Goal: Task Accomplishment & Management: Manage account settings

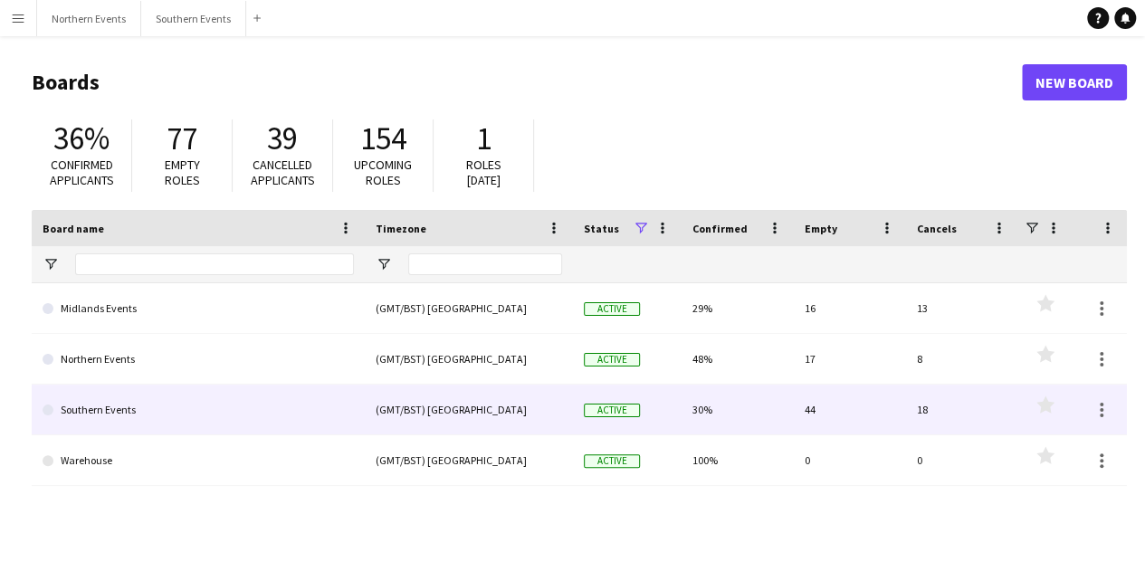
click at [303, 406] on link "Southern Events" at bounding box center [198, 410] width 311 height 51
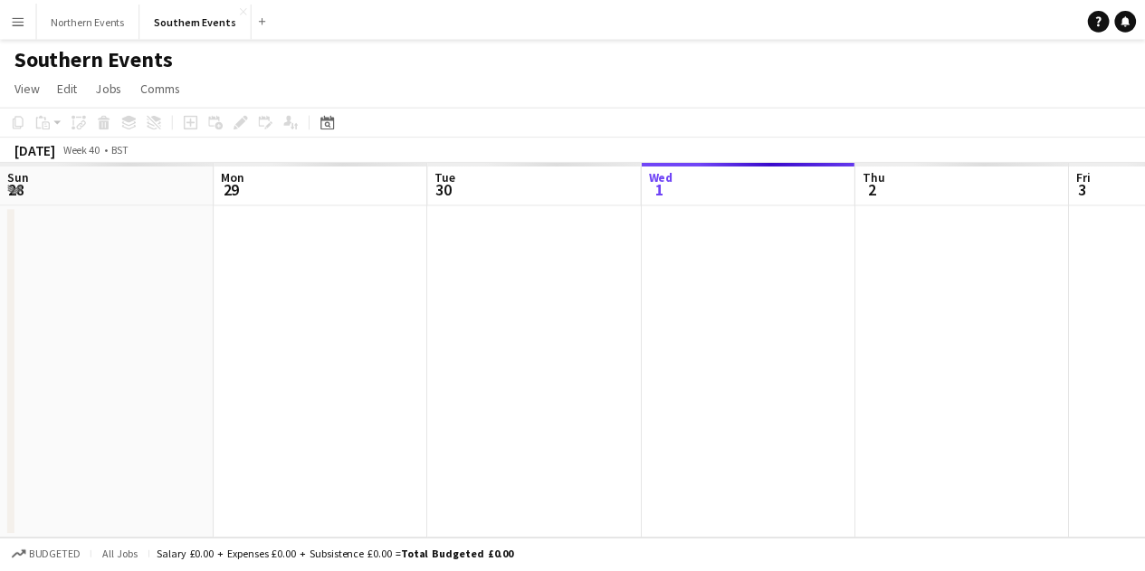
scroll to position [0, 433]
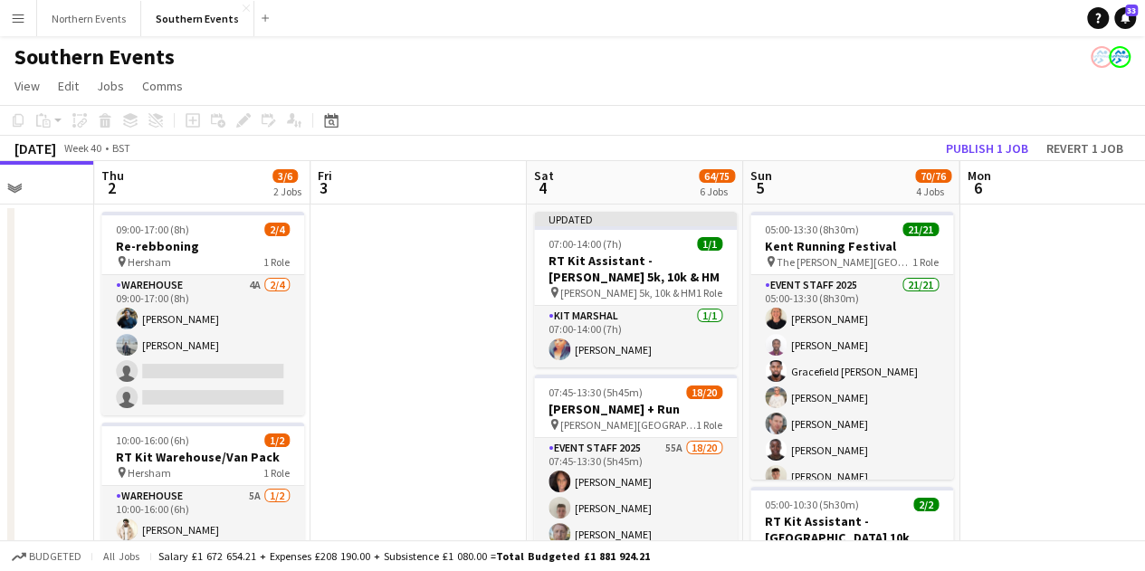
drag, startPoint x: 355, startPoint y: 325, endPoint x: 9, endPoint y: 312, distance: 346.0
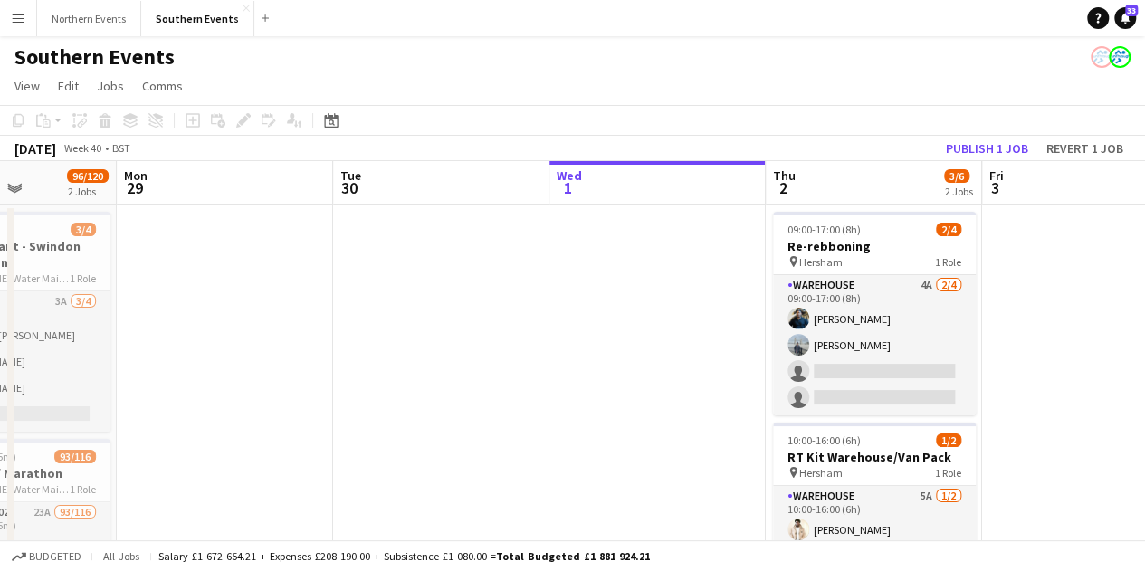
drag, startPoint x: 831, startPoint y: 334, endPoint x: 927, endPoint y: 323, distance: 96.6
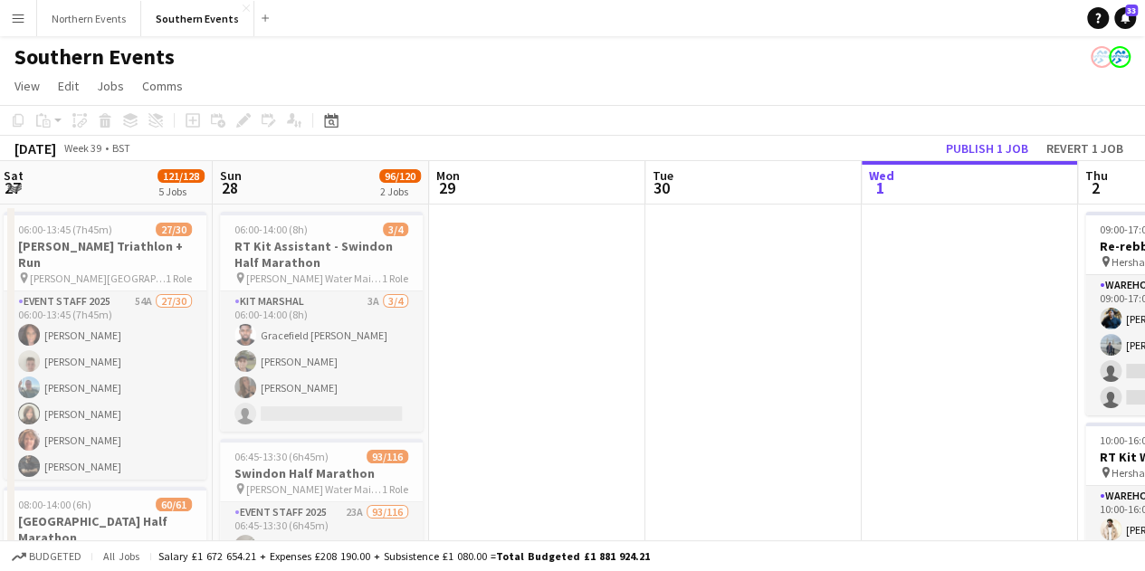
drag, startPoint x: 653, startPoint y: 344, endPoint x: 914, endPoint y: 339, distance: 260.7
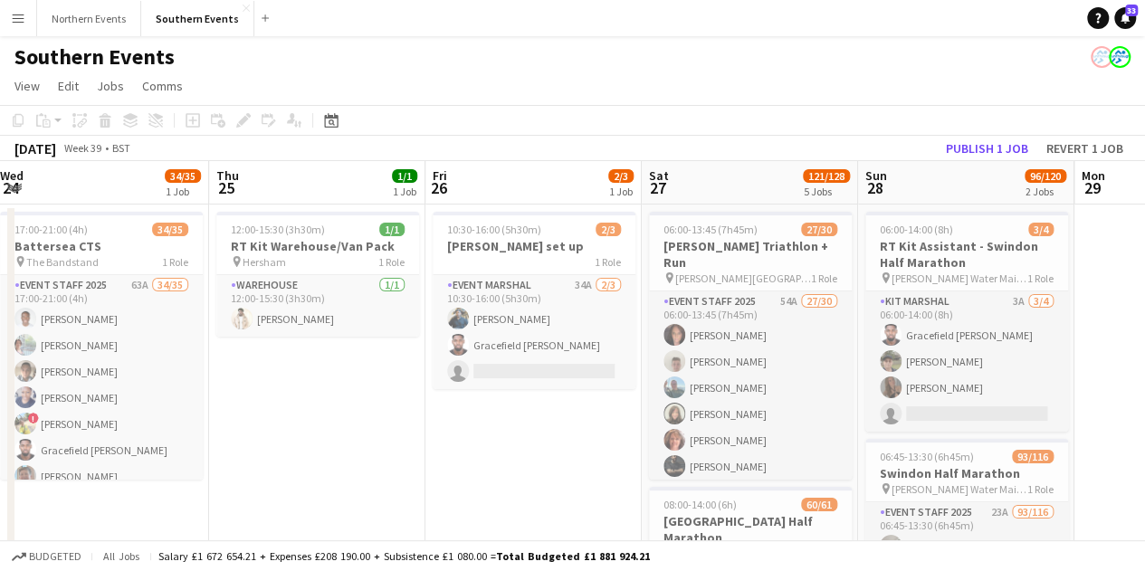
drag, startPoint x: 635, startPoint y: 339, endPoint x: 1087, endPoint y: 316, distance: 452.2
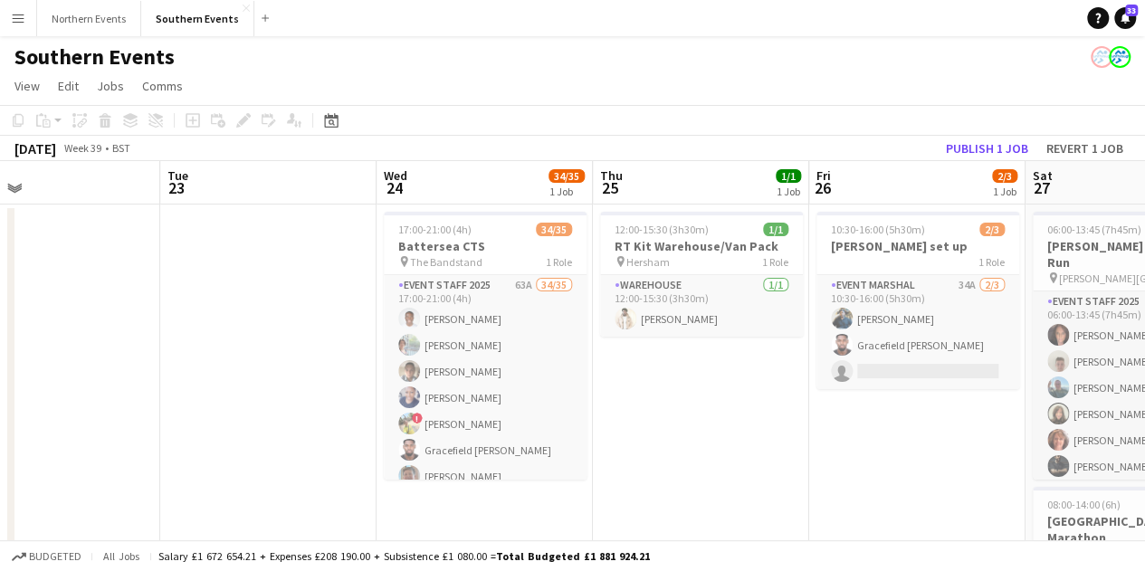
drag, startPoint x: 382, startPoint y: 354, endPoint x: 704, endPoint y: 344, distance: 322.4
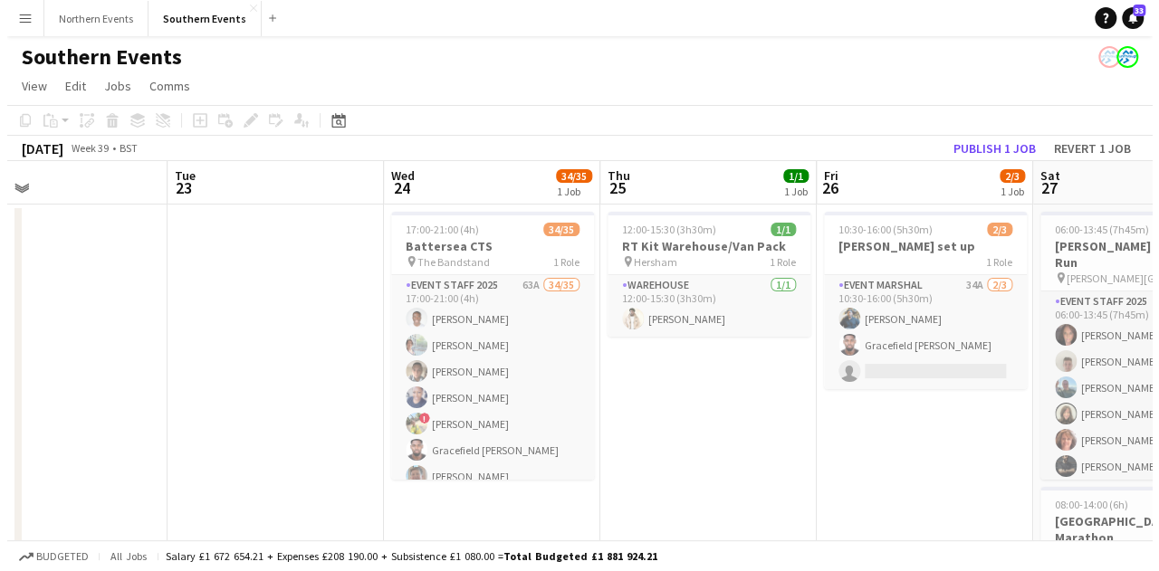
scroll to position [0, 491]
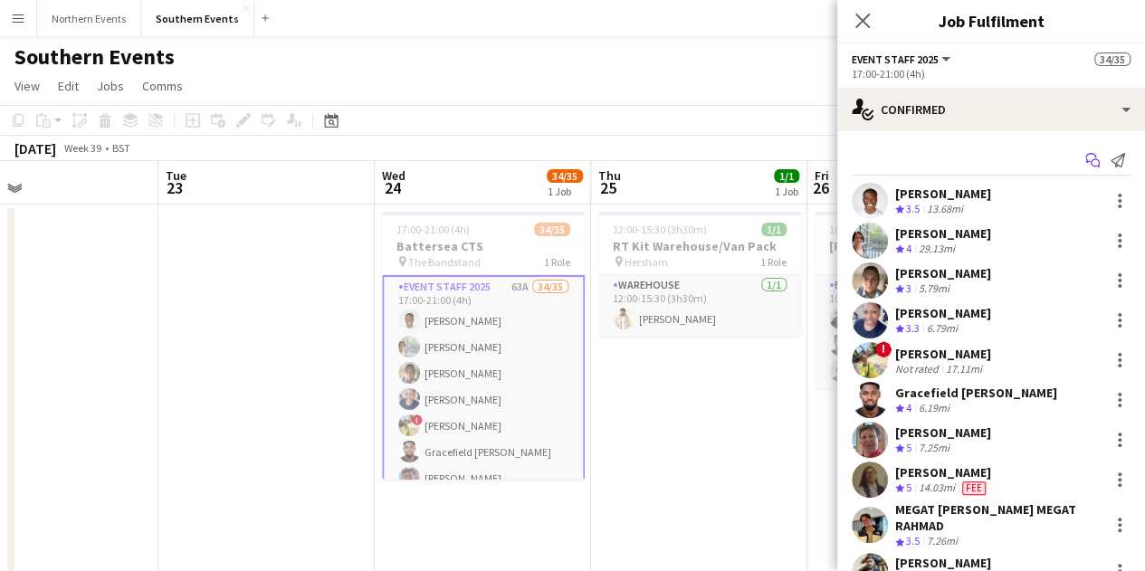
click at [1085, 162] on icon at bounding box center [1090, 158] width 11 height 10
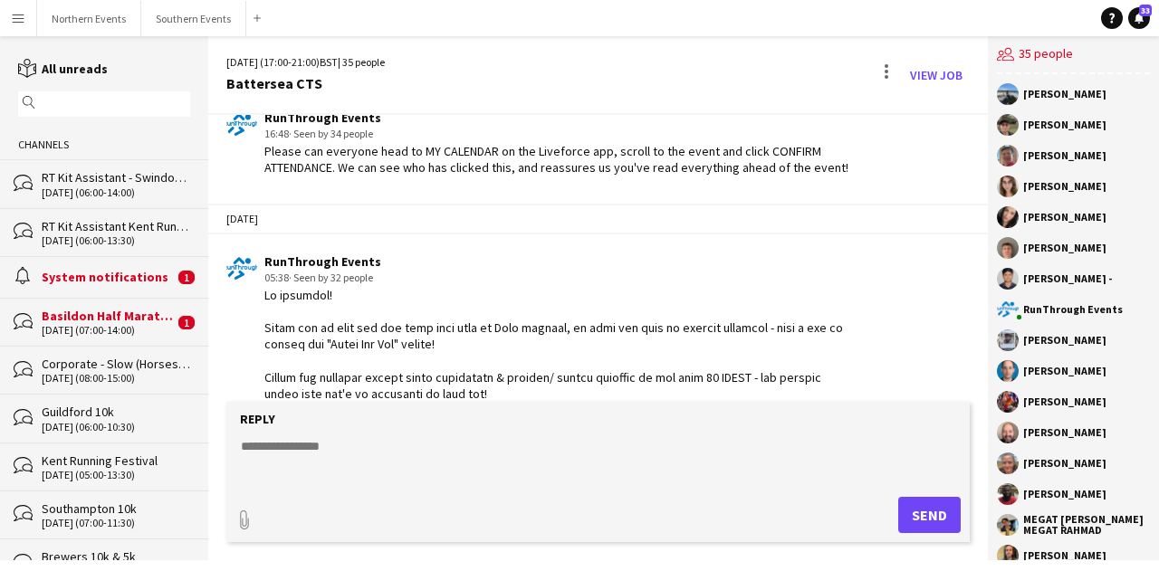
scroll to position [4458, 0]
click at [653, 327] on div at bounding box center [557, 527] width 586 height 478
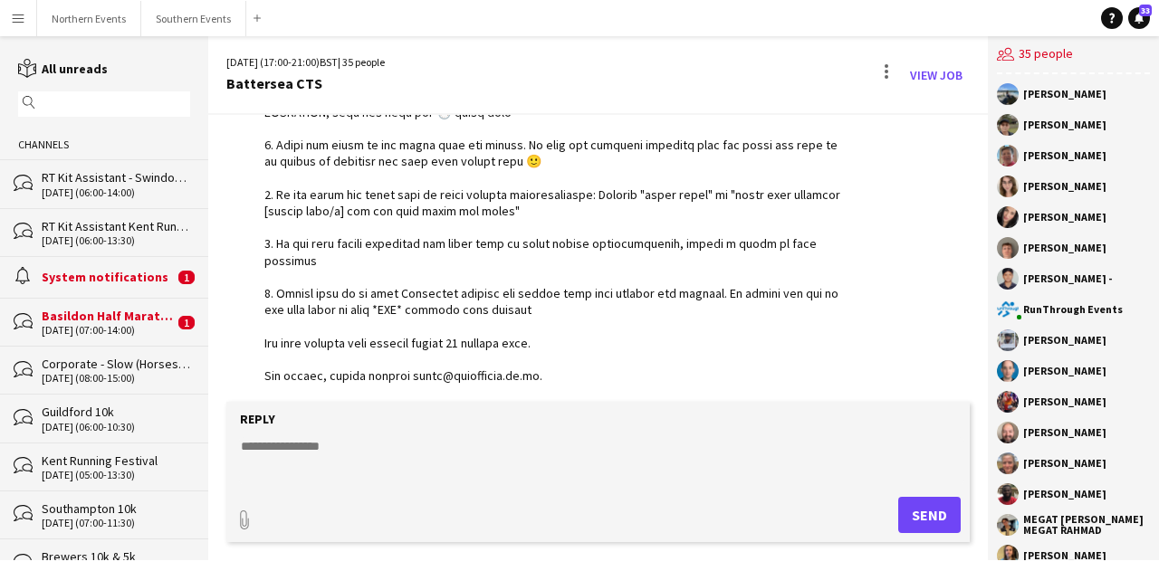
scroll to position [4808, 0]
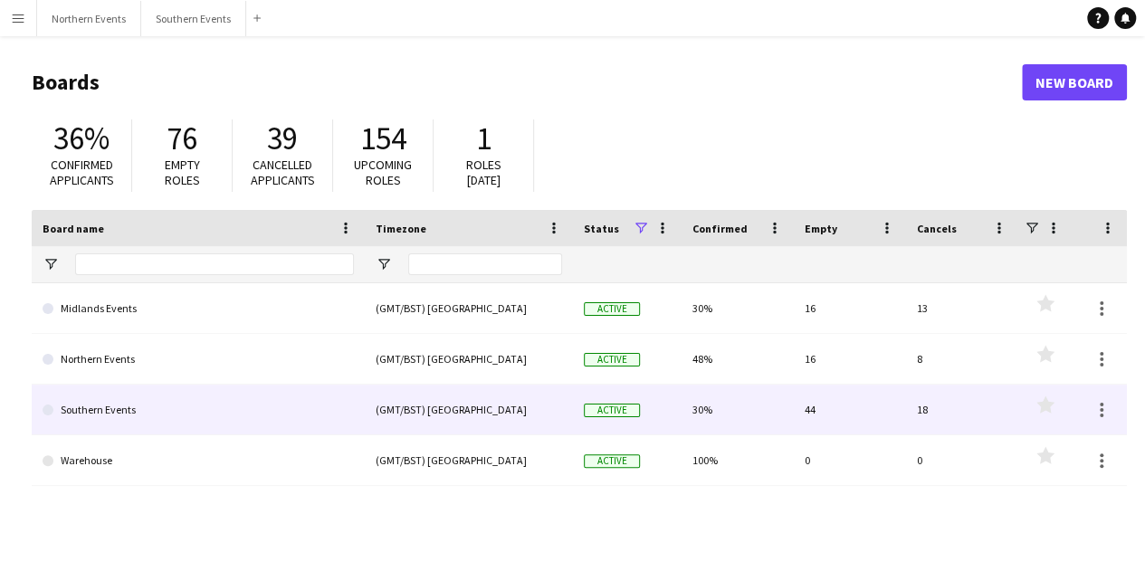
click at [297, 424] on link "Southern Events" at bounding box center [198, 410] width 311 height 51
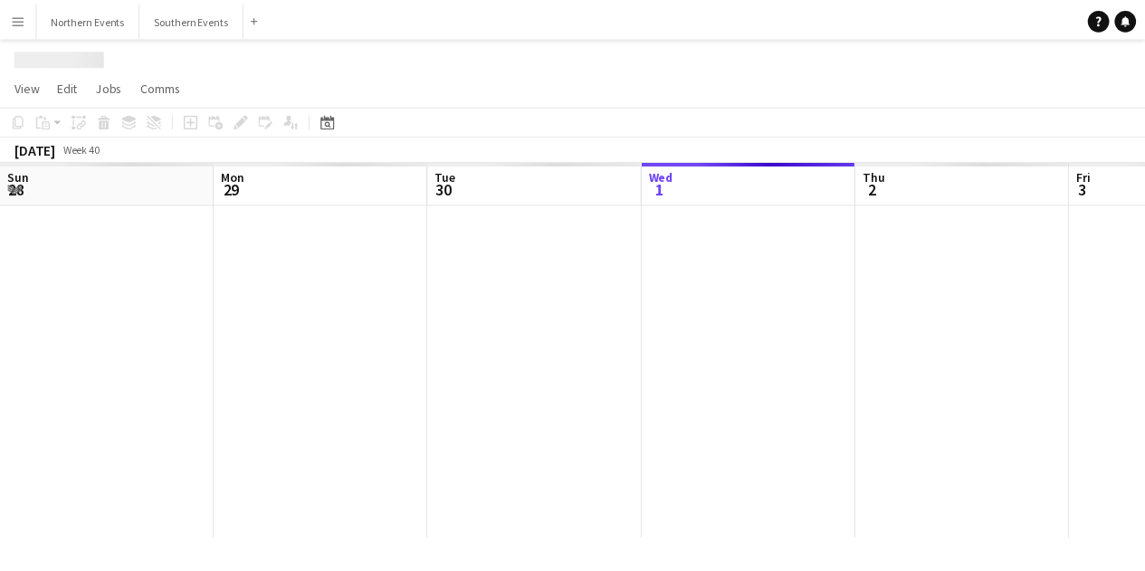
scroll to position [0, 433]
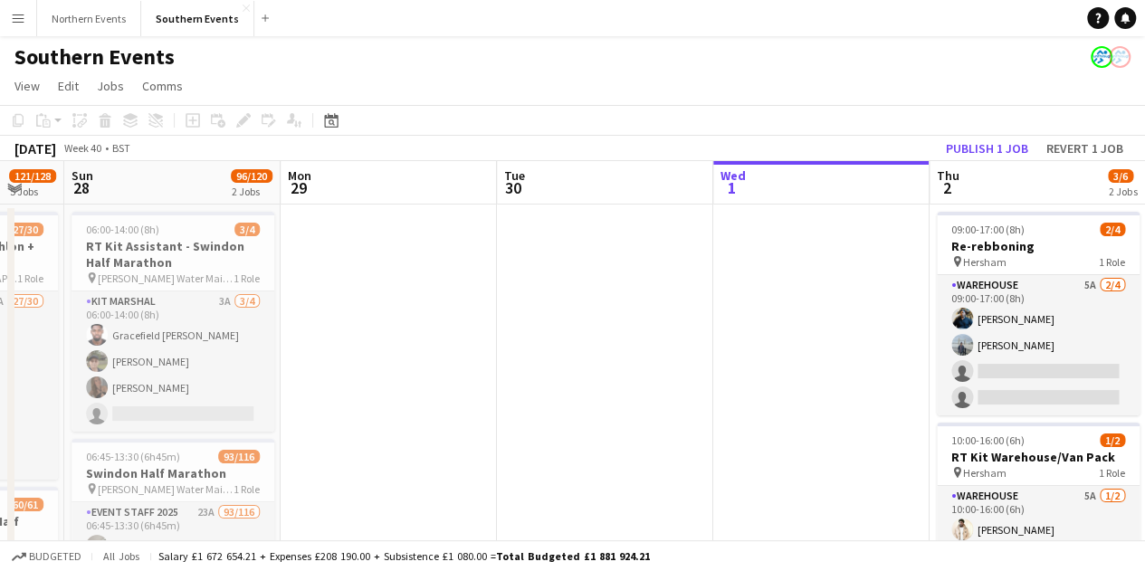
drag, startPoint x: 143, startPoint y: 421, endPoint x: 1044, endPoint y: 409, distance: 900.6
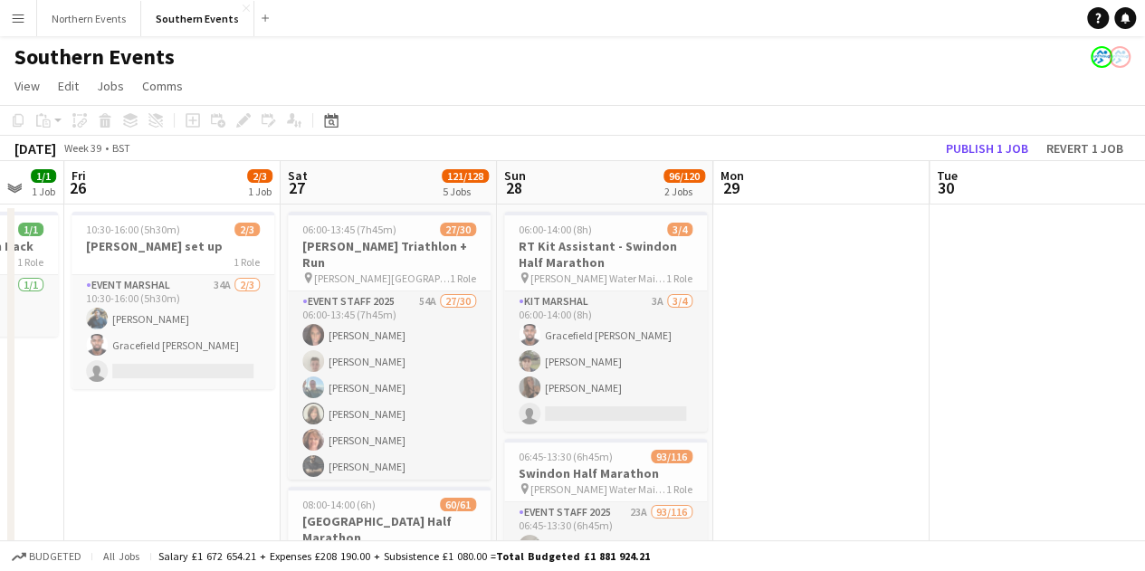
scroll to position [0, 586]
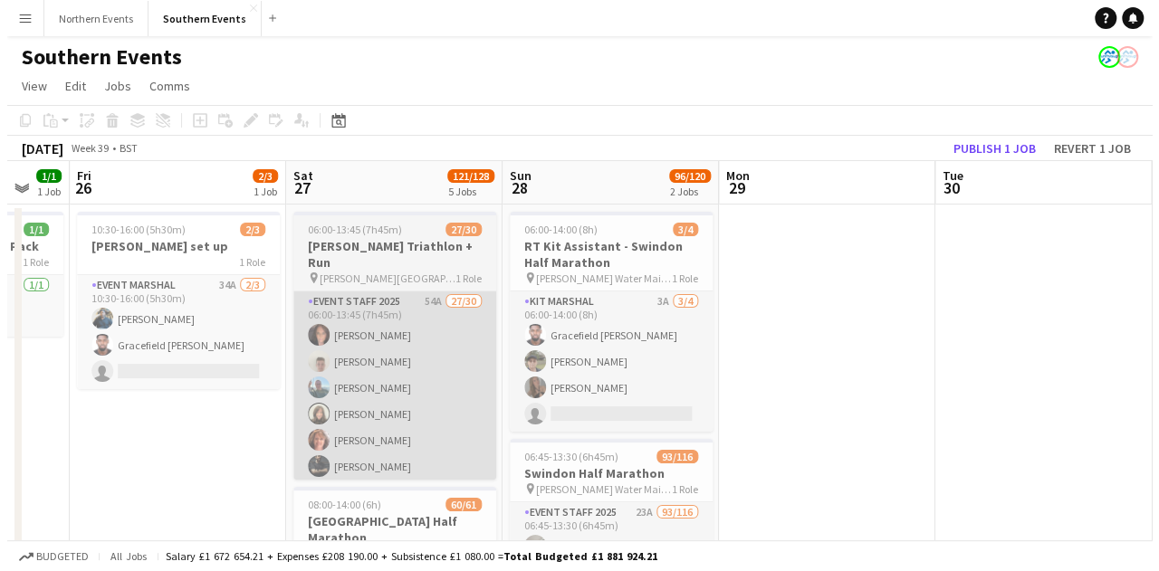
scroll to position [0, 491]
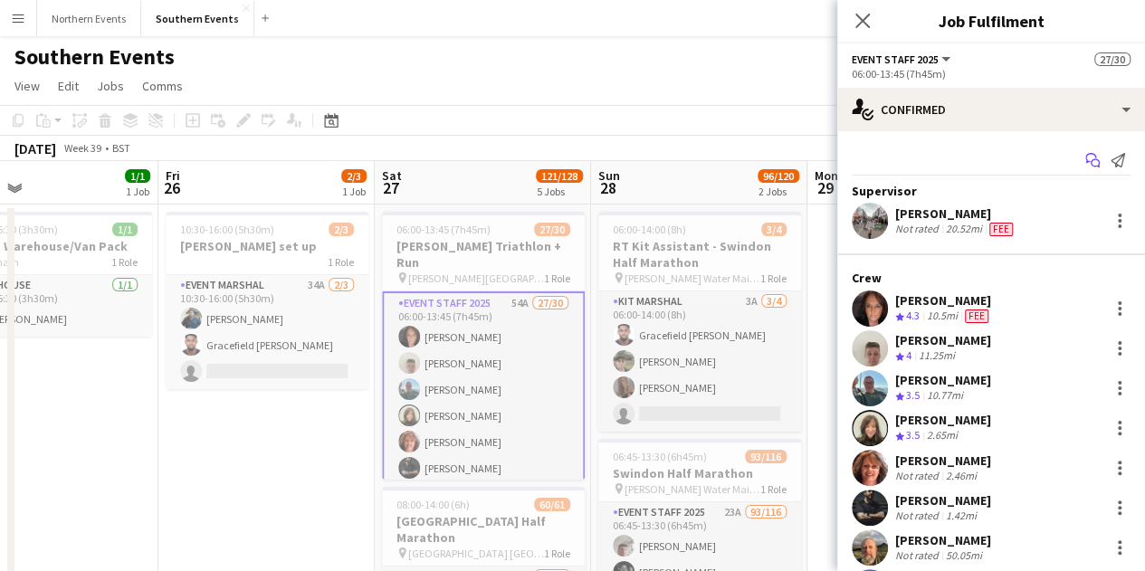
click at [1085, 157] on icon "Start chat" at bounding box center [1092, 160] width 14 height 14
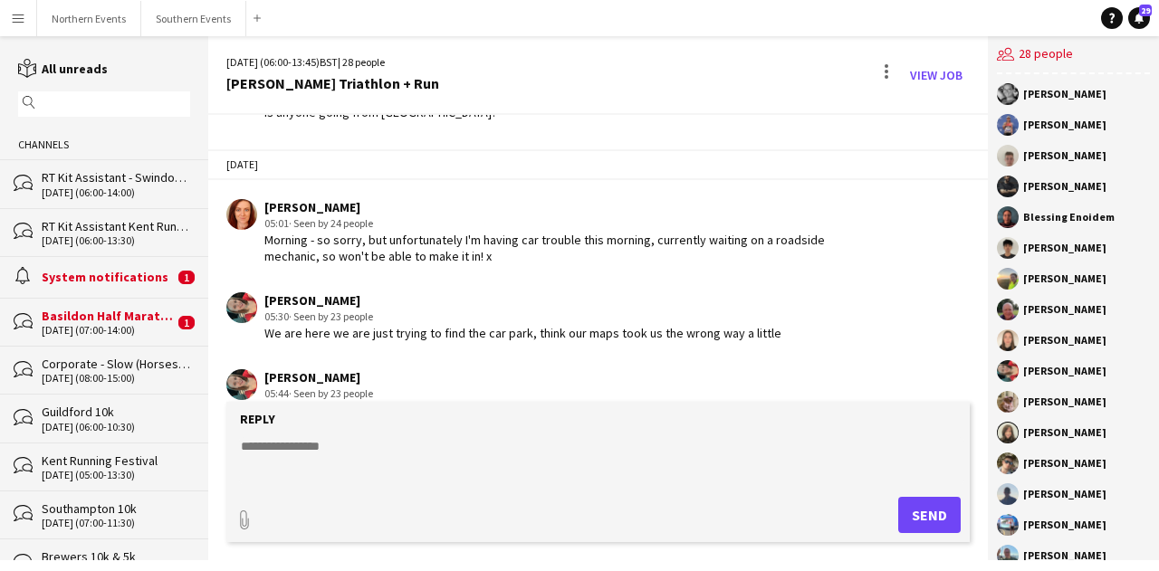
scroll to position [4788, 0]
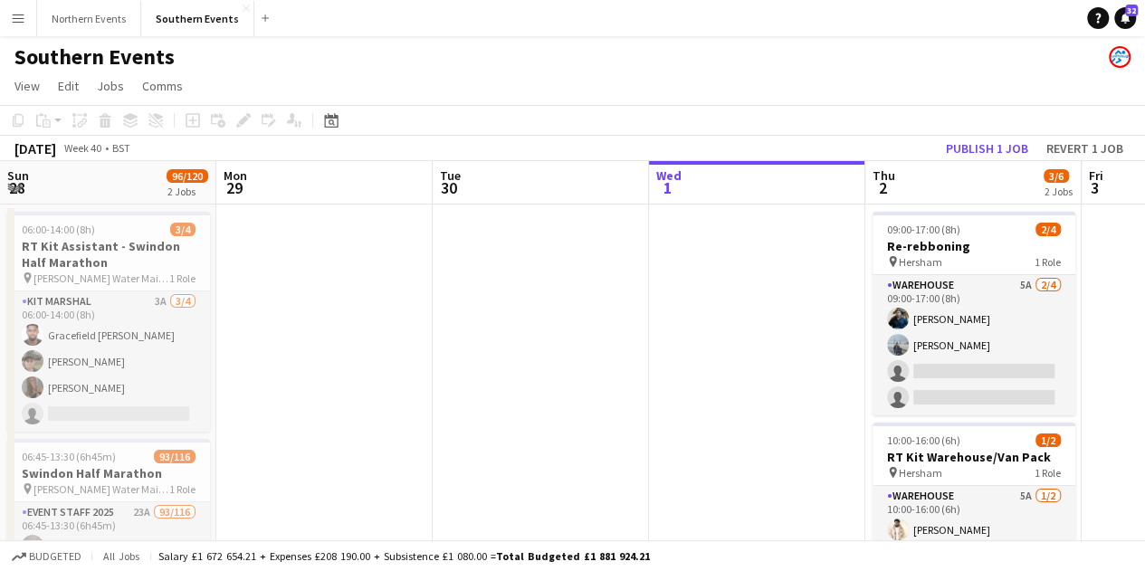
scroll to position [0, 825]
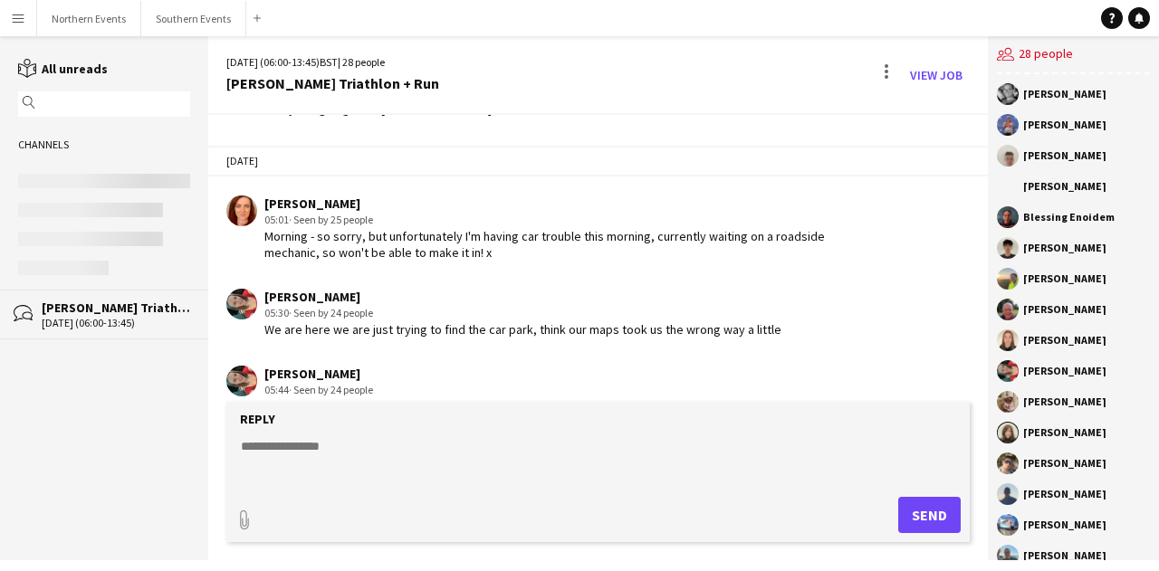
scroll to position [4788, 0]
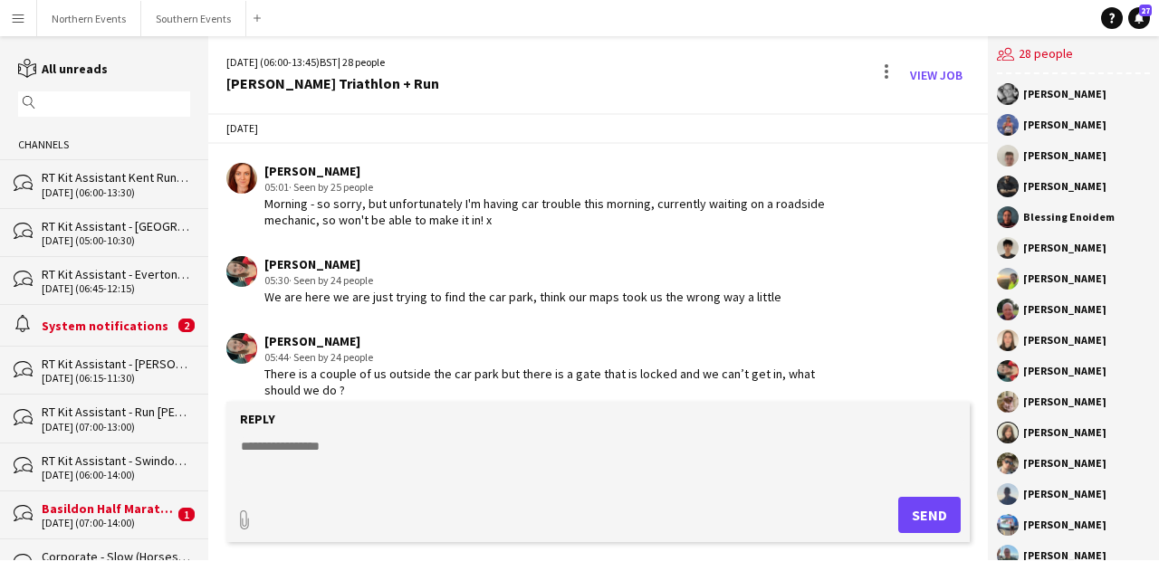
click at [429, 434] on form "Reply paperclip Send" at bounding box center [597, 472] width 743 height 140
click at [424, 458] on textarea at bounding box center [601, 460] width 725 height 47
paste textarea "**********"
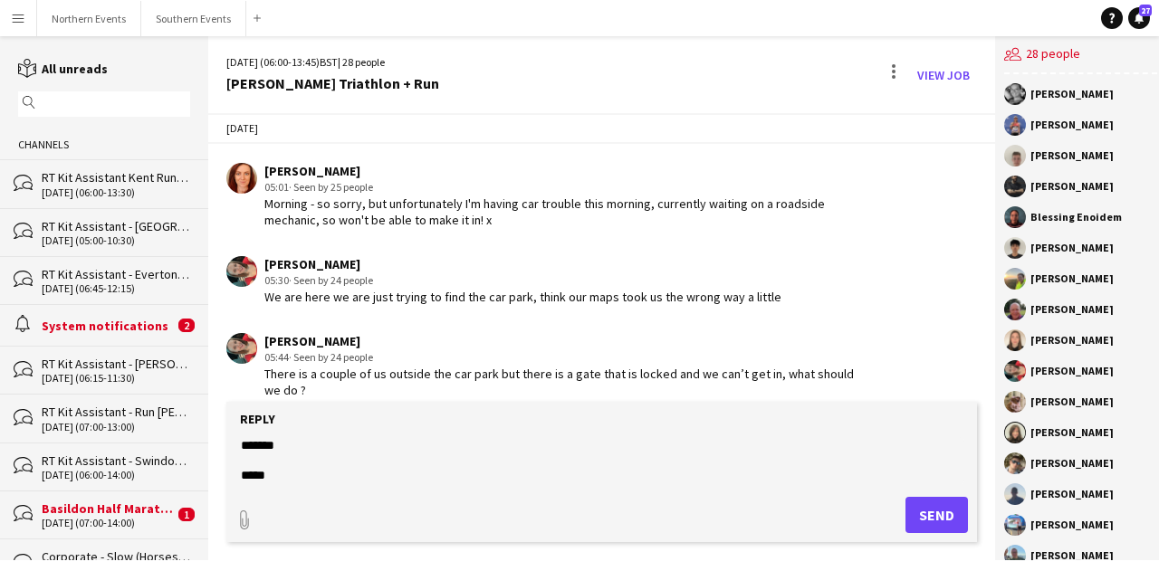
scroll to position [349, 0]
type textarea "**********"
click at [929, 514] on button "Send" at bounding box center [936, 515] width 62 height 36
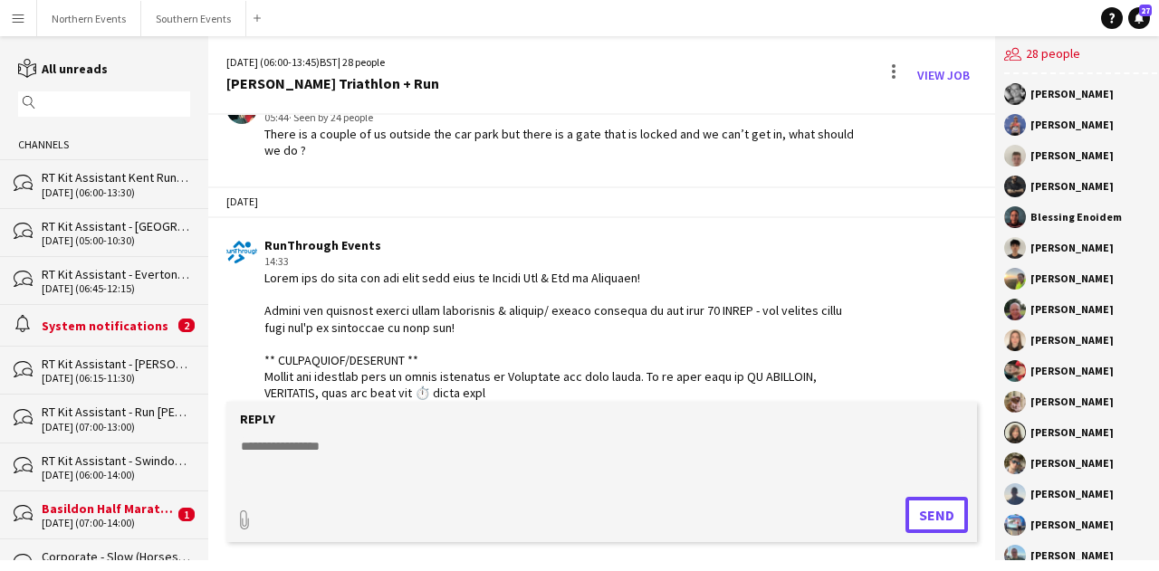
scroll to position [5360, 0]
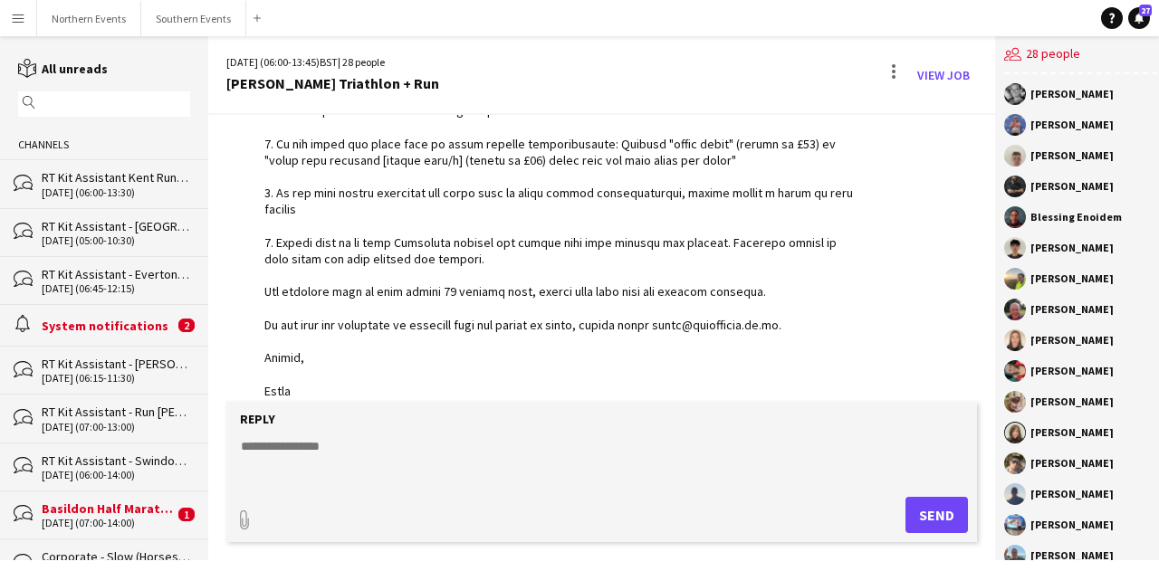
click at [20, 27] on button "Menu" at bounding box center [18, 18] width 36 height 36
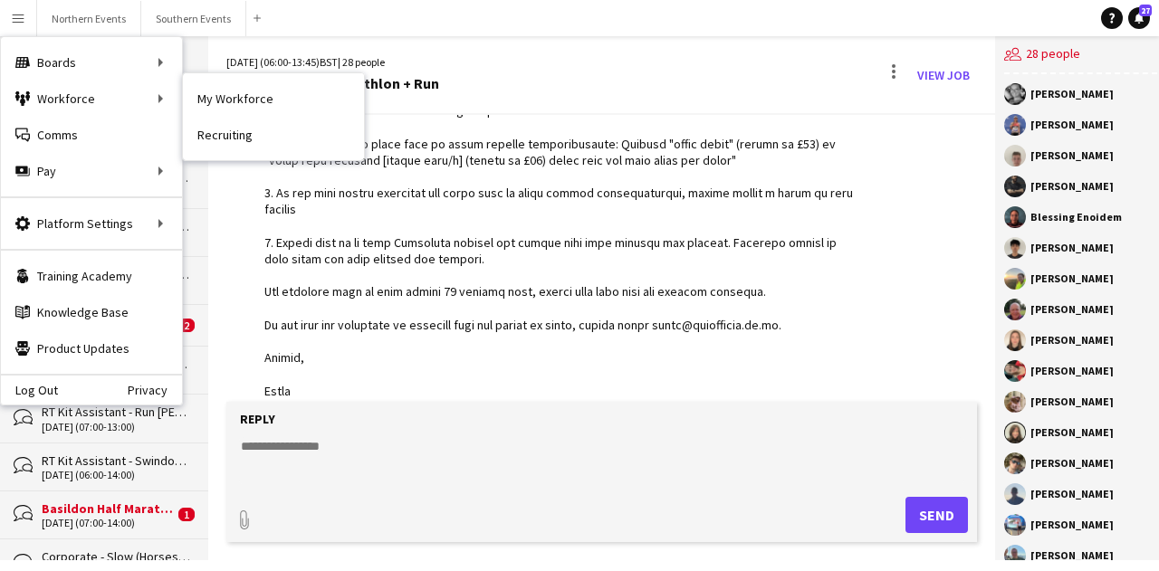
drag, startPoint x: 227, startPoint y: 99, endPoint x: 304, endPoint y: 254, distance: 173.6
click at [227, 99] on link "My Workforce" at bounding box center [273, 99] width 181 height 36
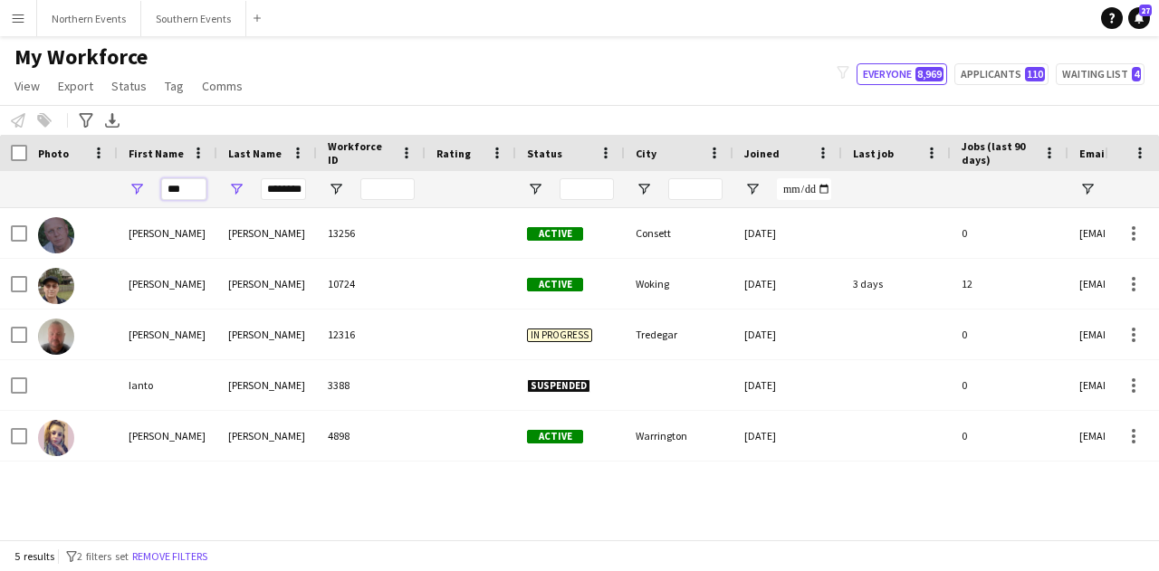
drag, startPoint x: 187, startPoint y: 190, endPoint x: 114, endPoint y: 195, distance: 73.5
click at [114, 195] on div "*** ********" at bounding box center [981, 189] width 1962 height 36
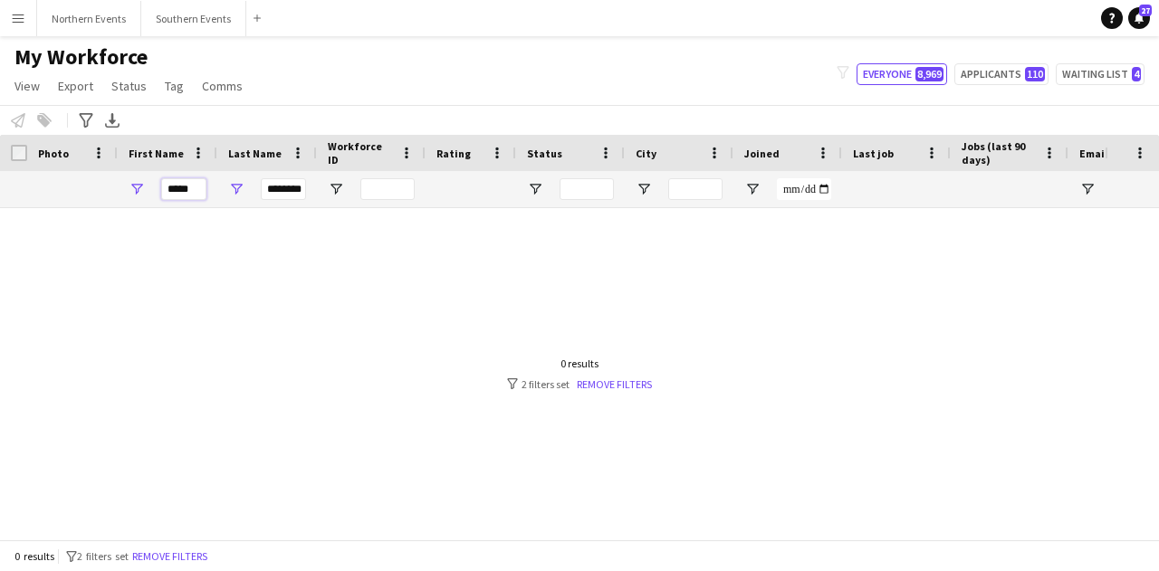
type input "****"
click at [290, 187] on input "********" at bounding box center [283, 189] width 45 height 22
click at [289, 187] on input "********" at bounding box center [283, 189] width 45 height 22
click at [302, 249] on div at bounding box center [552, 367] width 1104 height 318
click at [280, 187] on input "Last Name Filter Input" at bounding box center [283, 189] width 45 height 22
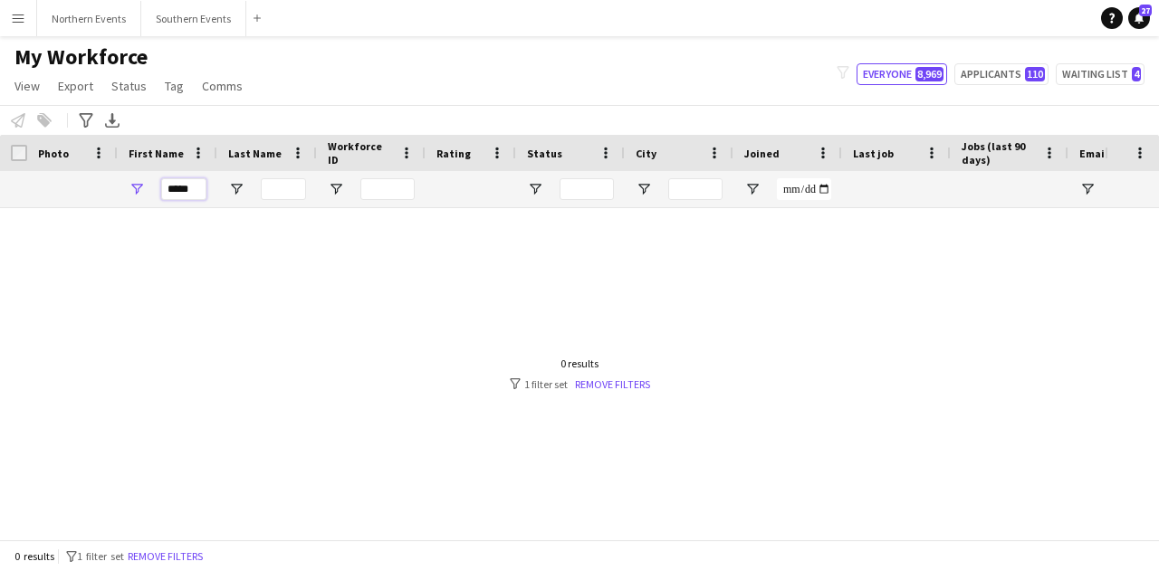
drag, startPoint x: 191, startPoint y: 186, endPoint x: 97, endPoint y: 184, distance: 94.1
click at [98, 184] on div "****" at bounding box center [981, 189] width 1962 height 36
click at [603, 384] on link "Remove filters" at bounding box center [612, 384] width 75 height 14
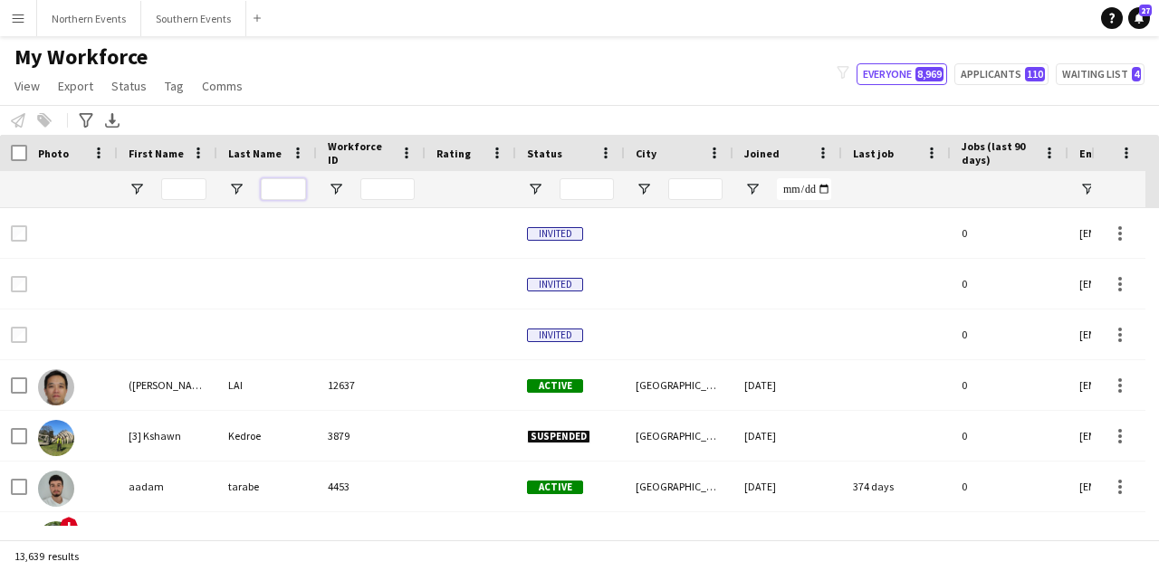
click at [273, 193] on input "Last Name Filter Input" at bounding box center [283, 189] width 45 height 22
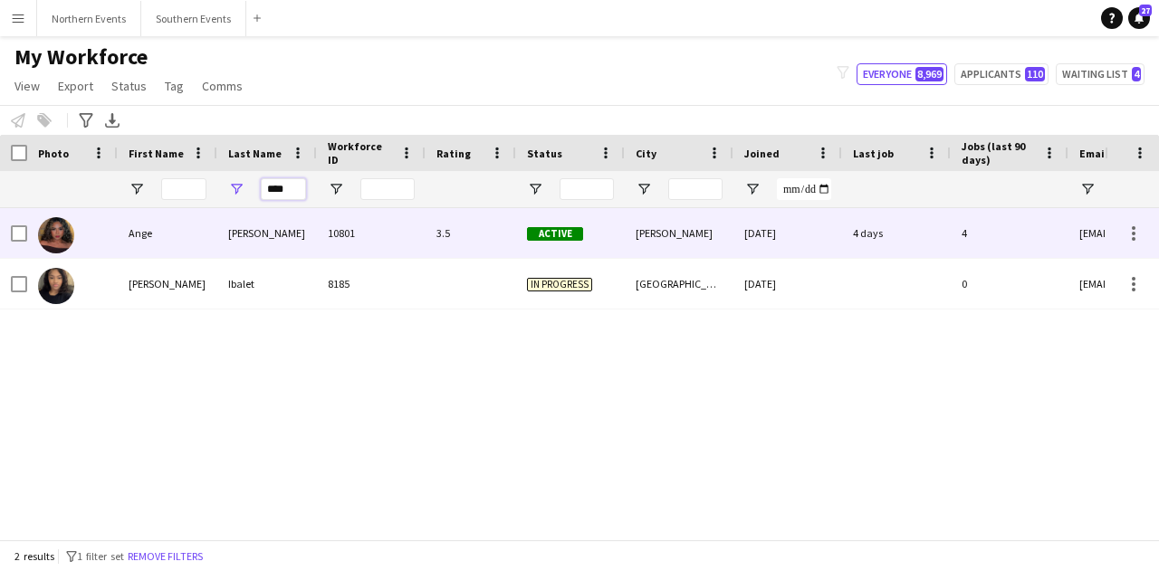
type input "****"
click at [444, 236] on div "3.5" at bounding box center [470, 233] width 91 height 50
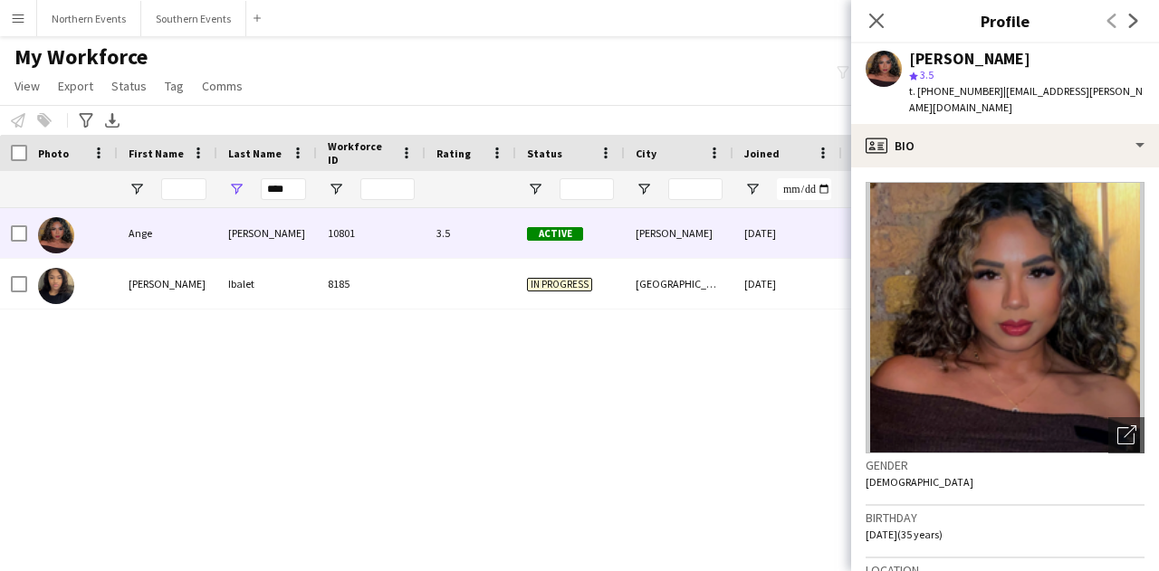
click at [1055, 106] on div "Ange Balendra star 3.5 t. +447538773264 | ange.balendra@gmail.com" at bounding box center [1005, 83] width 308 height 81
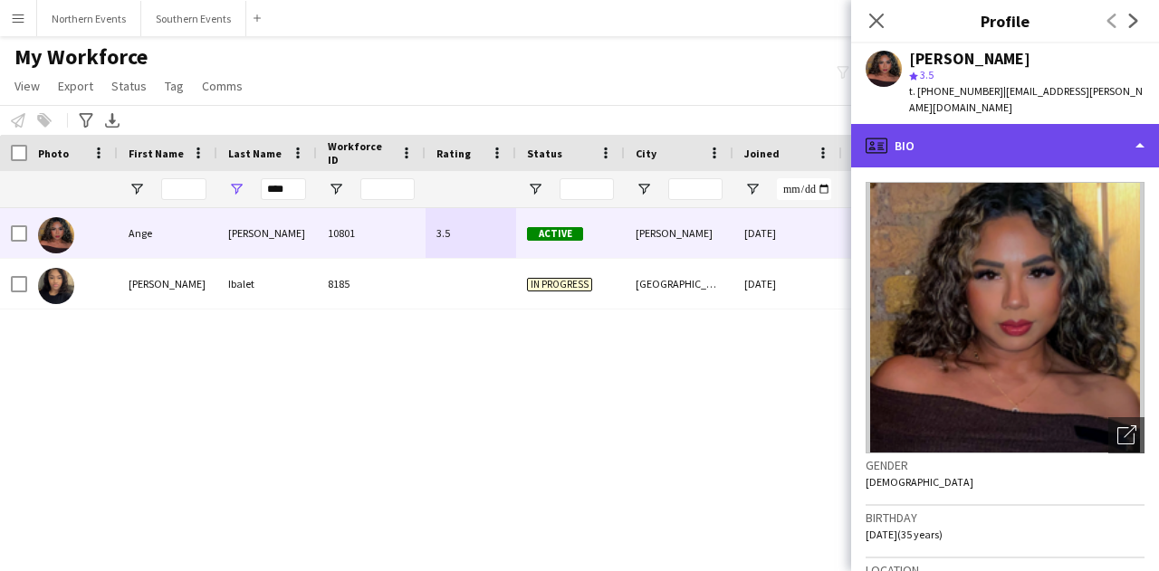
click at [1048, 124] on div "profile Bio" at bounding box center [1005, 145] width 308 height 43
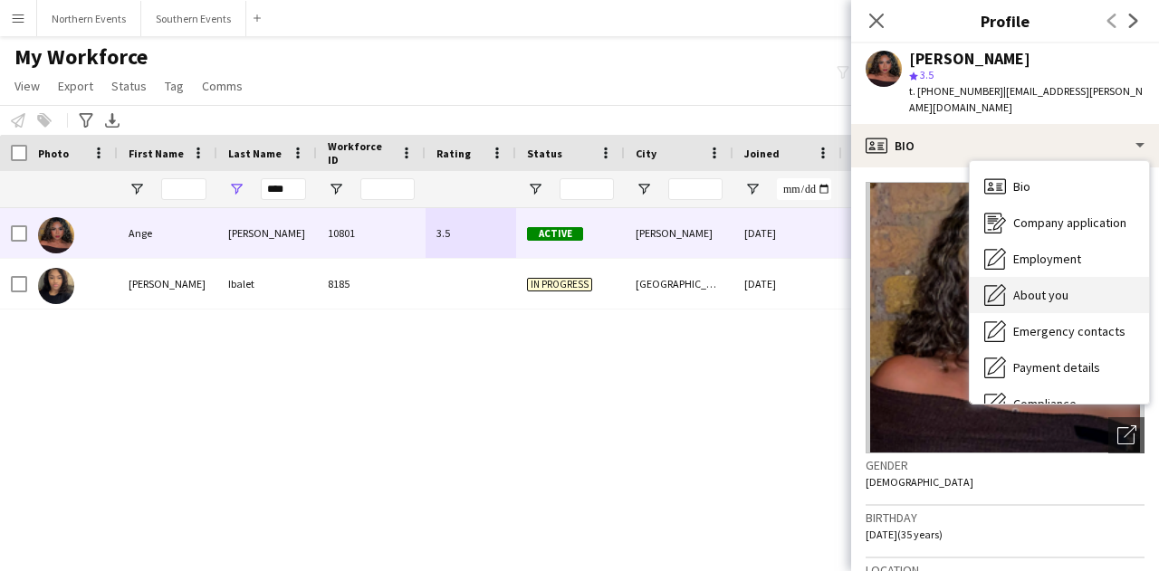
click at [1084, 277] on div "About you About you" at bounding box center [1058, 295] width 179 height 36
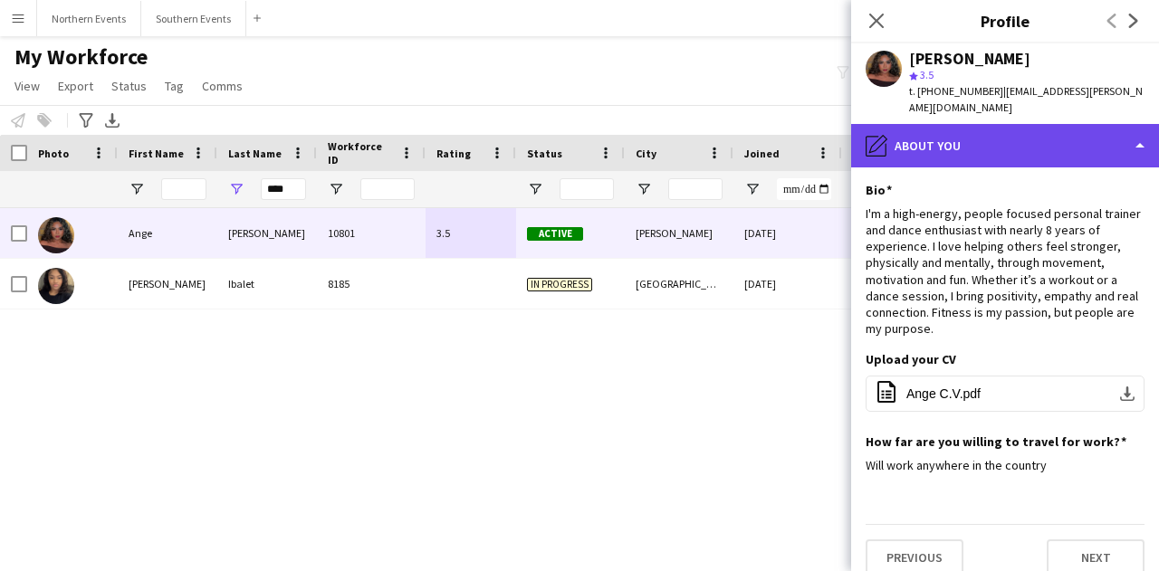
click at [1039, 131] on div "pencil4 About you" at bounding box center [1005, 145] width 308 height 43
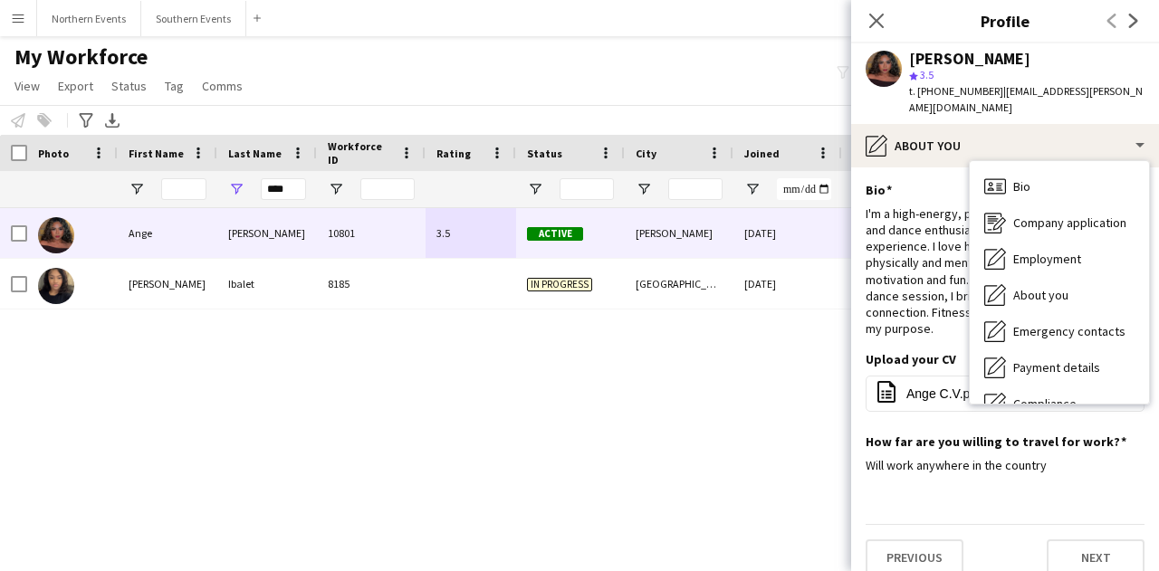
click at [1040, 161] on div "Bio Bio Company application Company application Employment Employment About you…" at bounding box center [1058, 282] width 179 height 243
click at [1044, 168] on div "Bio Bio" at bounding box center [1058, 186] width 179 height 36
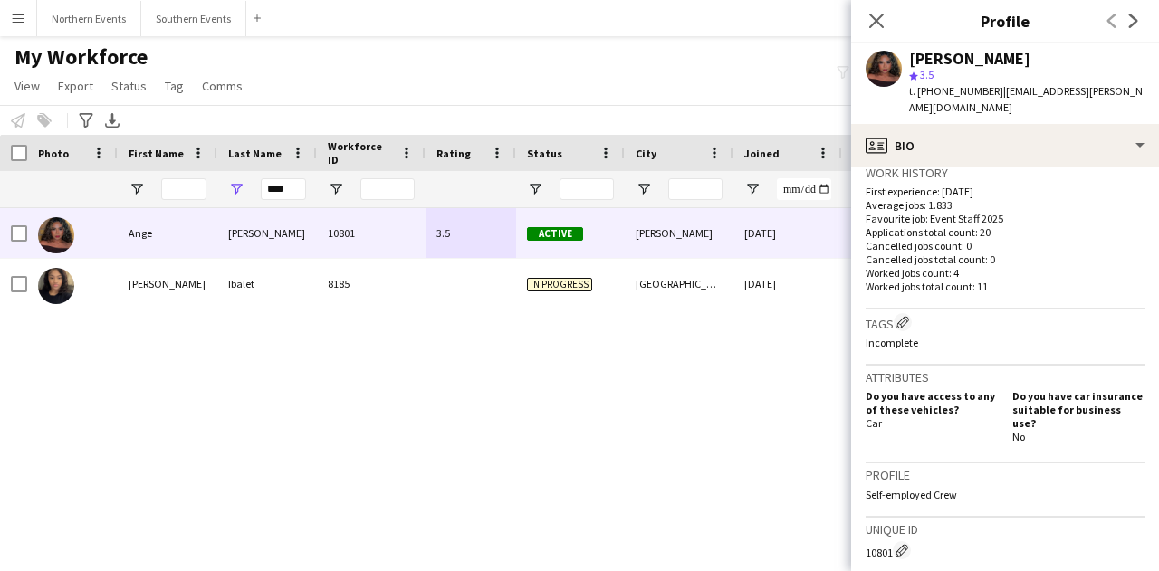
scroll to position [452, 0]
drag, startPoint x: 1110, startPoint y: 93, endPoint x: 1088, endPoint y: 91, distance: 21.8
click at [1086, 95] on span "| ange.balendra@gmail.com" at bounding box center [1026, 99] width 234 height 30
drag, startPoint x: 1134, startPoint y: 95, endPoint x: 994, endPoint y: 99, distance: 140.3
click at [994, 99] on app-profile-header "Ange Balendra star 3.5 t. +447538773264 | ange.balendra@gmail.com" at bounding box center [1005, 83] width 308 height 81
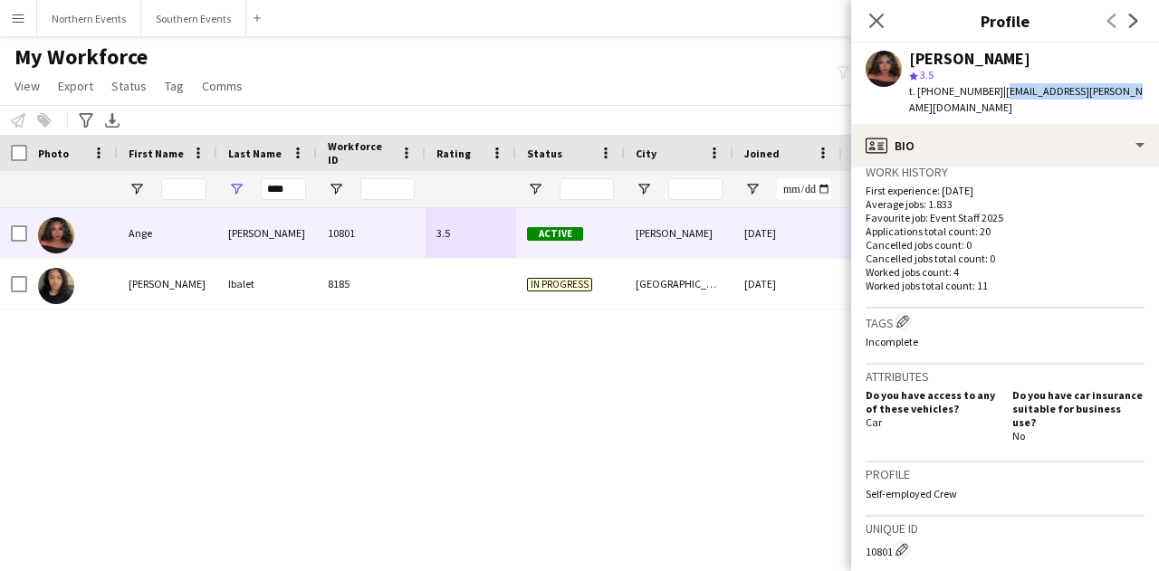
copy span "ange.balendra@gmail.com"
click at [876, 18] on icon "Close pop-in" at bounding box center [875, 20] width 17 height 17
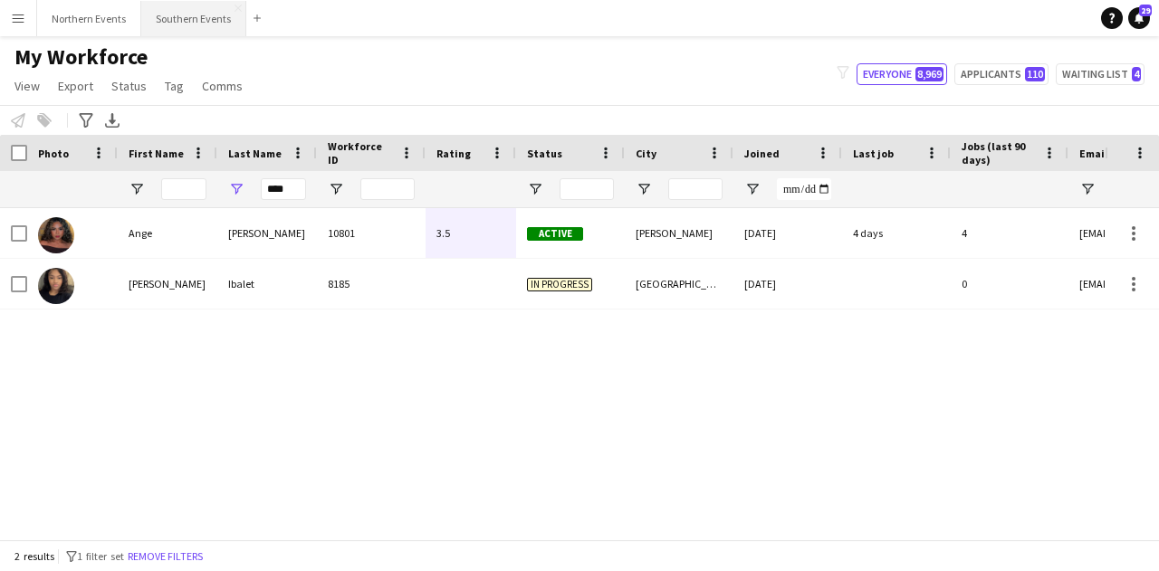
click at [177, 17] on button "Southern Events Close" at bounding box center [193, 18] width 105 height 35
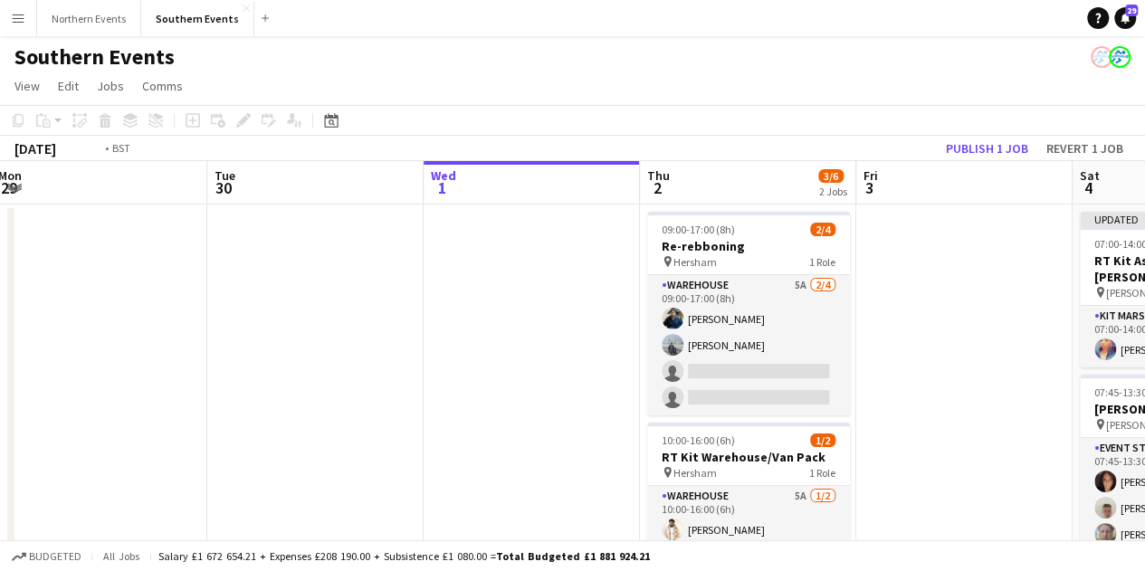
drag, startPoint x: 697, startPoint y: 372, endPoint x: 997, endPoint y: 339, distance: 302.3
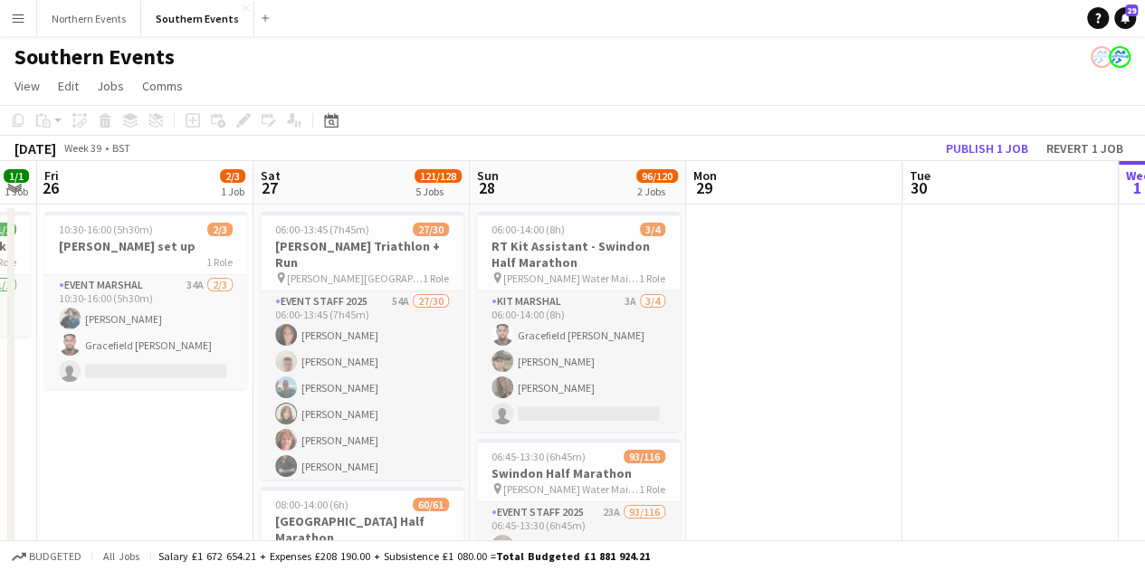
scroll to position [0, 551]
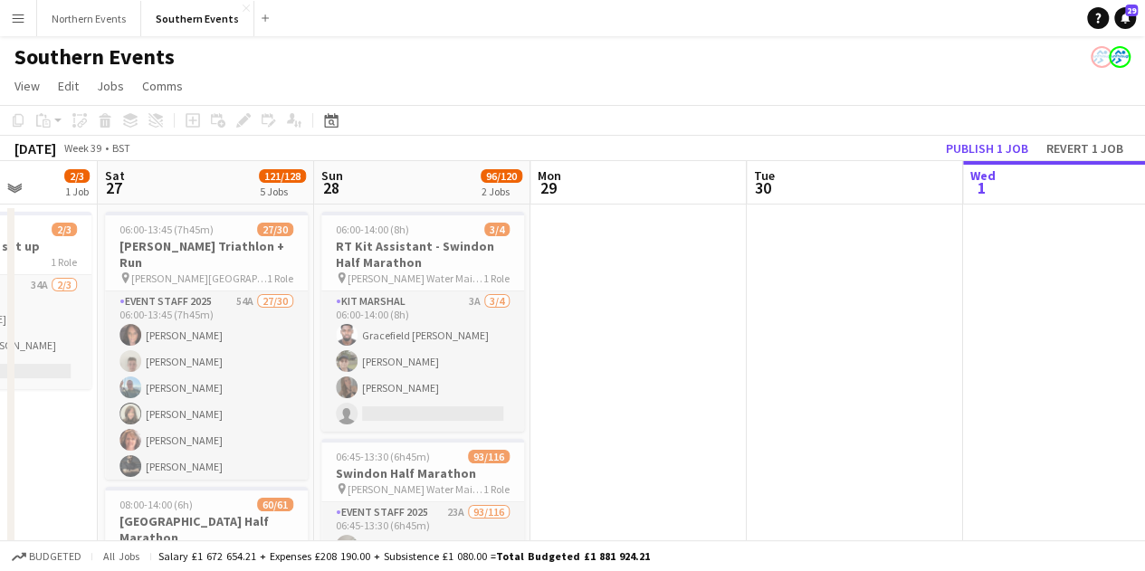
drag, startPoint x: 273, startPoint y: 341, endPoint x: 712, endPoint y: 329, distance: 439.1
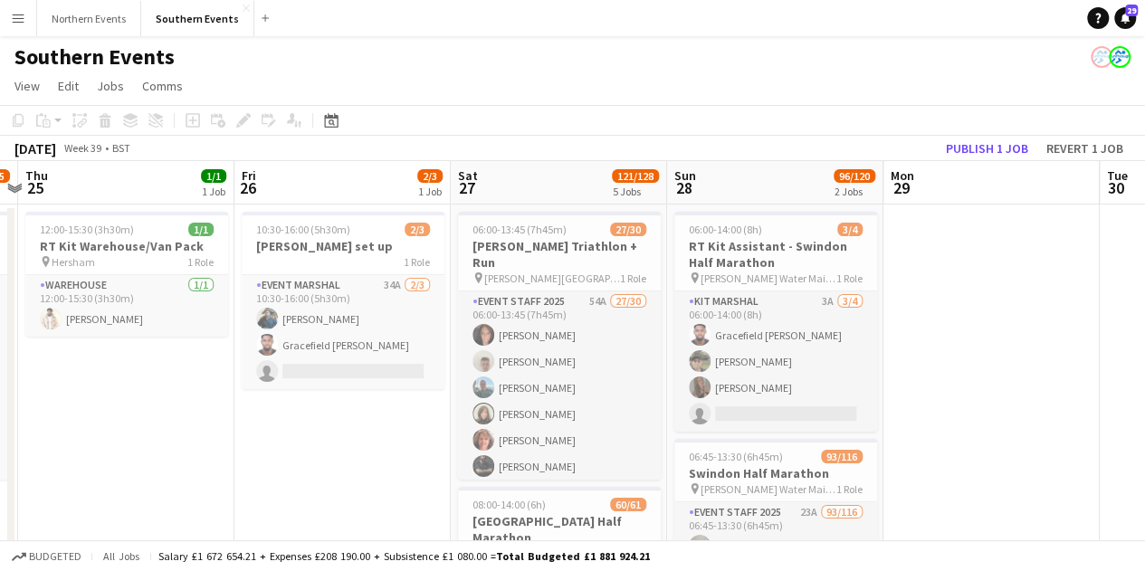
scroll to position [0, 552]
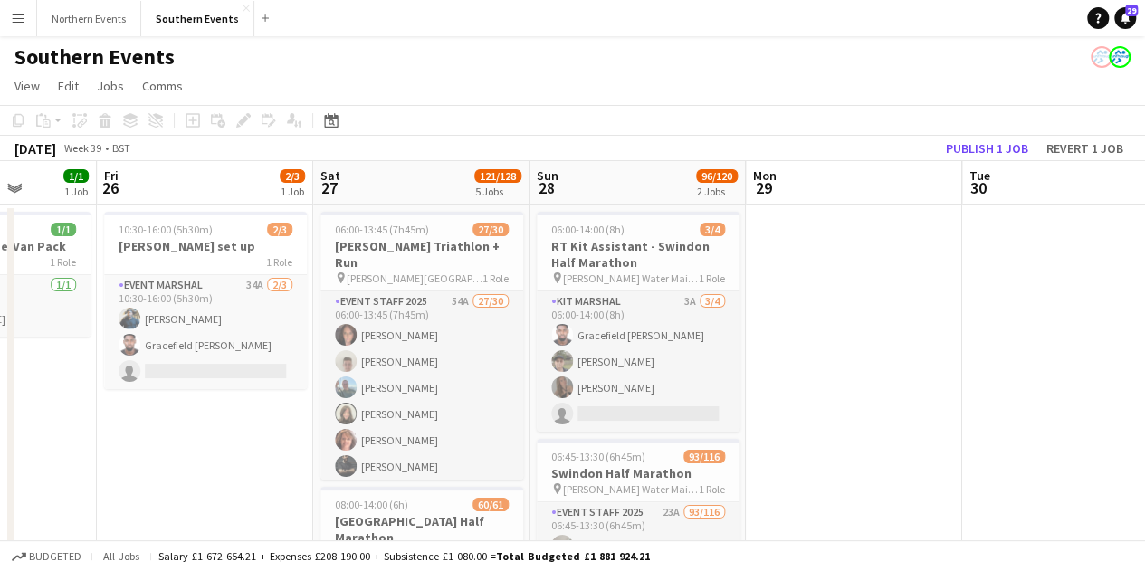
drag, startPoint x: 610, startPoint y: 326, endPoint x: 775, endPoint y: 337, distance: 165.1
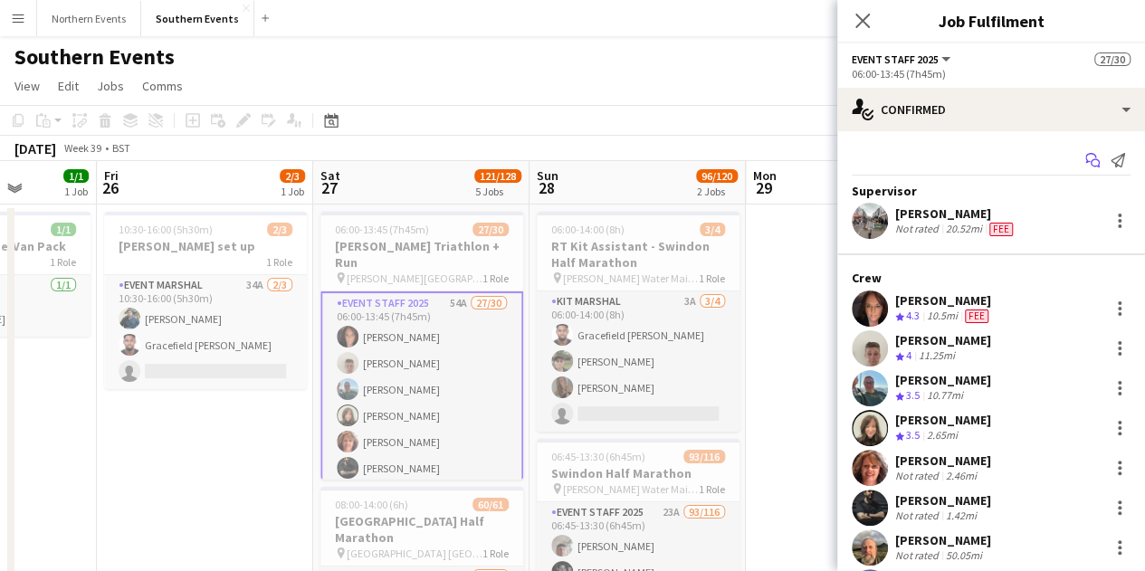
click at [1085, 157] on icon "Start chat" at bounding box center [1092, 160] width 14 height 14
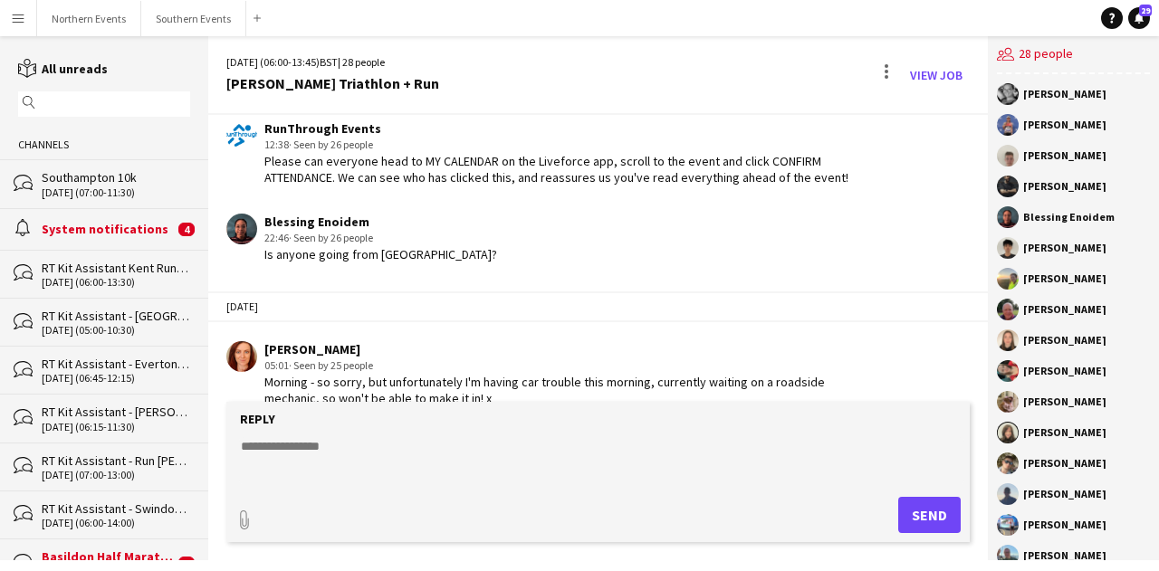
scroll to position [4612, 0]
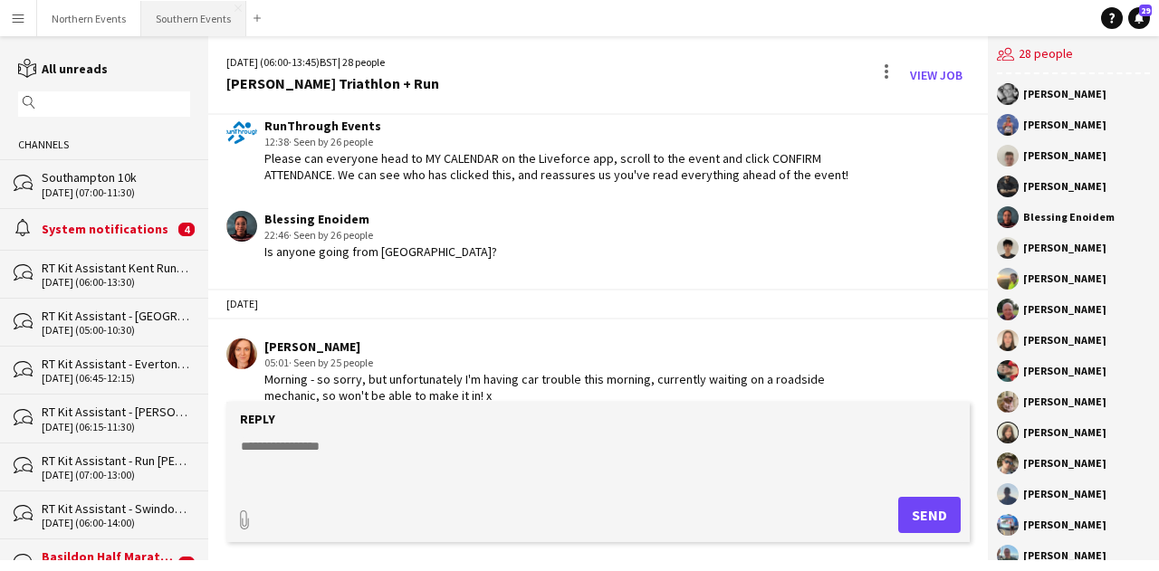
click at [176, 21] on button "Southern Events Close" at bounding box center [193, 18] width 105 height 35
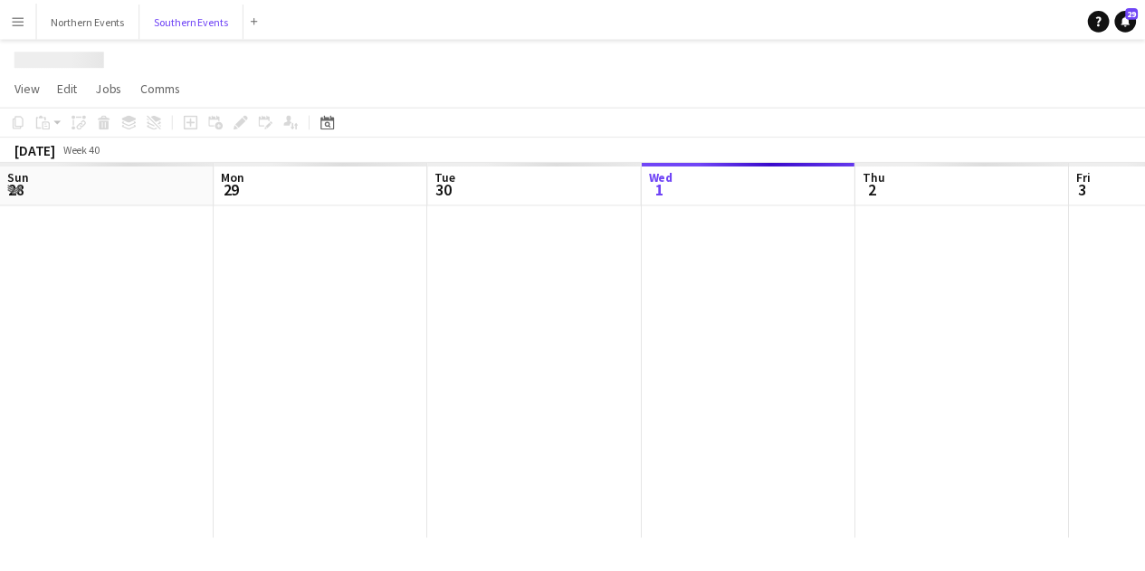
scroll to position [0, 433]
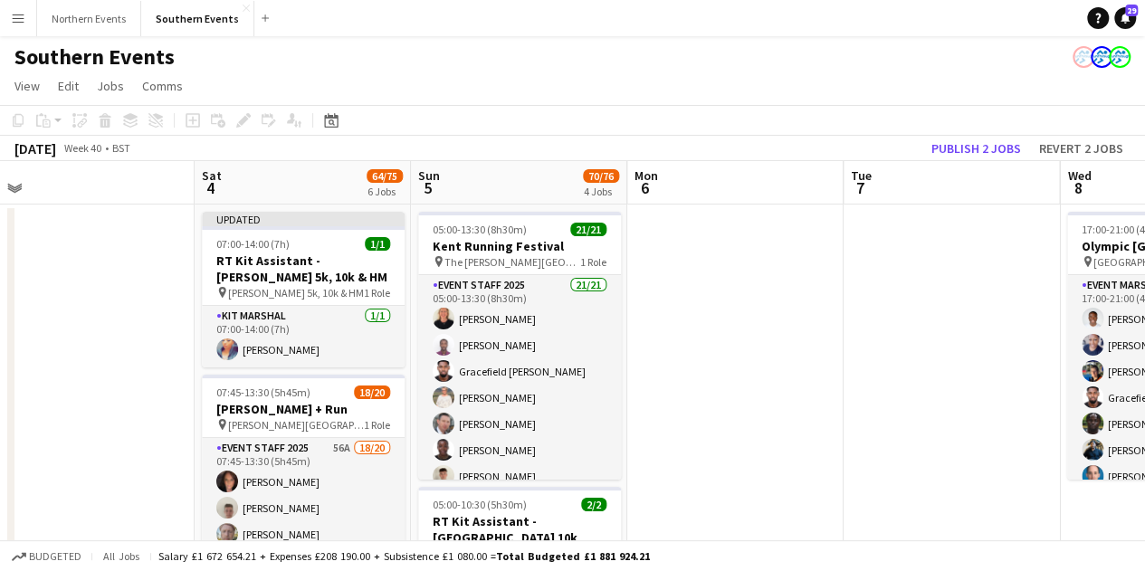
drag, startPoint x: 703, startPoint y: 421, endPoint x: 33, endPoint y: 399, distance: 671.0
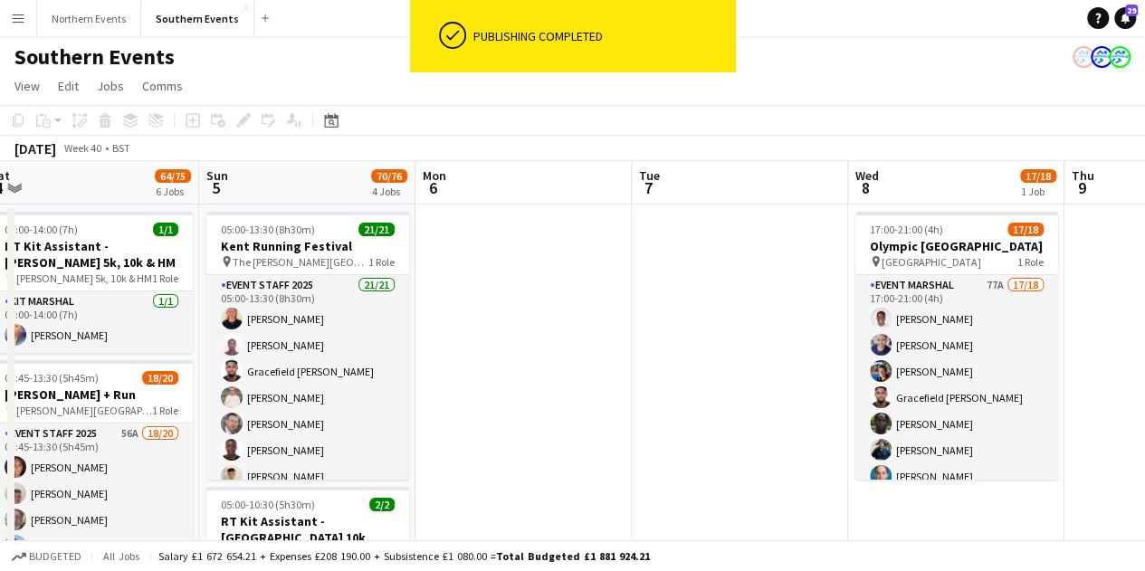
drag, startPoint x: 653, startPoint y: 411, endPoint x: 442, endPoint y: 385, distance: 213.4
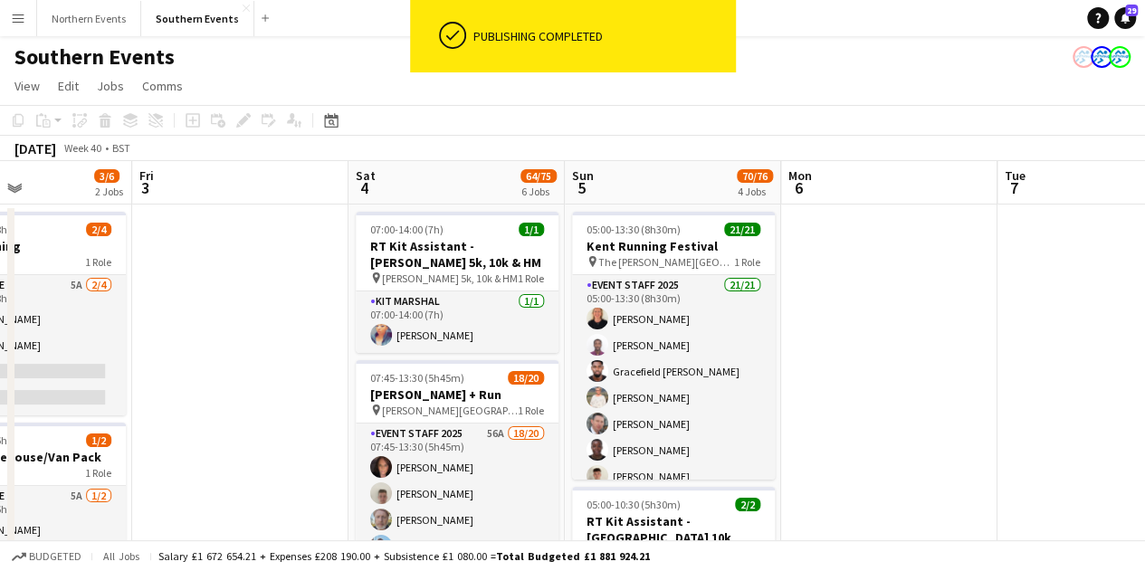
drag, startPoint x: 505, startPoint y: 381, endPoint x: 787, endPoint y: 390, distance: 282.5
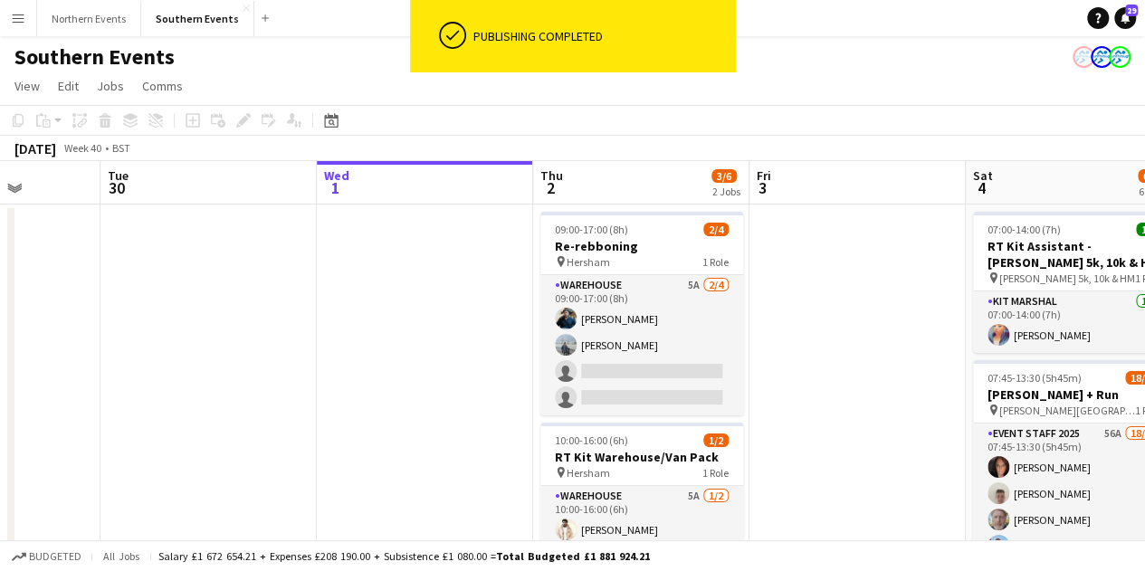
scroll to position [0, 646]
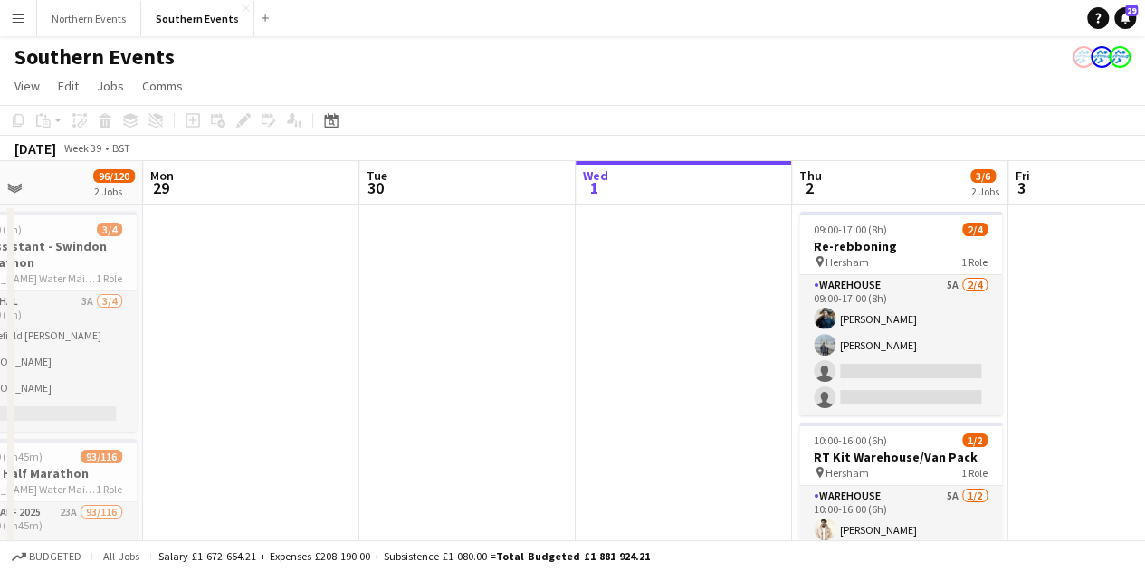
drag, startPoint x: 192, startPoint y: 356, endPoint x: 1039, endPoint y: 378, distance: 847.5
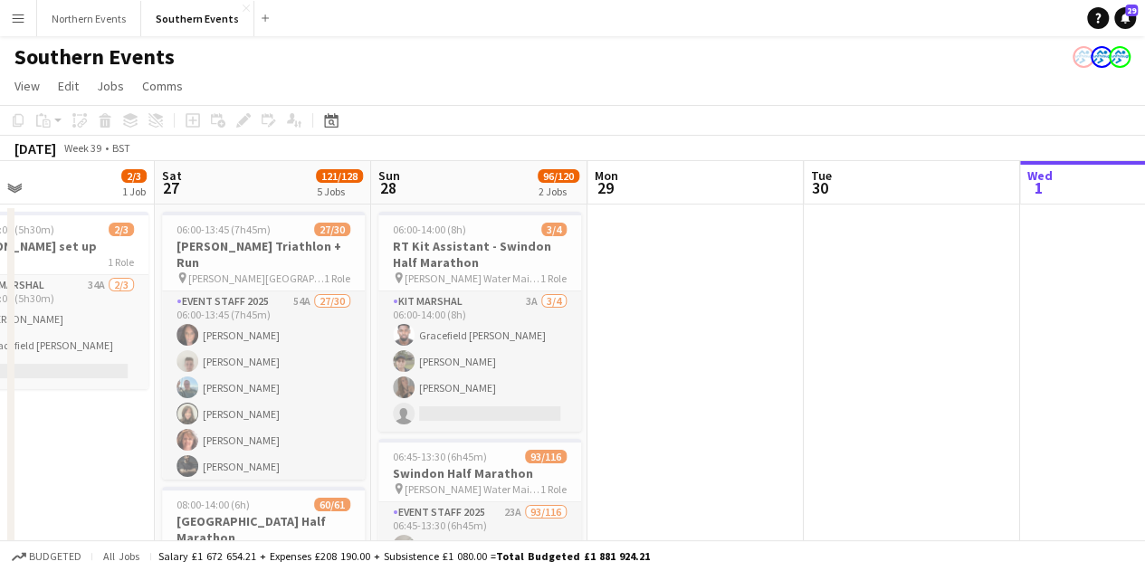
scroll to position [0, 488]
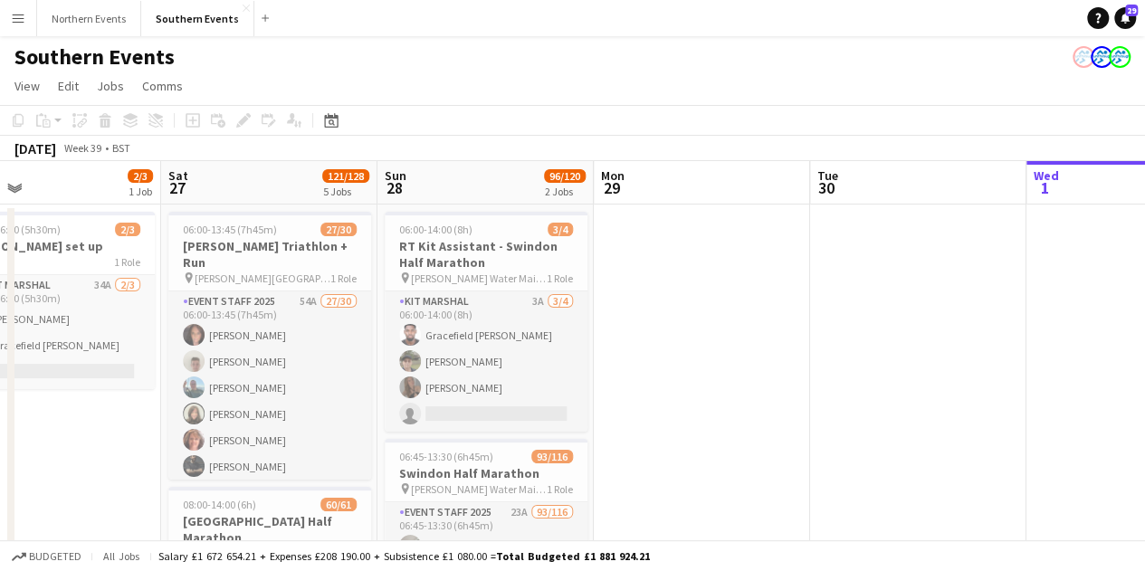
drag, startPoint x: 437, startPoint y: 367, endPoint x: 919, endPoint y: 356, distance: 481.6
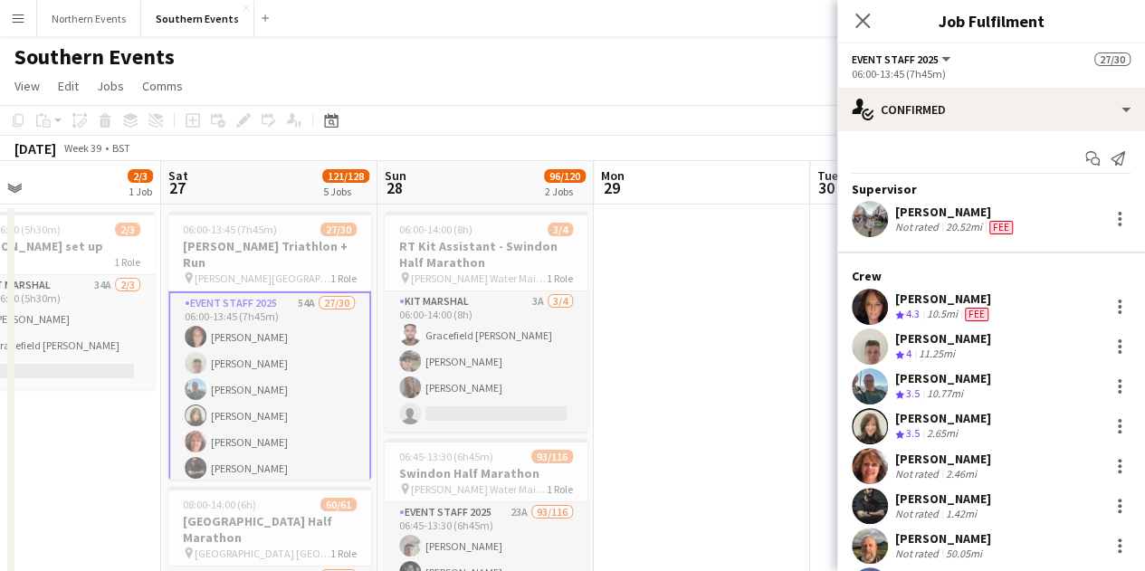
scroll to position [2, 0]
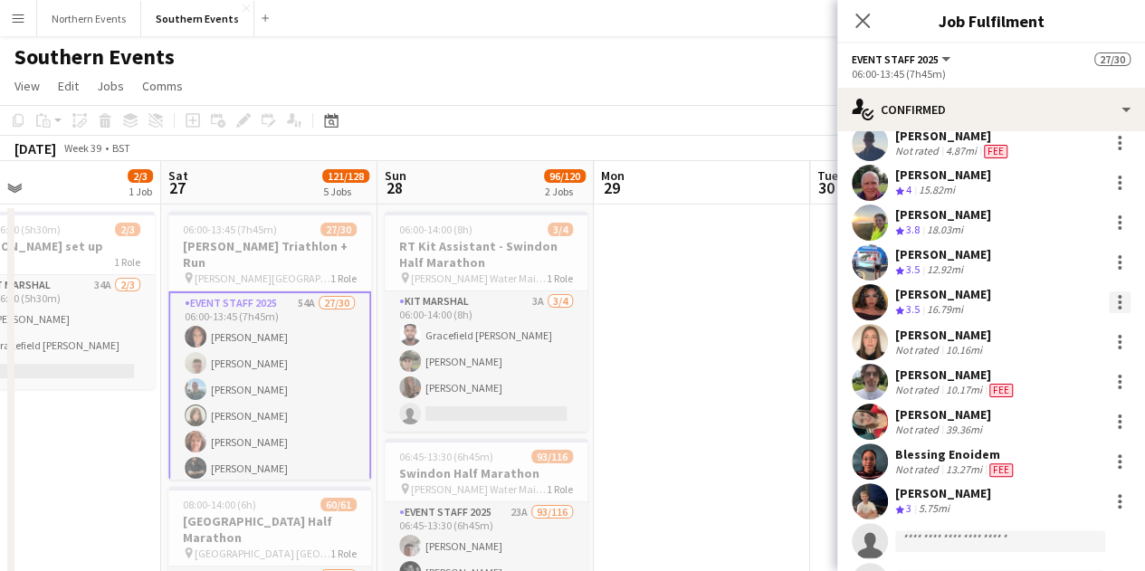
click at [1109, 307] on div at bounding box center [1120, 302] width 22 height 22
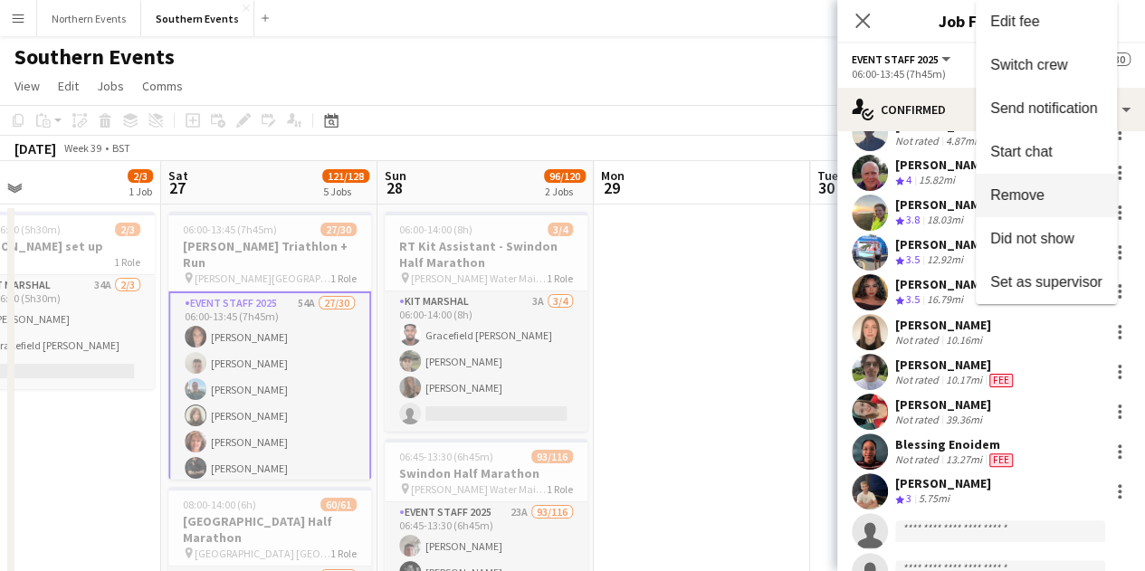
scroll to position [0, 0]
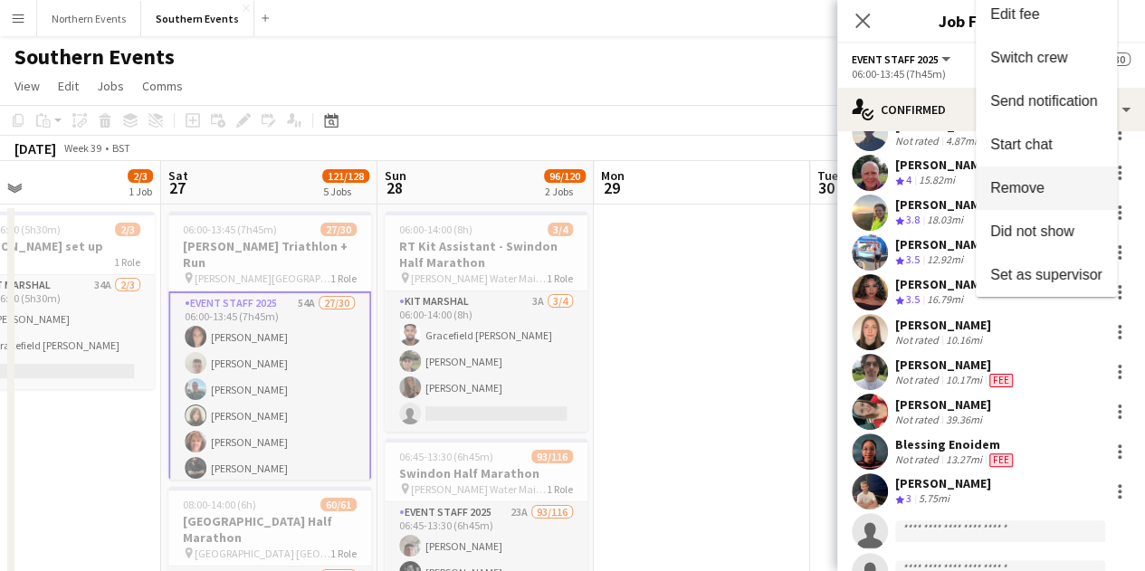
click at [1058, 206] on button "Remove" at bounding box center [1046, 188] width 141 height 43
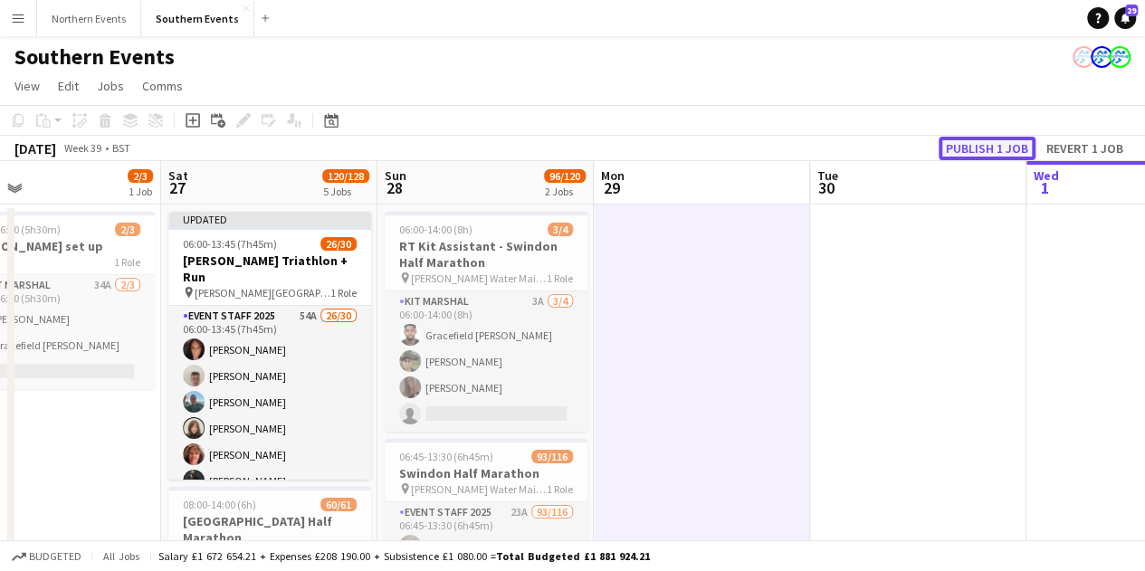
click at [990, 150] on button "Publish 1 job" at bounding box center [987, 149] width 97 height 24
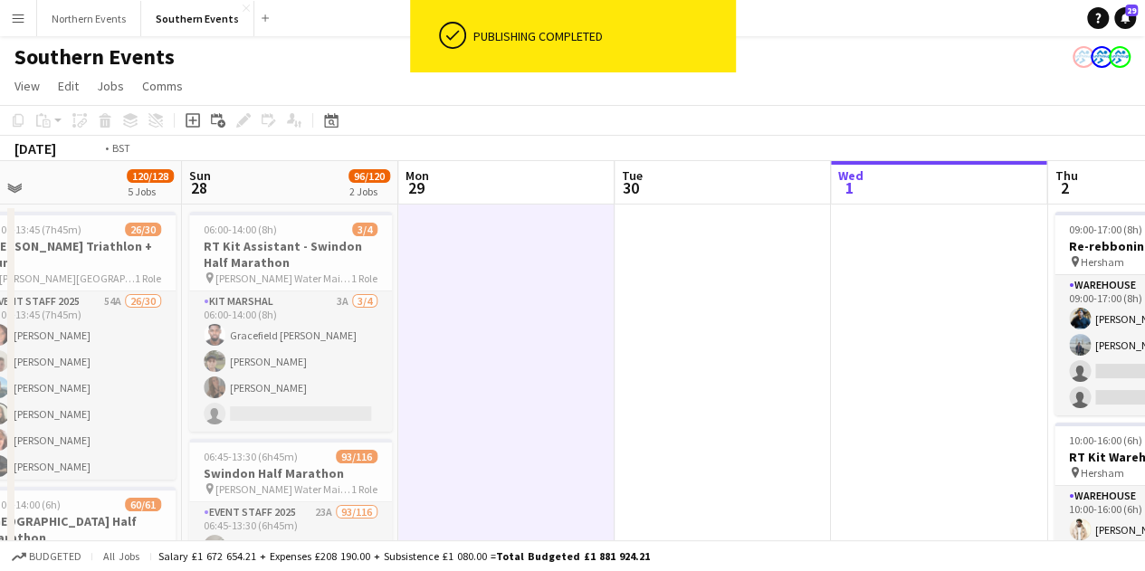
drag, startPoint x: 902, startPoint y: 305, endPoint x: 269, endPoint y: 311, distance: 633.6
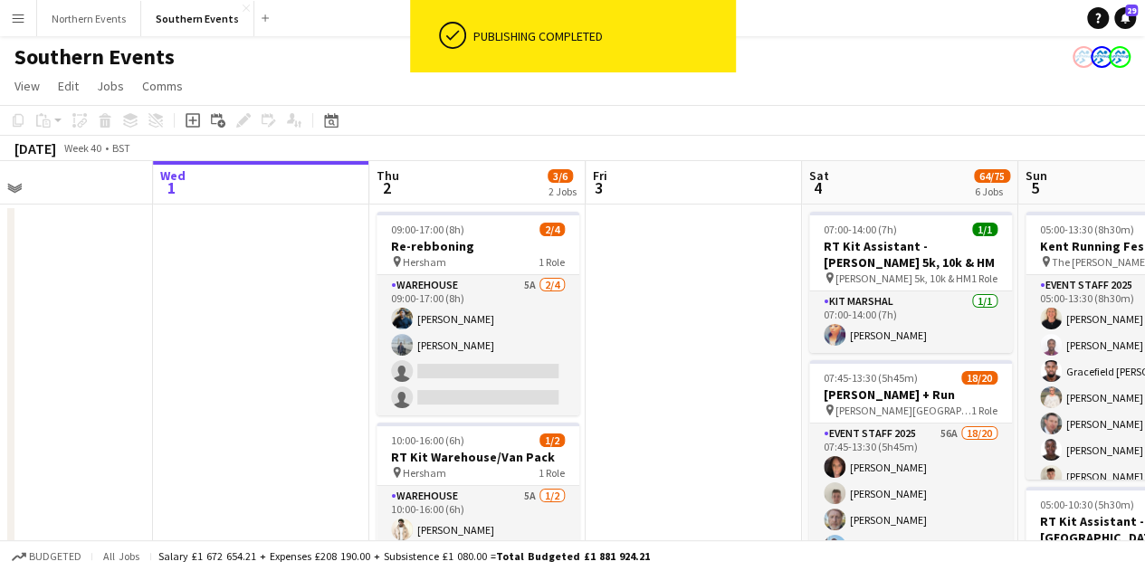
drag, startPoint x: 533, startPoint y: 320, endPoint x: 293, endPoint y: 319, distance: 239.8
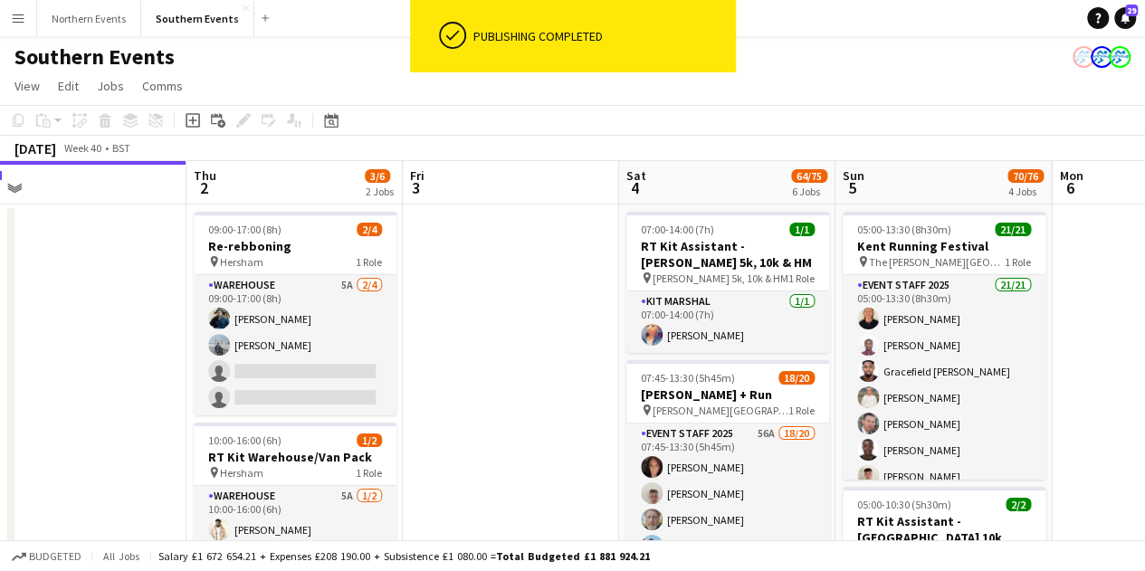
scroll to position [0, 758]
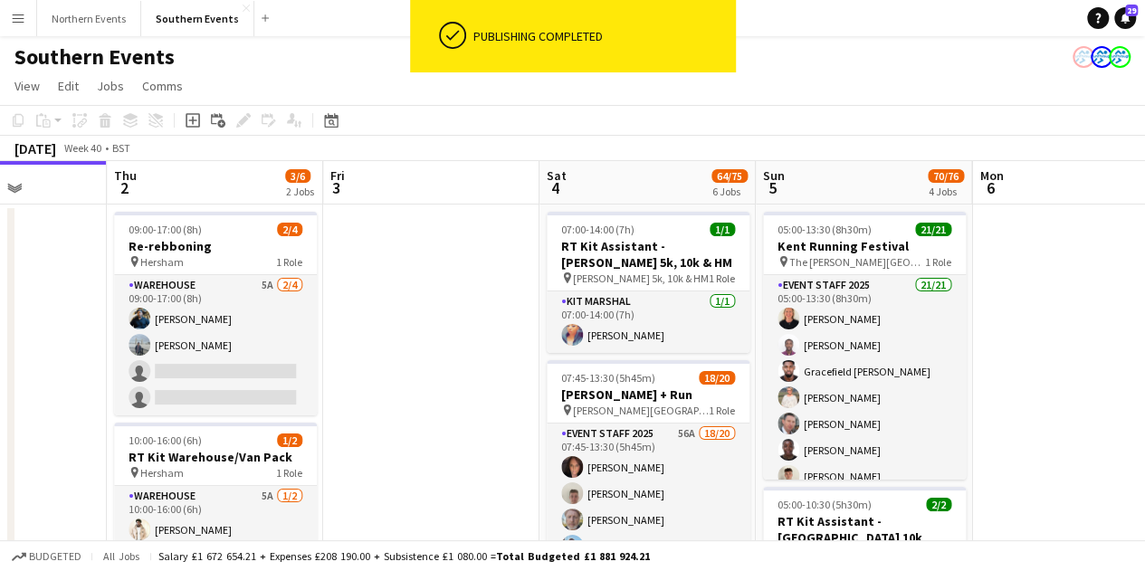
drag, startPoint x: 684, startPoint y: 341, endPoint x: 422, endPoint y: 335, distance: 262.6
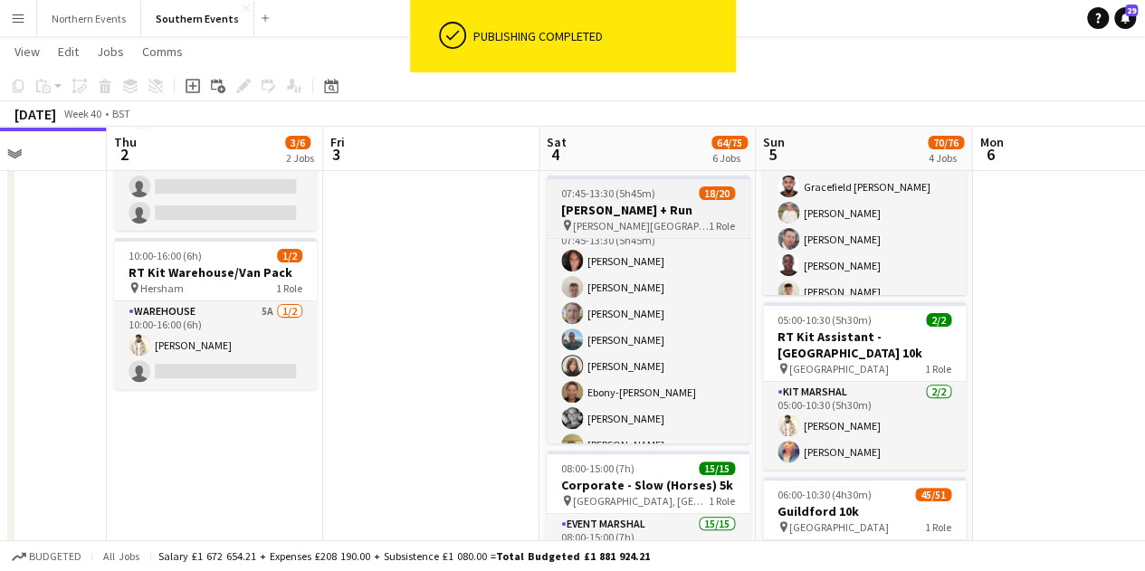
scroll to position [0, 0]
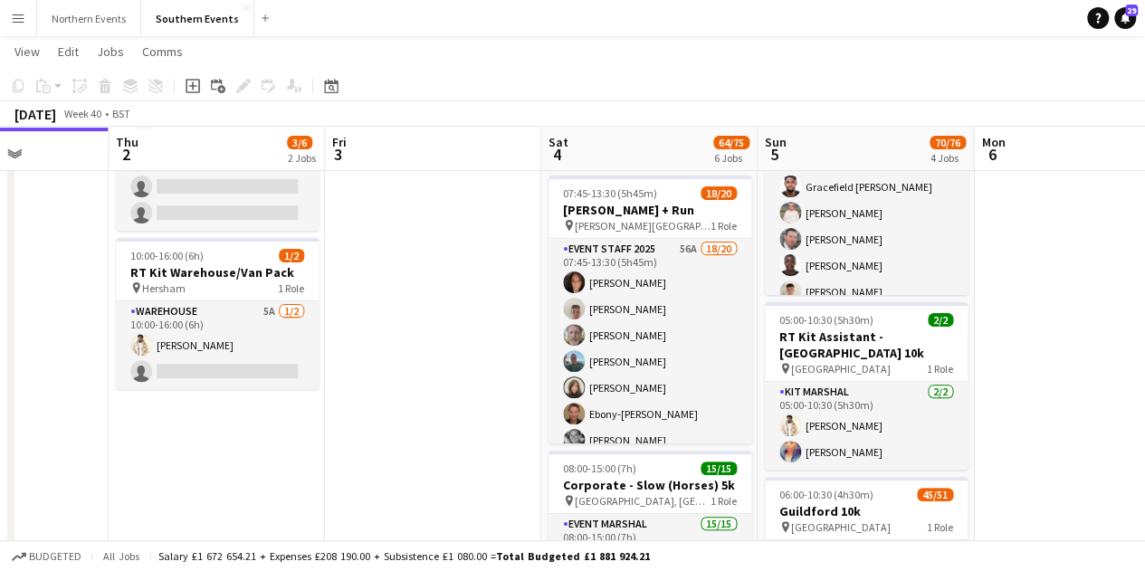
drag, startPoint x: 1058, startPoint y: 447, endPoint x: 1059, endPoint y: 269, distance: 178.3
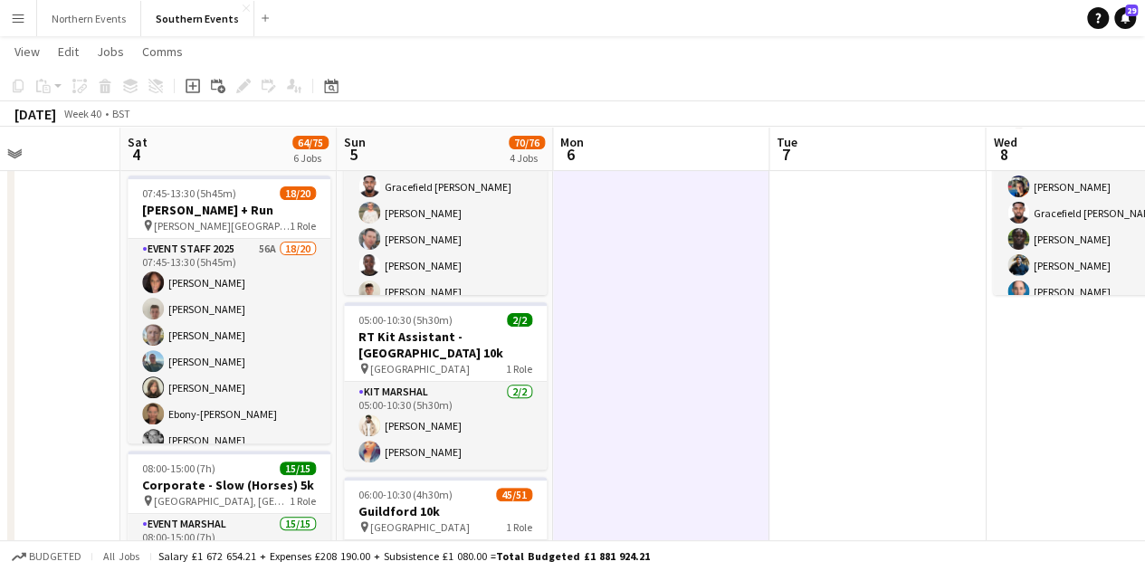
scroll to position [0, 747]
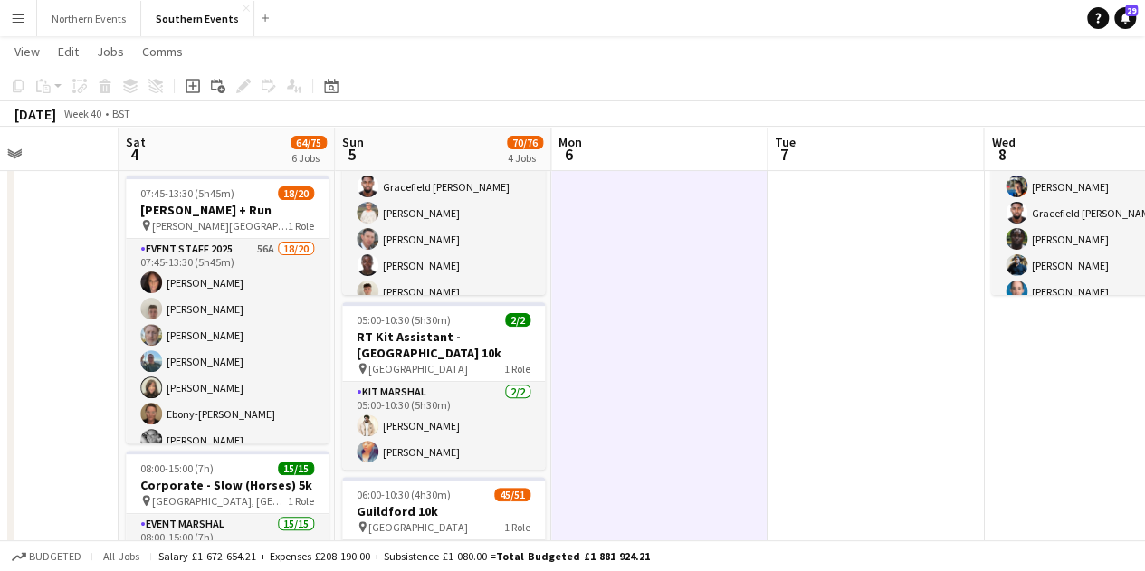
drag, startPoint x: 1041, startPoint y: 364, endPoint x: 633, endPoint y: 367, distance: 408.2
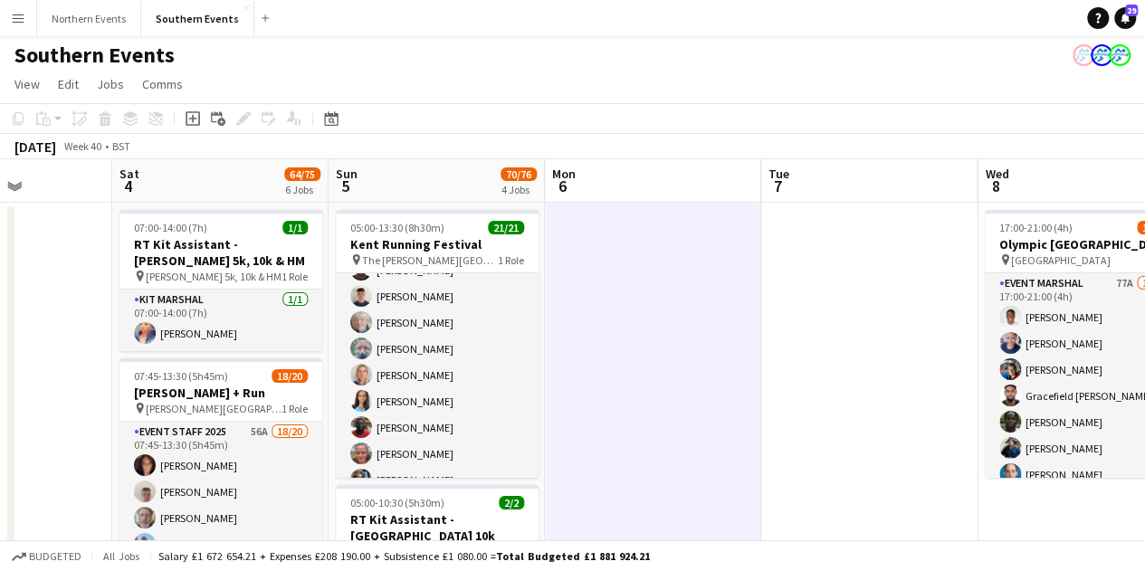
scroll to position [0, 756]
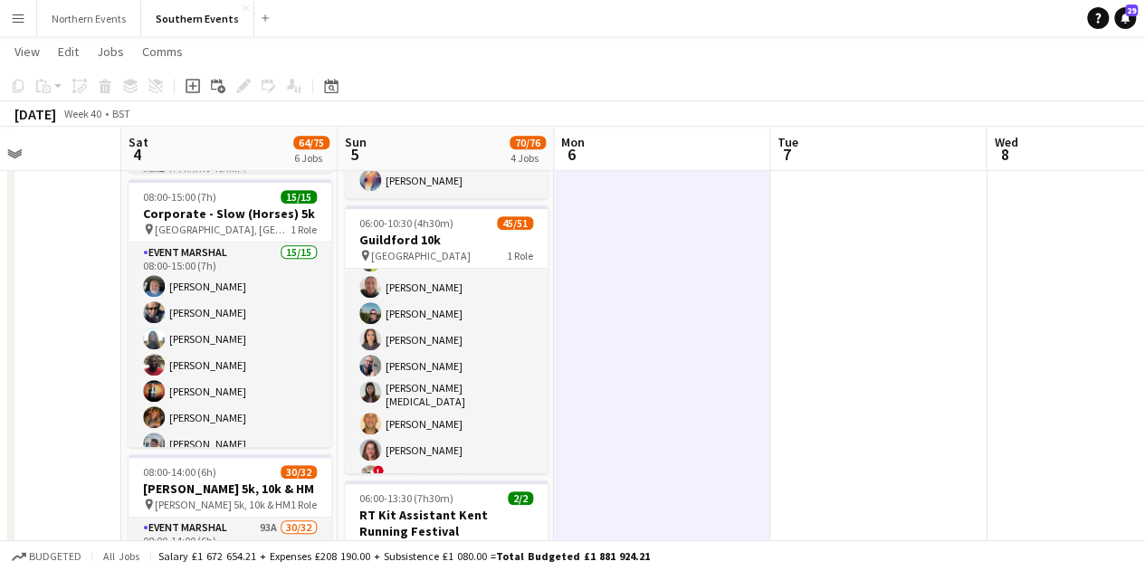
scroll to position [787, 0]
drag, startPoint x: 900, startPoint y: 390, endPoint x: 906, endPoint y: 529, distance: 139.5
click at [906, 531] on app-calendar-viewport "Tue 30 Wed 1 Thu 2 3/6 2 Jobs Fri 3 Sat 4 64/75 6 Jobs Sun 5 70/76 4 Jobs Mon 6…" at bounding box center [572, 413] width 1145 height 1595
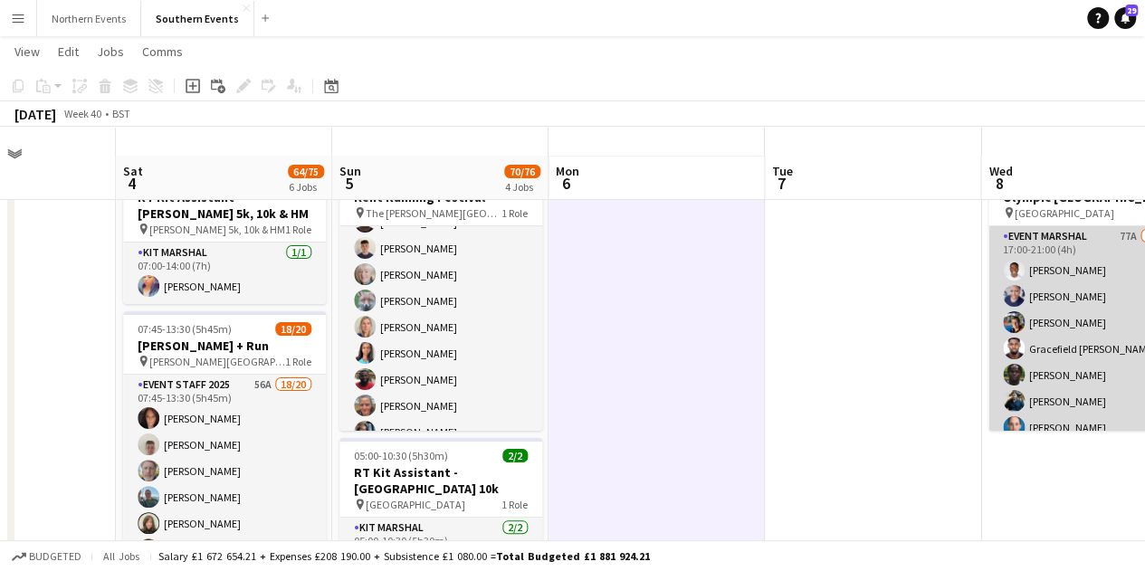
scroll to position [0, 0]
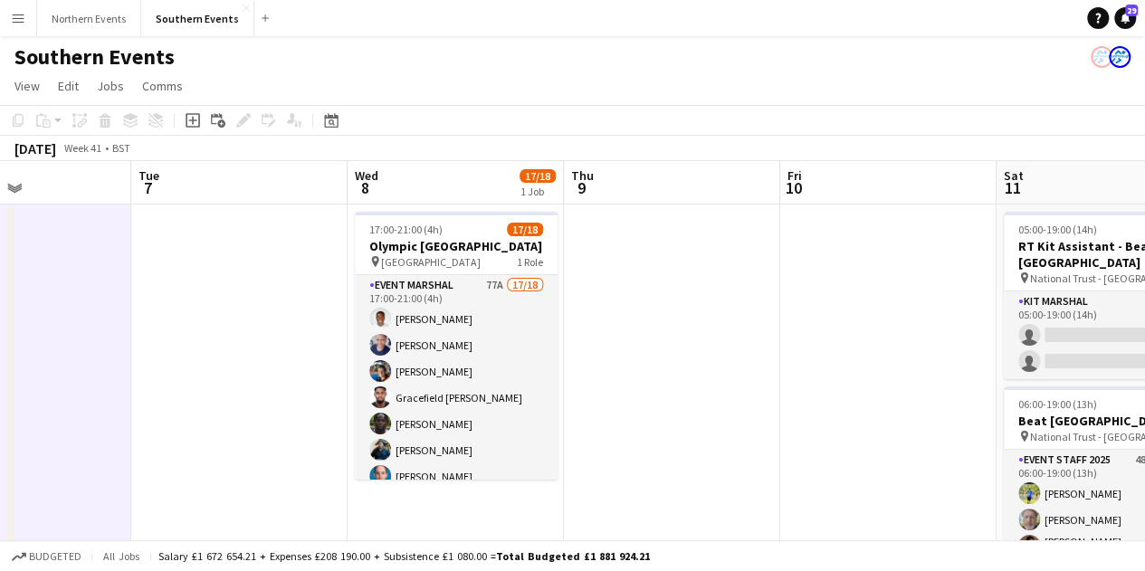
drag, startPoint x: 415, startPoint y: 390, endPoint x: 284, endPoint y: 390, distance: 130.3
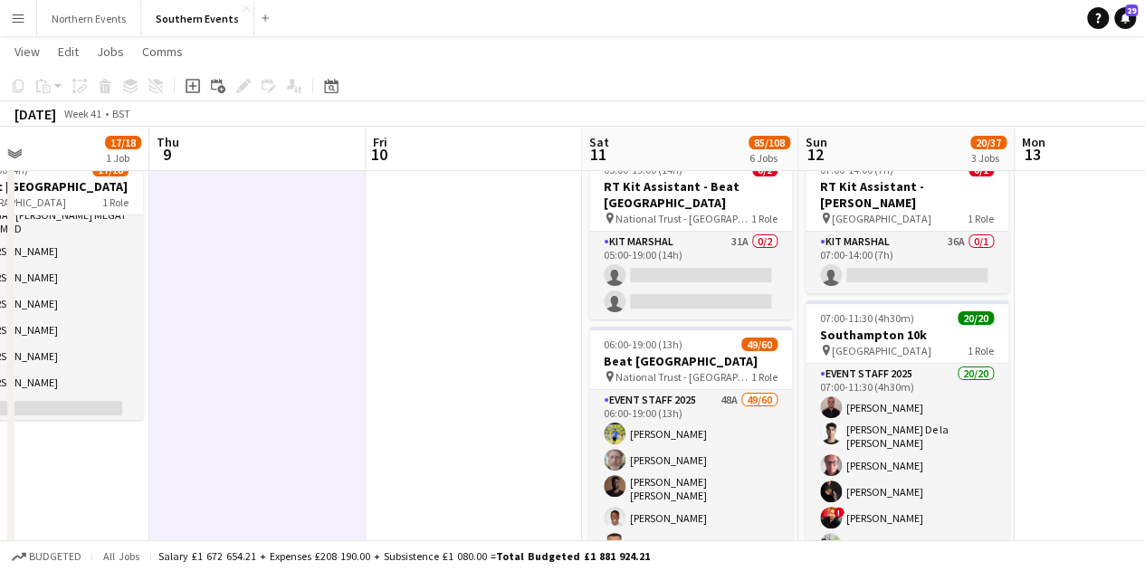
scroll to position [0, 0]
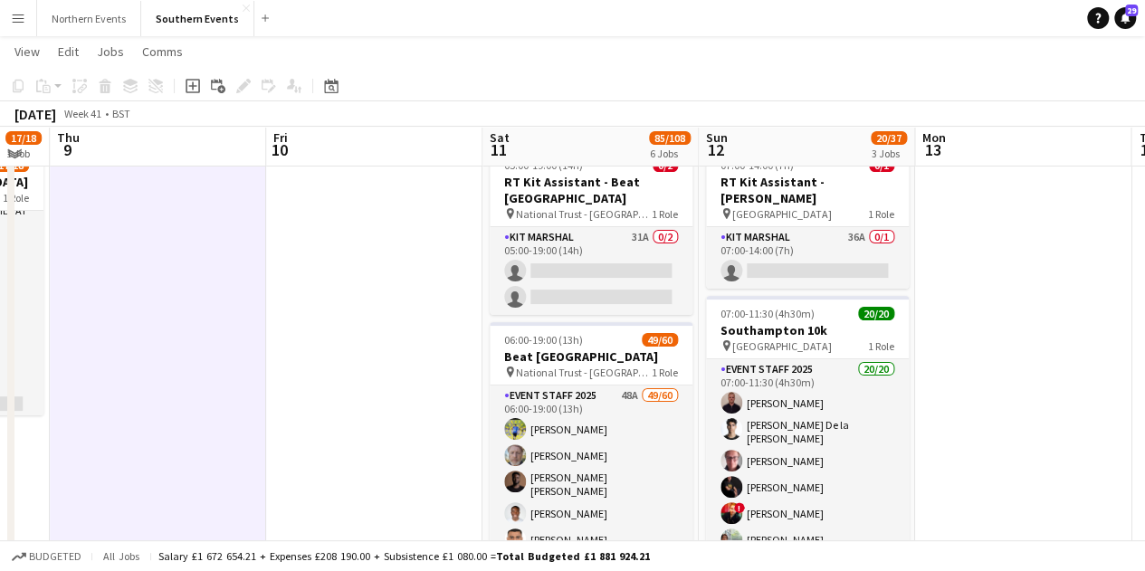
drag, startPoint x: 849, startPoint y: 420, endPoint x: 337, endPoint y: 401, distance: 512.6
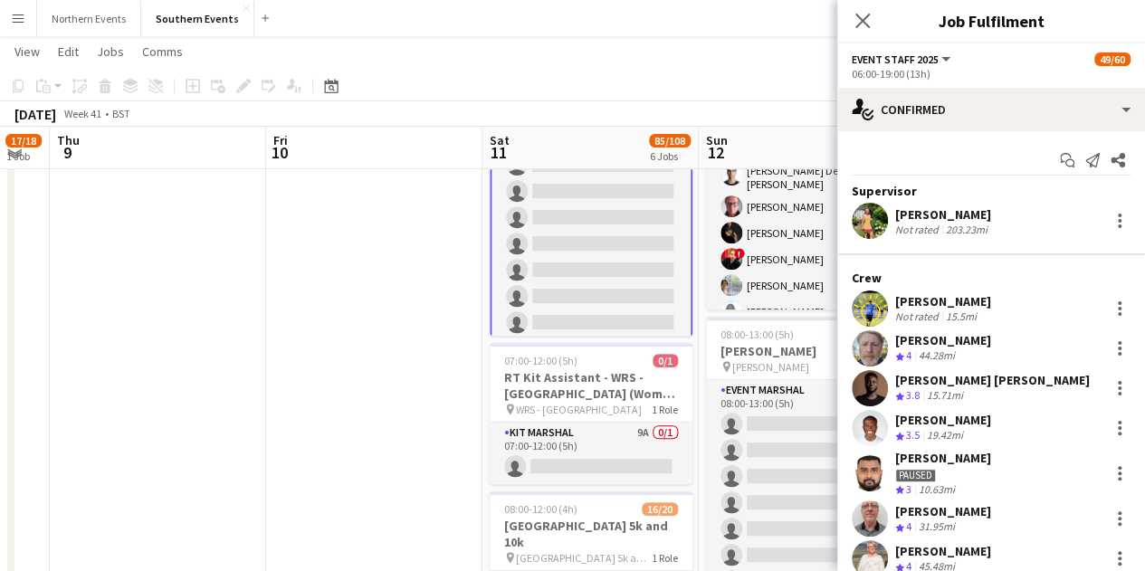
drag, startPoint x: 420, startPoint y: 418, endPoint x: 424, endPoint y: 410, distance: 9.3
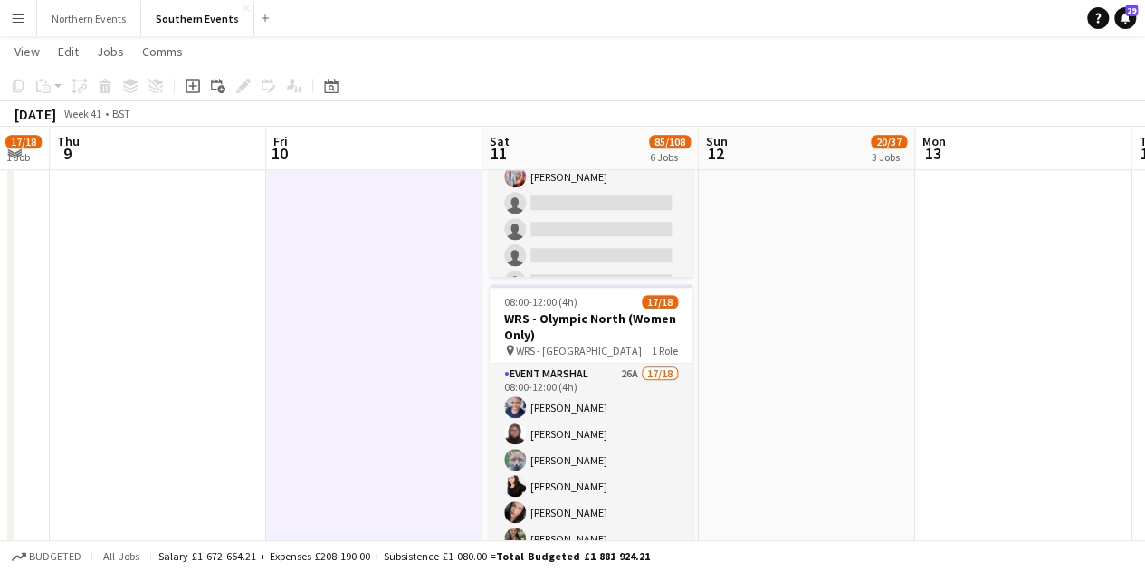
click at [1070, 470] on app-date-cell at bounding box center [1023, 135] width 216 height 1463
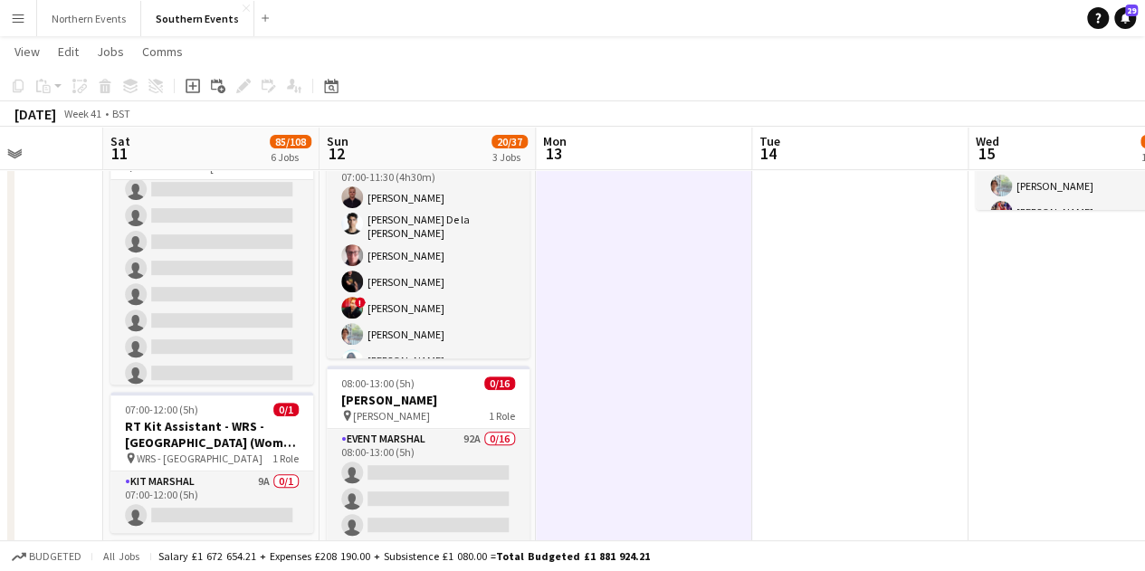
drag, startPoint x: 1001, startPoint y: 321, endPoint x: 189, endPoint y: 349, distance: 812.3
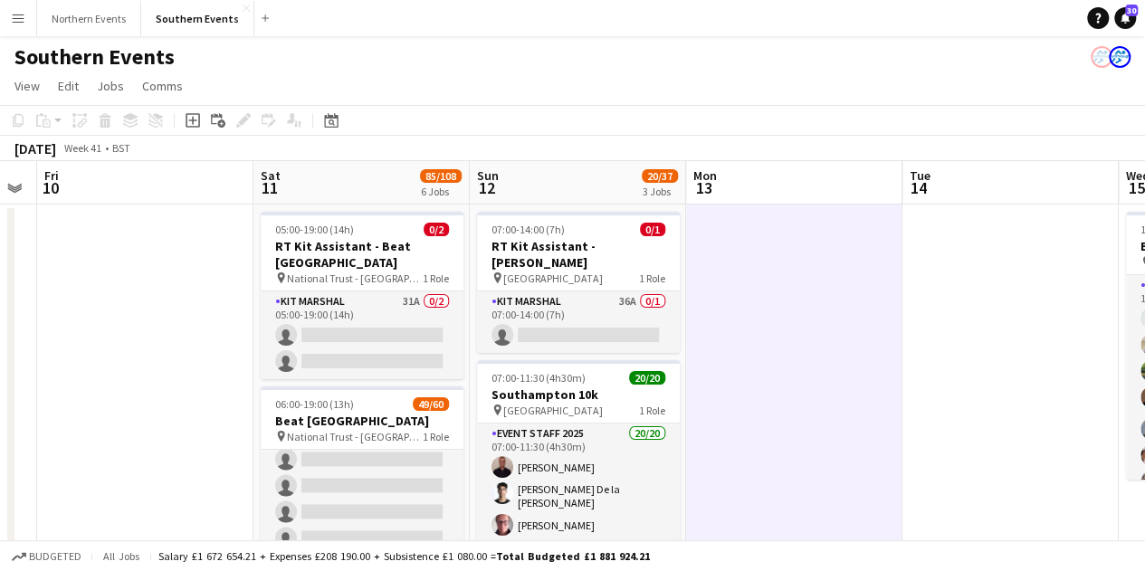
scroll to position [0, 394]
drag, startPoint x: 396, startPoint y: 321, endPoint x: 981, endPoint y: 267, distance: 587.2
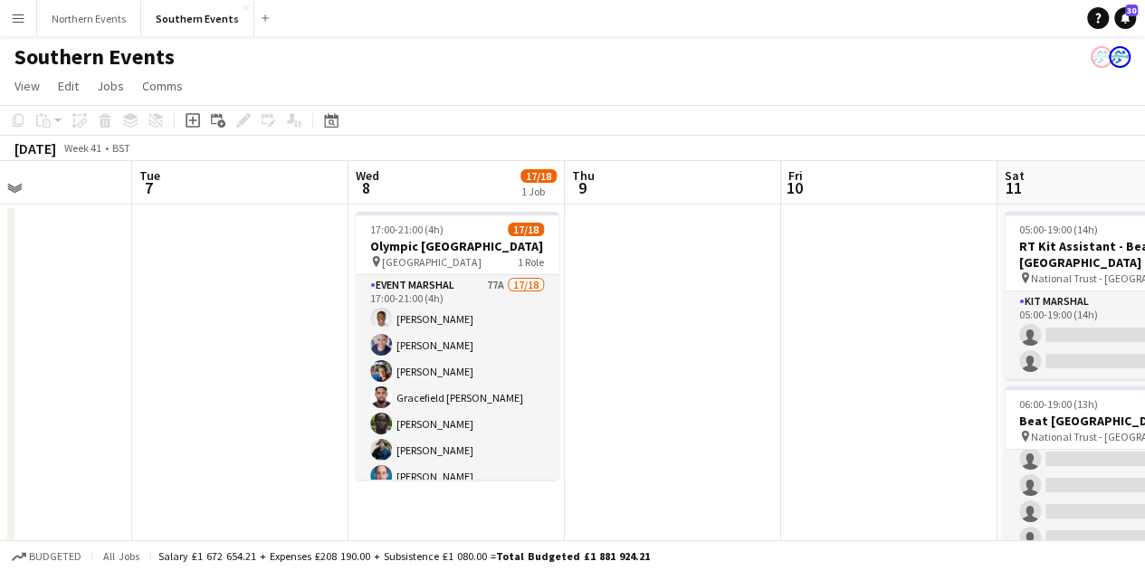
drag, startPoint x: 179, startPoint y: 309, endPoint x: 924, endPoint y: 242, distance: 747.9
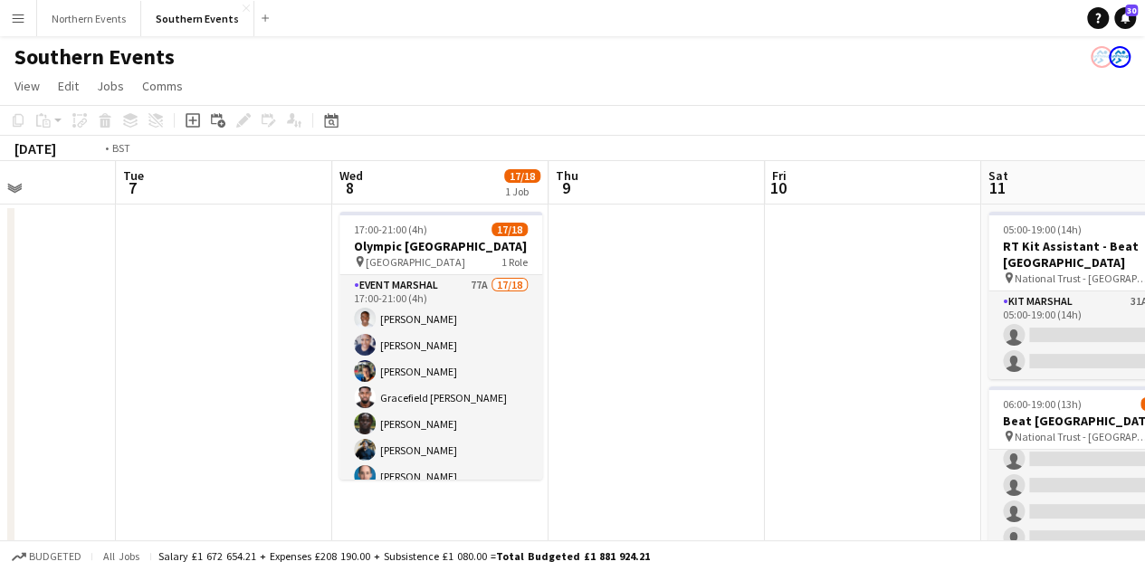
drag, startPoint x: 125, startPoint y: 272, endPoint x: 634, endPoint y: 258, distance: 508.9
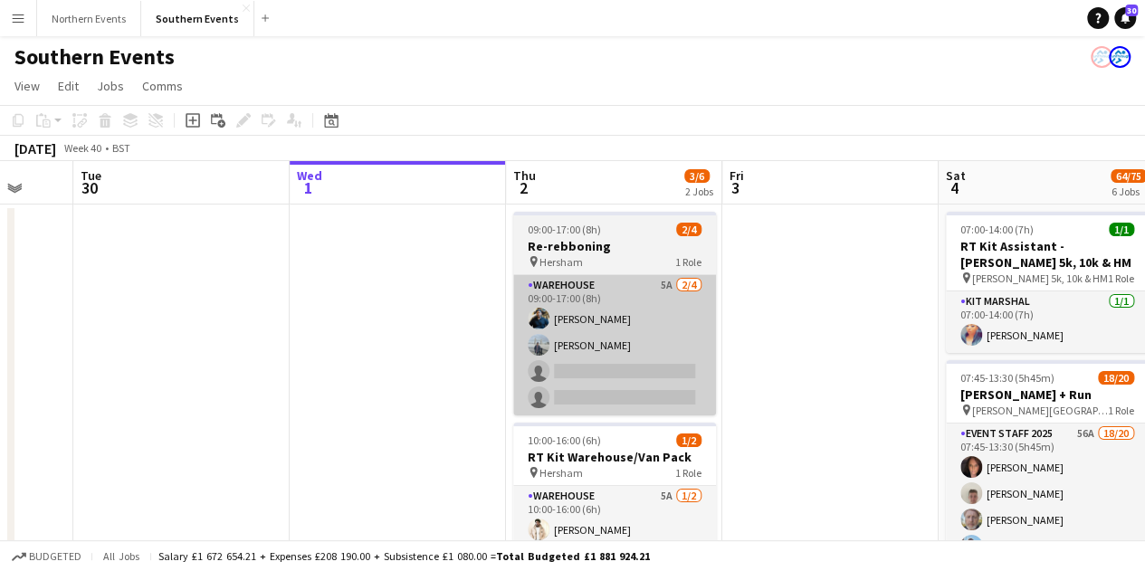
drag, startPoint x: 129, startPoint y: 284, endPoint x: 746, endPoint y: 277, distance: 617.3
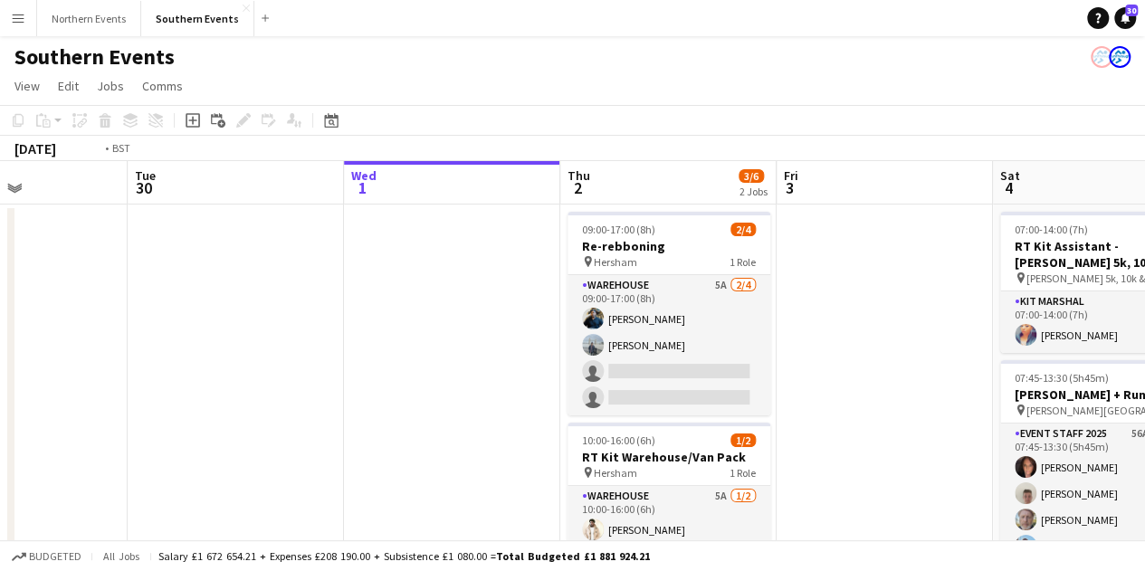
scroll to position [0, 388]
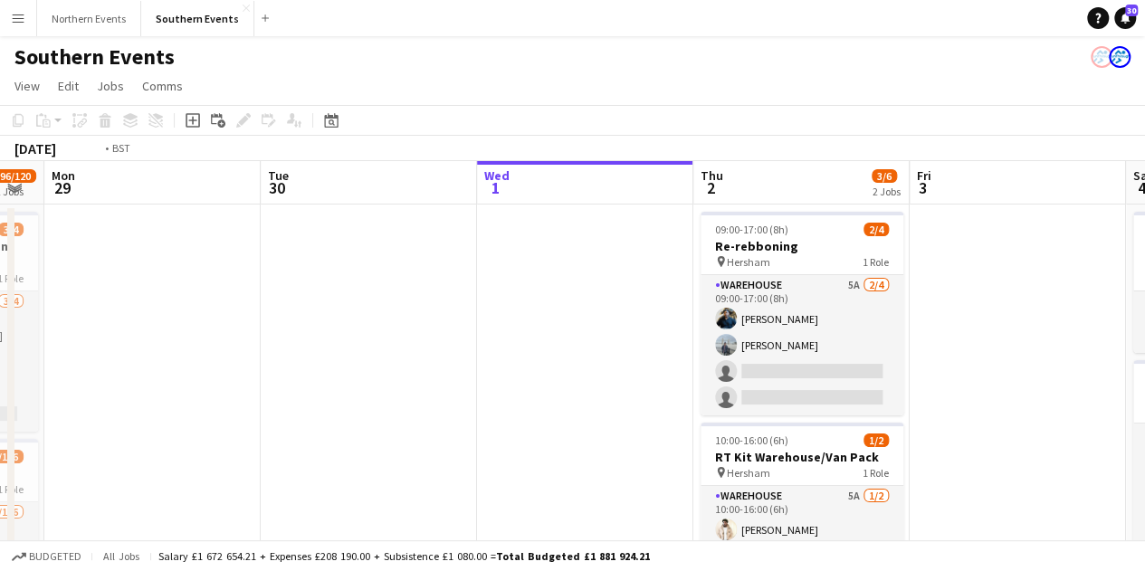
drag, startPoint x: 244, startPoint y: 291, endPoint x: 990, endPoint y: 242, distance: 747.4
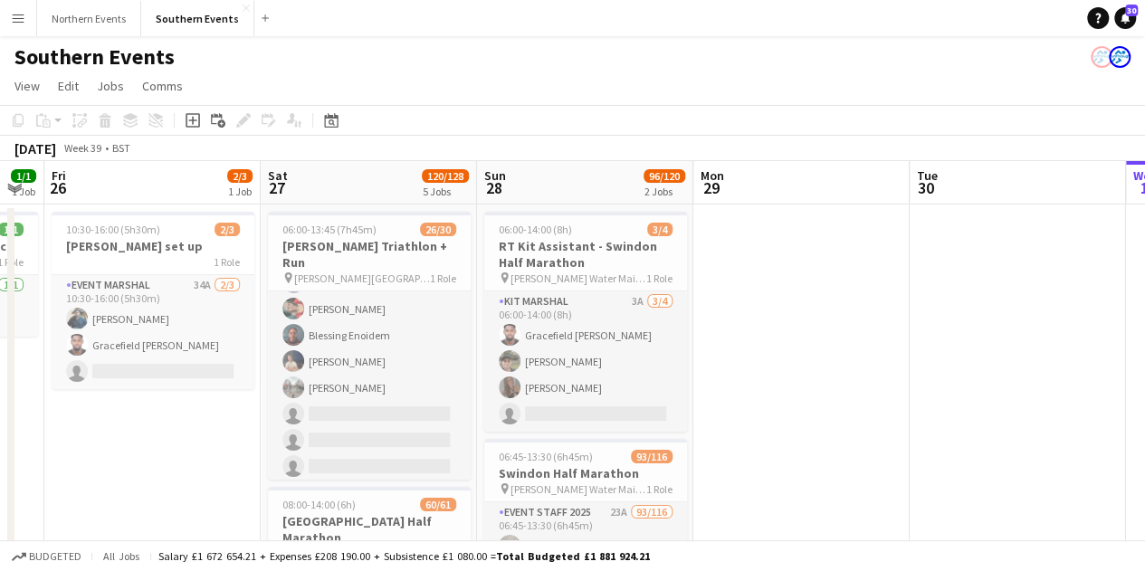
scroll to position [617, 0]
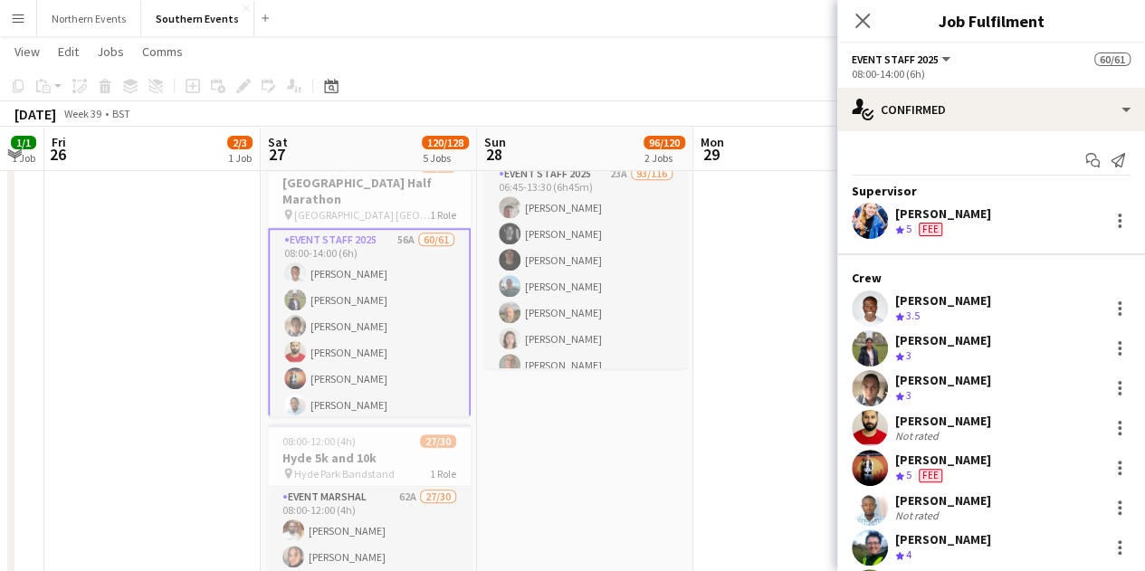
scroll to position [338, 0]
click at [1063, 159] on div "Start chat Send notification" at bounding box center [991, 161] width 279 height 30
click at [1085, 157] on icon "Start chat" at bounding box center [1092, 160] width 14 height 14
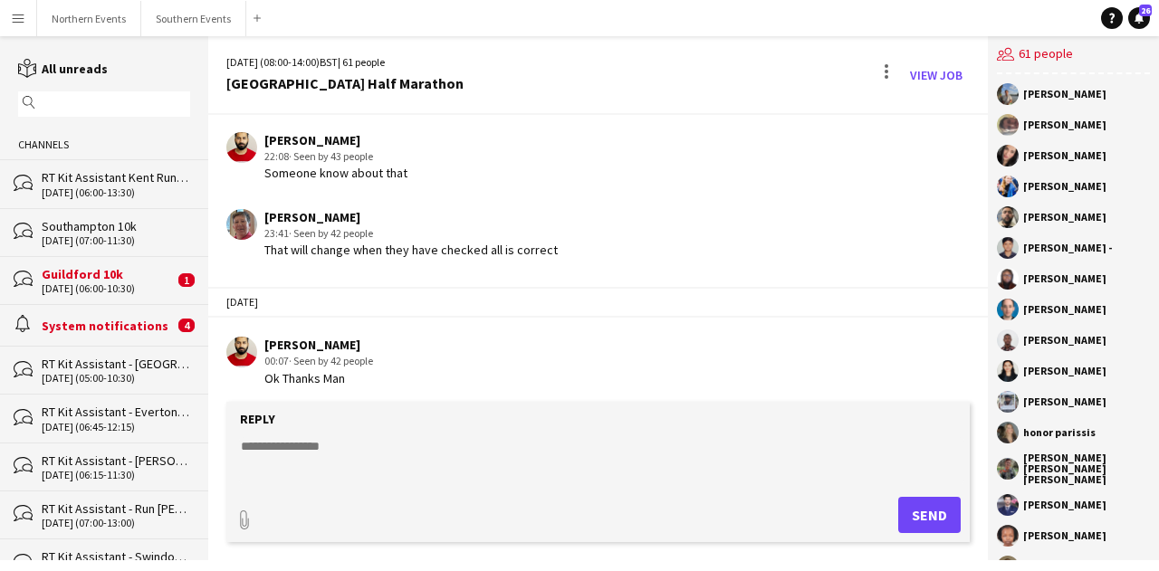
scroll to position [5032, 0]
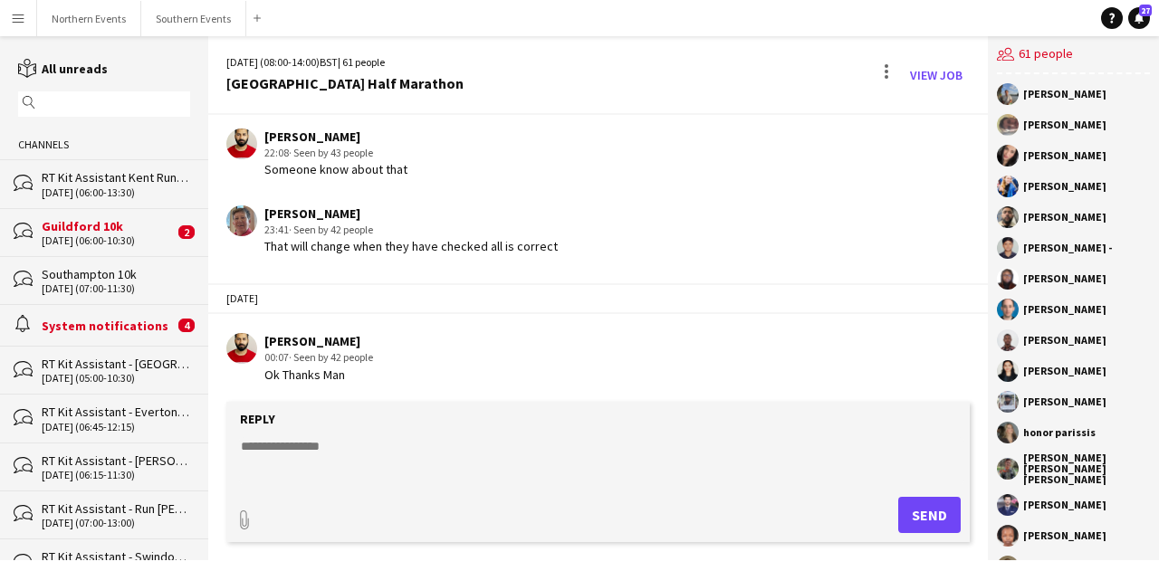
click at [371, 441] on textarea at bounding box center [601, 460] width 725 height 47
paste textarea "**********"
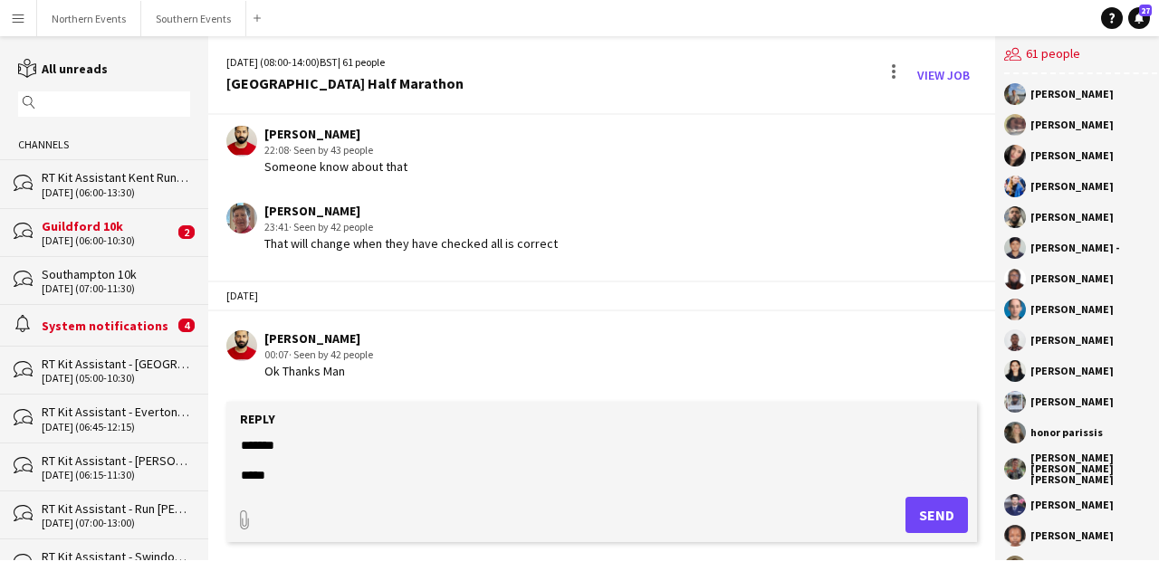
scroll to position [335, 0]
type textarea "**********"
click at [943, 517] on button "Send" at bounding box center [936, 515] width 62 height 36
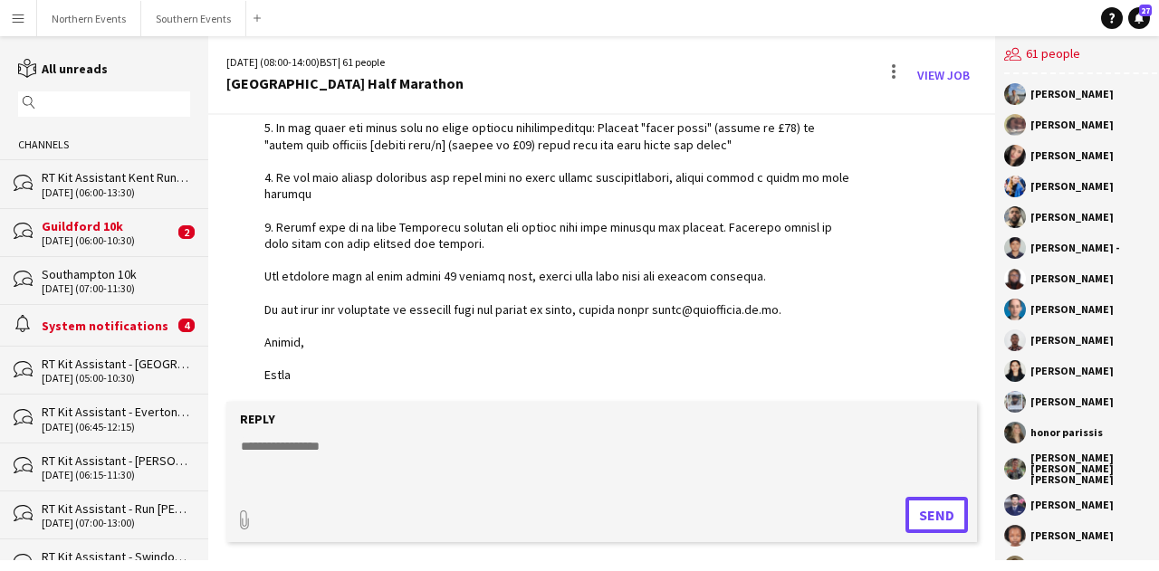
scroll to position [5588, 0]
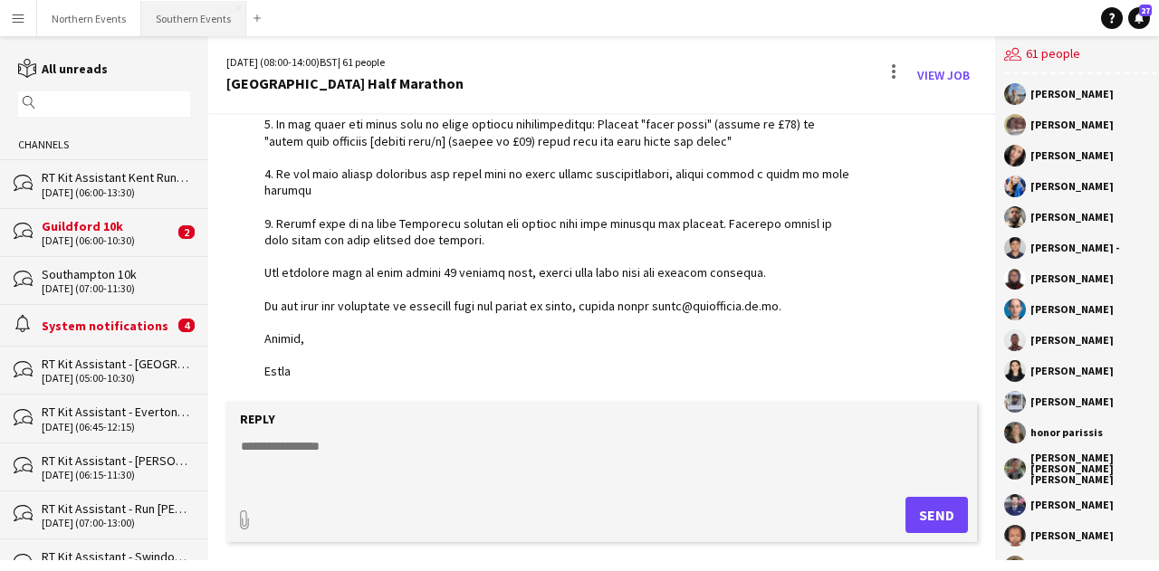
click at [195, 11] on button "Southern Events Close" at bounding box center [193, 18] width 105 height 35
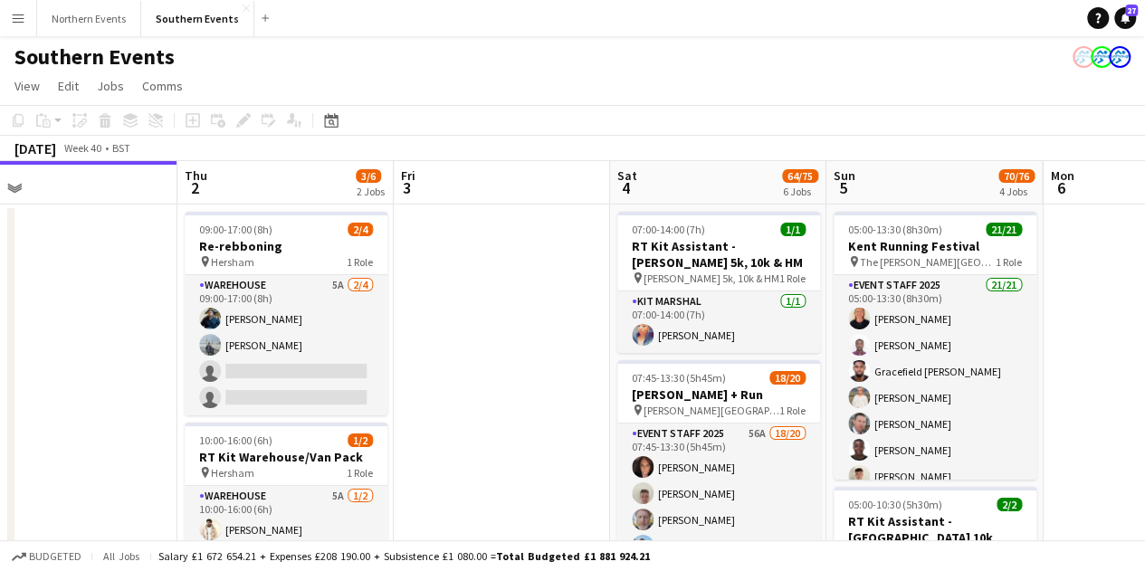
scroll to position [0, 772]
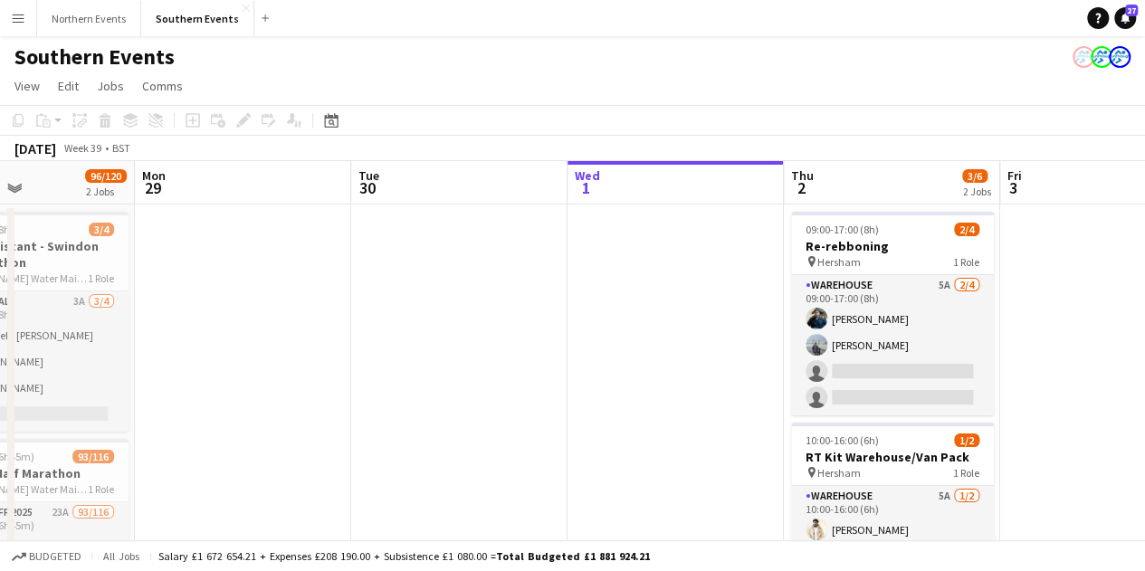
drag, startPoint x: 774, startPoint y: 427, endPoint x: 1152, endPoint y: 424, distance: 378.3
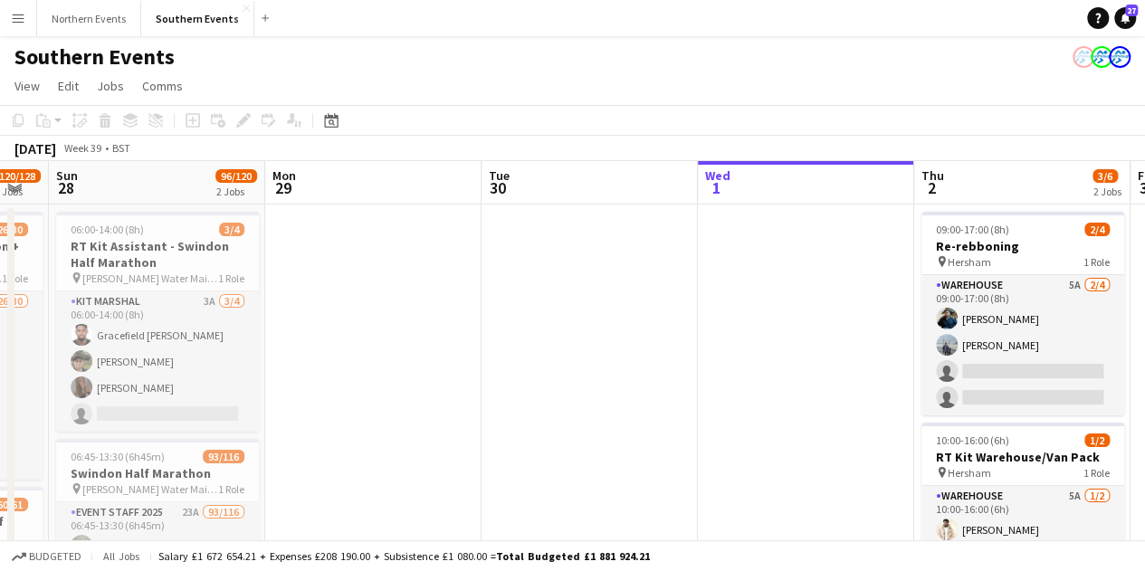
scroll to position [0, 422]
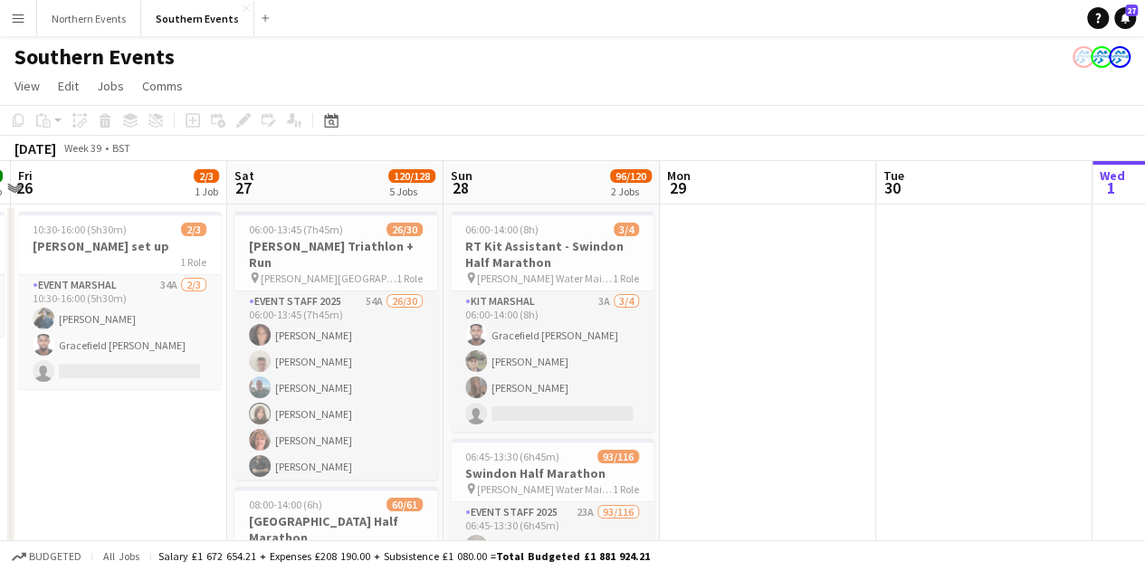
drag, startPoint x: 436, startPoint y: 397, endPoint x: 958, endPoint y: 368, distance: 522.1
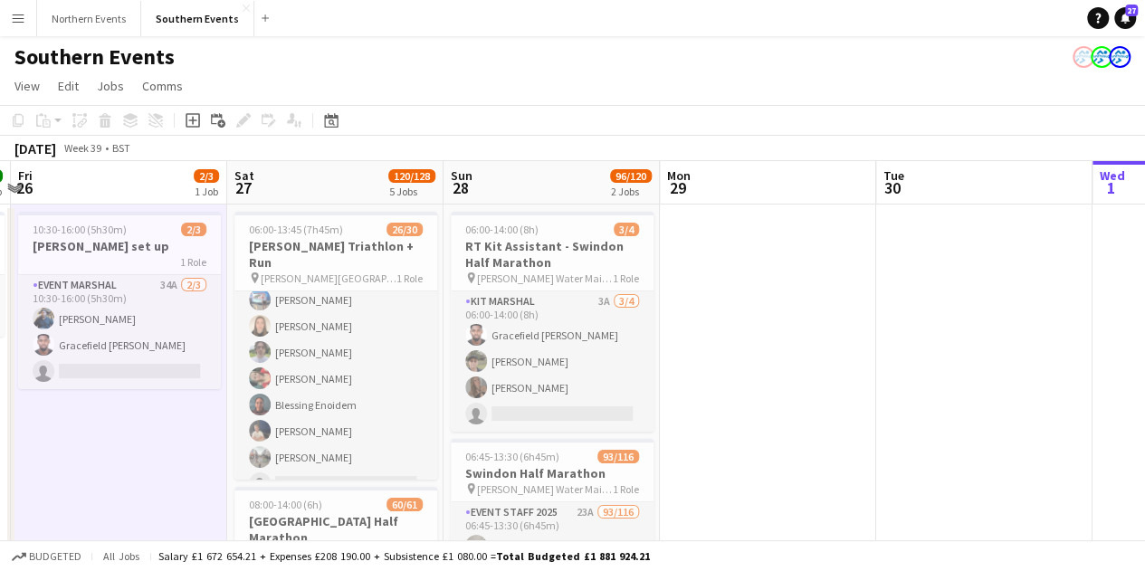
scroll to position [0, 419]
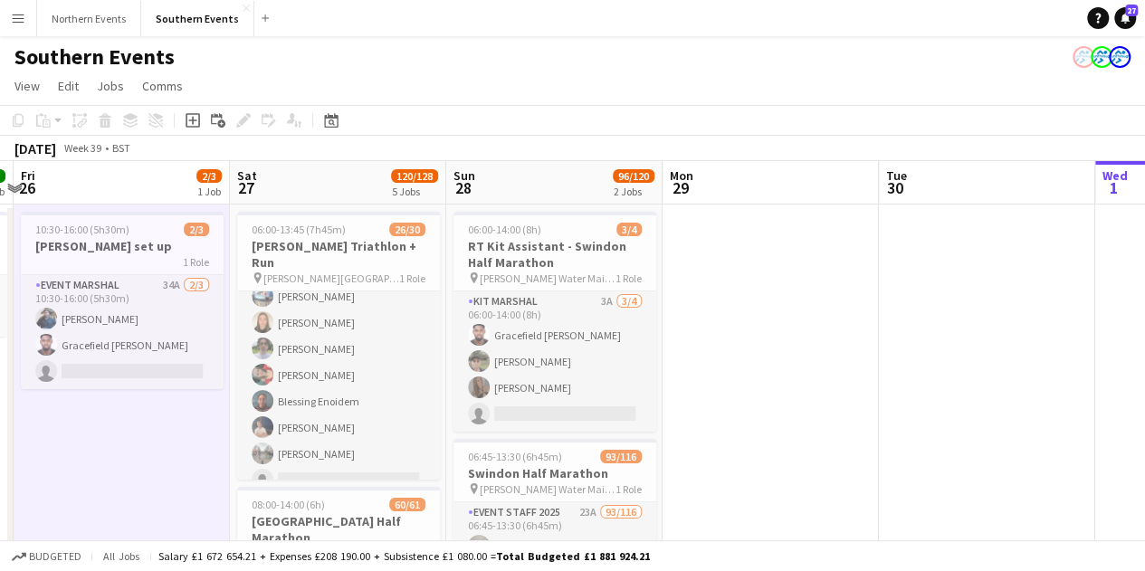
drag, startPoint x: 751, startPoint y: 417, endPoint x: 754, endPoint y: 218, distance: 199.1
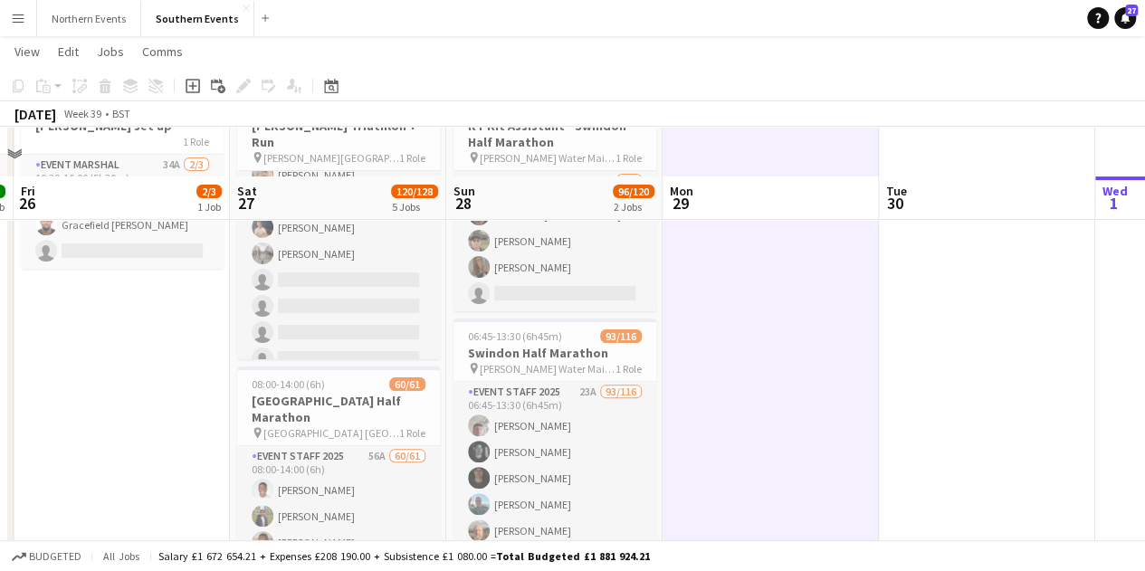
scroll to position [246, 0]
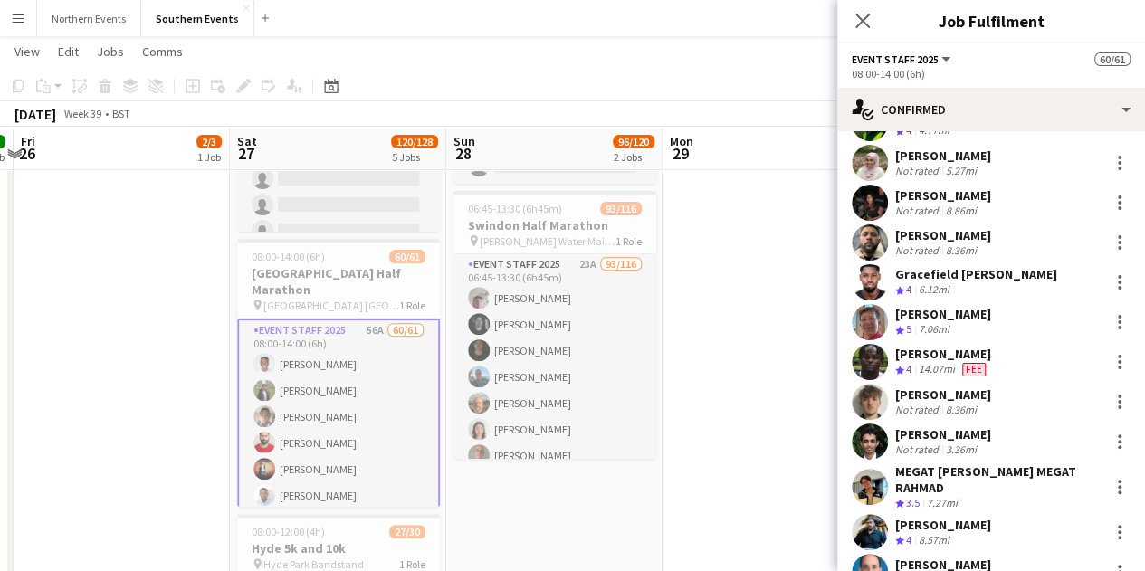
scroll to position [441, 0]
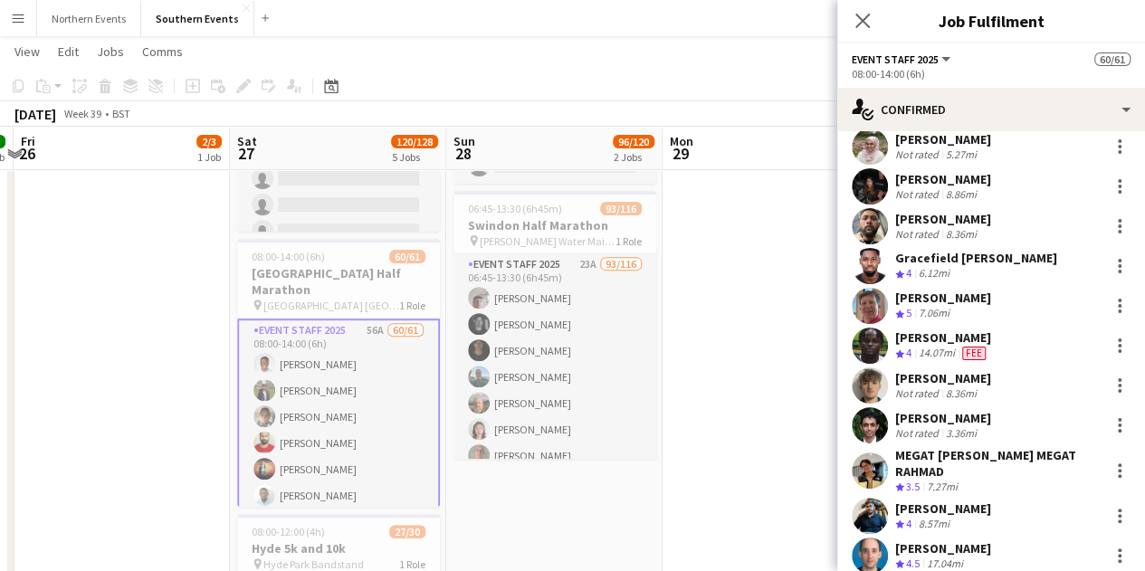
drag, startPoint x: 1033, startPoint y: 419, endPoint x: 726, endPoint y: 497, distance: 316.5
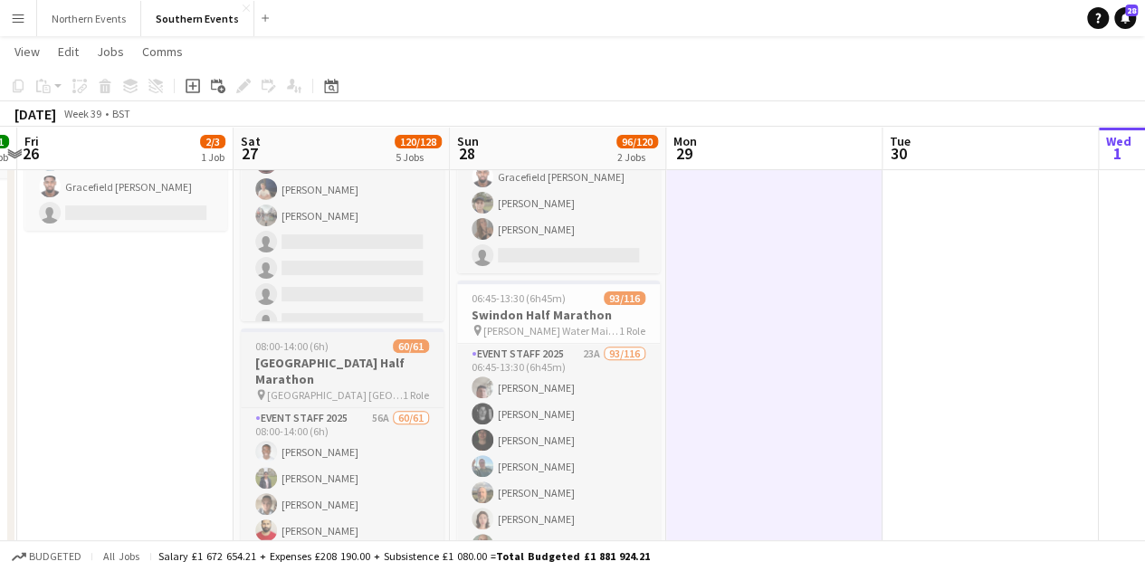
scroll to position [156, 0]
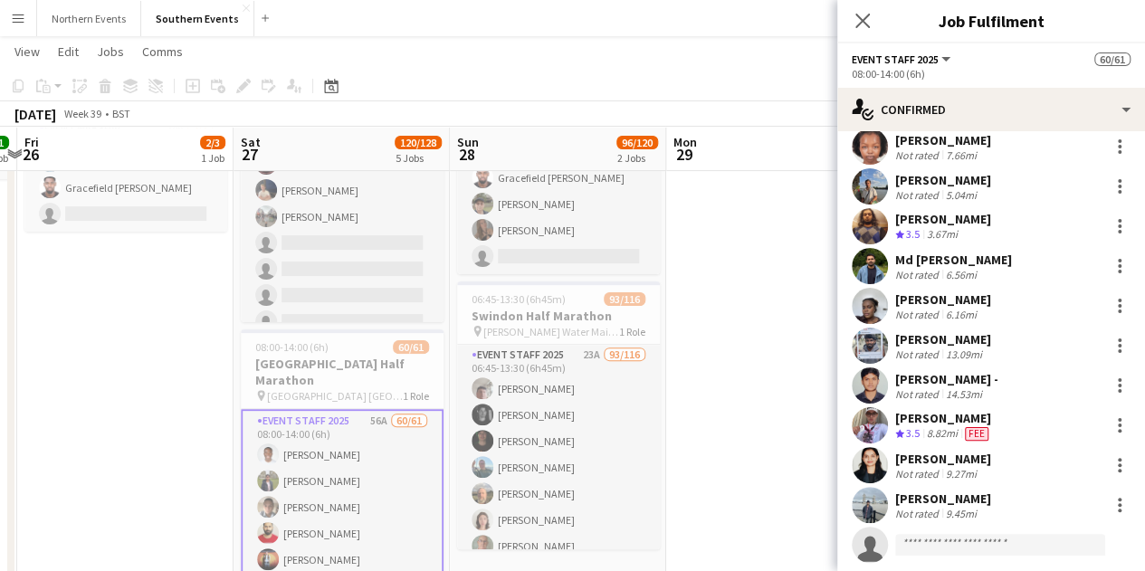
scroll to position [2167, 0]
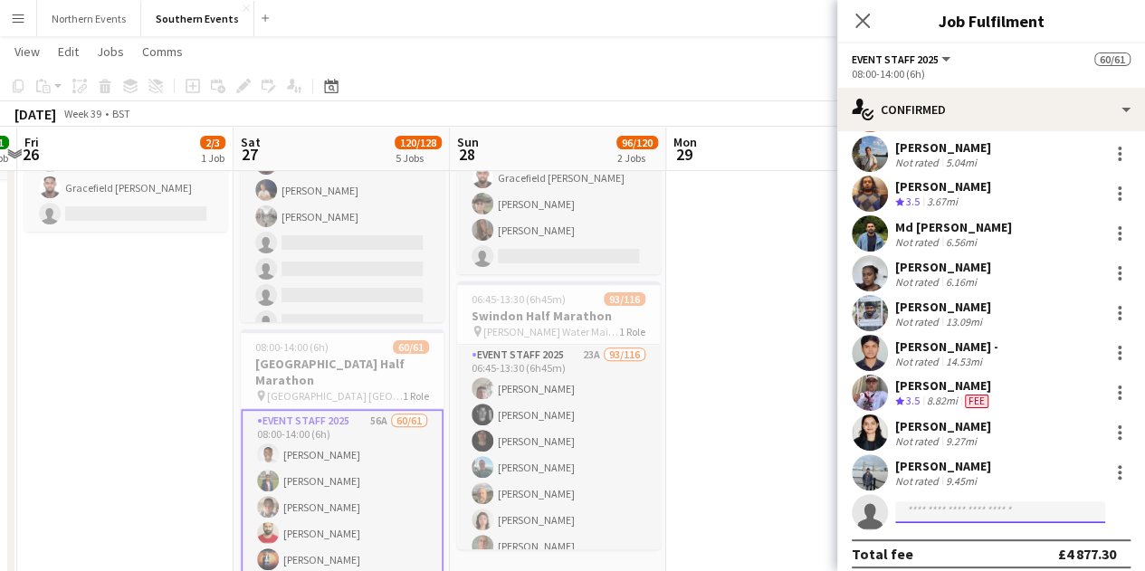
click at [987, 501] on input at bounding box center [1000, 512] width 210 height 22
type input "*"
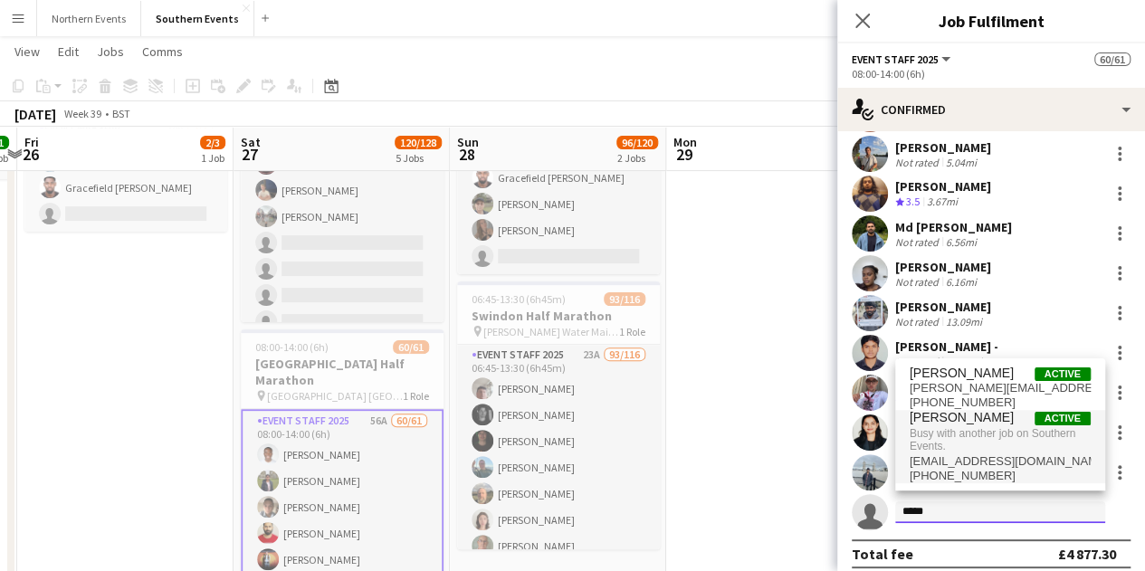
type input "*****"
click at [953, 442] on span "Busy with another job on Southern Events." at bounding box center [1000, 440] width 181 height 30
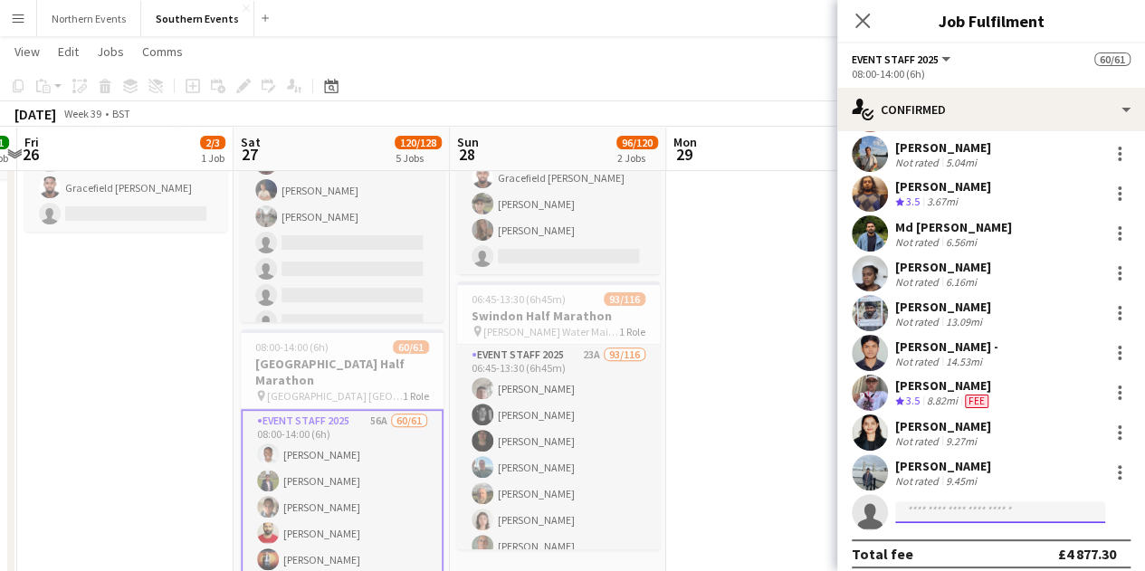
click at [979, 501] on input at bounding box center [1000, 512] width 210 height 22
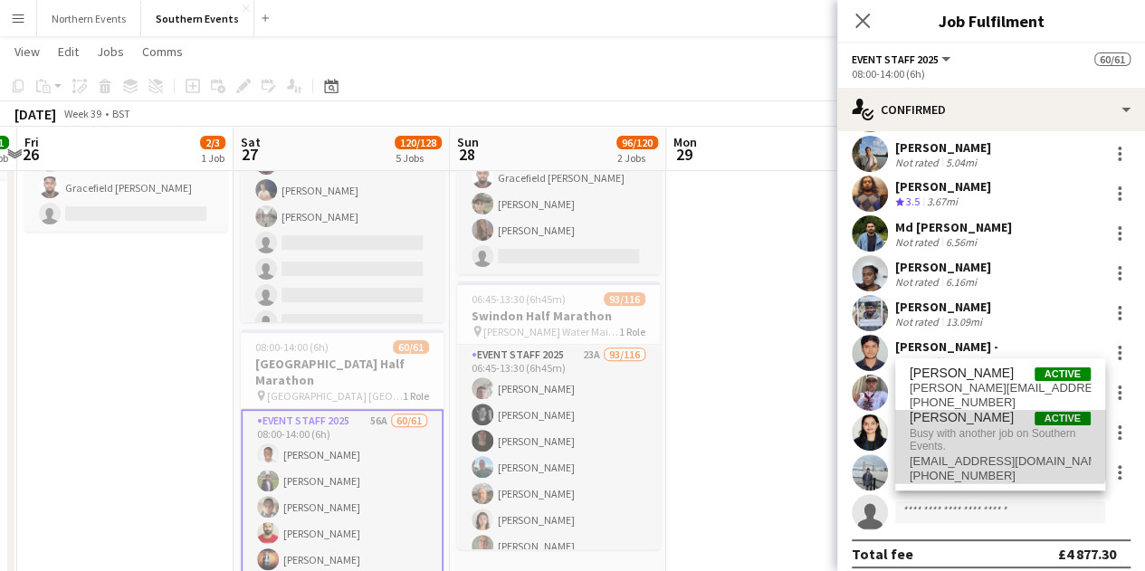
click at [970, 434] on span "Busy with another job on Southern Events." at bounding box center [1000, 440] width 181 height 30
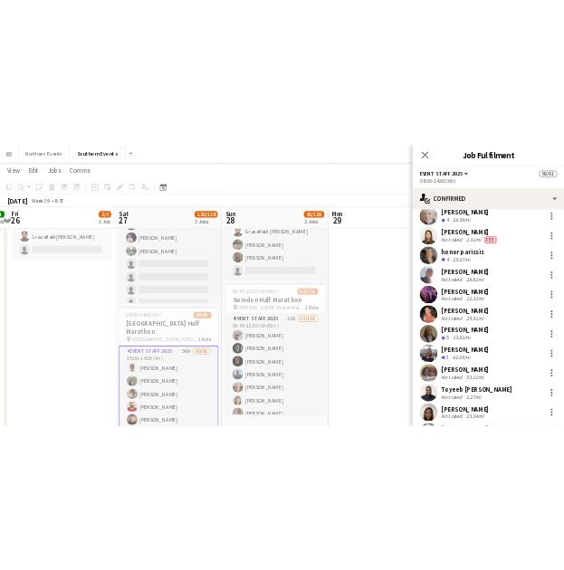
scroll to position [1537, 0]
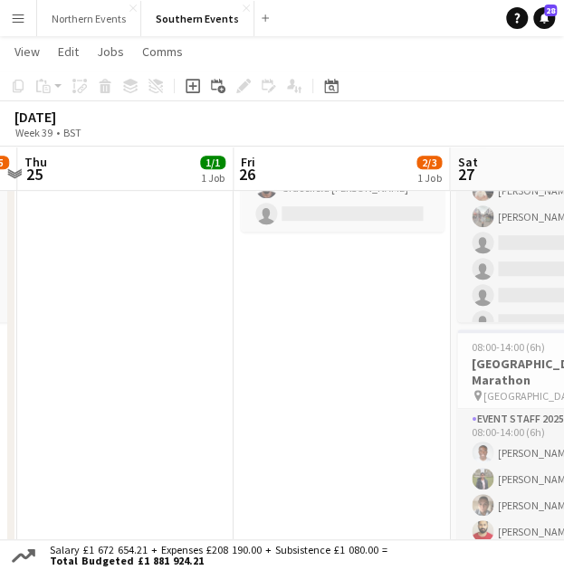
click at [14, 30] on button "Menu" at bounding box center [18, 18] width 36 height 36
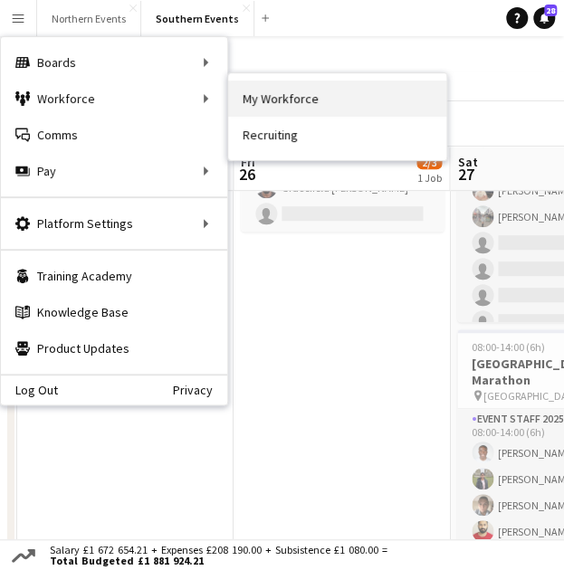
click at [315, 104] on link "My Workforce" at bounding box center [337, 99] width 218 height 36
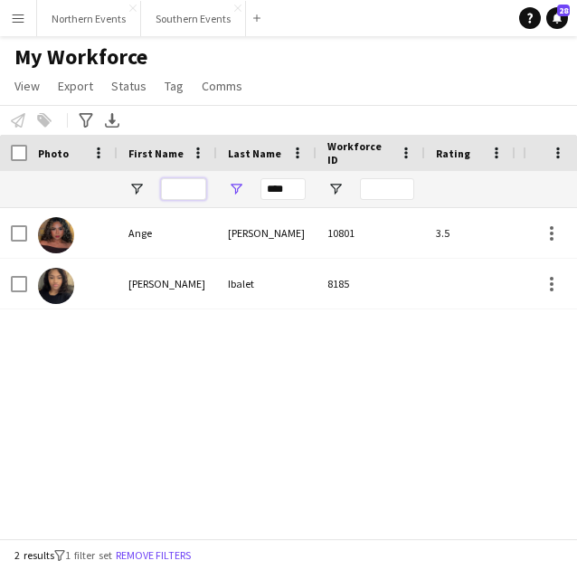
click at [181, 195] on input "First Name Filter Input" at bounding box center [183, 189] width 45 height 22
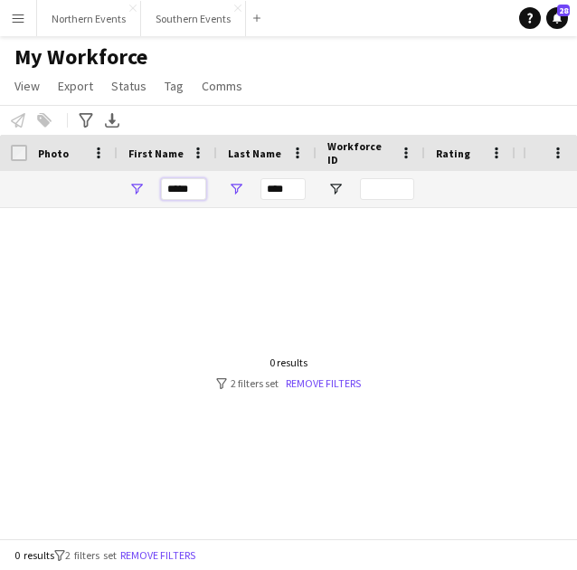
type input "*****"
drag, startPoint x: 286, startPoint y: 183, endPoint x: 230, endPoint y: 191, distance: 56.7
click at [230, 191] on div "****" at bounding box center [267, 189] width 100 height 36
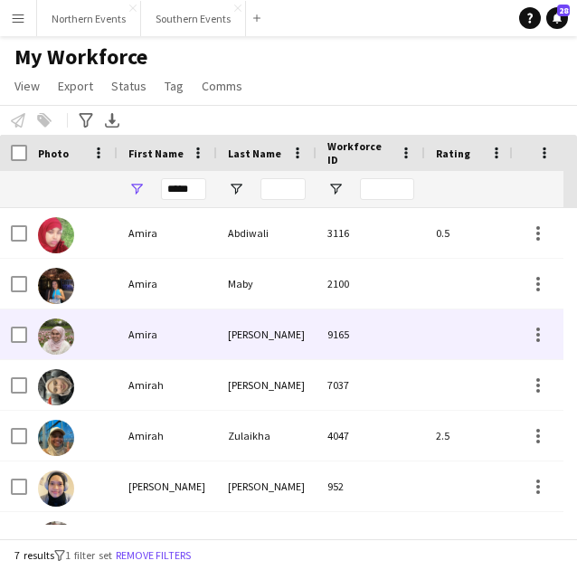
click at [232, 334] on div "Rafiq" at bounding box center [267, 335] width 100 height 50
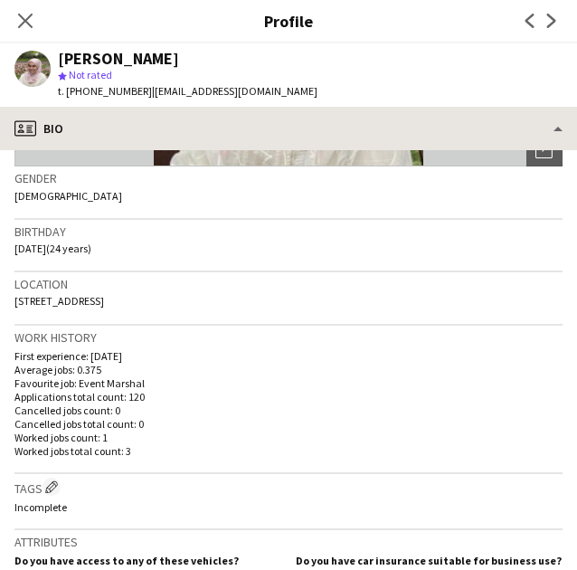
scroll to position [271, 0]
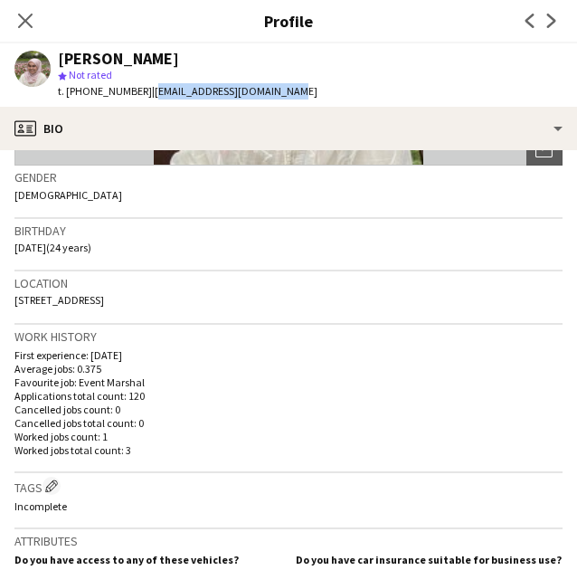
drag, startPoint x: 282, startPoint y: 90, endPoint x: 147, endPoint y: 93, distance: 135.8
click at [147, 93] on div "Amira Rafiq star Not rated t. +447547610445 | nurulamirarafiq@gmail.com" at bounding box center [166, 74] width 332 height 63
copy span "nurulamirarafiq@gmail.com"
click at [31, 26] on icon at bounding box center [25, 21] width 14 height 14
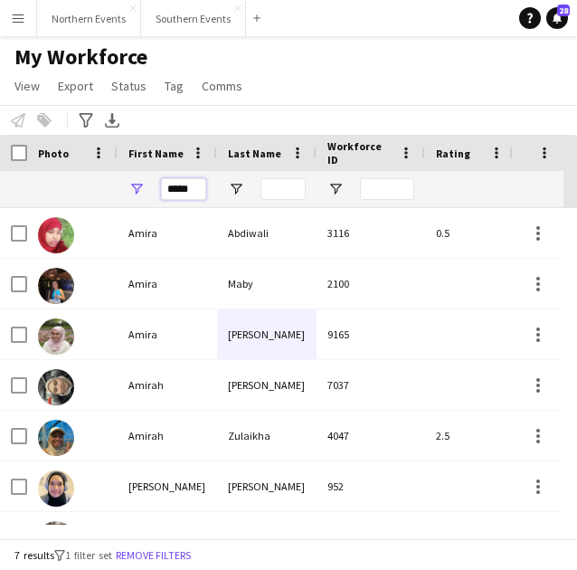
drag, startPoint x: 199, startPoint y: 186, endPoint x: 146, endPoint y: 192, distance: 53.8
click at [146, 192] on div "*****" at bounding box center [168, 189] width 100 height 36
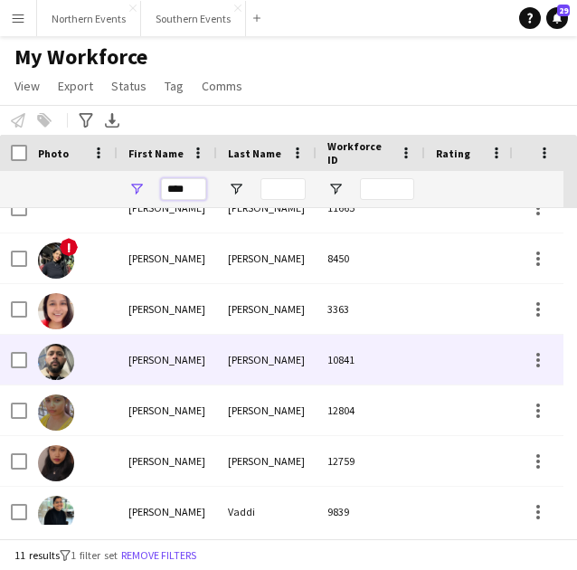
scroll to position [177, 0]
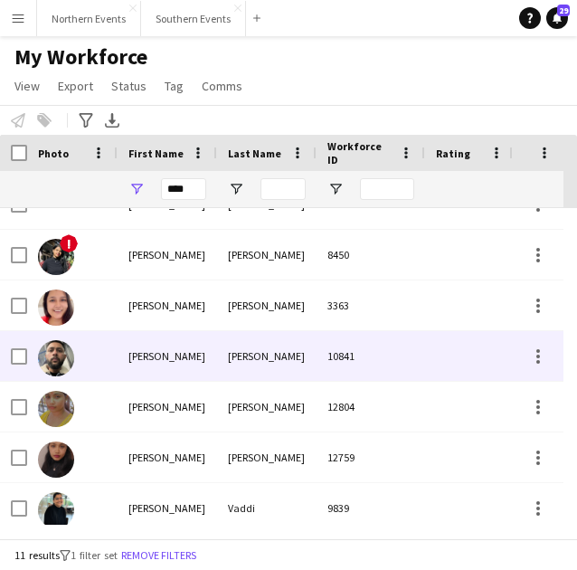
click at [347, 365] on div "10841" at bounding box center [371, 356] width 109 height 50
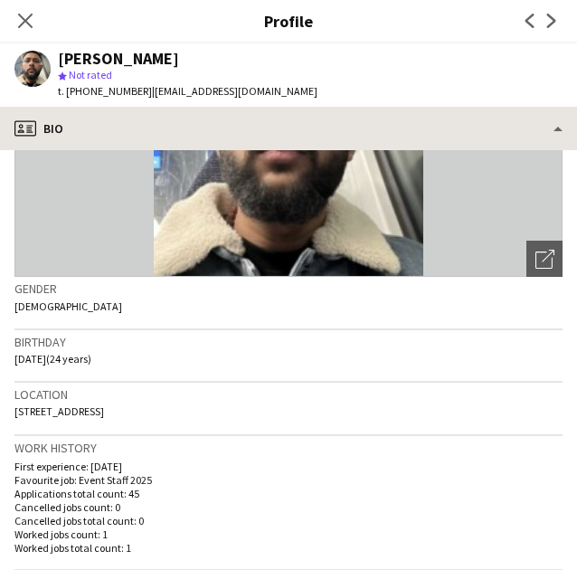
scroll to position [0, 0]
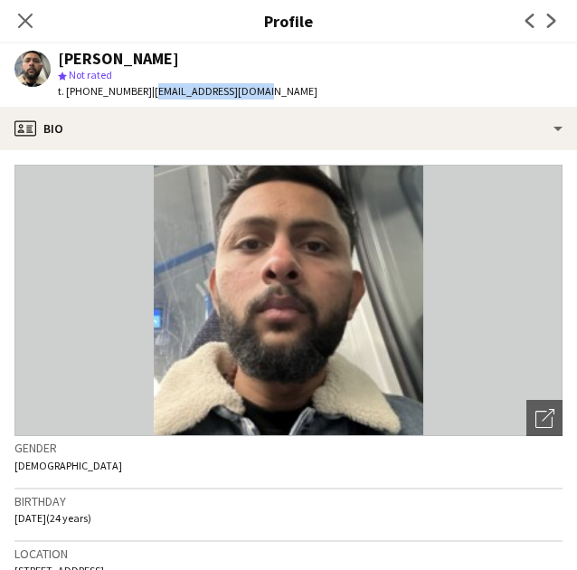
drag, startPoint x: 262, startPoint y: 90, endPoint x: 146, endPoint y: 100, distance: 116.4
click at [146, 100] on div "Bhavya Patel star Not rated t. +447887180511 | pbhavya506@gmail.com" at bounding box center [166, 74] width 332 height 63
copy span "pbhavya506@gmail.com"
click at [25, 26] on icon "Close pop-in" at bounding box center [24, 20] width 17 height 17
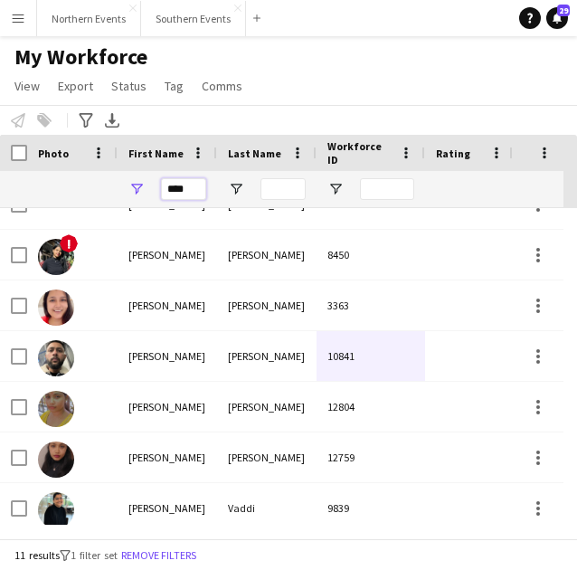
drag, startPoint x: 198, startPoint y: 191, endPoint x: 125, endPoint y: 190, distance: 73.3
click at [125, 190] on div "****" at bounding box center [168, 189] width 100 height 36
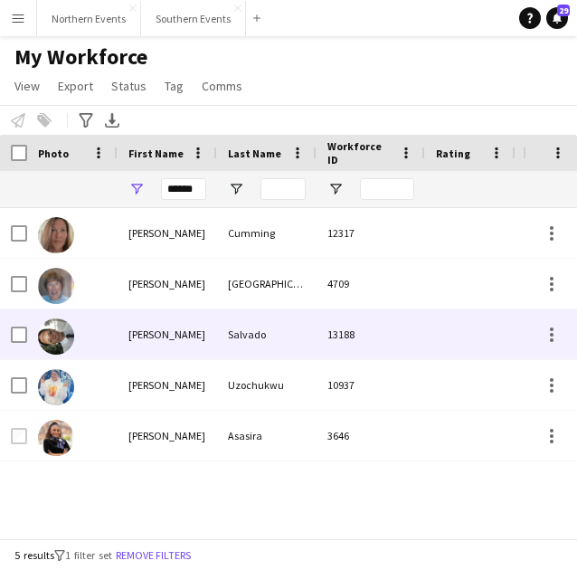
click at [319, 329] on div "13188" at bounding box center [371, 335] width 109 height 50
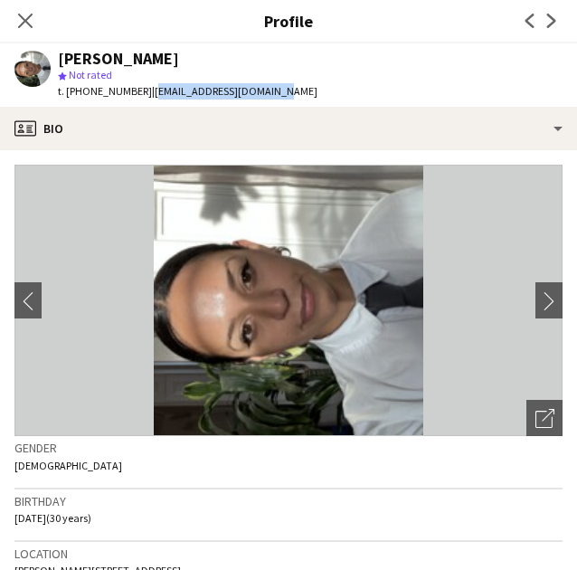
drag, startPoint x: 288, startPoint y: 93, endPoint x: 148, endPoint y: 100, distance: 139.6
click at [148, 100] on app-profile-header "Brenda Salvado star Not rated t. +4407710677115 | salvadobrenda@gmail.com" at bounding box center [288, 74] width 577 height 63
copy span "salvadobrenda@gmail.com"
click at [27, 24] on icon at bounding box center [25, 21] width 14 height 14
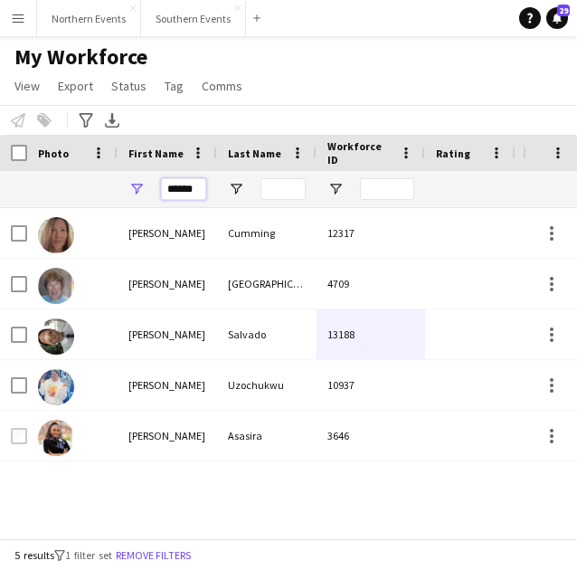
drag, startPoint x: 196, startPoint y: 187, endPoint x: 132, endPoint y: 189, distance: 64.3
click at [132, 189] on div "******" at bounding box center [168, 189] width 100 height 36
click at [168, 188] on input "******" at bounding box center [183, 189] width 45 height 22
drag, startPoint x: 168, startPoint y: 189, endPoint x: 260, endPoint y: 192, distance: 91.5
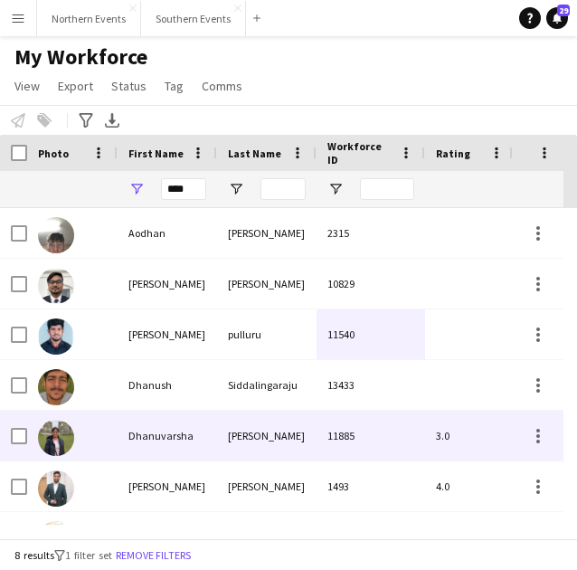
click at [217, 454] on div "Ramasamy" at bounding box center [267, 436] width 100 height 50
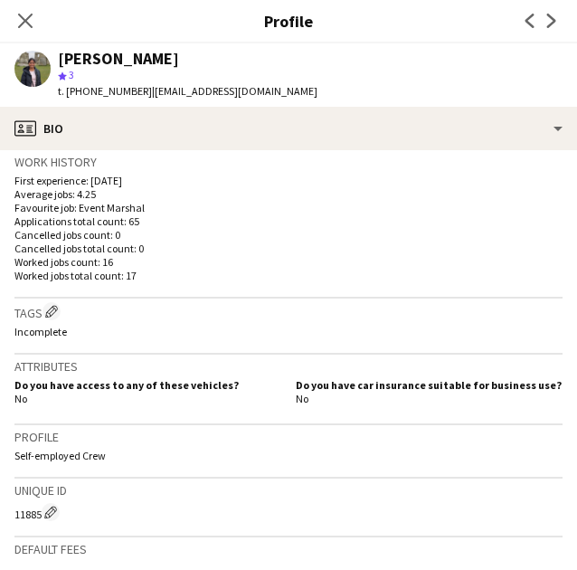
scroll to position [447, 0]
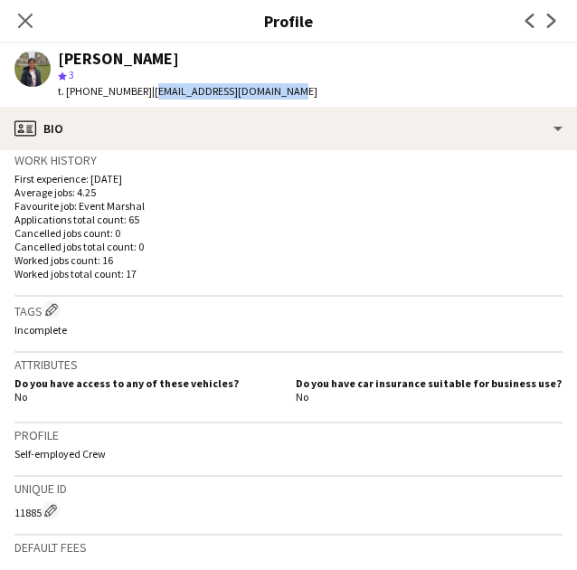
drag, startPoint x: 317, startPoint y: 89, endPoint x: 146, endPoint y: 101, distance: 171.5
click at [146, 101] on app-profile-header "Dhanuvarsha Ramasamy star 3 t. +447459278845 | dhanuvarsha9802@gmail.com" at bounding box center [288, 74] width 577 height 63
copy span "dhanuvarsha9802@gmail.com"
click at [43, 23] on div "Close pop-in" at bounding box center [25, 21] width 51 height 42
click at [38, 27] on div "Close pop-in" at bounding box center [25, 21] width 51 height 42
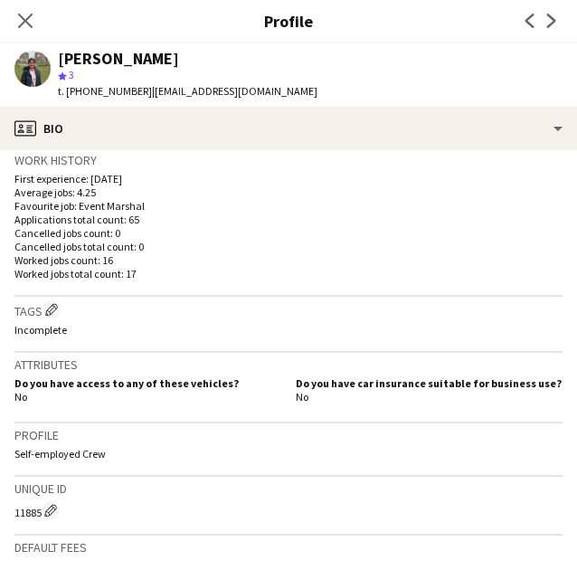
click at [6, 20] on div "Close pop-in" at bounding box center [25, 21] width 51 height 42
click at [16, 14] on icon "Close pop-in" at bounding box center [24, 20] width 17 height 17
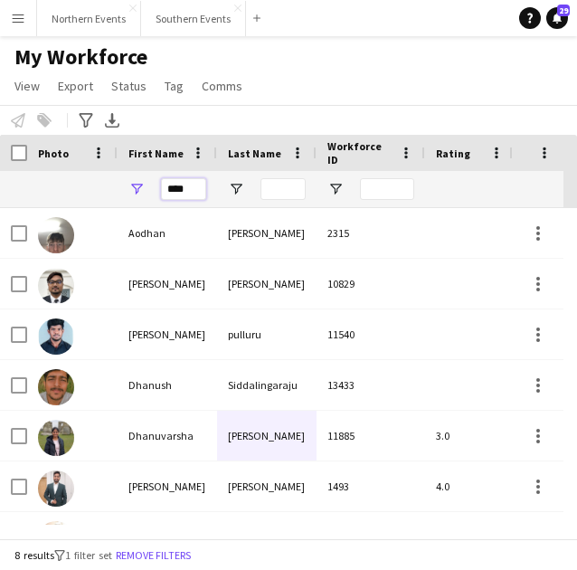
drag, startPoint x: 191, startPoint y: 186, endPoint x: 43, endPoint y: 186, distance: 148.4
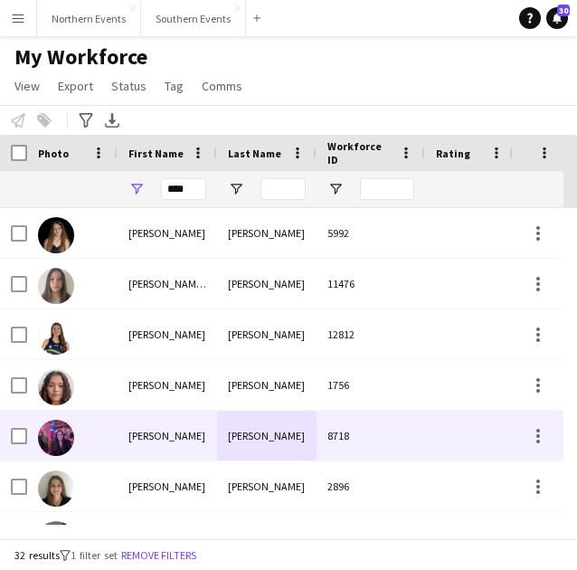
click at [172, 436] on div "Eleanor" at bounding box center [168, 436] width 100 height 50
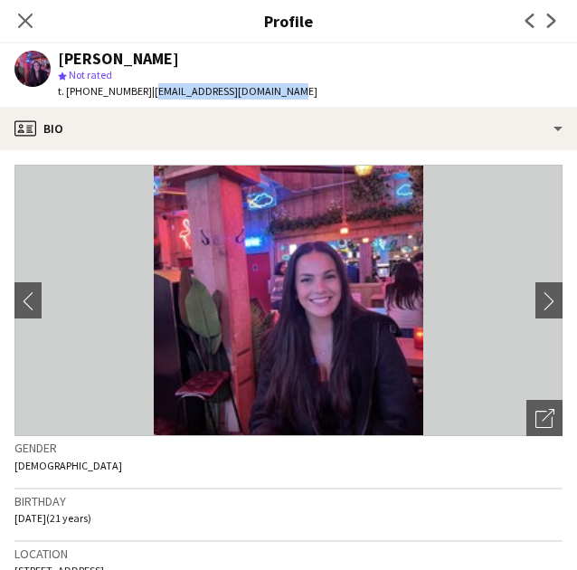
drag, startPoint x: 295, startPoint y: 86, endPoint x: 143, endPoint y: 104, distance: 153.1
click at [143, 104] on app-profile-header "Eleanor Boulton star Not rated t. +447400701115 | ellieboulton23@icloud.com" at bounding box center [288, 74] width 577 height 63
copy span "ellieboulton23@icloud.com"
drag, startPoint x: 28, startPoint y: 15, endPoint x: 69, endPoint y: 24, distance: 41.5
click at [28, 15] on icon "Close pop-in" at bounding box center [25, 21] width 14 height 14
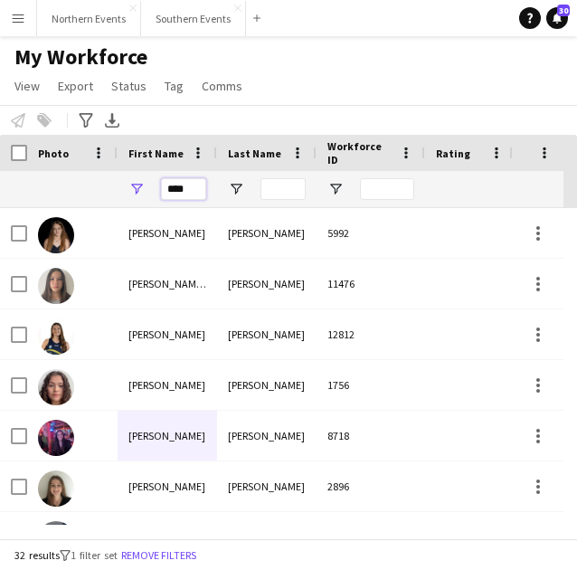
drag, startPoint x: 197, startPoint y: 189, endPoint x: 123, endPoint y: 193, distance: 74.3
click at [123, 193] on div "****" at bounding box center [168, 189] width 100 height 36
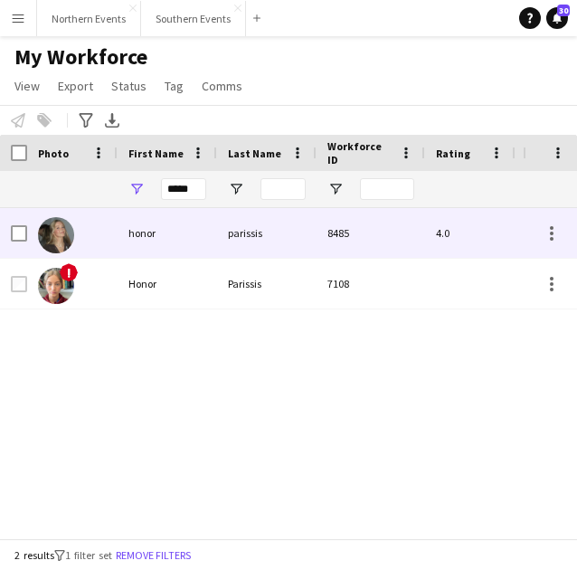
click at [257, 224] on div "parissis" at bounding box center [267, 233] width 100 height 50
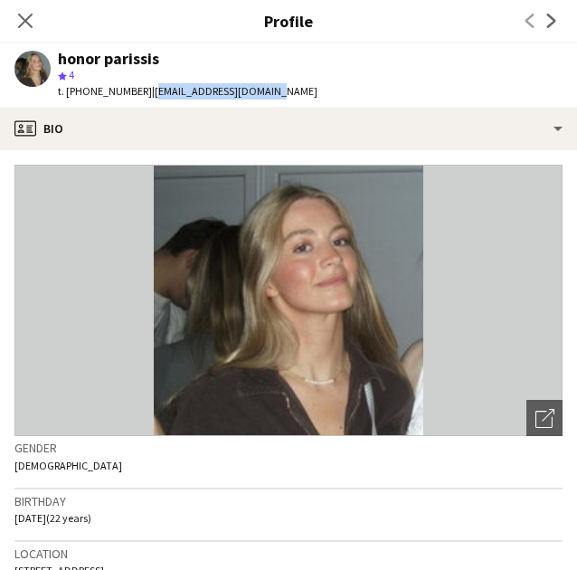
drag, startPoint x: 274, startPoint y: 90, endPoint x: 146, endPoint y: 105, distance: 129.4
click at [146, 105] on div "honor parissis star 4 t. +447446970867 | honor8myfood@gmail.com" at bounding box center [166, 74] width 332 height 63
copy span "honor8myfood@gmail.com"
click at [25, 14] on icon "Close pop-in" at bounding box center [25, 21] width 14 height 14
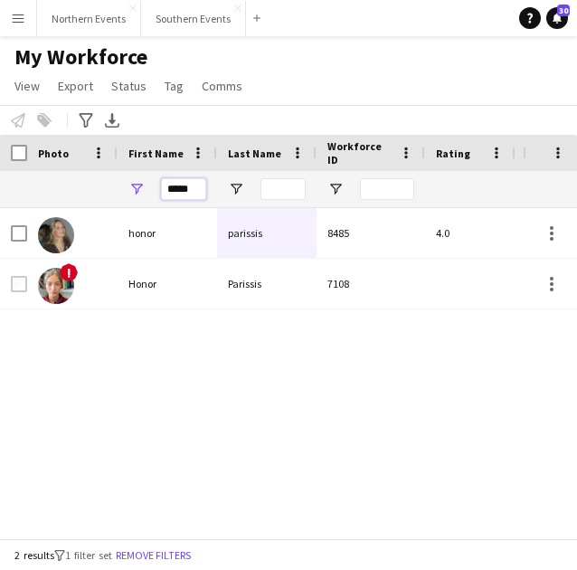
drag, startPoint x: 200, startPoint y: 186, endPoint x: 114, endPoint y: 178, distance: 86.3
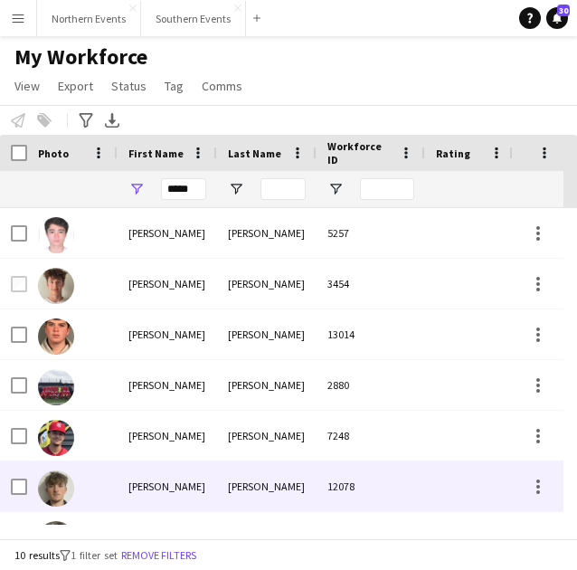
click at [170, 490] on div "Lucas" at bounding box center [168, 487] width 100 height 50
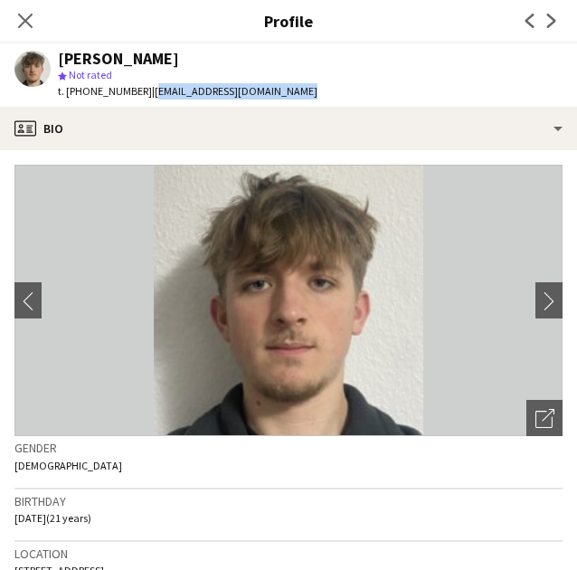
drag, startPoint x: 215, startPoint y: 94, endPoint x: 144, endPoint y: 100, distance: 71.8
click at [144, 100] on div "Lucas Griffin star Not rated t. +447592804780 | lucastgriffin26@outlook.com" at bounding box center [166, 74] width 332 height 63
copy span "lucastgriffin26@outlook.com"
click at [27, 21] on icon "Close pop-in" at bounding box center [25, 21] width 14 height 14
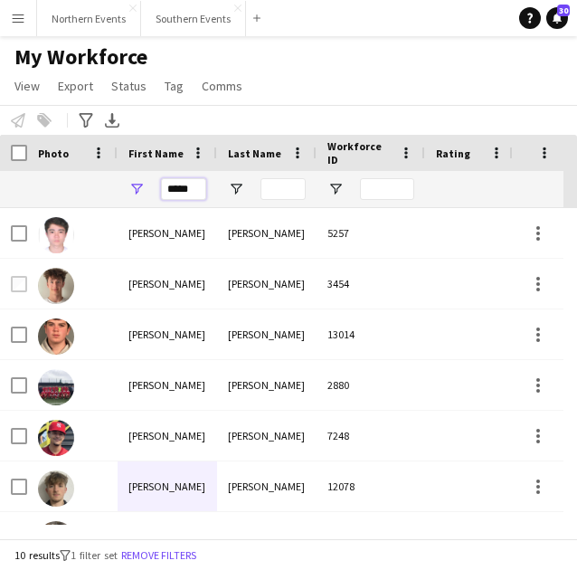
drag, startPoint x: 195, startPoint y: 188, endPoint x: 58, endPoint y: 170, distance: 138.8
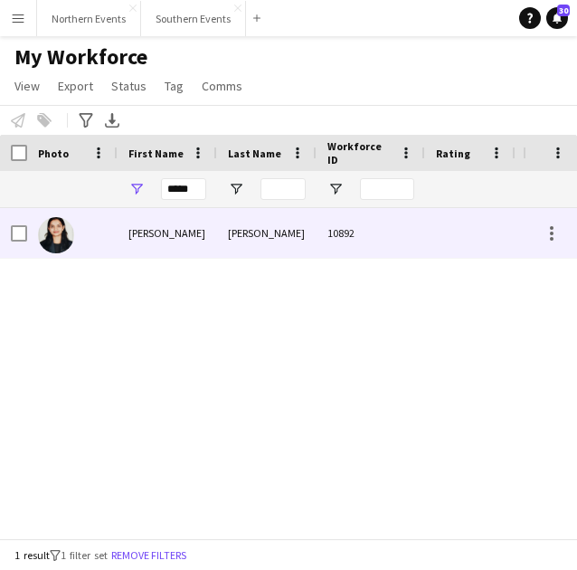
click at [129, 230] on div "Nivedita" at bounding box center [168, 233] width 100 height 50
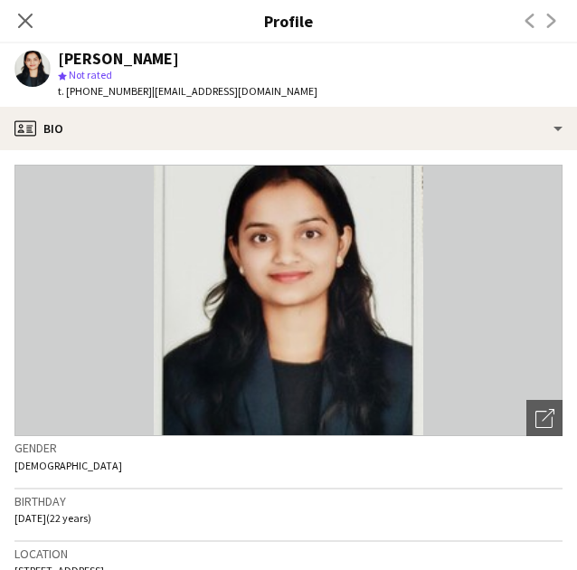
drag, startPoint x: 339, startPoint y: 90, endPoint x: 146, endPoint y: 95, distance: 192.9
click at [146, 95] on app-profile-header "Nivedita Chaudhari star Not rated t. +447774718830 | niveditachaudhari012@gmail…" at bounding box center [288, 74] width 577 height 63
copy span "niveditachaudhari012@gmail.com"
click at [34, 23] on app-icon "Close pop-in" at bounding box center [25, 21] width 22 height 22
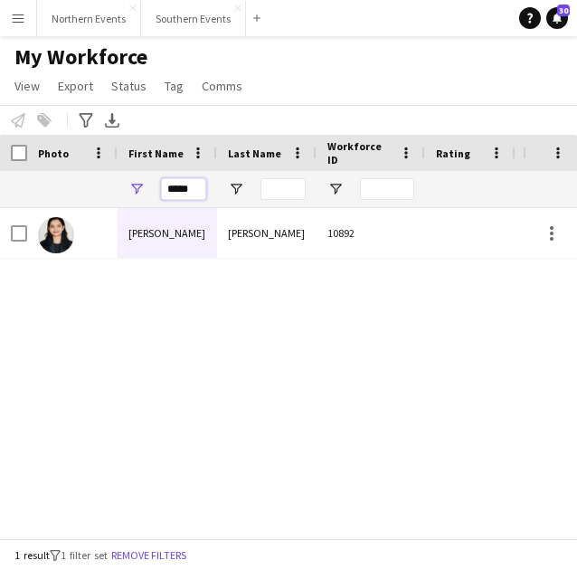
drag, startPoint x: 195, startPoint y: 187, endPoint x: 60, endPoint y: 191, distance: 134.9
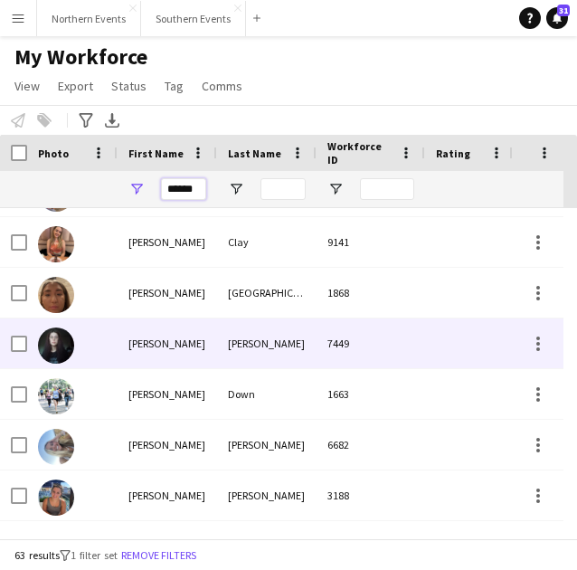
scroll to position [670, 0]
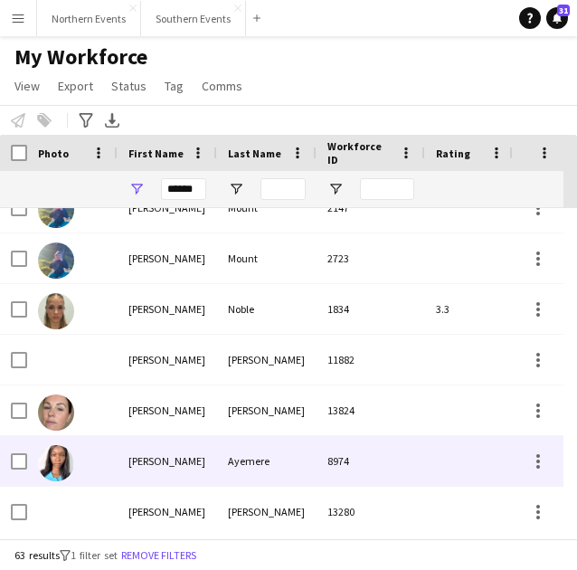
click at [367, 461] on div "8974" at bounding box center [371, 461] width 109 height 50
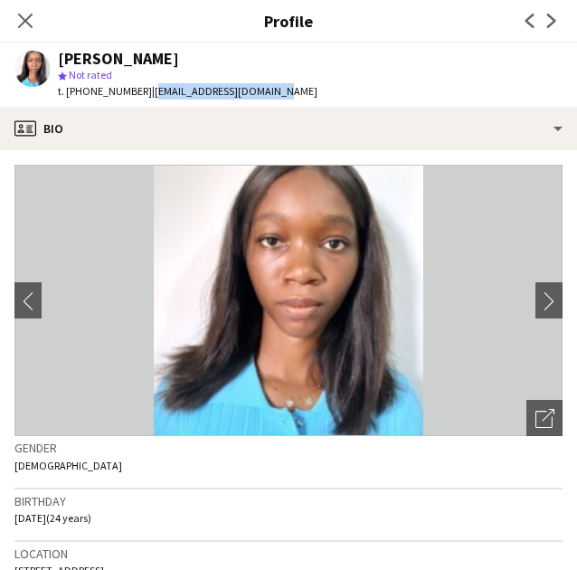
drag, startPoint x: 284, startPoint y: 99, endPoint x: 145, endPoint y: 102, distance: 139.4
click at [145, 102] on app-profile-header "sophie Omoata Ayemere star Not rated t. +447881168296 | sophieayemere@gmail.com" at bounding box center [288, 74] width 577 height 63
copy span "sophieayemere@gmail.com"
drag, startPoint x: 30, startPoint y: 19, endPoint x: 56, endPoint y: 32, distance: 29.1
click at [30, 19] on icon "Close pop-in" at bounding box center [25, 21] width 14 height 14
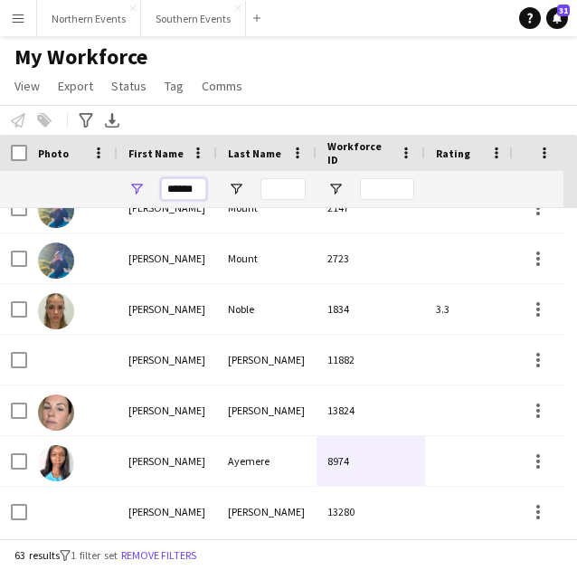
drag, startPoint x: 169, startPoint y: 191, endPoint x: 261, endPoint y: 194, distance: 91.5
type input "*"
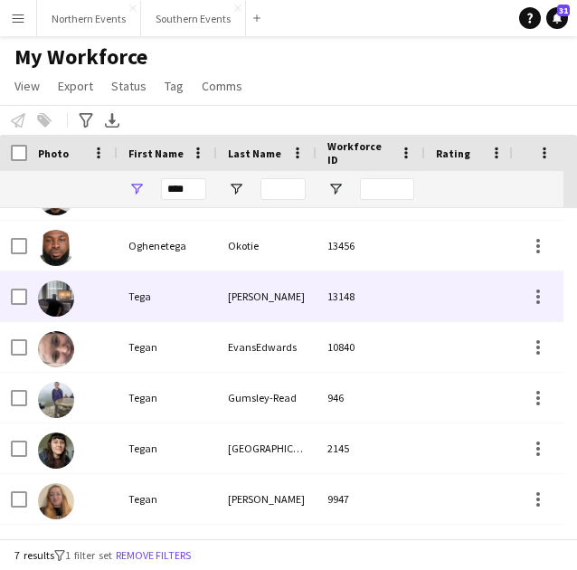
click at [256, 287] on div "Ogbebor" at bounding box center [267, 297] width 100 height 50
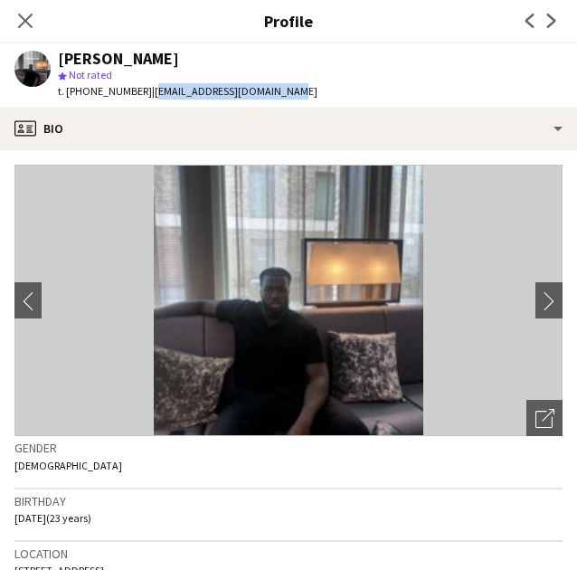
drag, startPoint x: 288, startPoint y: 90, endPoint x: 144, endPoint y: 104, distance: 144.6
click at [144, 104] on app-profile-header "Tega Ogbebor star Not rated t. +447488357093 | tegaogbebor@hotmail.co.uk" at bounding box center [288, 74] width 577 height 63
click at [26, 19] on icon at bounding box center [24, 20] width 17 height 17
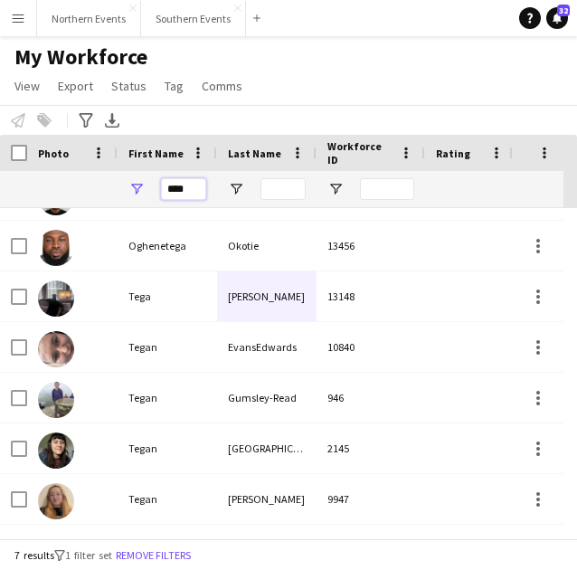
drag, startPoint x: 194, startPoint y: 189, endPoint x: 71, endPoint y: 187, distance: 123.1
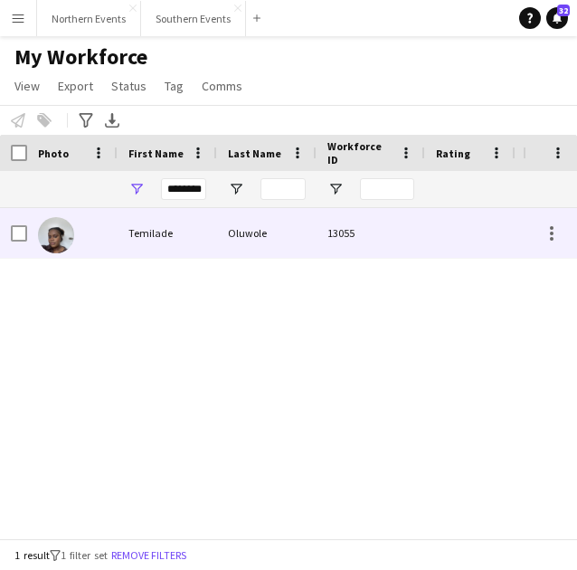
click at [284, 240] on div "Oluwole" at bounding box center [267, 233] width 100 height 50
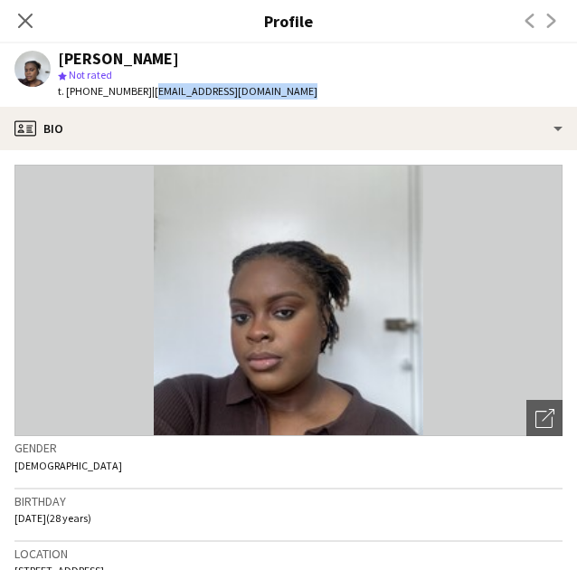
drag, startPoint x: 315, startPoint y: 86, endPoint x: 143, endPoint y: 95, distance: 172.2
click at [143, 95] on app-profile-header "Temilade Oluwole star Not rated t. +447946515544 | temiladeoluwole@hotmail.com" at bounding box center [288, 74] width 577 height 63
click at [6, 17] on div "Close pop-in" at bounding box center [25, 21] width 51 height 42
click at [9, 18] on div "Close pop-in" at bounding box center [25, 21] width 51 height 42
click at [21, 18] on icon at bounding box center [25, 21] width 14 height 14
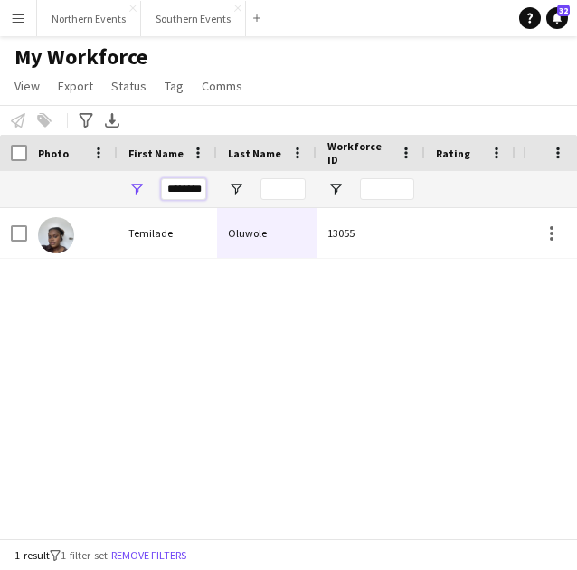
drag, startPoint x: 169, startPoint y: 187, endPoint x: 305, endPoint y: 200, distance: 136.4
type input "*"
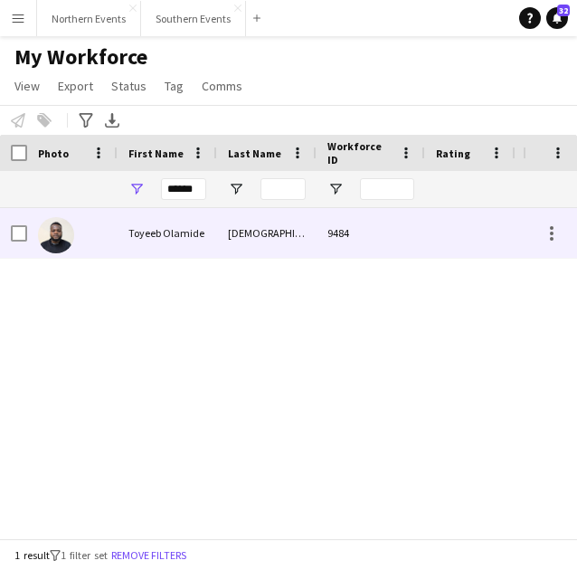
click at [191, 229] on div "Toyeeb Olamide" at bounding box center [168, 233] width 100 height 50
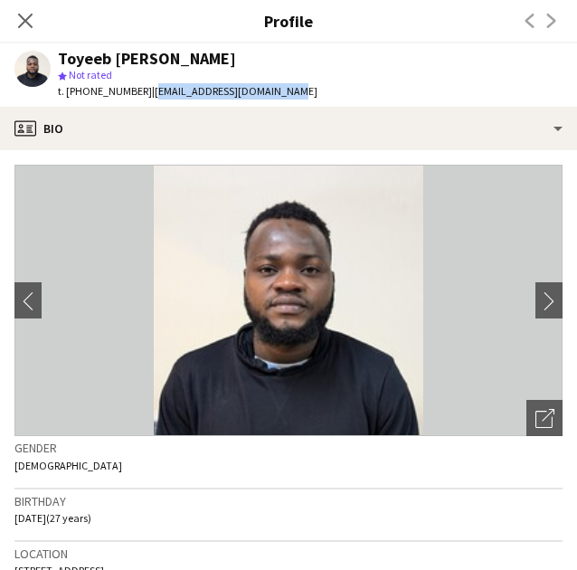
drag, startPoint x: 295, startPoint y: 88, endPoint x: 143, endPoint y: 106, distance: 153.1
click at [143, 106] on app-profile-header "Toyeeb Olamide Ismaila star Not rated t. +447873670449 | ismailatoyeeb07@gmail.…" at bounding box center [288, 74] width 577 height 63
click at [10, 27] on div "Close pop-in" at bounding box center [25, 21] width 51 height 42
click at [26, 23] on icon at bounding box center [24, 20] width 17 height 17
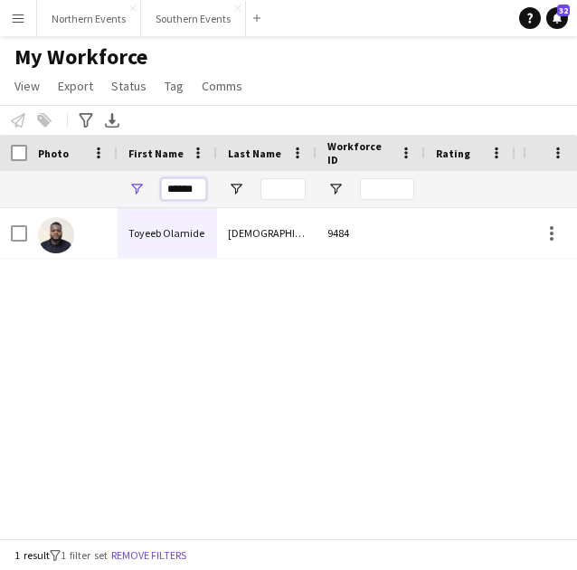
drag, startPoint x: 201, startPoint y: 191, endPoint x: 102, endPoint y: 193, distance: 98.7
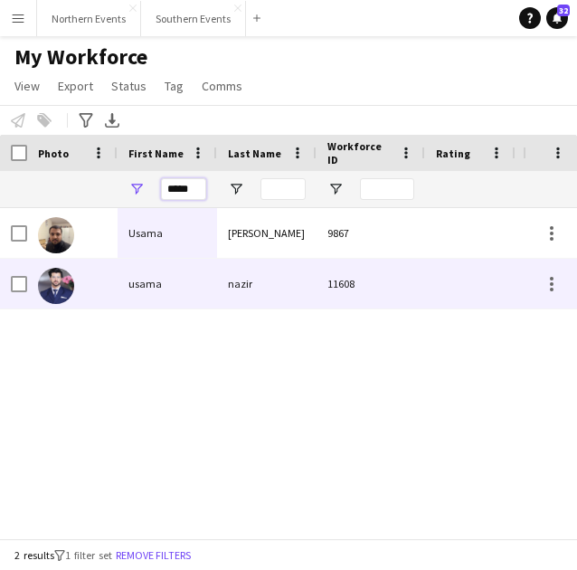
type input "*****"
click at [281, 279] on div "nazir" at bounding box center [267, 284] width 100 height 50
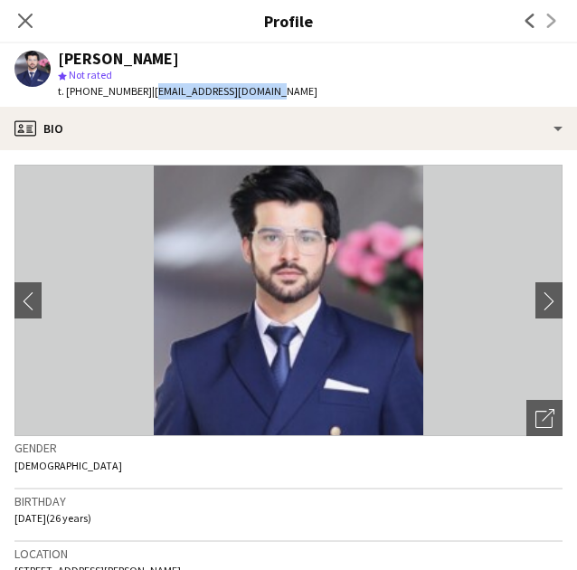
drag, startPoint x: 267, startPoint y: 91, endPoint x: 145, endPoint y: 102, distance: 122.8
click at [145, 102] on div "usama nazir star Not rated t. +447983178950 | usamanazir50@gmail.com" at bounding box center [166, 74] width 332 height 63
click at [324, 100] on app-profile-header "usama nazir star Not rated t. +447983178950 | usamanazir50@gmail.com" at bounding box center [288, 74] width 577 height 63
click at [37, 20] on div "Close pop-in" at bounding box center [25, 21] width 51 height 42
click at [33, 20] on icon "Close pop-in" at bounding box center [24, 20] width 17 height 17
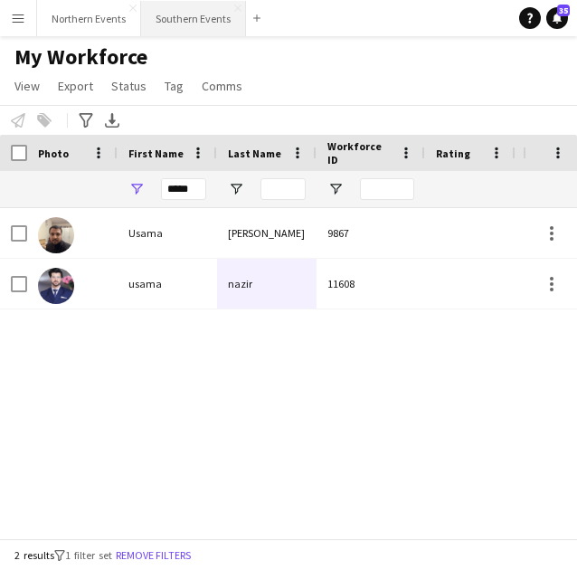
click at [181, 18] on button "Southern Events Close" at bounding box center [193, 18] width 105 height 35
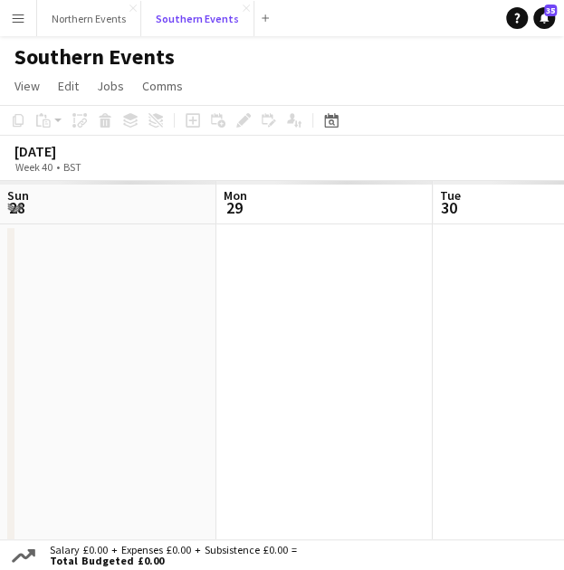
scroll to position [0, 433]
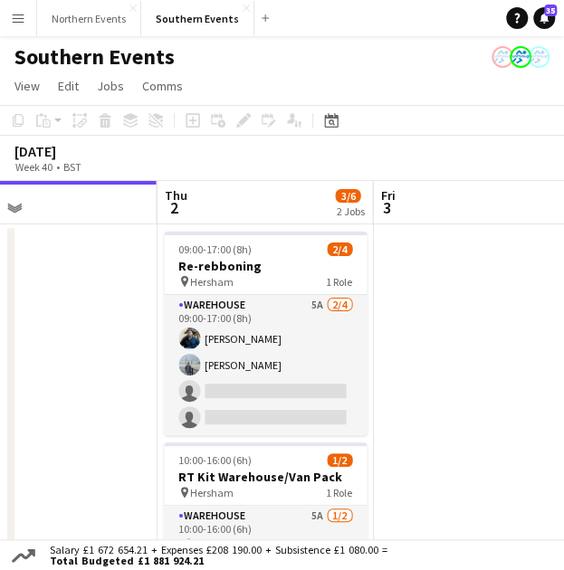
drag, startPoint x: 332, startPoint y: 415, endPoint x: 56, endPoint y: 419, distance: 276.1
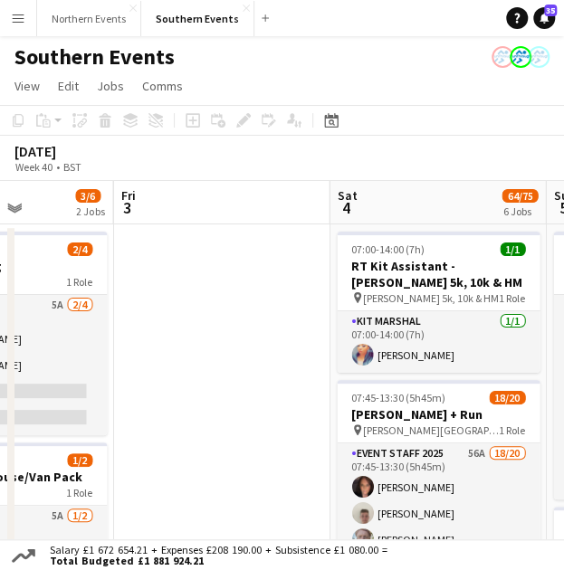
drag, startPoint x: 492, startPoint y: 380, endPoint x: 228, endPoint y: 318, distance: 271.6
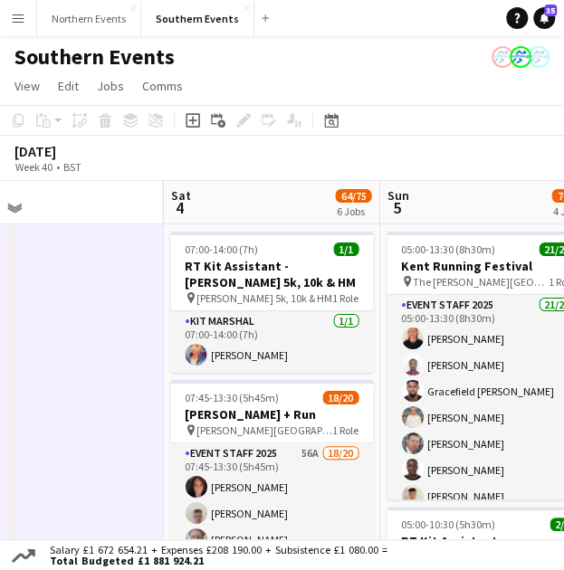
drag, startPoint x: 206, startPoint y: 372, endPoint x: 108, endPoint y: 376, distance: 98.7
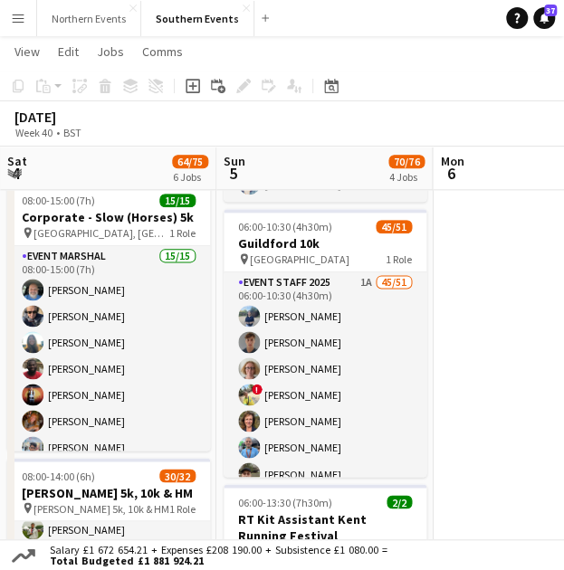
scroll to position [281, 0]
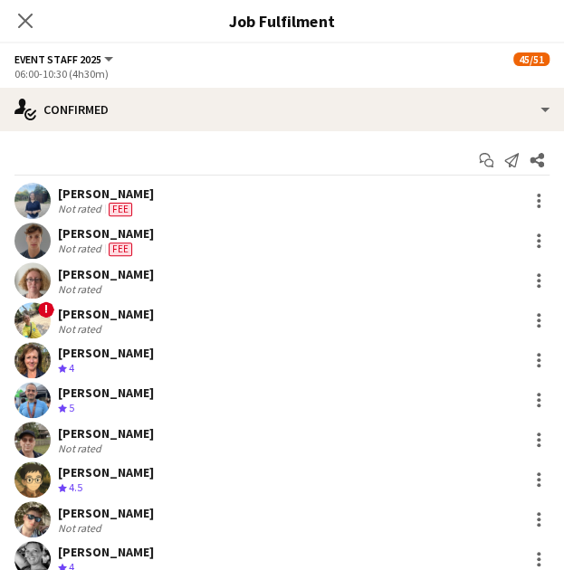
scroll to position [283, 0]
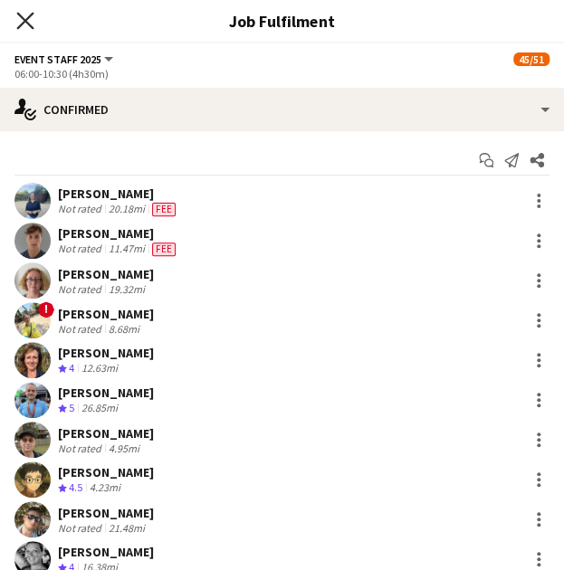
click at [25, 20] on icon at bounding box center [24, 20] width 17 height 17
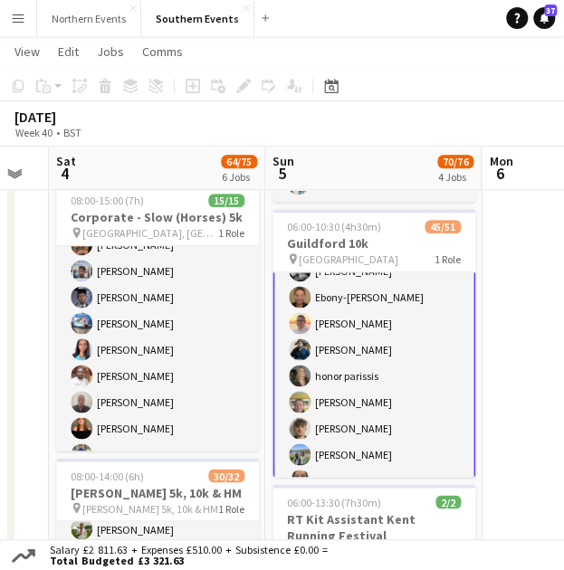
scroll to position [0, 383]
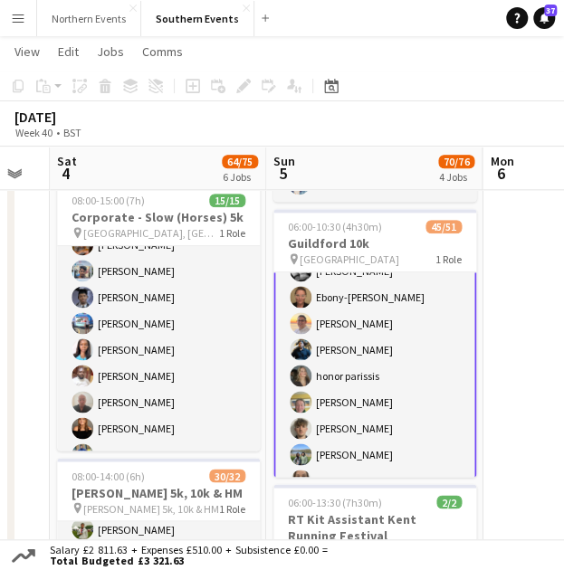
drag, startPoint x: 487, startPoint y: 468, endPoint x: 537, endPoint y: 467, distance: 49.8
click at [537, 467] on app-calendar-viewport "Thu 2 3/6 2 Jobs Fri 3 Sat 4 64/75 6 Jobs Sun 5 70/76 4 Jobs Mon 6 Tue 7 Wed 8 …" at bounding box center [282, 417] width 564 height 1595
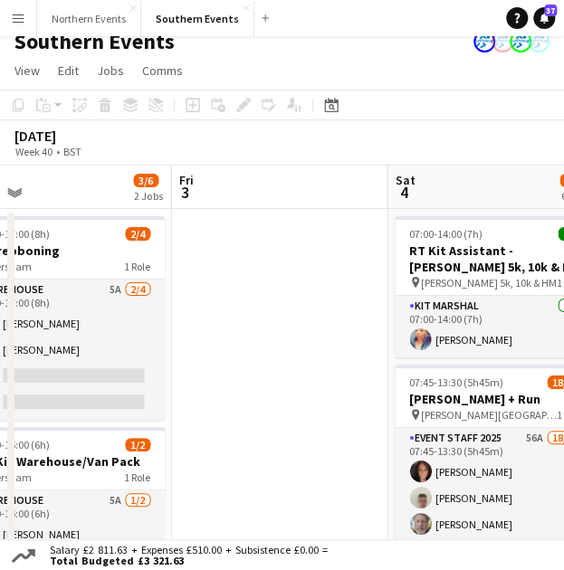
scroll to position [0, 503]
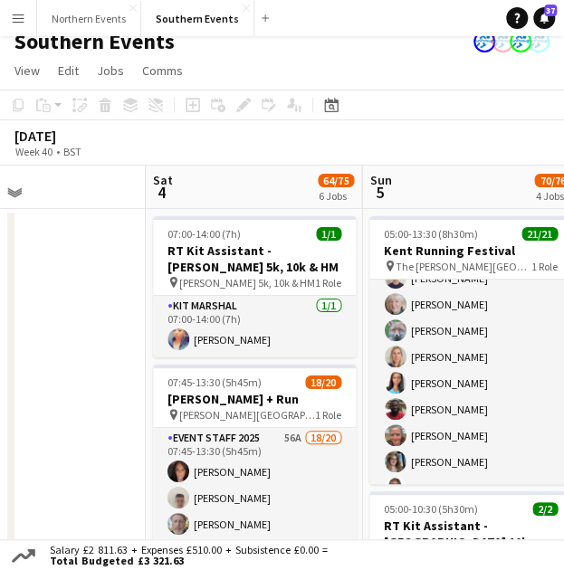
drag, startPoint x: 348, startPoint y: 388, endPoint x: -2, endPoint y: 390, distance: 349.4
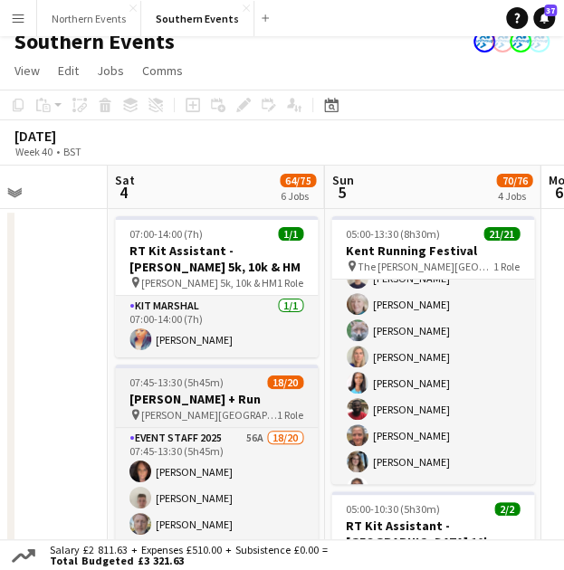
drag, startPoint x: 78, startPoint y: 396, endPoint x: 137, endPoint y: 397, distance: 58.9
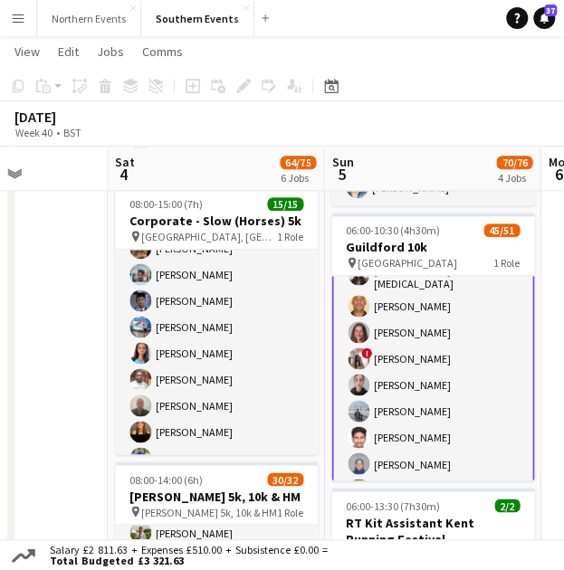
scroll to position [468, 0]
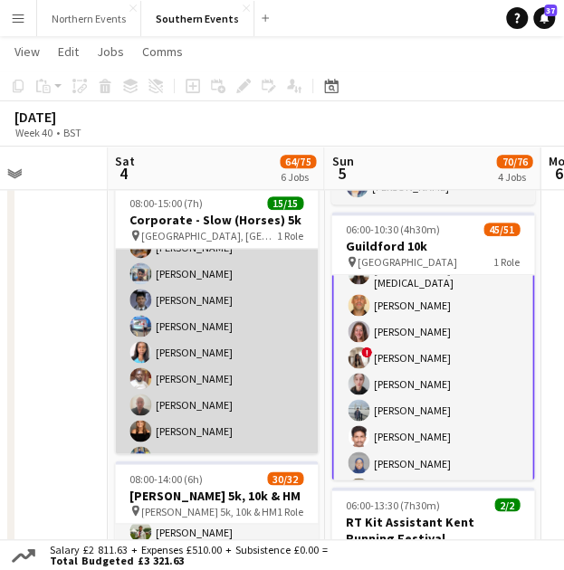
click at [212, 367] on app-card-role "Event Marshal 15/15 08:00-15:00 (7h) John Beard Tom Renphrey Rachel Baldwin Sam…" at bounding box center [216, 286] width 203 height 429
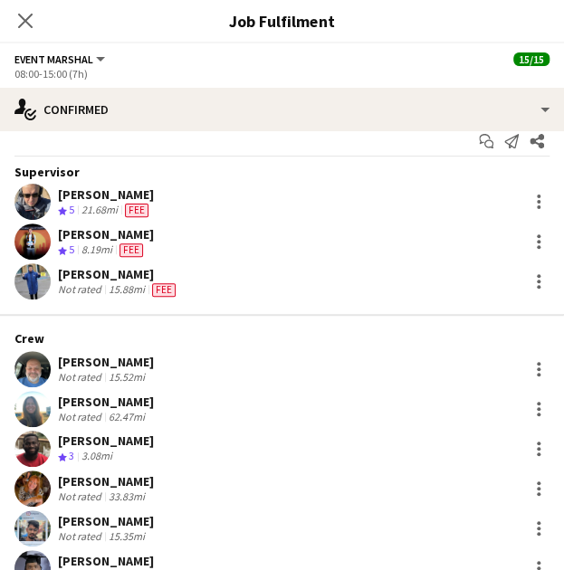
scroll to position [0, 0]
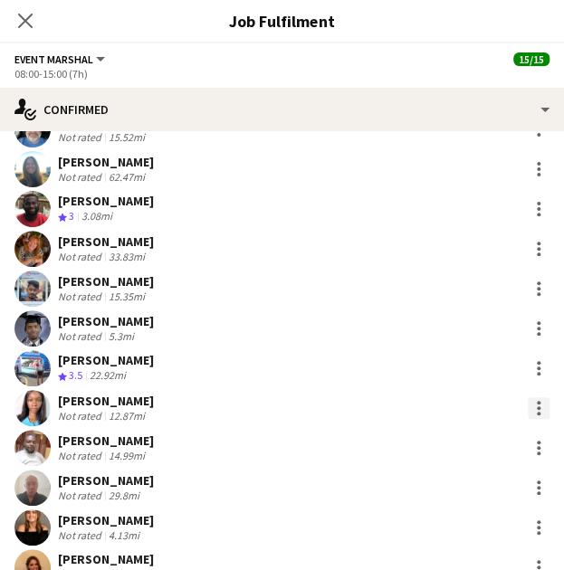
click at [537, 412] on div at bounding box center [539, 414] width 4 height 4
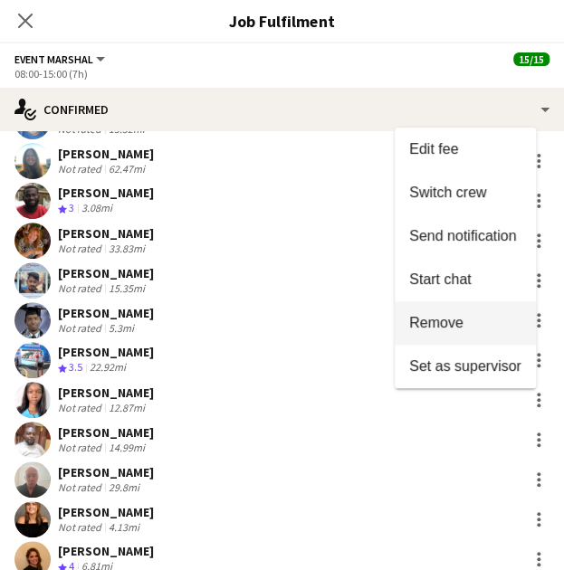
scroll to position [469, 0]
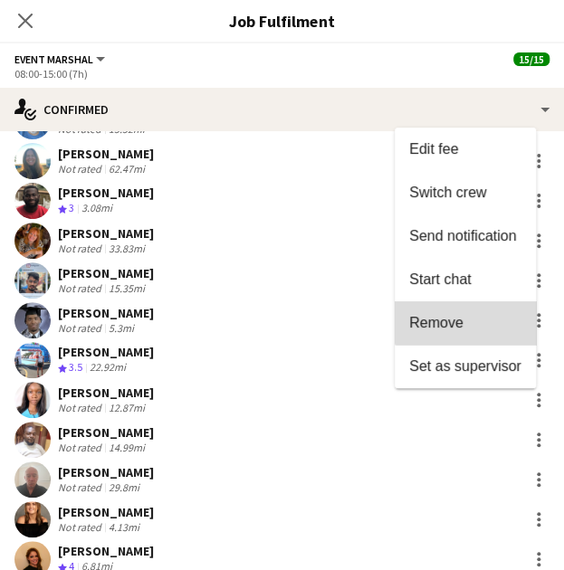
click at [478, 310] on button "Remove" at bounding box center [465, 322] width 141 height 43
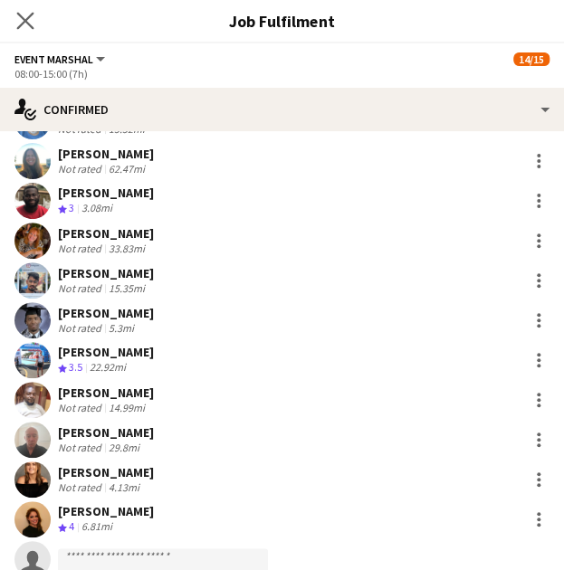
click at [34, 14] on app-icon "Close pop-in" at bounding box center [26, 21] width 26 height 26
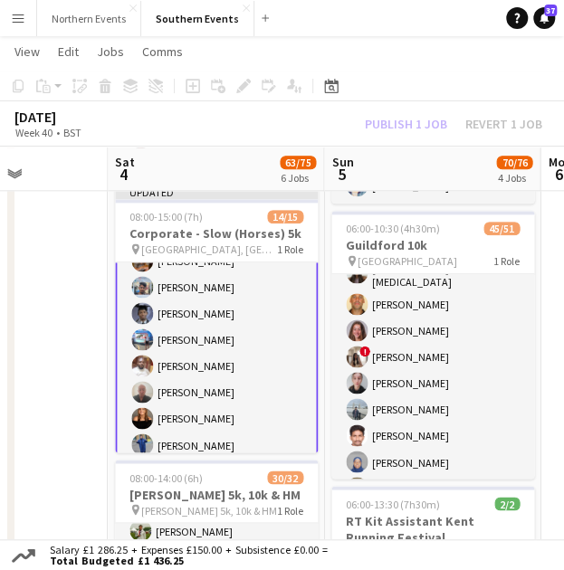
click at [427, 127] on div "Publish 1 job Revert 1 job" at bounding box center [453, 124] width 221 height 20
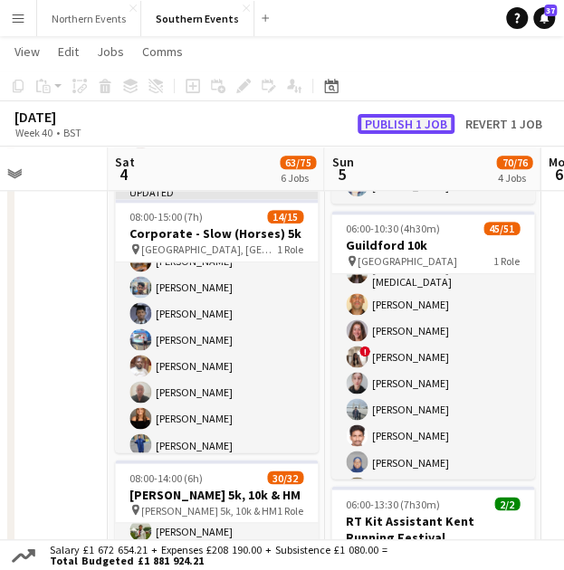
click at [420, 124] on button "Publish 1 job" at bounding box center [406, 124] width 97 height 20
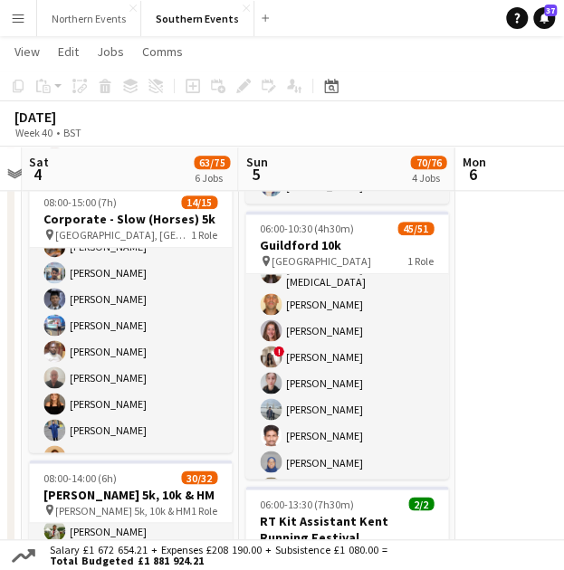
scroll to position [0, 626]
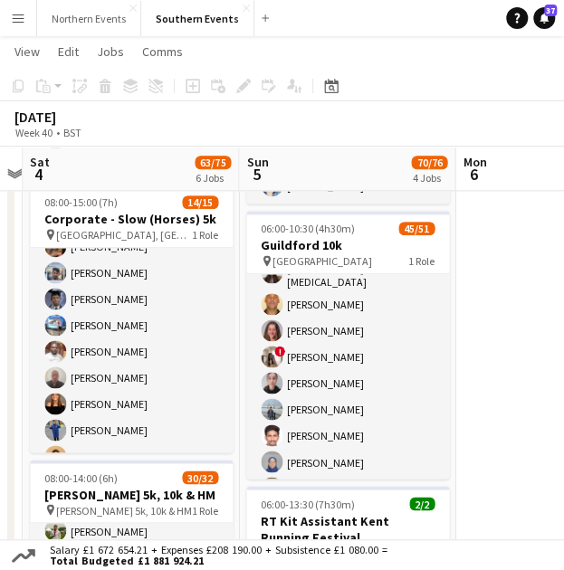
drag, startPoint x: 556, startPoint y: 497, endPoint x: 471, endPoint y: 491, distance: 85.3
click at [471, 491] on app-calendar-viewport "Wed 1 Thu 2 3/6 2 Jobs Fri 3 Sat 4 63/75 6 Jobs Sun 5 70/76 4 Jobs Mon 6 Tue 7 …" at bounding box center [282, 409] width 564 height 1615
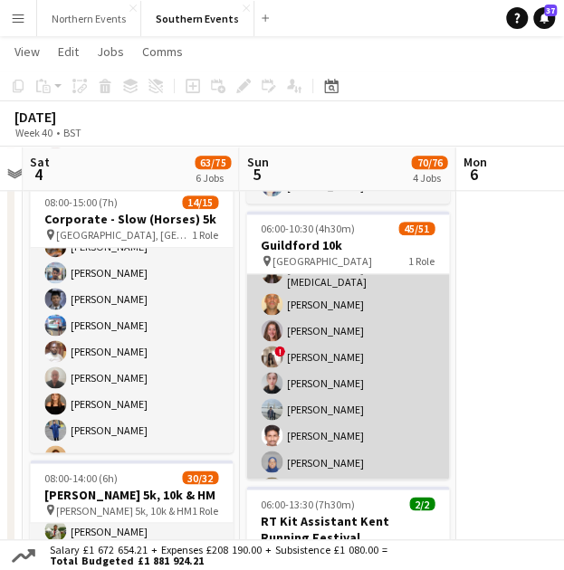
click at [270, 346] on app-user-avatar at bounding box center [272, 357] width 22 height 22
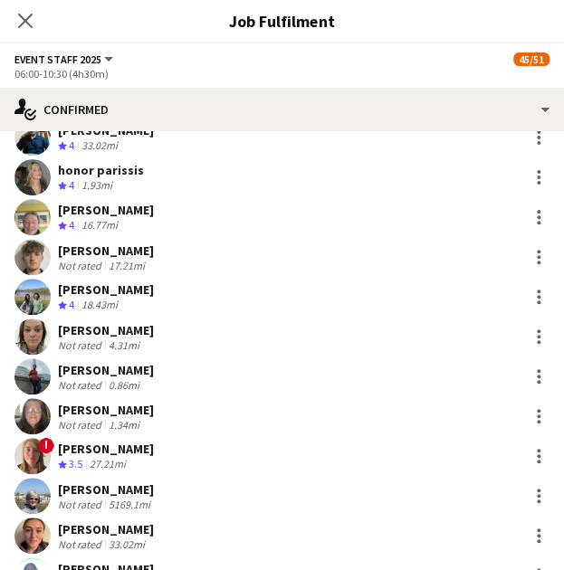
scroll to position [542, 0]
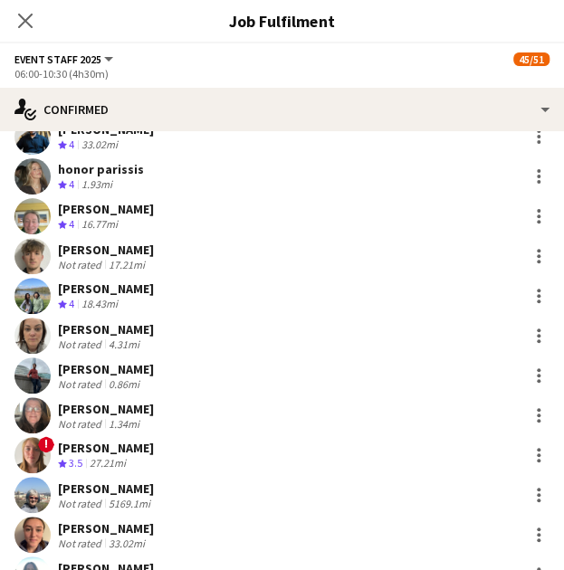
click at [40, 18] on div "Close pop-in" at bounding box center [25, 21] width 51 height 42
click at [16, 22] on icon "Close pop-in" at bounding box center [24, 20] width 17 height 17
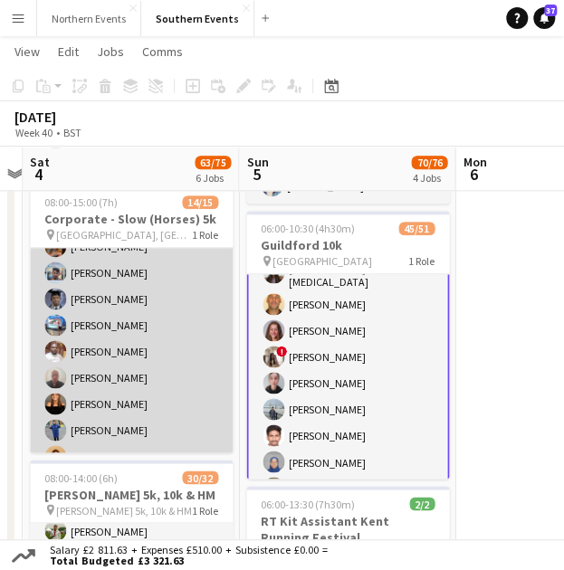
click at [98, 341] on app-card-role "Event Marshal 47A 14/15 08:00-15:00 (7h) John Beard Tom Renphrey Rachel Baldwin…" at bounding box center [131, 286] width 203 height 429
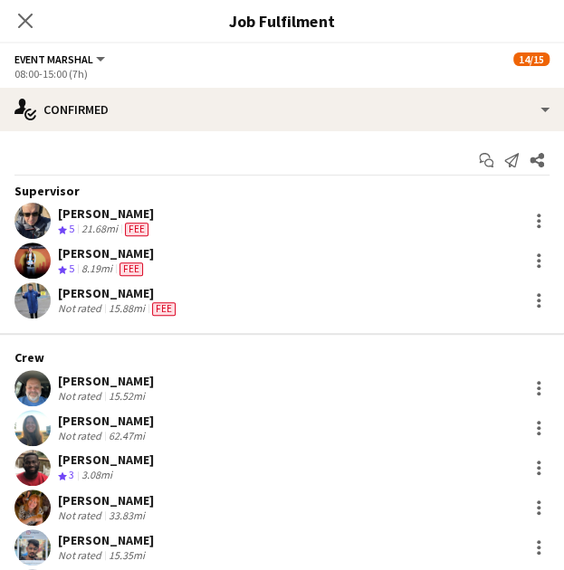
scroll to position [938, 0]
click at [32, 296] on app-user-avatar at bounding box center [32, 300] width 36 height 36
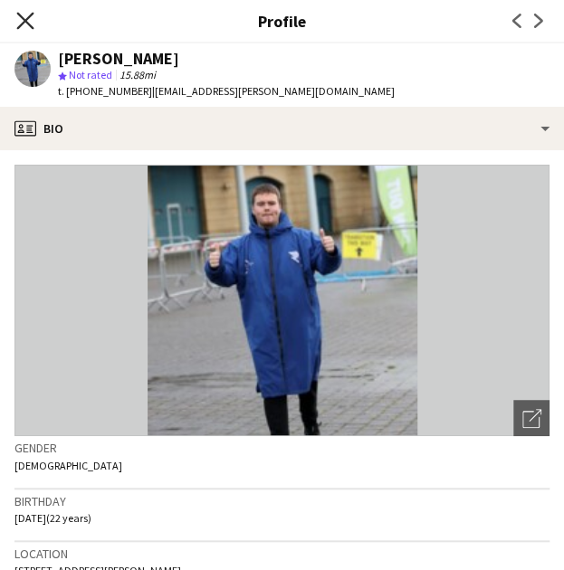
click at [31, 23] on icon "Close pop-in" at bounding box center [24, 20] width 17 height 17
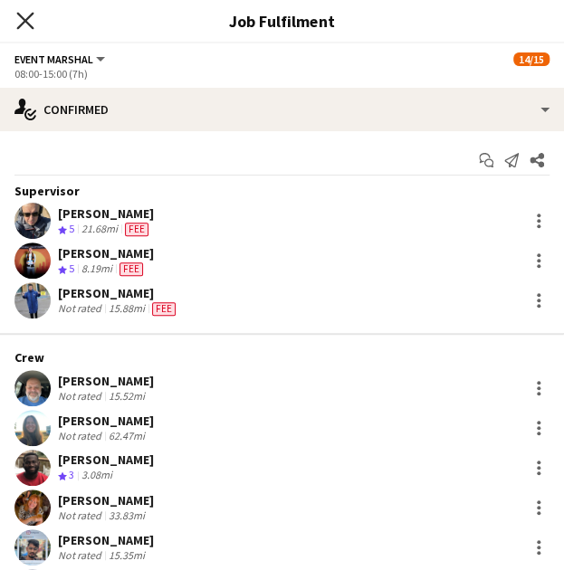
click at [19, 28] on icon at bounding box center [24, 20] width 17 height 17
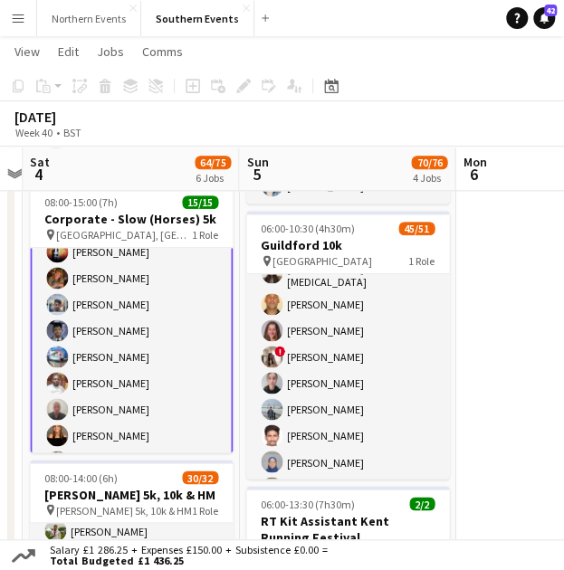
click at [27, 23] on button "Menu" at bounding box center [18, 18] width 36 height 36
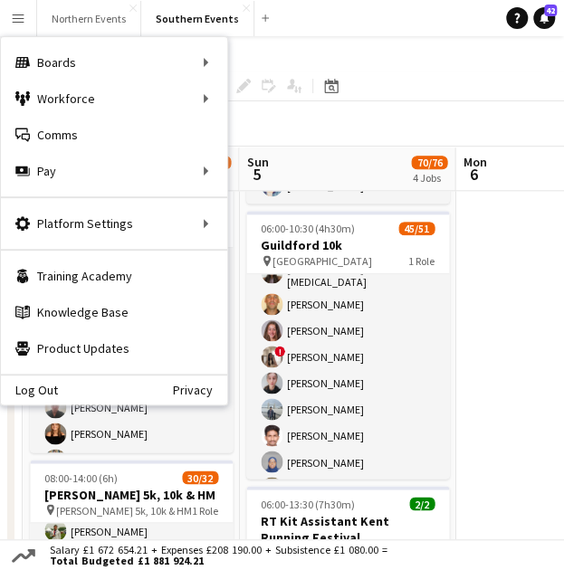
scroll to position [176, 0]
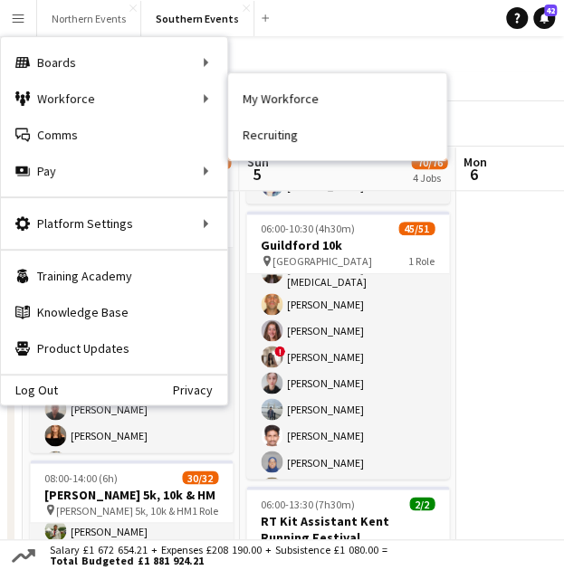
drag, startPoint x: 257, startPoint y: 95, endPoint x: 500, endPoint y: 176, distance: 255.6
click at [257, 95] on link "My Workforce" at bounding box center [337, 99] width 218 height 36
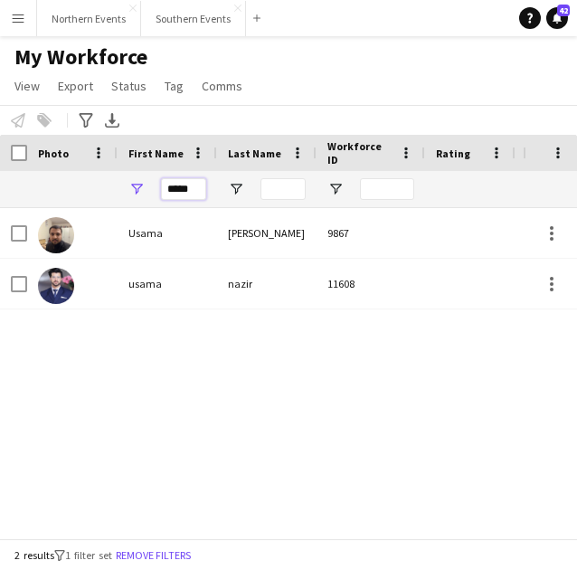
drag, startPoint x: 163, startPoint y: 190, endPoint x: 222, endPoint y: 180, distance: 59.7
click at [208, 186] on div "*****" at bounding box center [168, 189] width 100 height 36
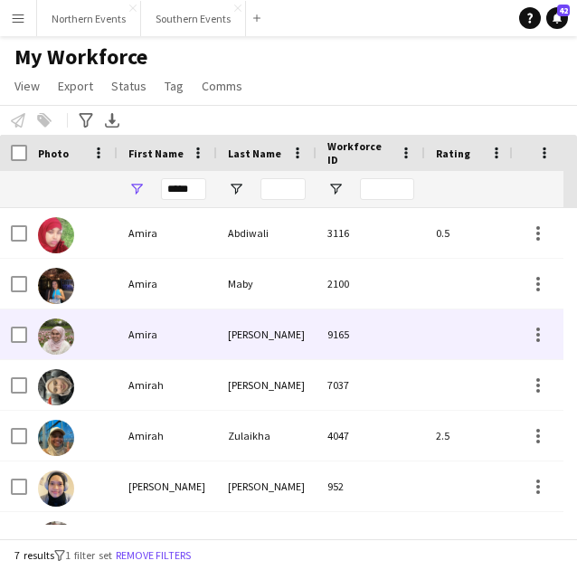
click at [196, 326] on div "Amira" at bounding box center [168, 335] width 100 height 50
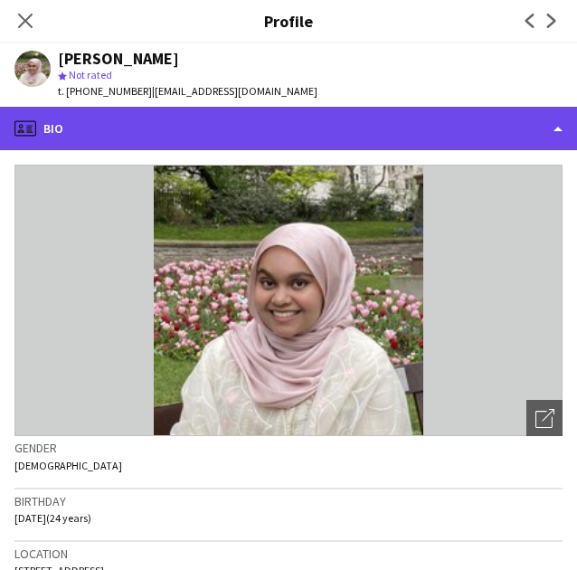
click at [176, 124] on div "profile Bio" at bounding box center [288, 128] width 577 height 43
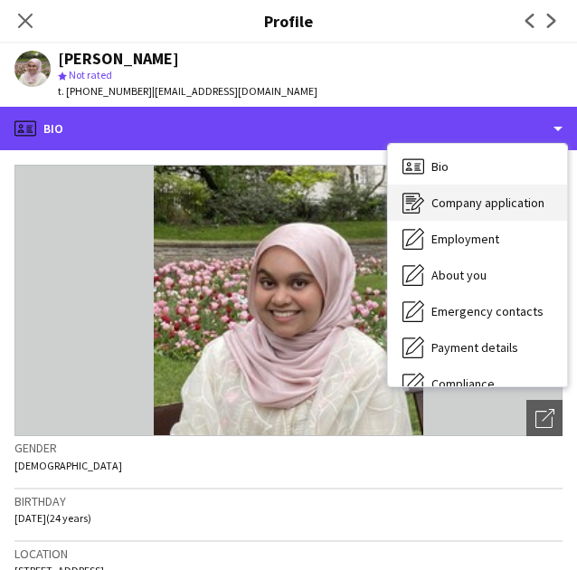
scroll to position [2, 0]
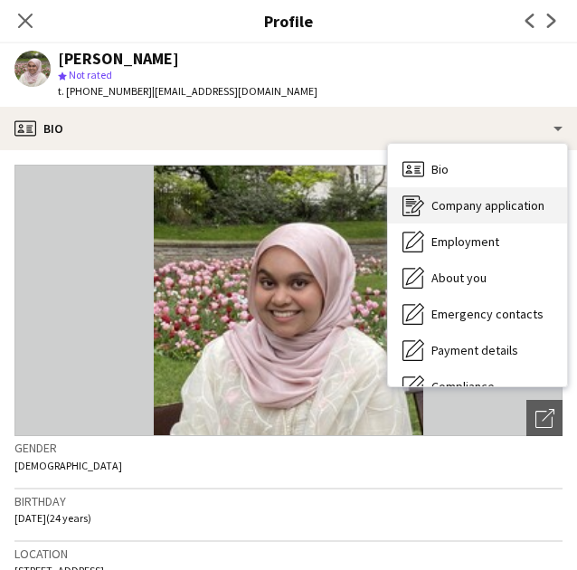
click at [504, 213] on div "Company application Company application" at bounding box center [477, 205] width 179 height 36
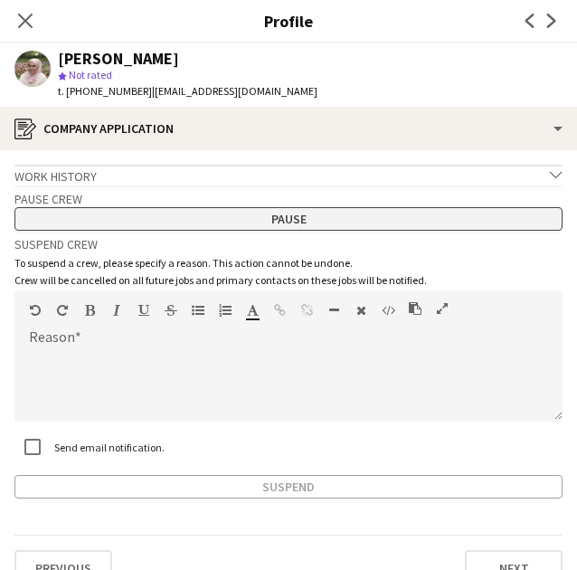
click at [301, 223] on button "Pause" at bounding box center [288, 219] width 548 height 24
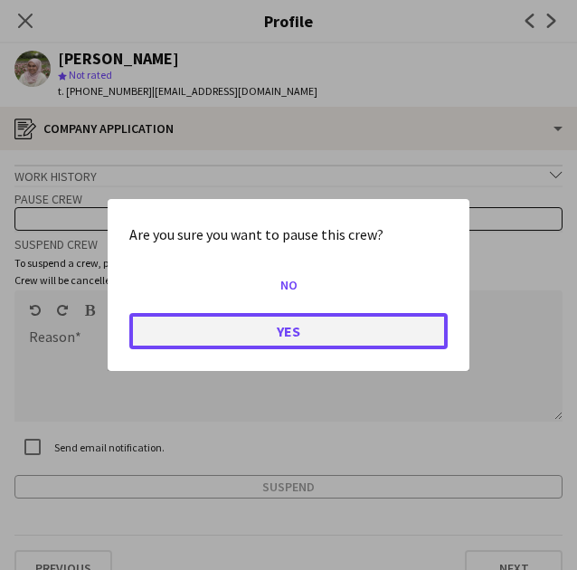
click at [349, 330] on button "Yes" at bounding box center [288, 331] width 319 height 36
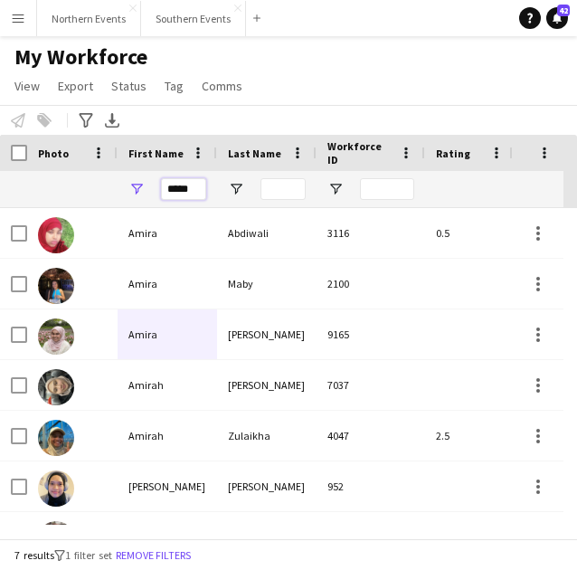
drag, startPoint x: 166, startPoint y: 188, endPoint x: 312, endPoint y: 190, distance: 146.6
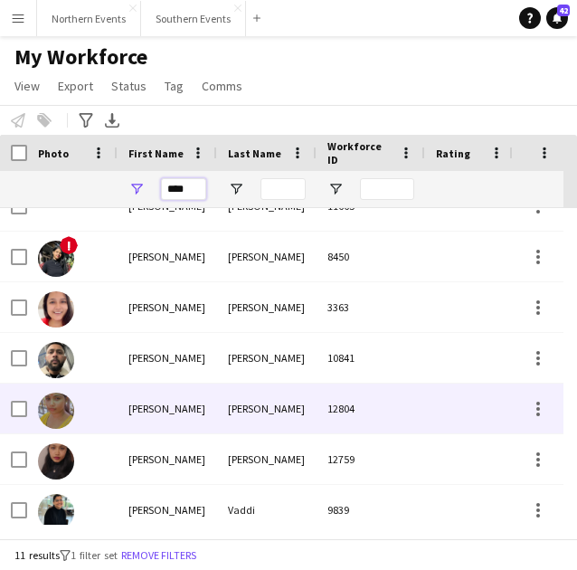
scroll to position [180, 0]
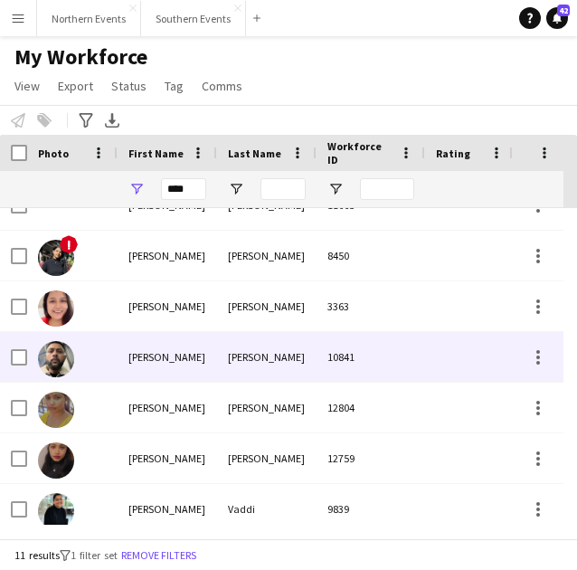
click at [164, 350] on div "Bhavya" at bounding box center [168, 357] width 100 height 50
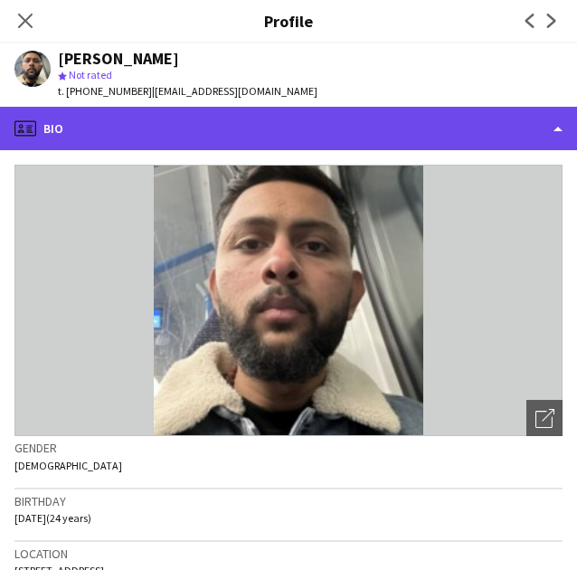
click at [214, 129] on div "profile Bio" at bounding box center [288, 128] width 577 height 43
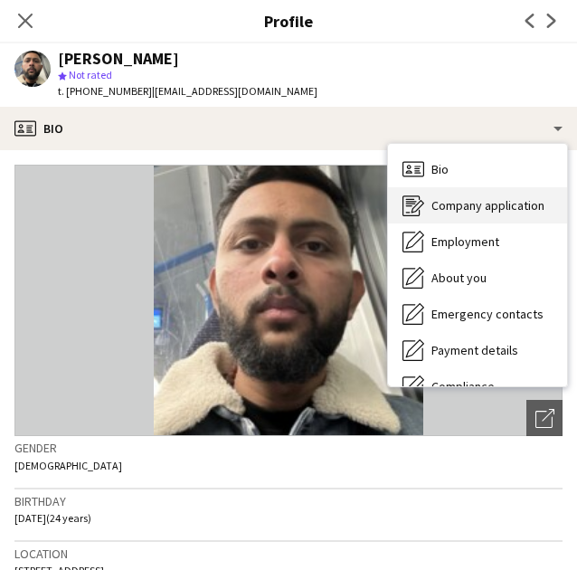
click at [516, 208] on span "Company application" at bounding box center [488, 205] width 113 height 16
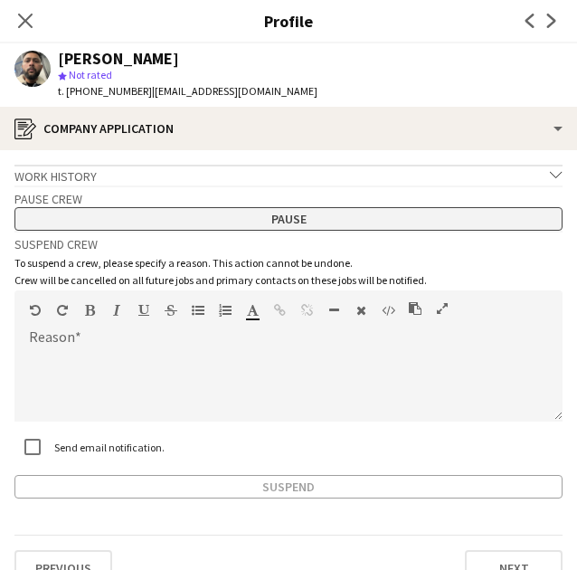
click at [249, 220] on button "Pause" at bounding box center [288, 219] width 548 height 24
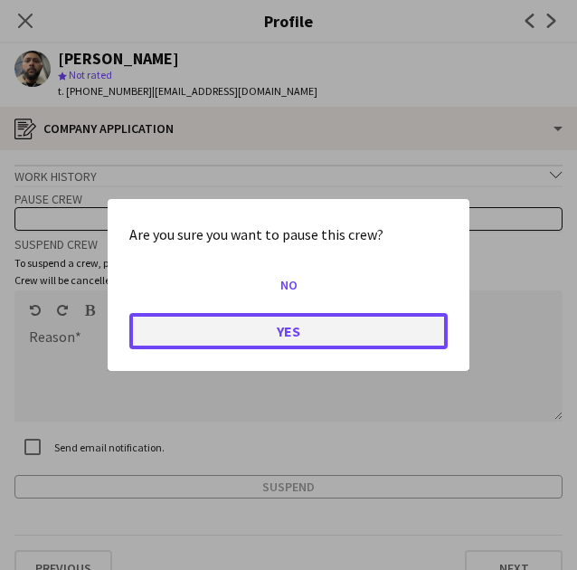
click at [329, 323] on button "Yes" at bounding box center [288, 331] width 319 height 36
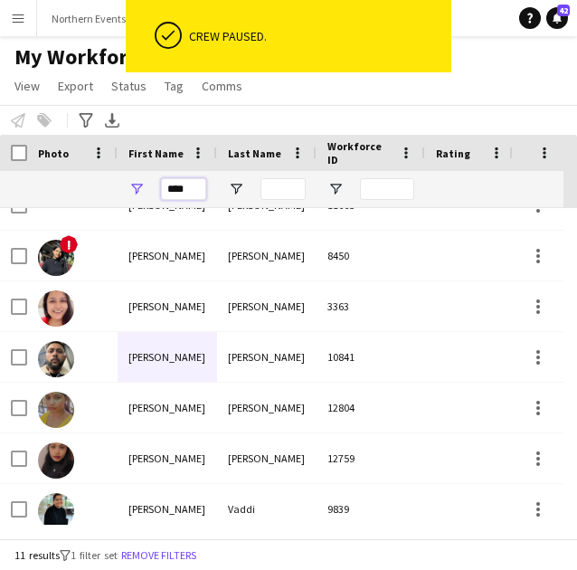
drag, startPoint x: 197, startPoint y: 192, endPoint x: 80, endPoint y: 184, distance: 117.9
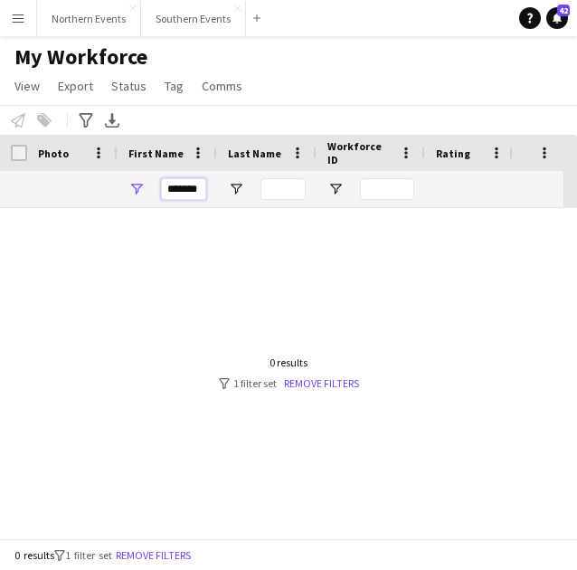
scroll to position [0, 0]
type input "*"
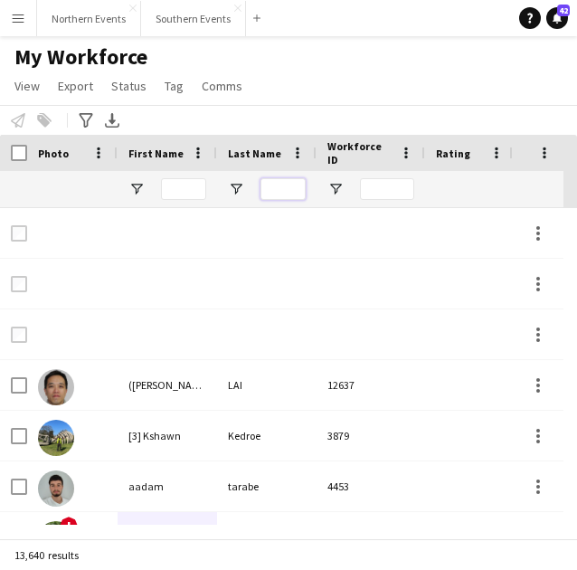
click at [277, 189] on input "Last Name Filter Input" at bounding box center [283, 189] width 45 height 22
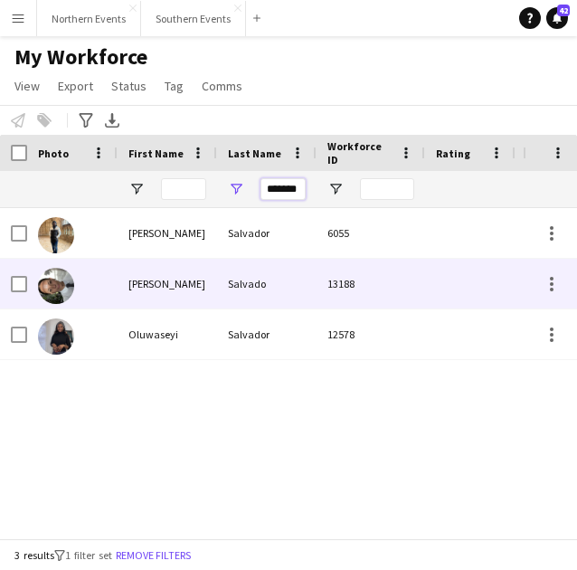
type input "*******"
click at [244, 284] on div "Salvado" at bounding box center [267, 284] width 100 height 50
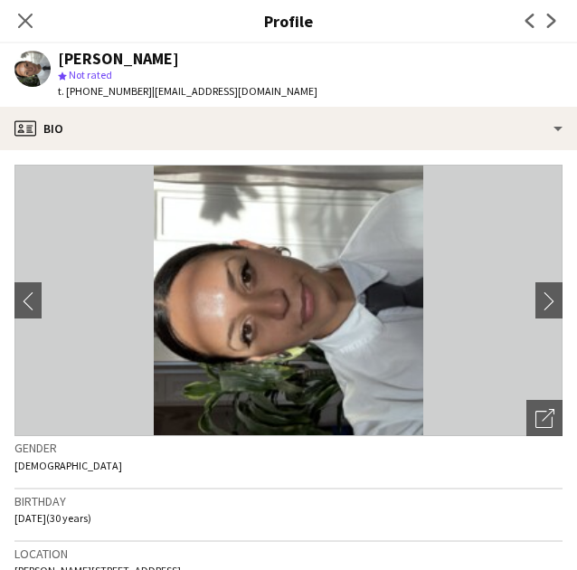
click at [242, 95] on span "| salvadobrenda@gmail.com" at bounding box center [235, 91] width 166 height 14
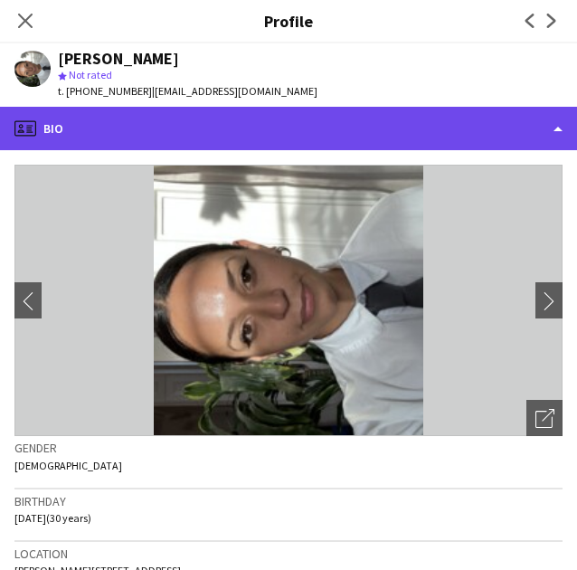
click at [241, 112] on div "profile Bio" at bounding box center [288, 128] width 577 height 43
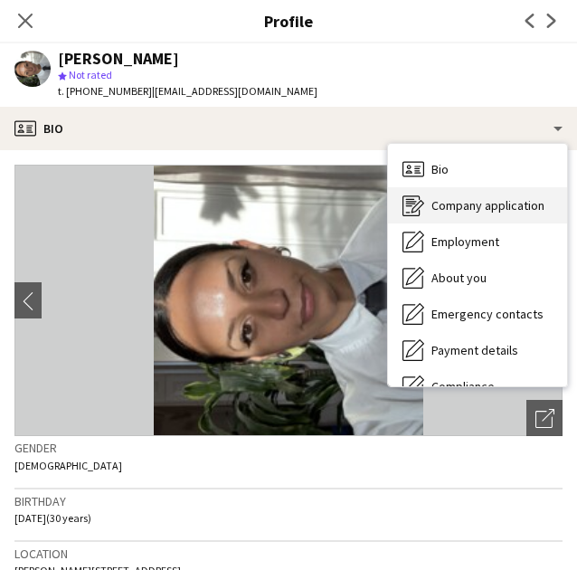
click at [472, 213] on span "Company application" at bounding box center [488, 205] width 113 height 16
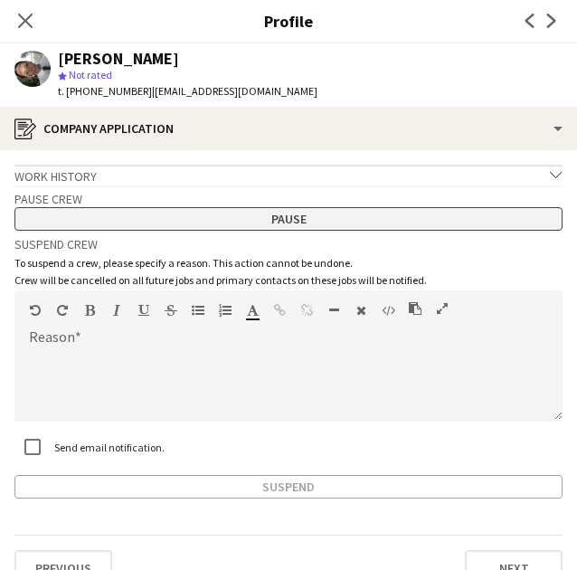
click at [291, 207] on button "Pause" at bounding box center [288, 219] width 548 height 24
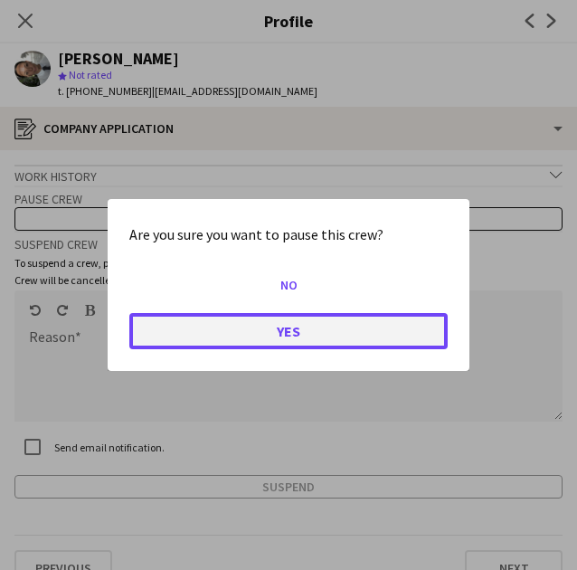
click at [321, 319] on button "Yes" at bounding box center [288, 331] width 319 height 36
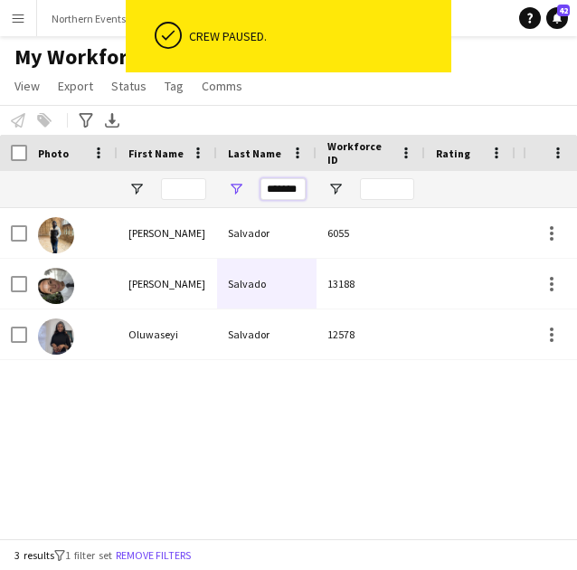
drag, startPoint x: 369, startPoint y: 192, endPoint x: 405, endPoint y: 189, distance: 36.3
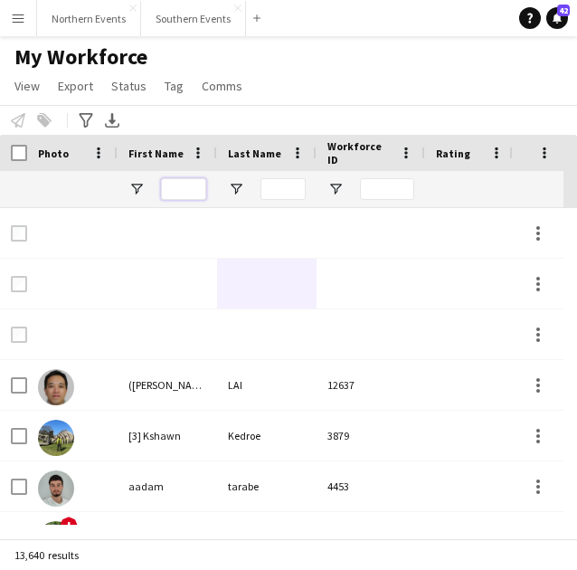
click at [190, 184] on input "First Name Filter Input" at bounding box center [183, 189] width 45 height 22
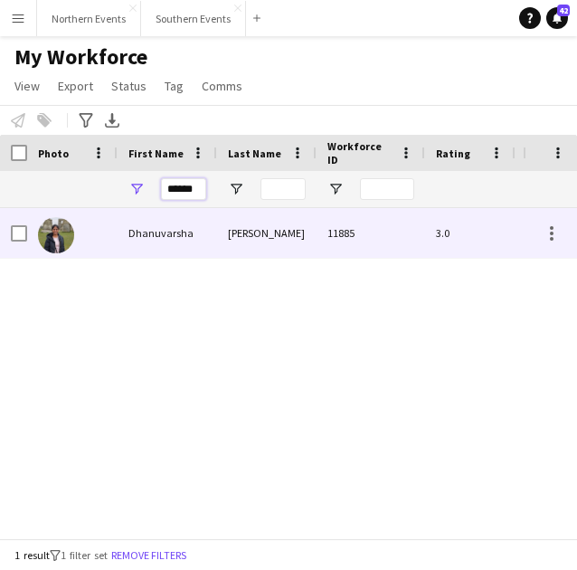
type input "******"
click at [181, 212] on div "Dhanuvarsha" at bounding box center [168, 233] width 100 height 50
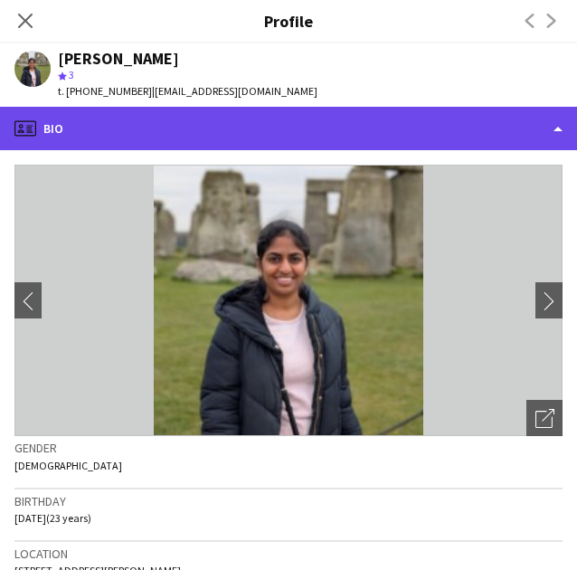
click at [237, 120] on div "profile Bio" at bounding box center [288, 128] width 577 height 43
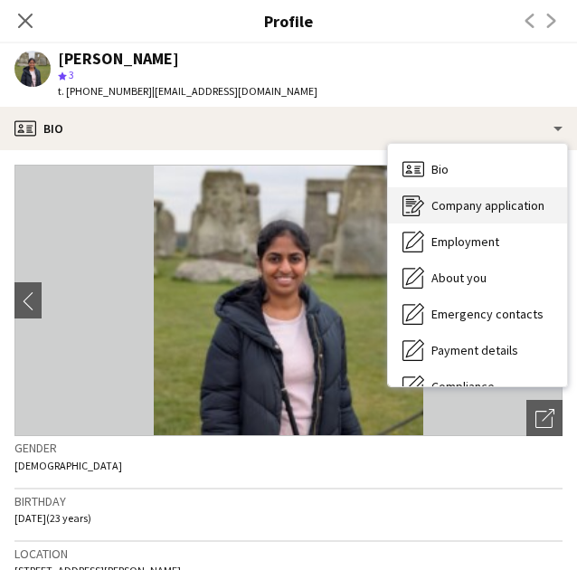
click at [518, 205] on span "Company application" at bounding box center [488, 205] width 113 height 16
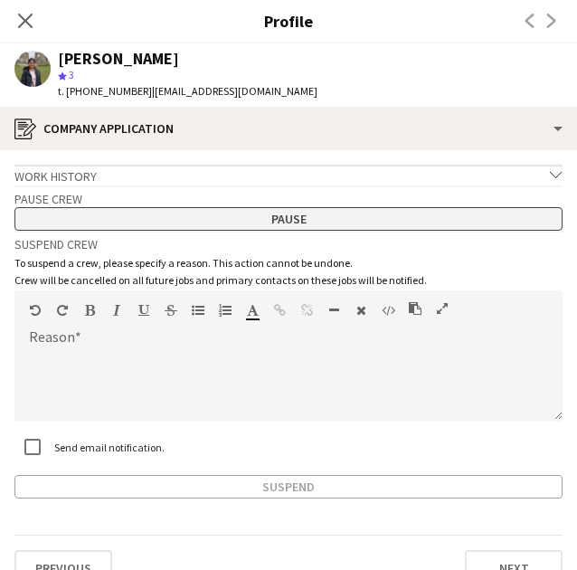
click at [371, 216] on button "Pause" at bounding box center [288, 219] width 548 height 24
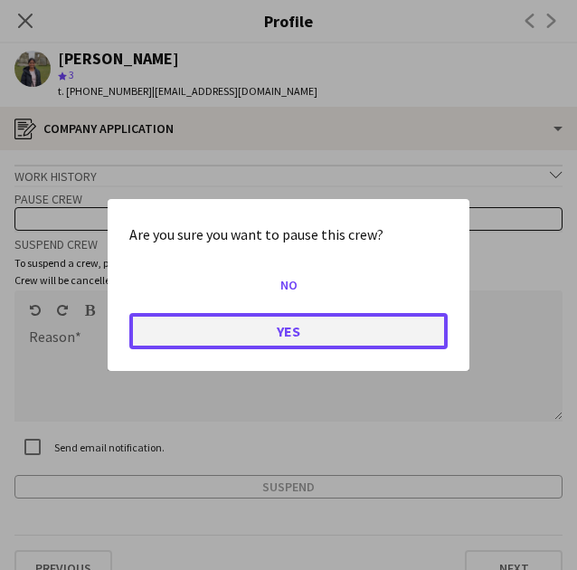
click at [341, 330] on button "Yes" at bounding box center [288, 331] width 319 height 36
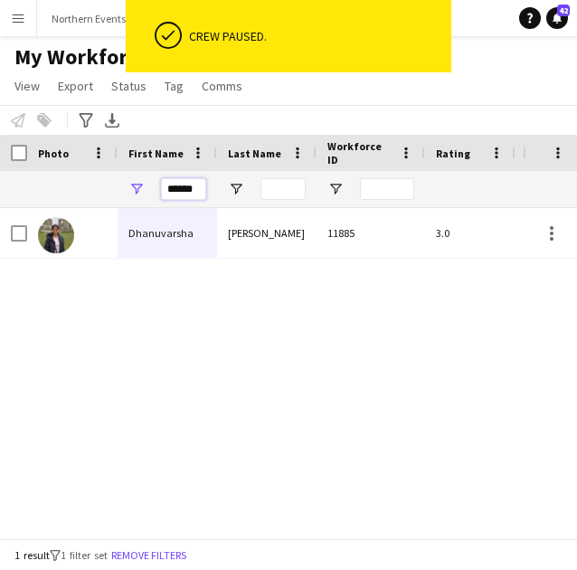
drag, startPoint x: 169, startPoint y: 189, endPoint x: 304, endPoint y: 196, distance: 135.1
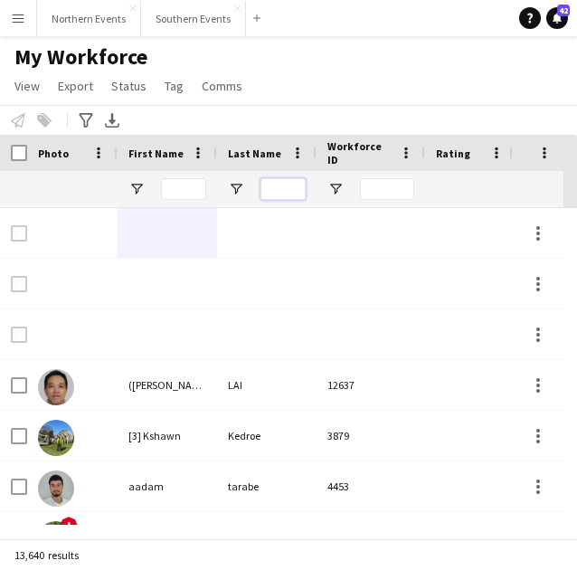
click at [275, 189] on input "Last Name Filter Input" at bounding box center [283, 189] width 45 height 22
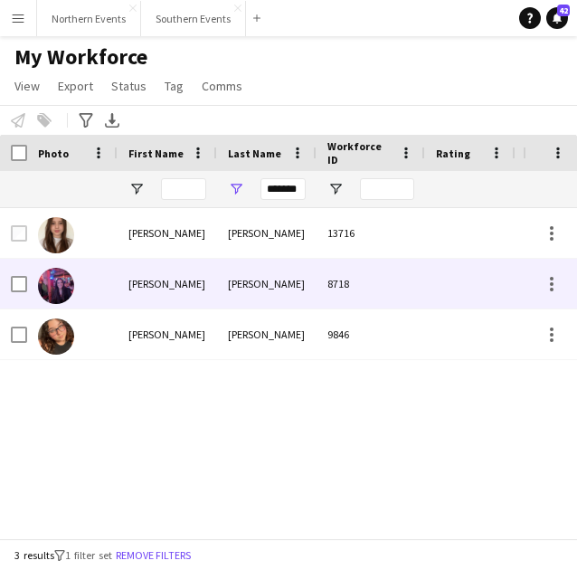
click at [283, 280] on div "Boulton" at bounding box center [267, 284] width 100 height 50
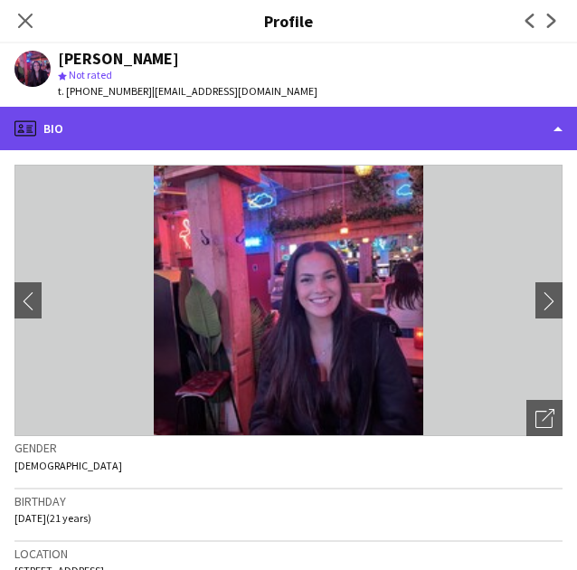
click at [205, 131] on div "profile Bio" at bounding box center [288, 128] width 577 height 43
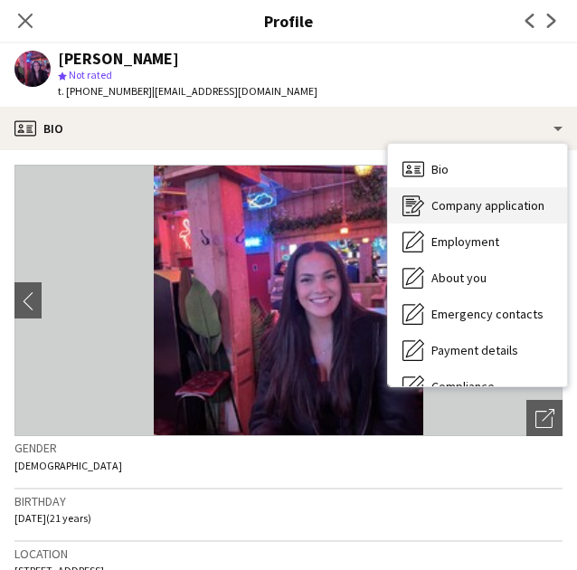
click at [518, 216] on div "Company application Company application" at bounding box center [477, 205] width 179 height 36
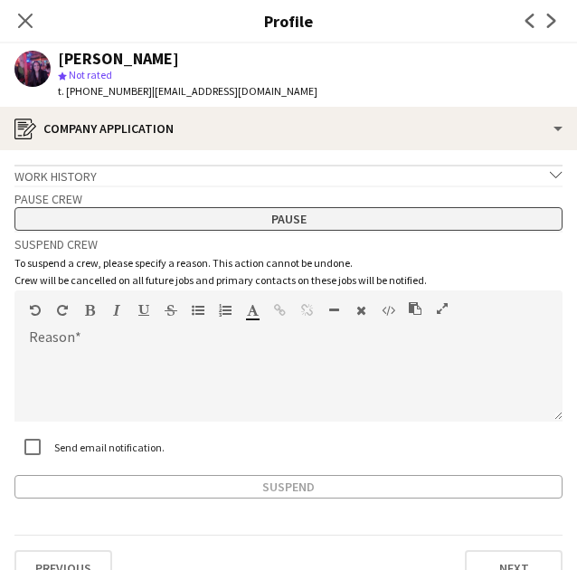
click at [367, 222] on button "Pause" at bounding box center [288, 219] width 548 height 24
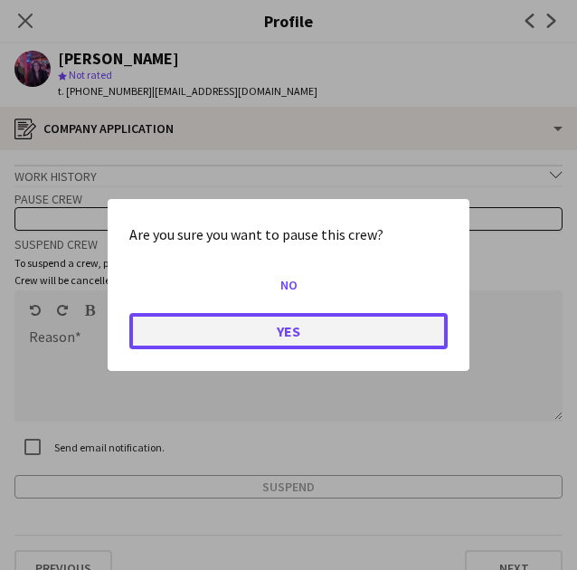
click at [355, 332] on button "Yes" at bounding box center [288, 331] width 319 height 36
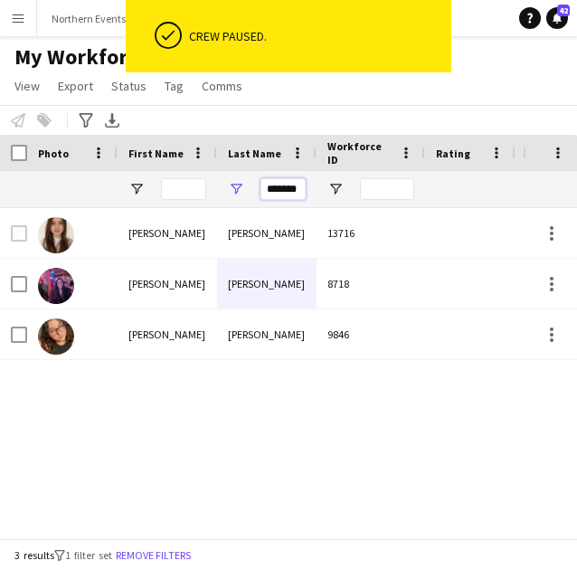
drag, startPoint x: 270, startPoint y: 190, endPoint x: 440, endPoint y: 196, distance: 170.3
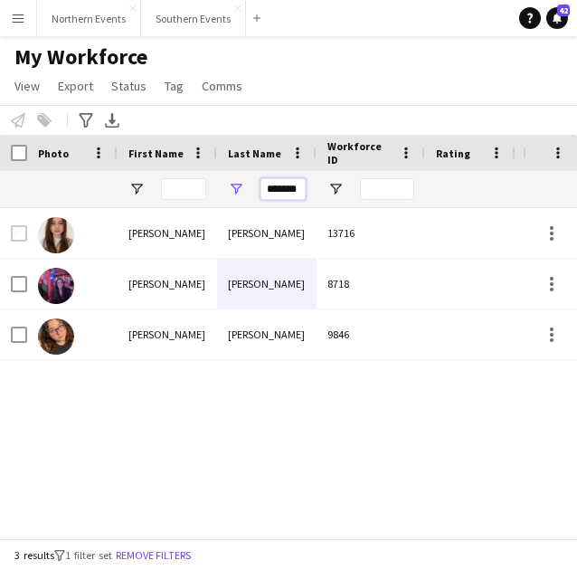
type input "*"
click at [194, 187] on input "First Name Filter Input" at bounding box center [183, 189] width 45 height 22
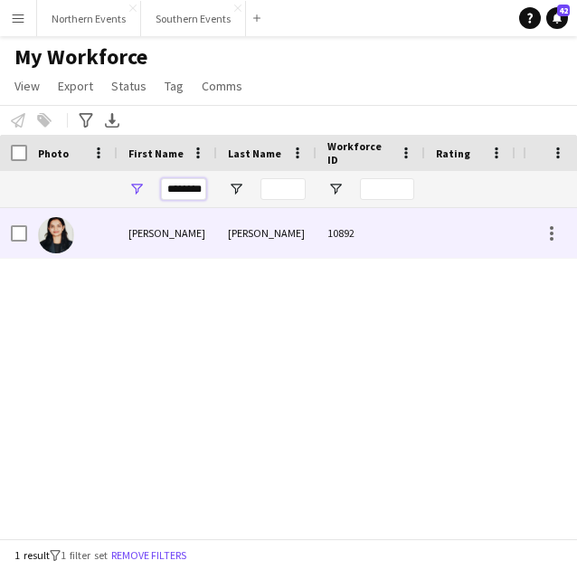
type input "********"
click at [205, 231] on div "Nivedita" at bounding box center [168, 233] width 100 height 50
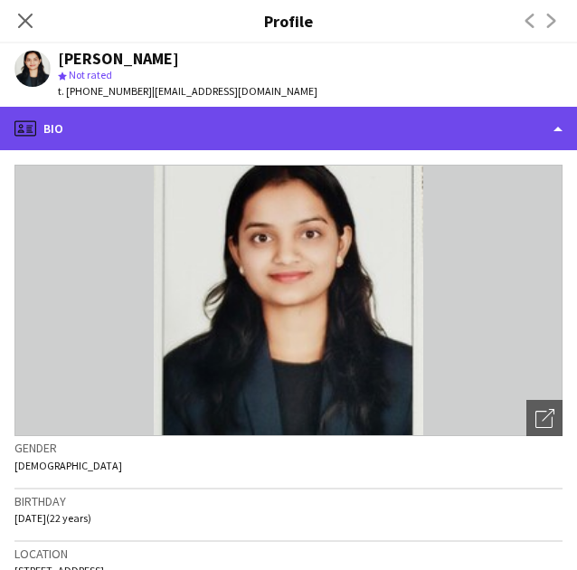
click at [275, 136] on div "profile Bio" at bounding box center [288, 128] width 577 height 43
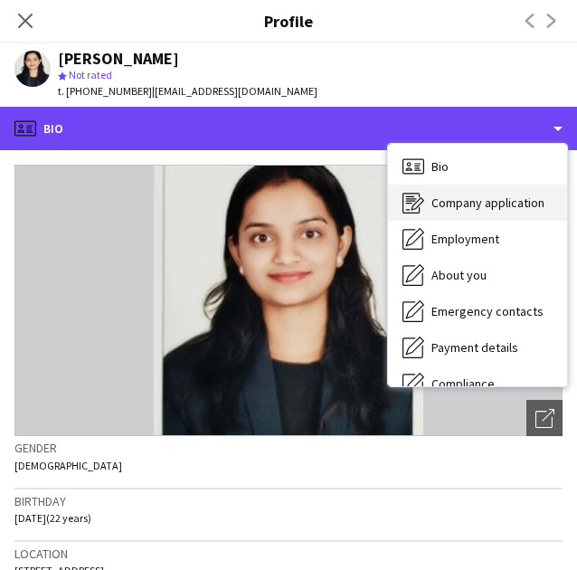
scroll to position [2, 0]
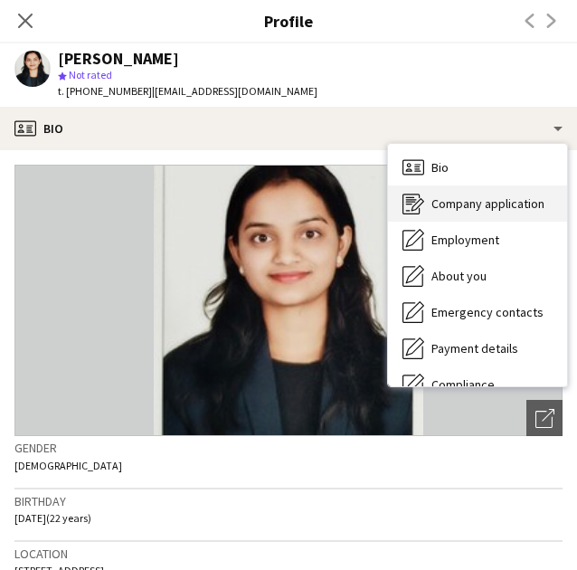
click at [496, 205] on span "Company application" at bounding box center [488, 203] width 113 height 16
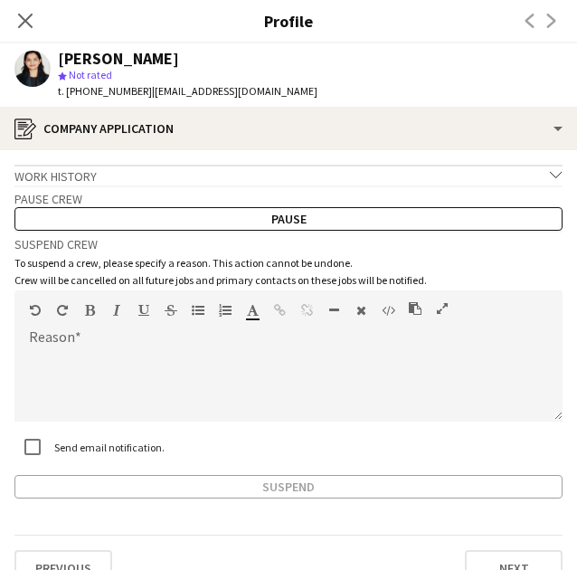
click at [440, 236] on h3 "Suspend crew" at bounding box center [288, 244] width 548 height 16
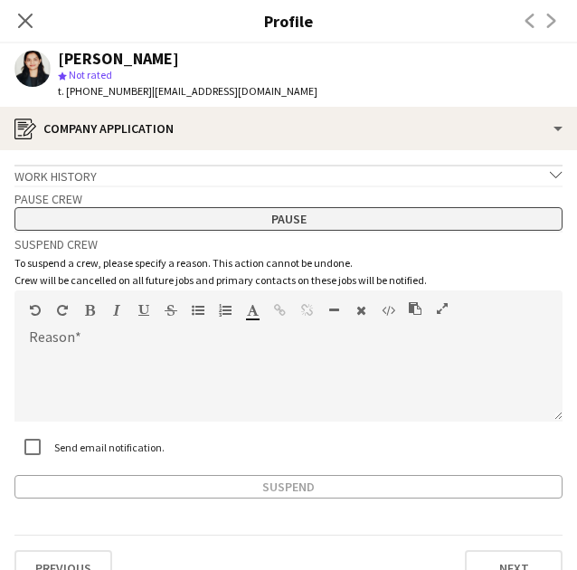
click at [440, 226] on button "Pause" at bounding box center [288, 219] width 548 height 24
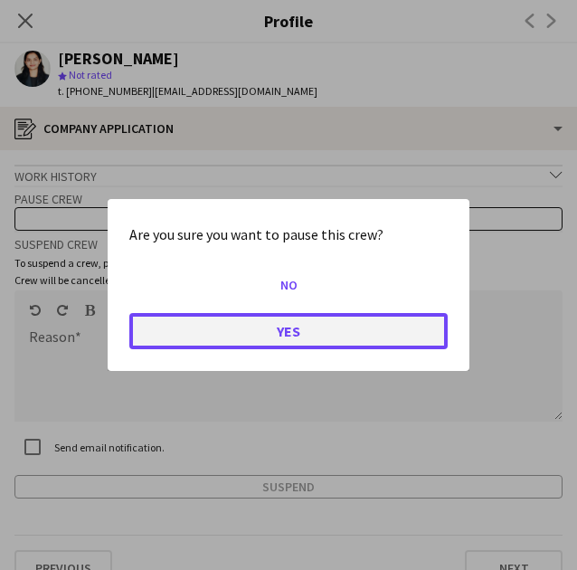
click at [381, 330] on button "Yes" at bounding box center [288, 331] width 319 height 36
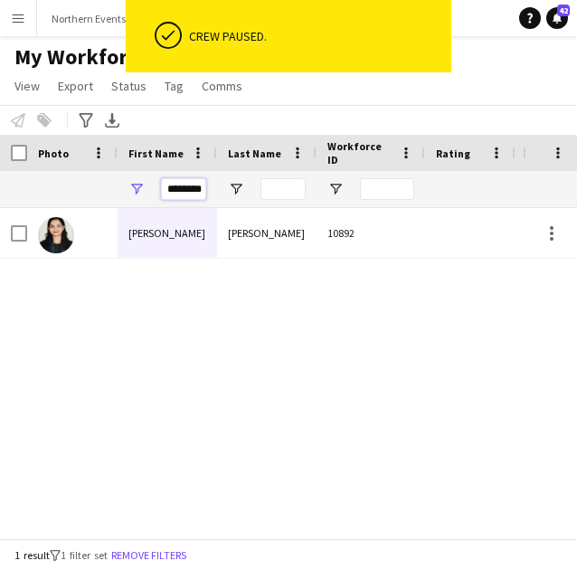
drag, startPoint x: 167, startPoint y: 191, endPoint x: 334, endPoint y: 200, distance: 166.8
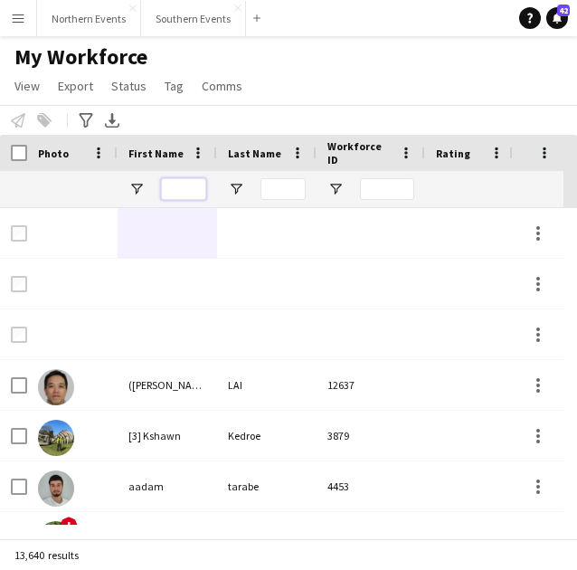
click at [171, 189] on input "First Name Filter Input" at bounding box center [183, 189] width 45 height 22
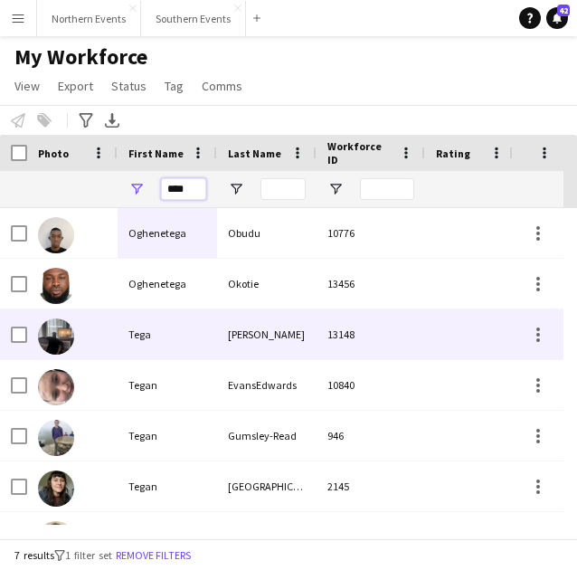
type input "****"
click at [188, 325] on div "Tega" at bounding box center [168, 335] width 100 height 50
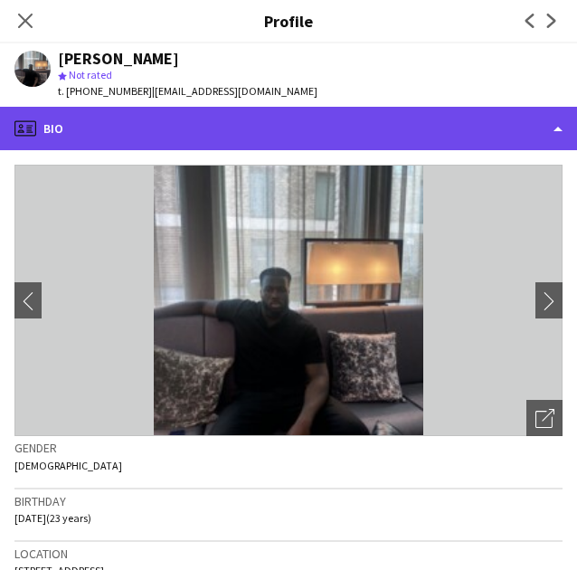
click at [307, 133] on div "profile Bio" at bounding box center [288, 128] width 577 height 43
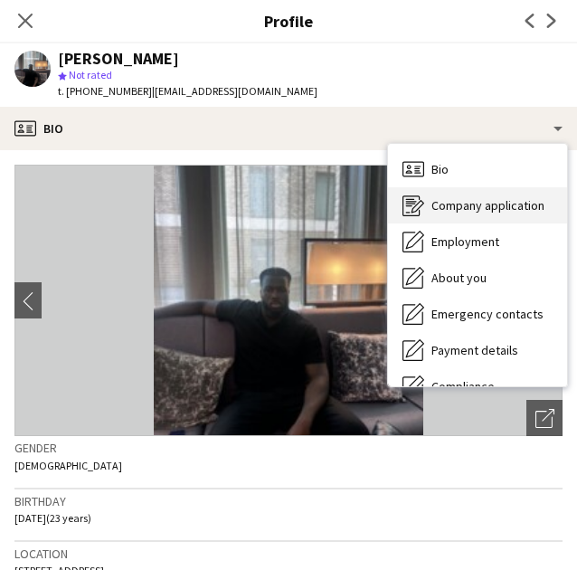
click at [447, 204] on span "Company application" at bounding box center [488, 205] width 113 height 16
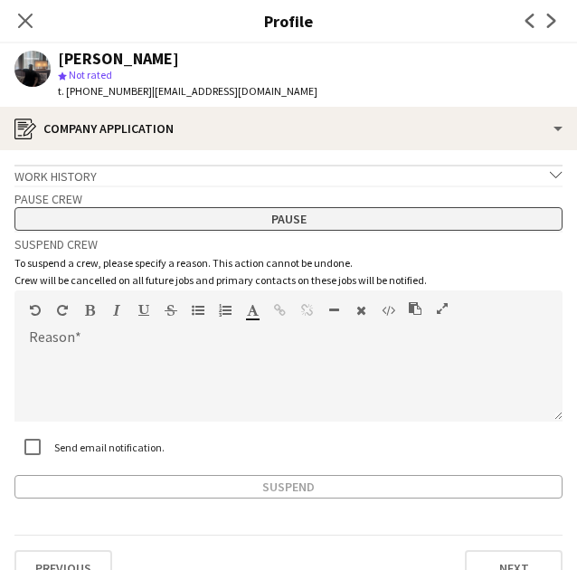
click at [316, 217] on button "Pause" at bounding box center [288, 219] width 548 height 24
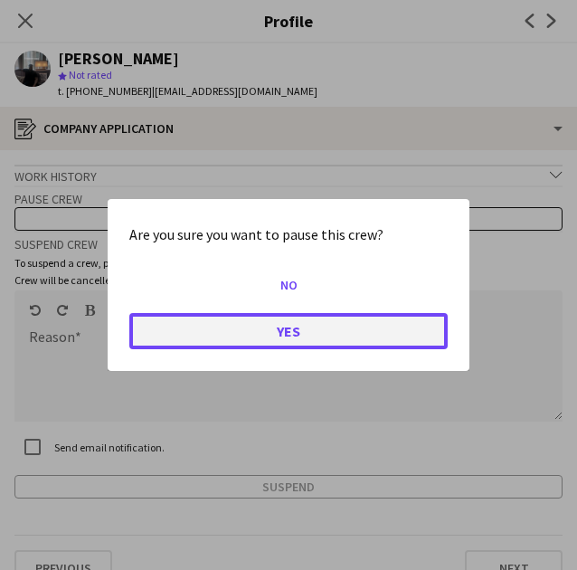
click at [350, 330] on button "Yes" at bounding box center [288, 331] width 319 height 36
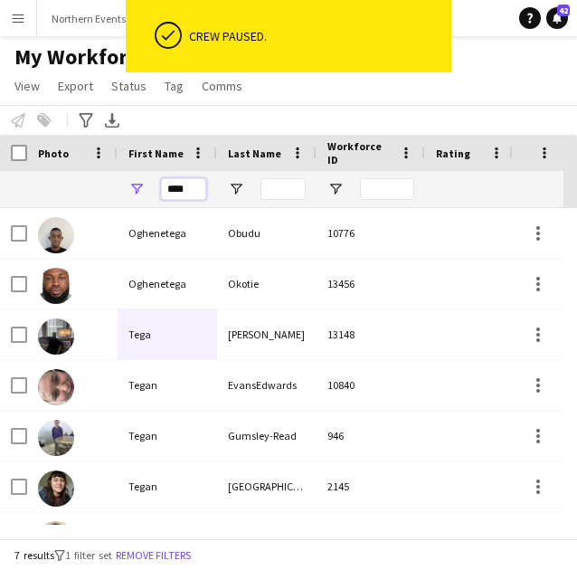
drag, startPoint x: 186, startPoint y: 191, endPoint x: 132, endPoint y: 185, distance: 54.7
click at [132, 185] on div "****" at bounding box center [168, 189] width 100 height 36
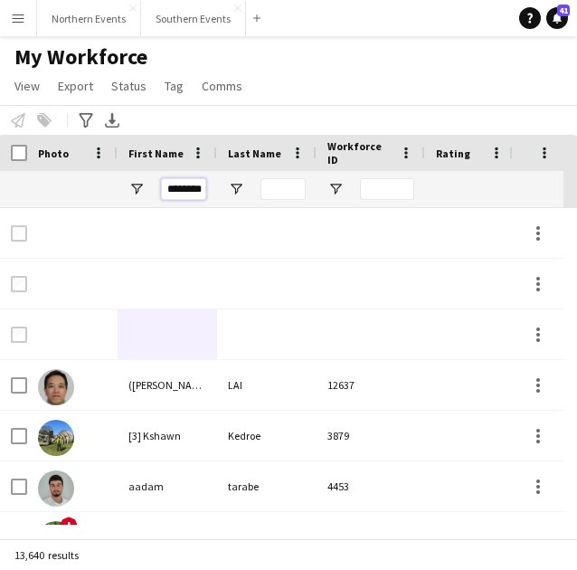
scroll to position [0, 4]
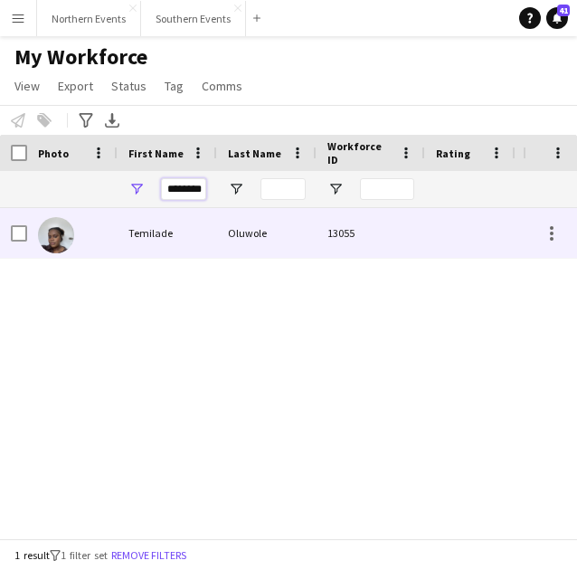
type input "********"
click at [206, 241] on div "Temilade" at bounding box center [168, 233] width 100 height 50
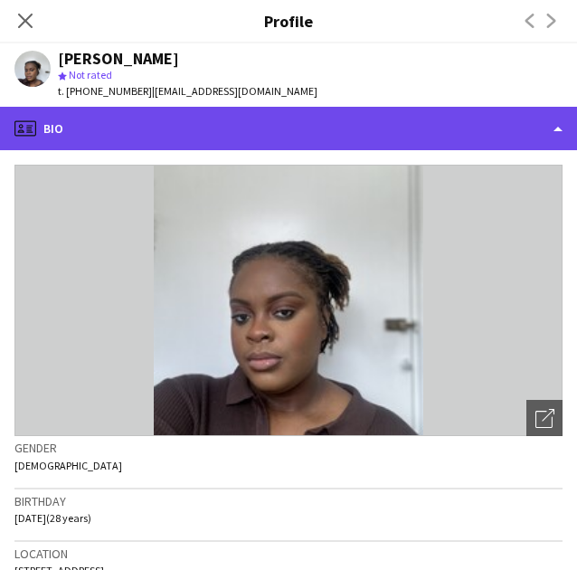
click at [291, 142] on div "profile Bio" at bounding box center [288, 128] width 577 height 43
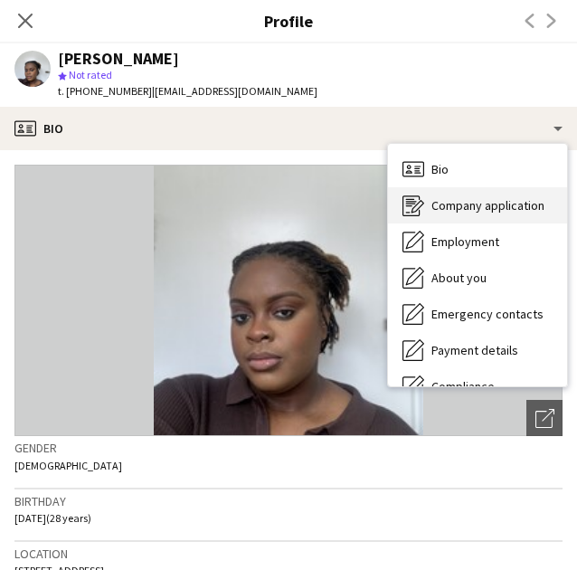
click at [462, 215] on div "Company application Company application" at bounding box center [477, 205] width 179 height 36
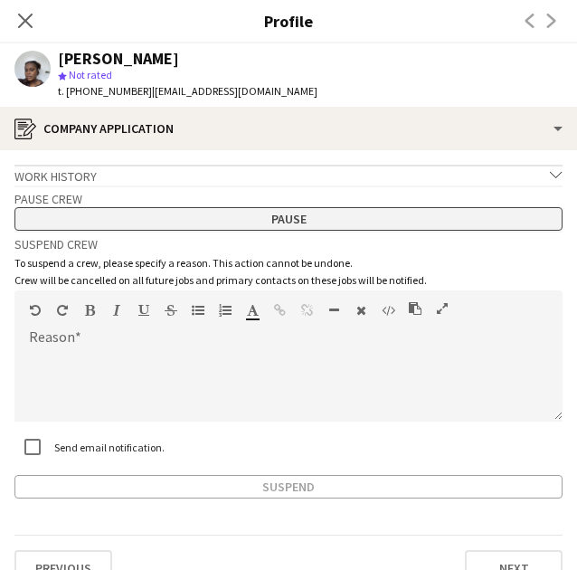
click at [367, 213] on button "Pause" at bounding box center [288, 219] width 548 height 24
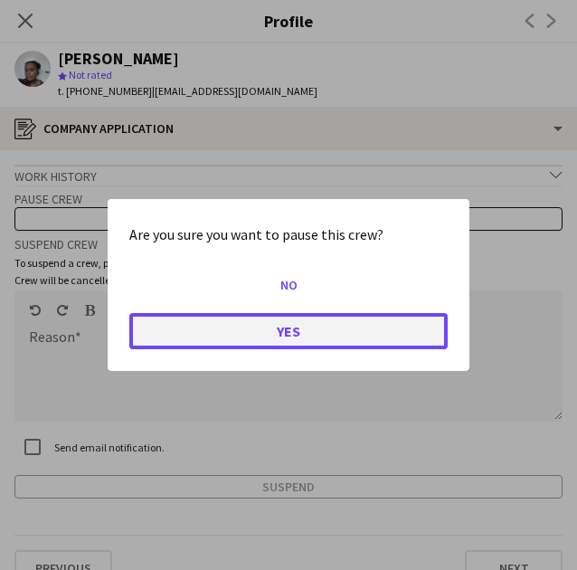
click at [388, 327] on button "Yes" at bounding box center [288, 331] width 319 height 36
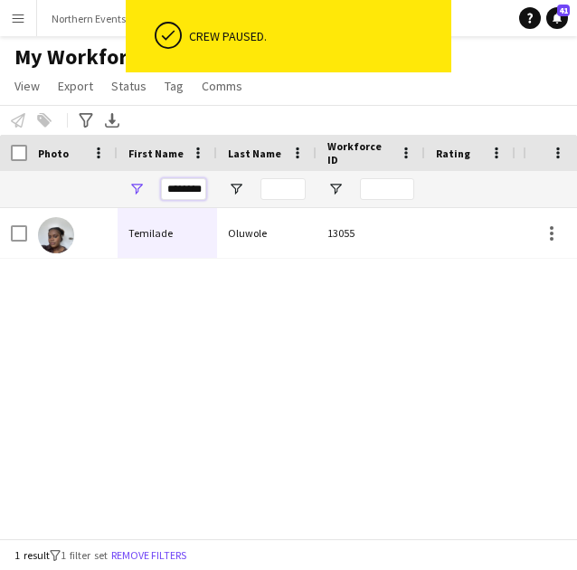
scroll to position [0, 4]
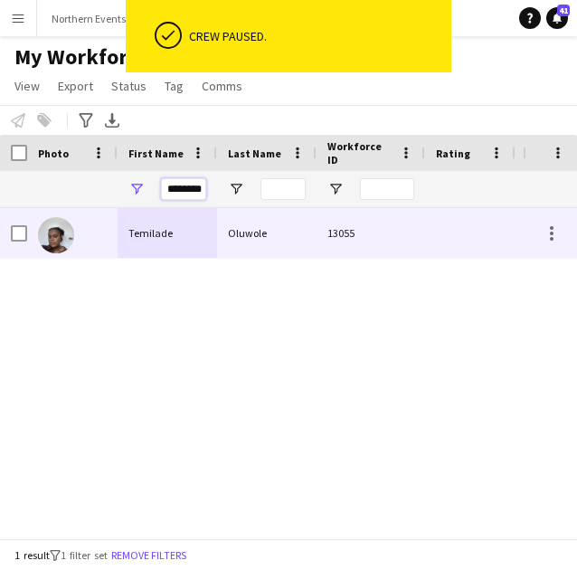
drag, startPoint x: 168, startPoint y: 189, endPoint x: 296, endPoint y: 211, distance: 129.5
click at [295, 211] on div "Workforce Details Photo First Name" at bounding box center [288, 337] width 577 height 404
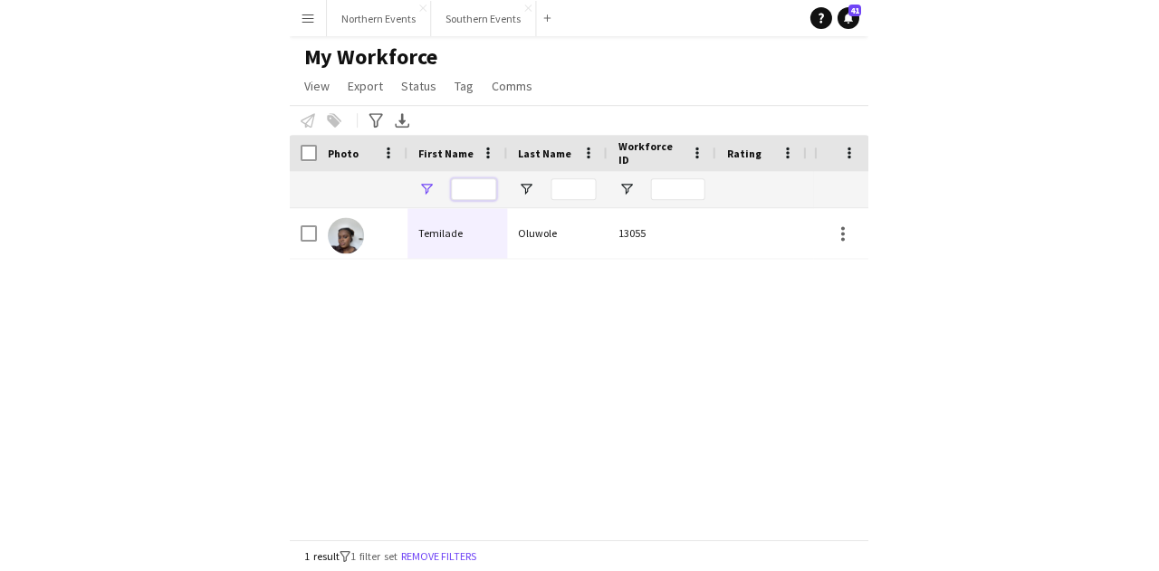
scroll to position [0, 0]
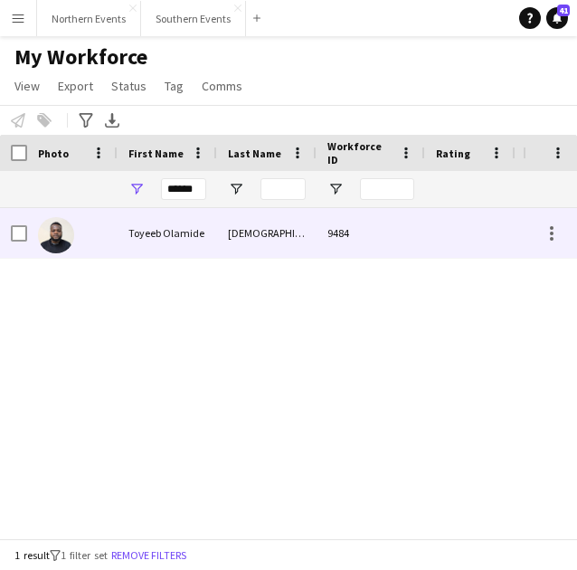
click at [241, 246] on div "Ismaila" at bounding box center [267, 233] width 100 height 50
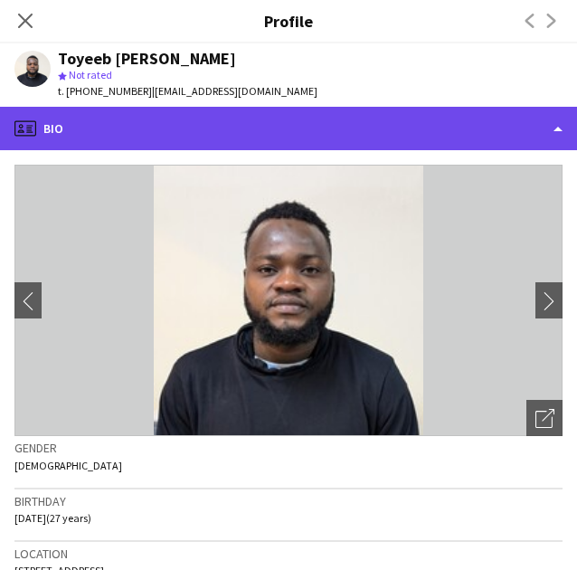
click at [237, 127] on div "profile Bio" at bounding box center [288, 128] width 577 height 43
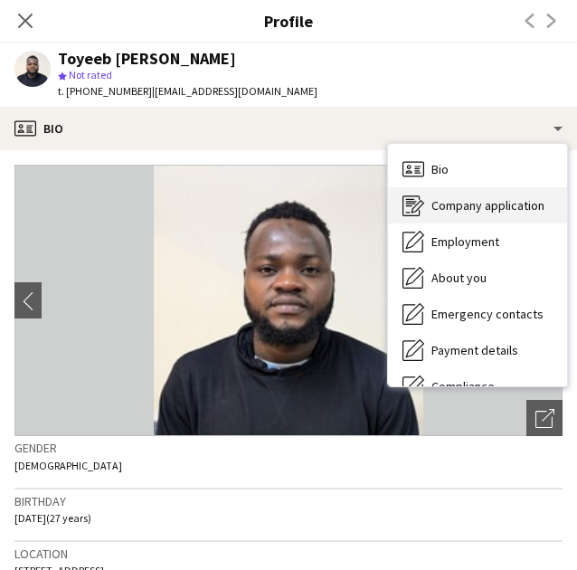
click at [506, 207] on span "Company application" at bounding box center [488, 205] width 113 height 16
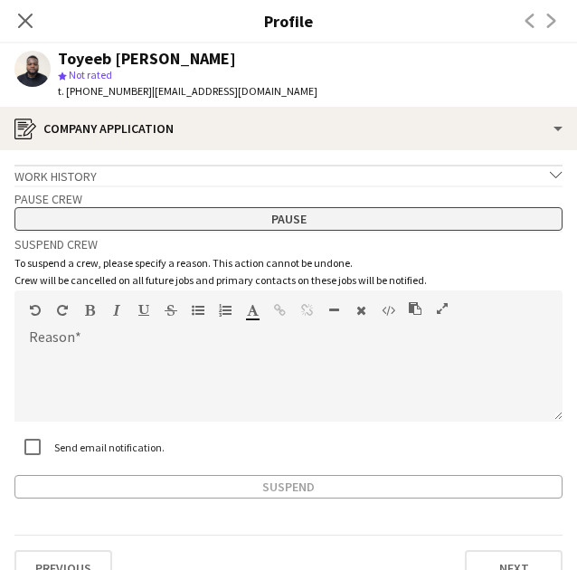
click at [395, 210] on button "Pause" at bounding box center [288, 219] width 548 height 24
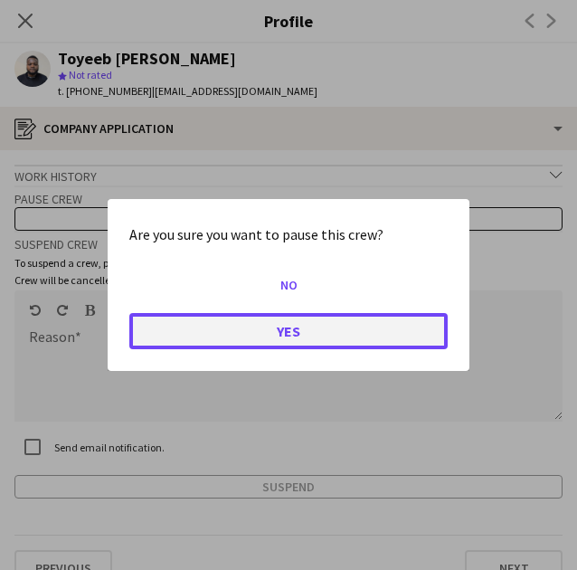
click at [405, 339] on button "Yes" at bounding box center [288, 331] width 319 height 36
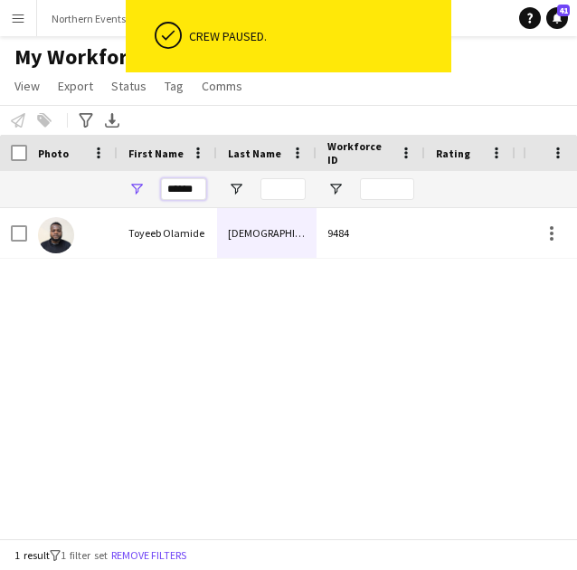
drag, startPoint x: 199, startPoint y: 188, endPoint x: 76, endPoint y: 171, distance: 124.3
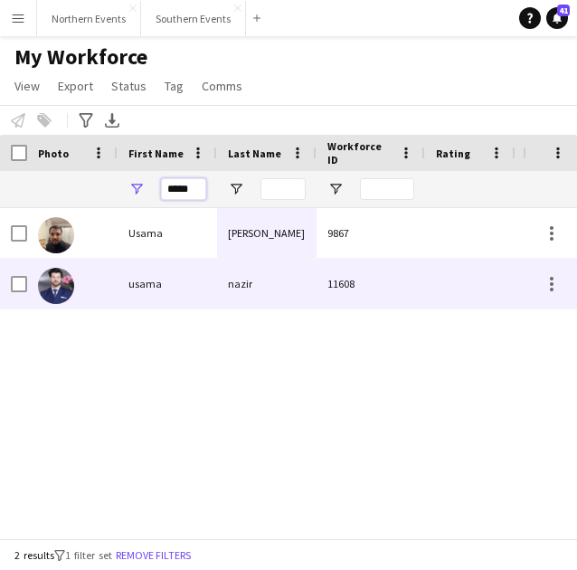
type input "*****"
click at [271, 280] on div "nazir" at bounding box center [267, 284] width 100 height 50
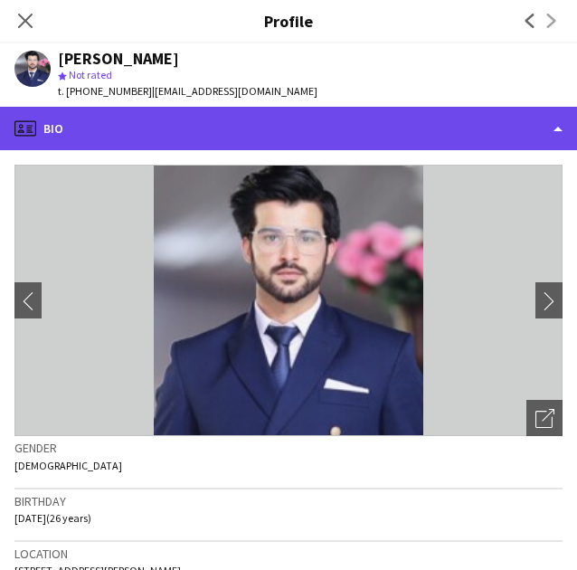
click at [261, 138] on div "profile Bio" at bounding box center [288, 128] width 577 height 43
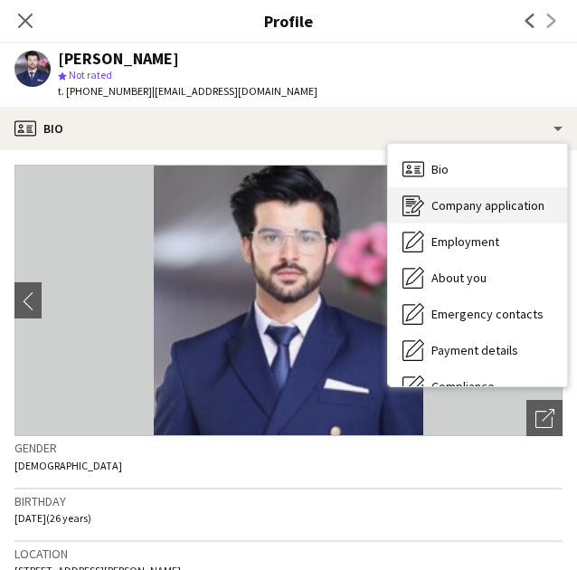
click at [503, 222] on div "Company application Company application" at bounding box center [477, 205] width 179 height 36
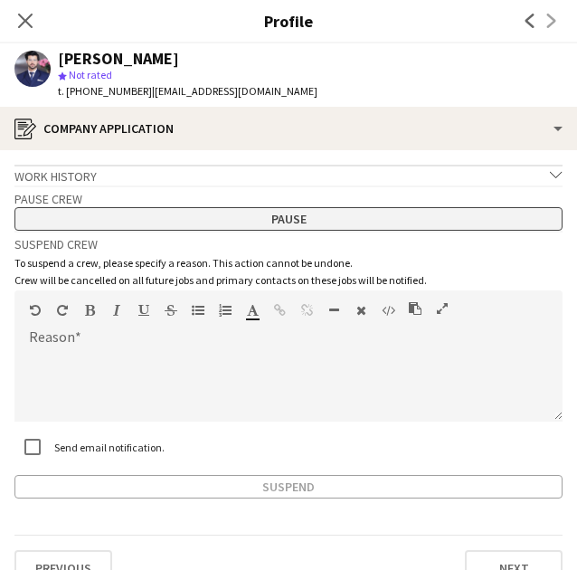
click at [315, 208] on button "Pause" at bounding box center [288, 219] width 548 height 24
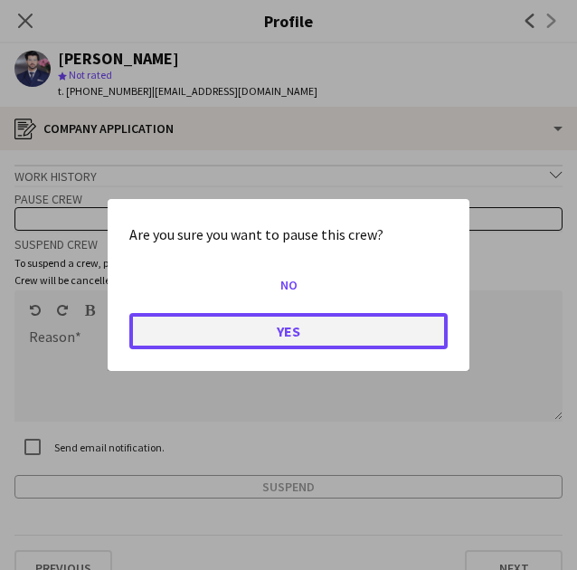
click at [328, 328] on button "Yes" at bounding box center [288, 331] width 319 height 36
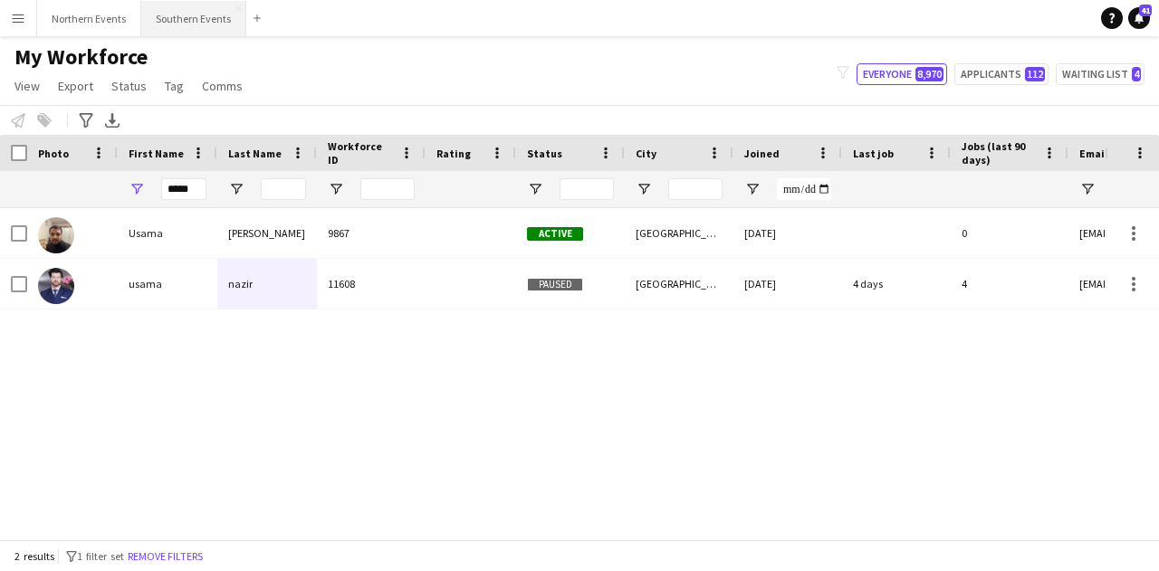
click at [158, 20] on button "Southern Events Close" at bounding box center [193, 18] width 105 height 35
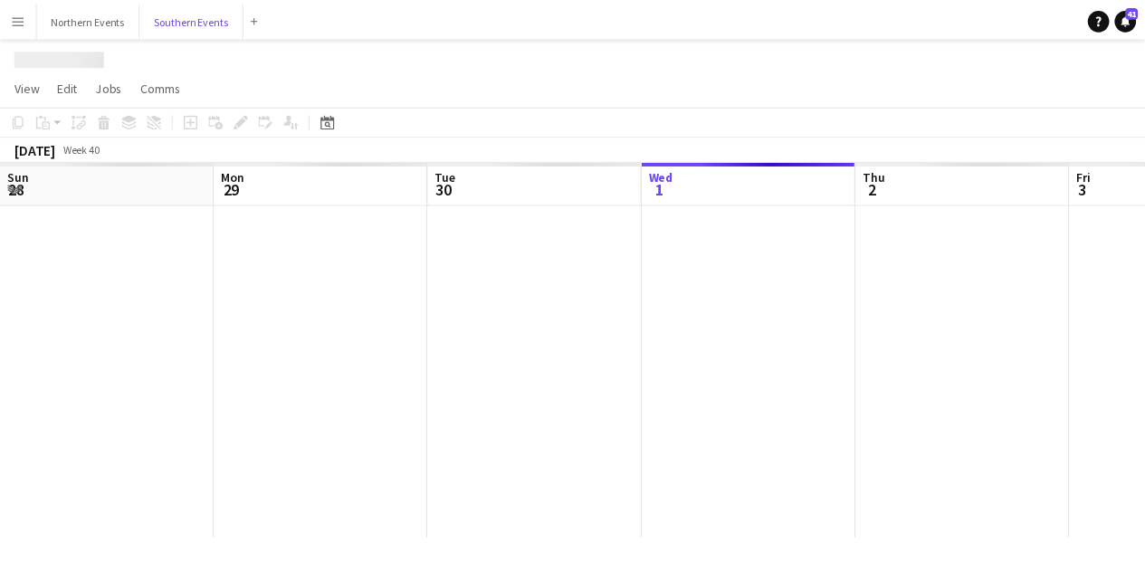
scroll to position [0, 433]
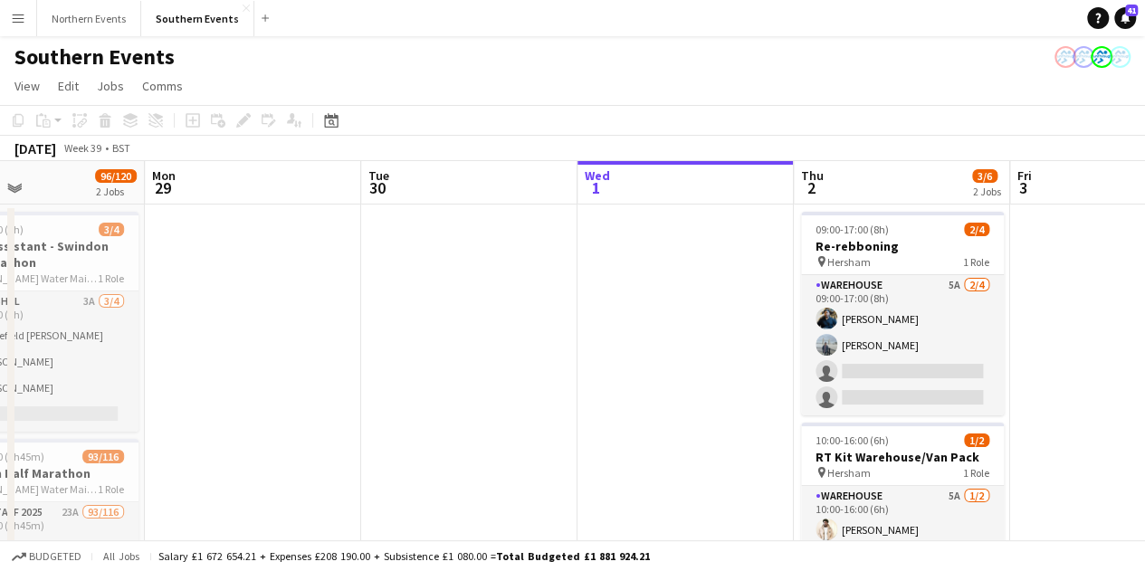
drag, startPoint x: 761, startPoint y: 455, endPoint x: 1158, endPoint y: 428, distance: 397.4
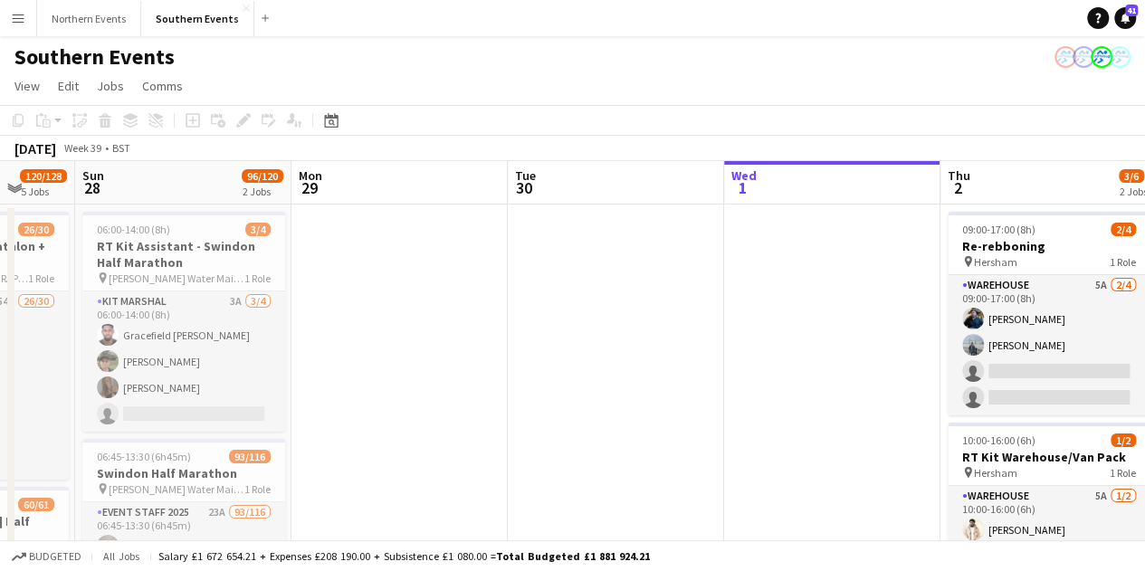
scroll to position [0, 373]
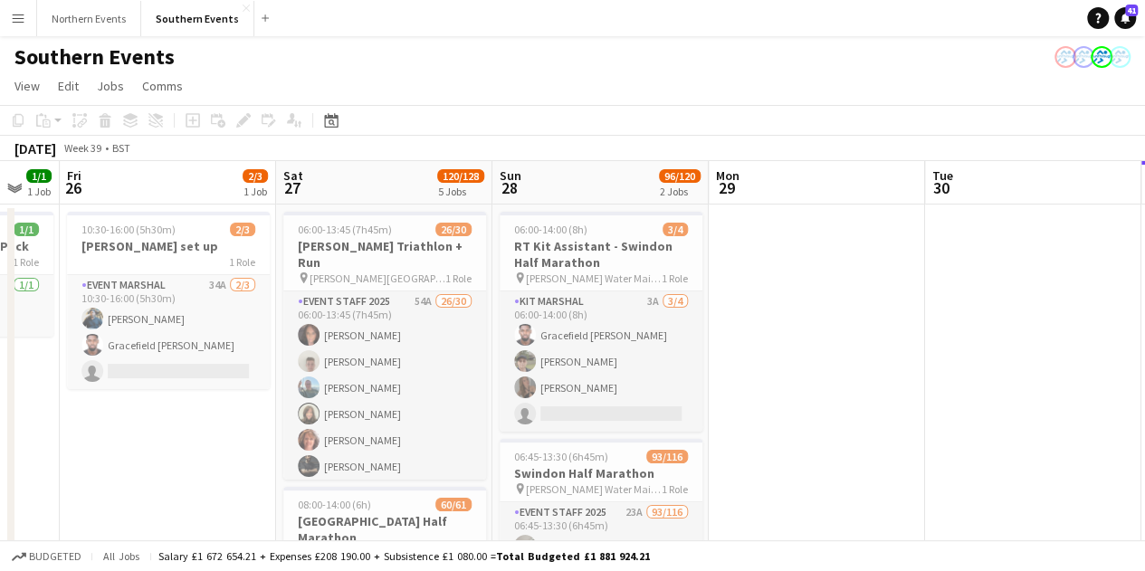
drag, startPoint x: 474, startPoint y: 417, endPoint x: 871, endPoint y: 415, distance: 396.4
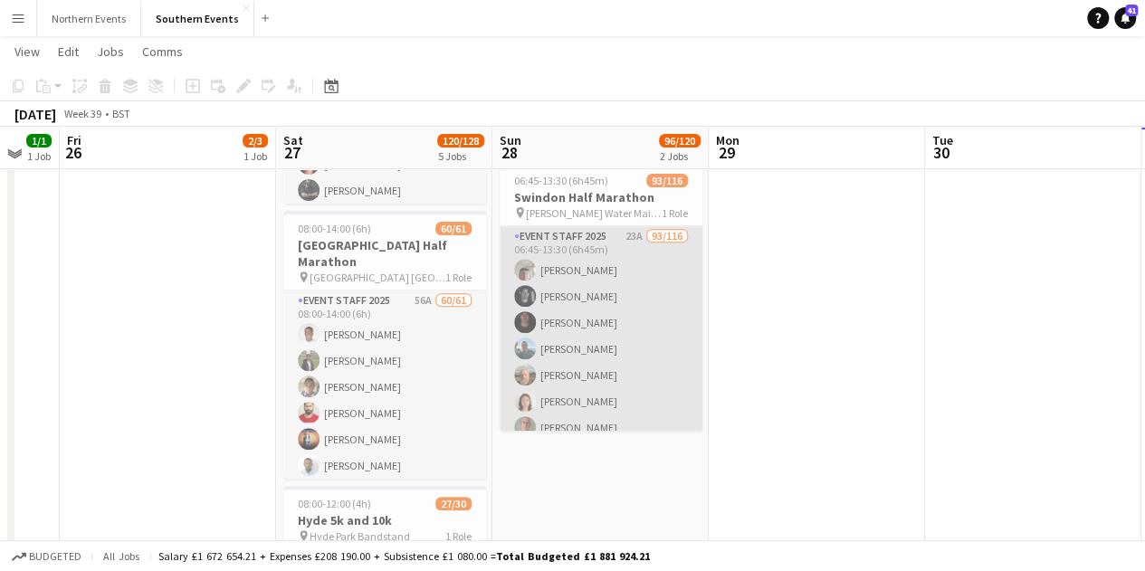
scroll to position [273, 0]
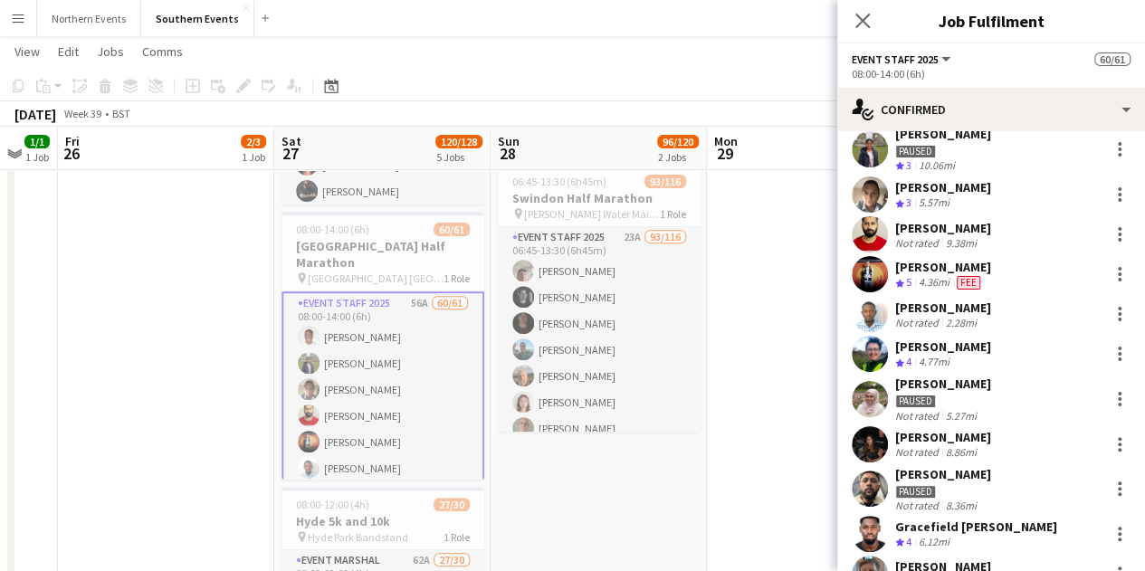
scroll to position [205, 0]
click at [1109, 394] on div at bounding box center [1120, 399] width 22 height 22
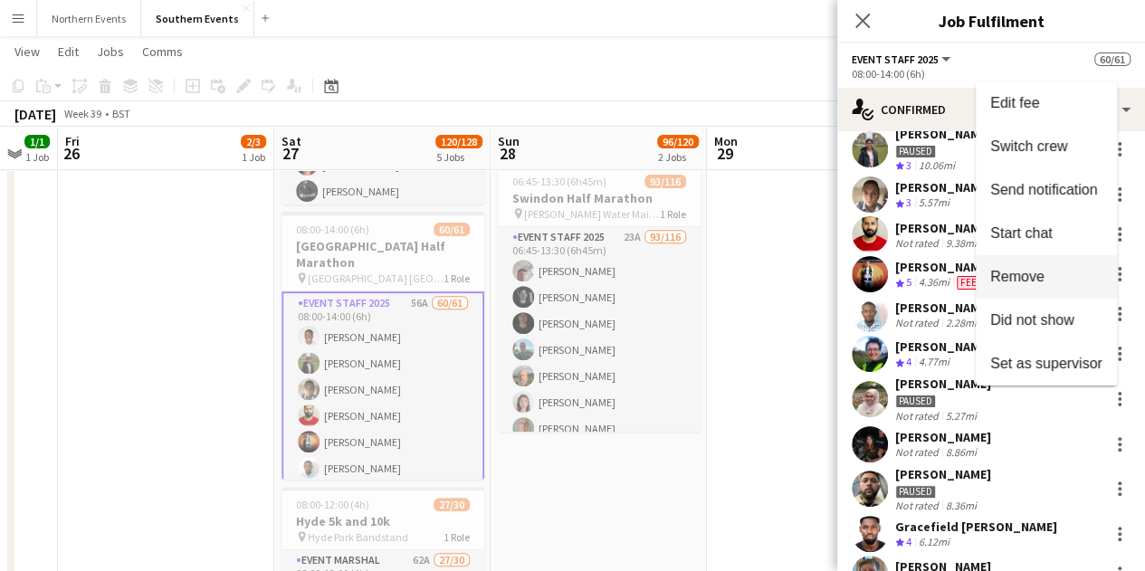
click at [1037, 279] on span "Remove" at bounding box center [1017, 276] width 54 height 15
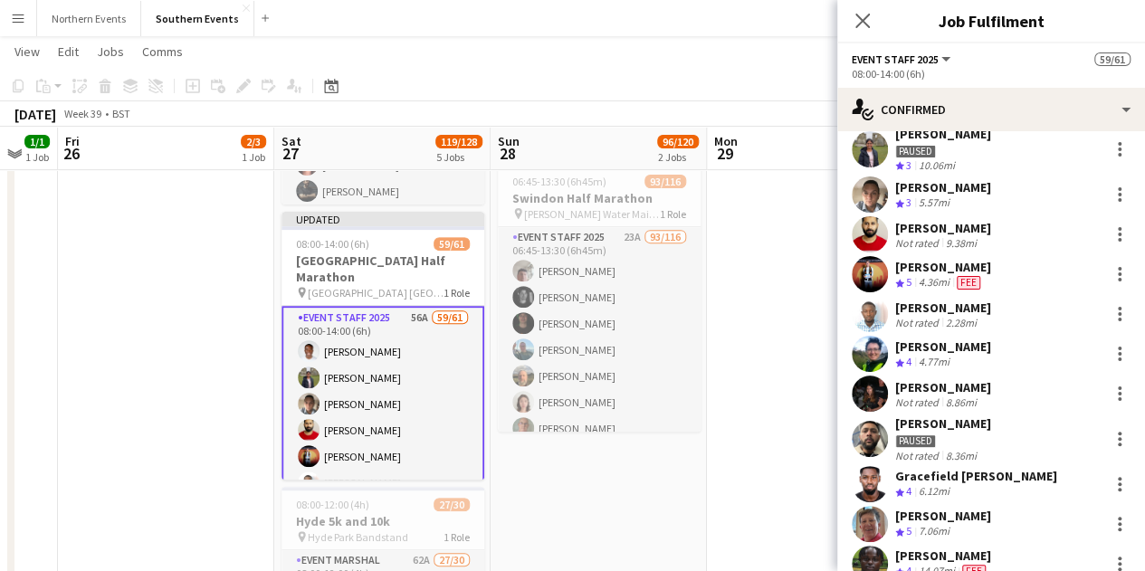
scroll to position [159, 0]
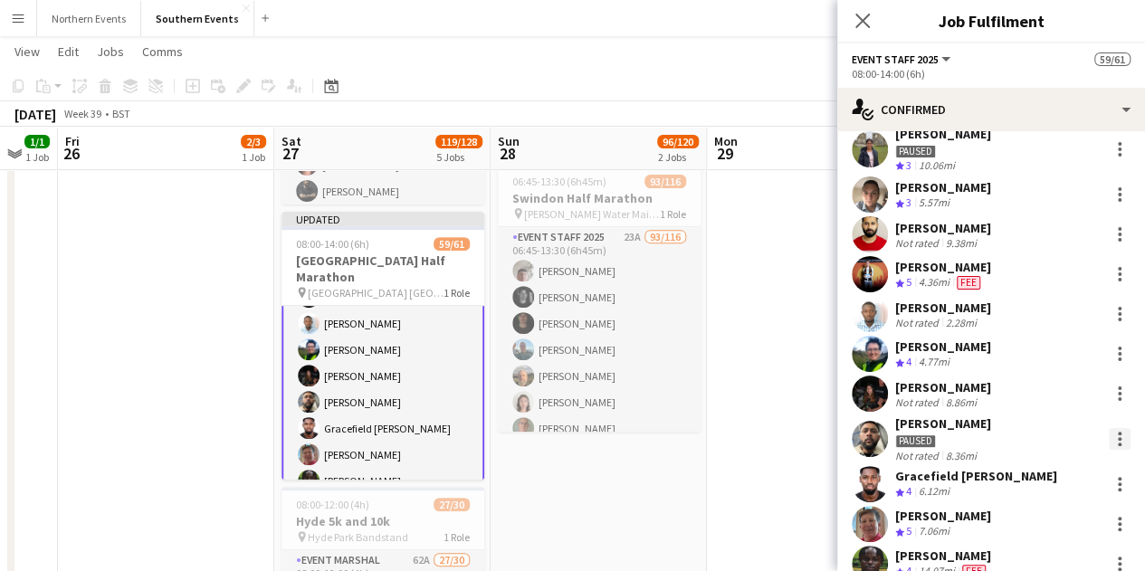
click at [1118, 432] on div at bounding box center [1120, 434] width 4 height 4
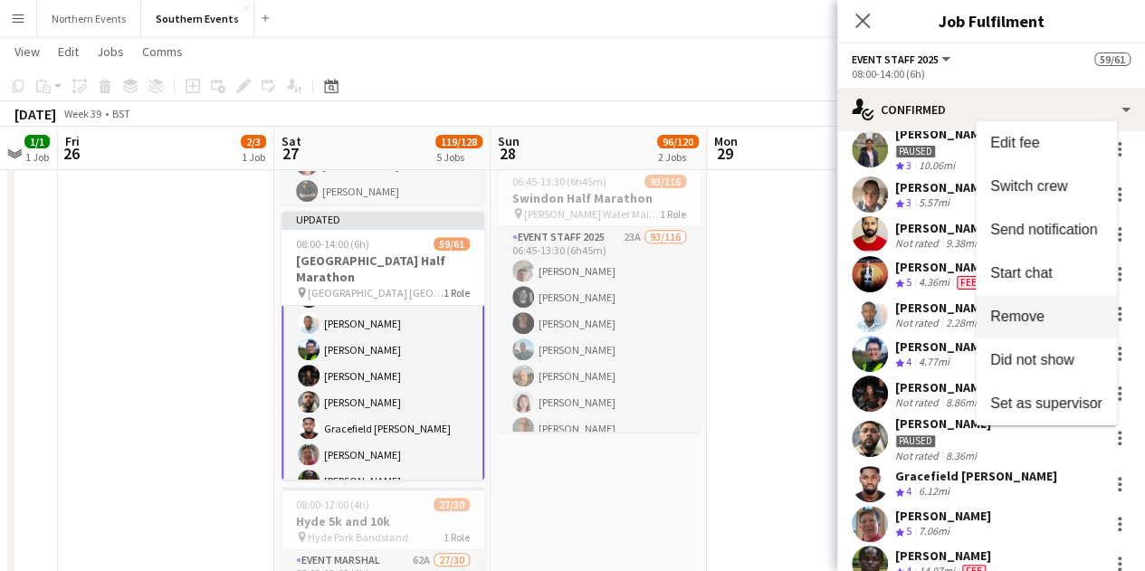
click at [1009, 298] on button "Remove" at bounding box center [1046, 316] width 141 height 43
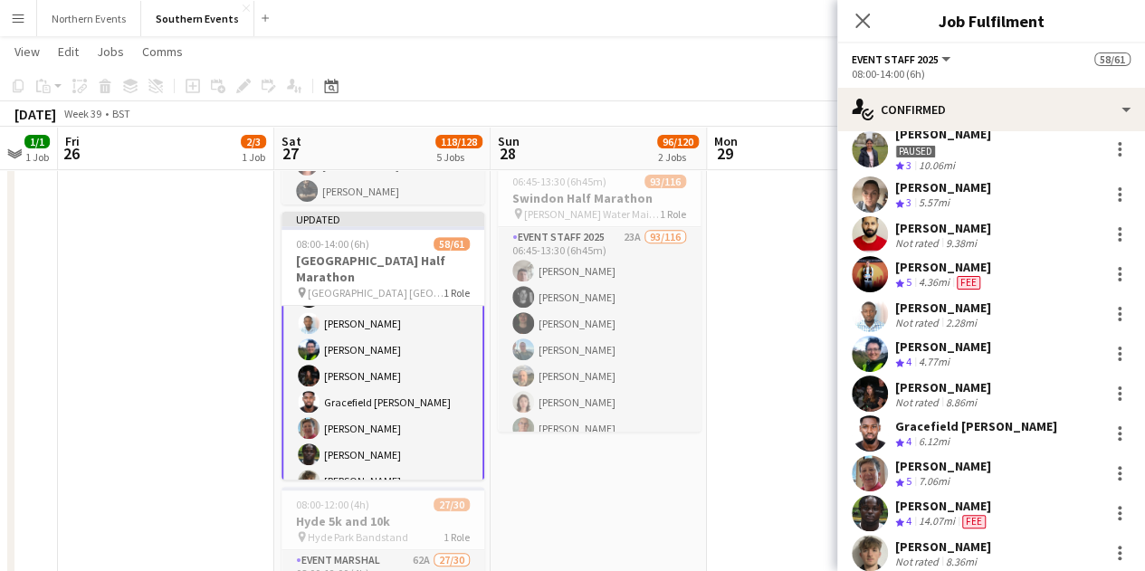
scroll to position [1711, 0]
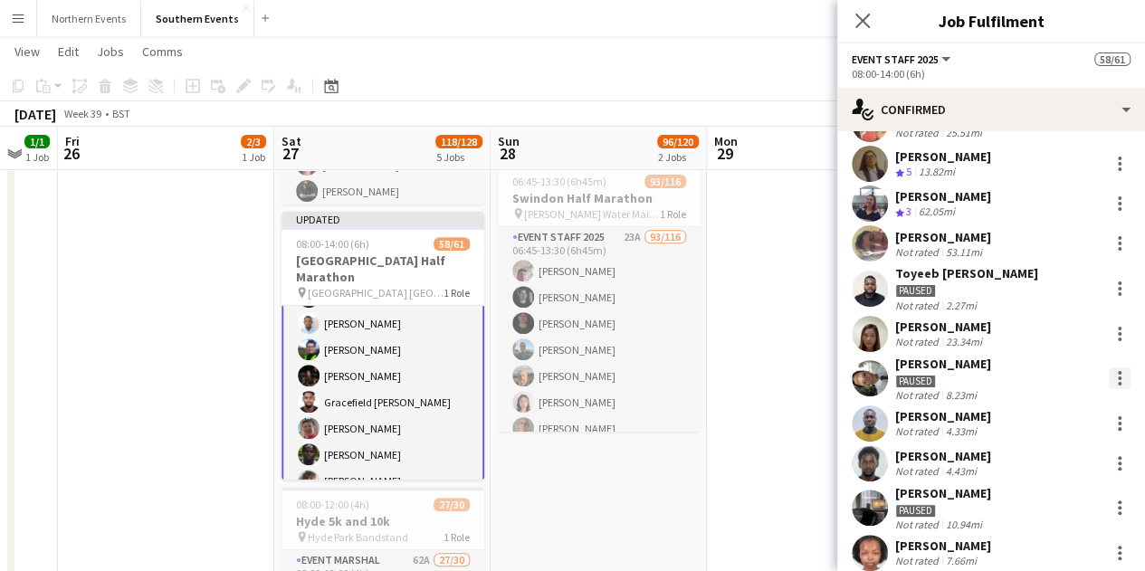
click at [1109, 367] on div at bounding box center [1120, 378] width 22 height 22
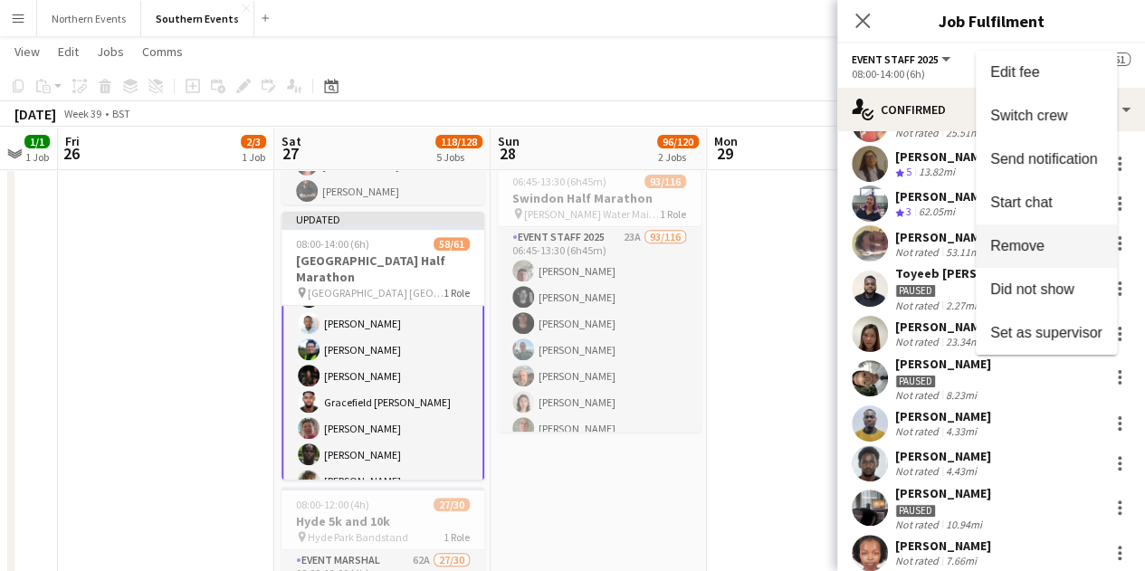
click at [1025, 234] on button "Remove" at bounding box center [1046, 245] width 141 height 43
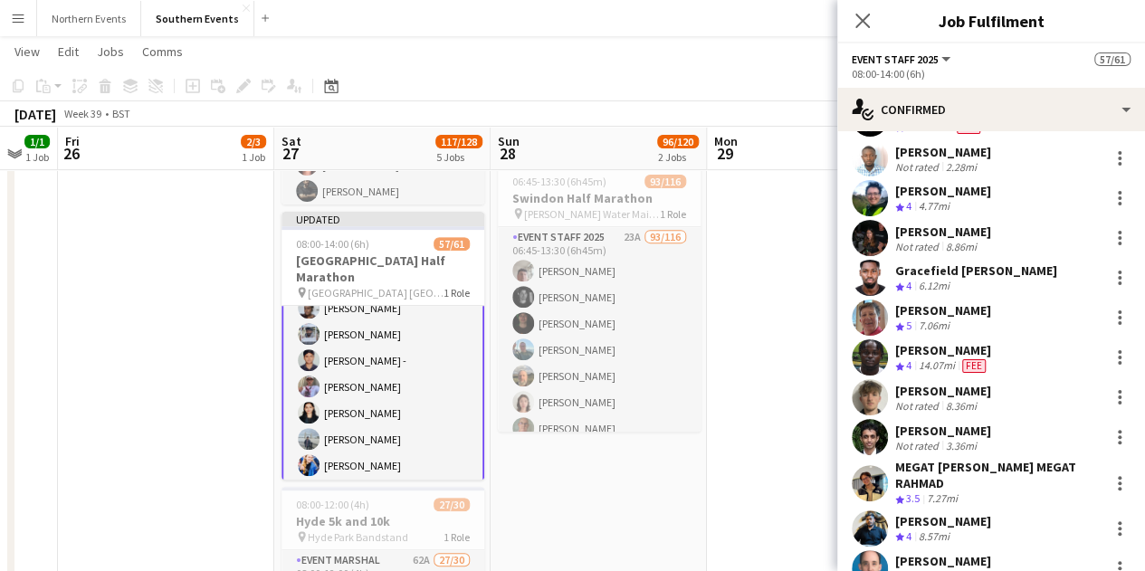
scroll to position [0, 0]
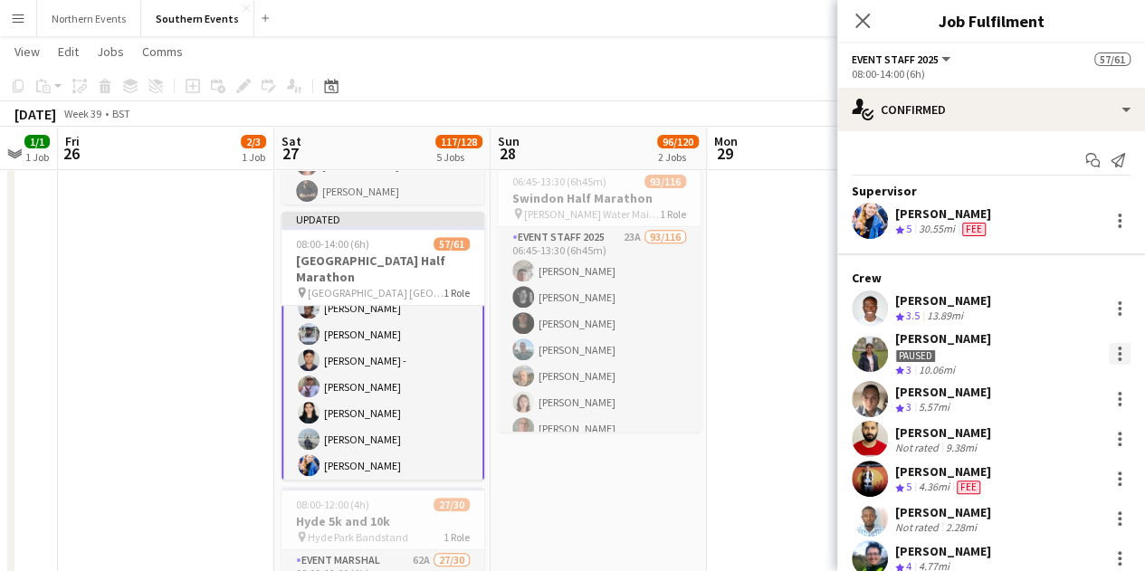
click at [1109, 352] on div at bounding box center [1120, 354] width 22 height 22
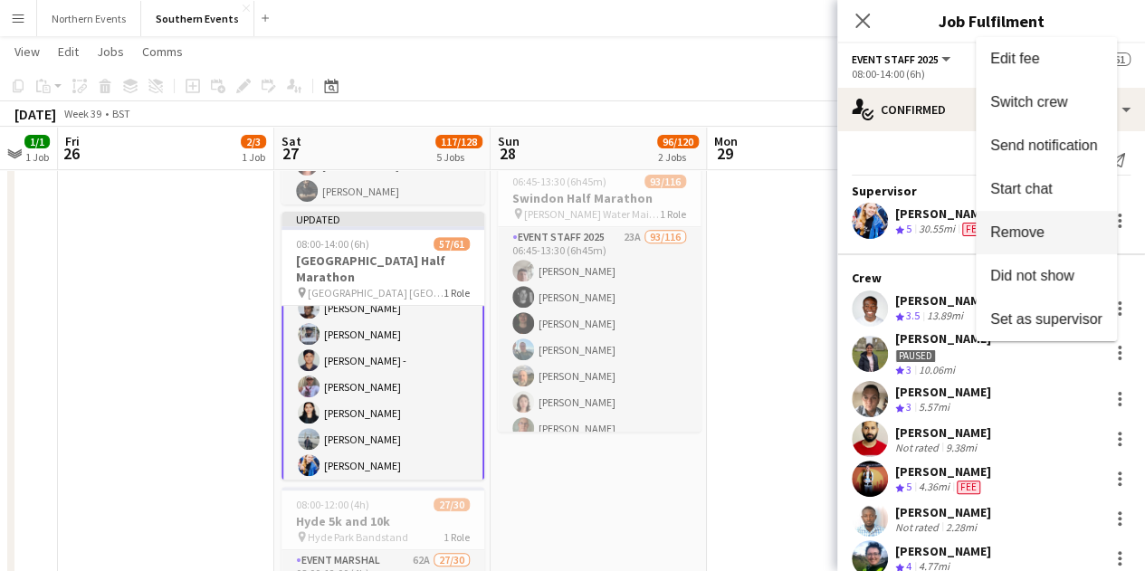
click at [1060, 247] on button "Remove" at bounding box center [1046, 232] width 141 height 43
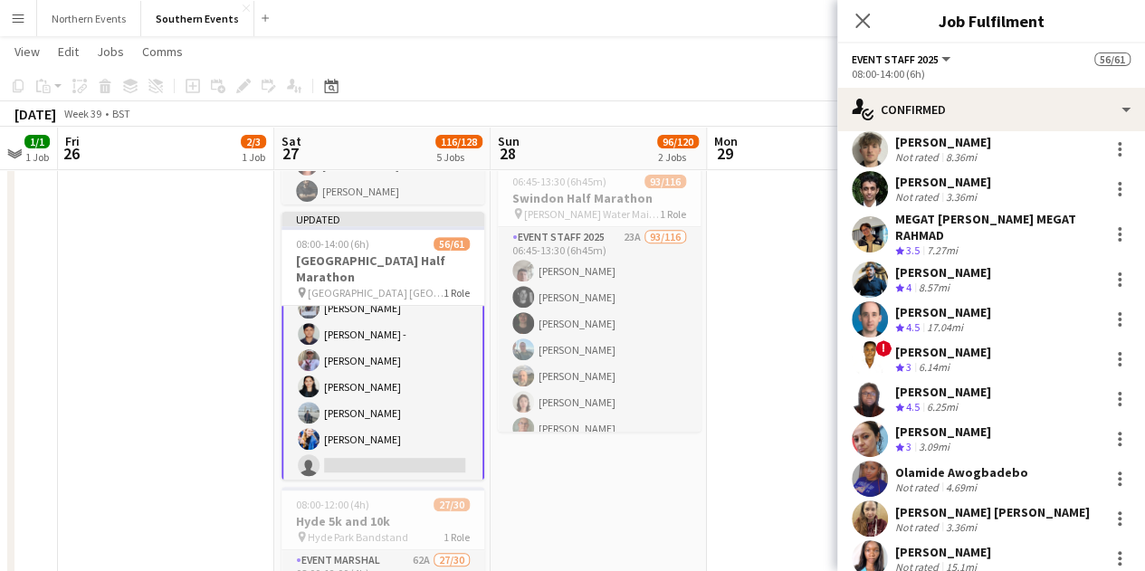
scroll to position [1361, 0]
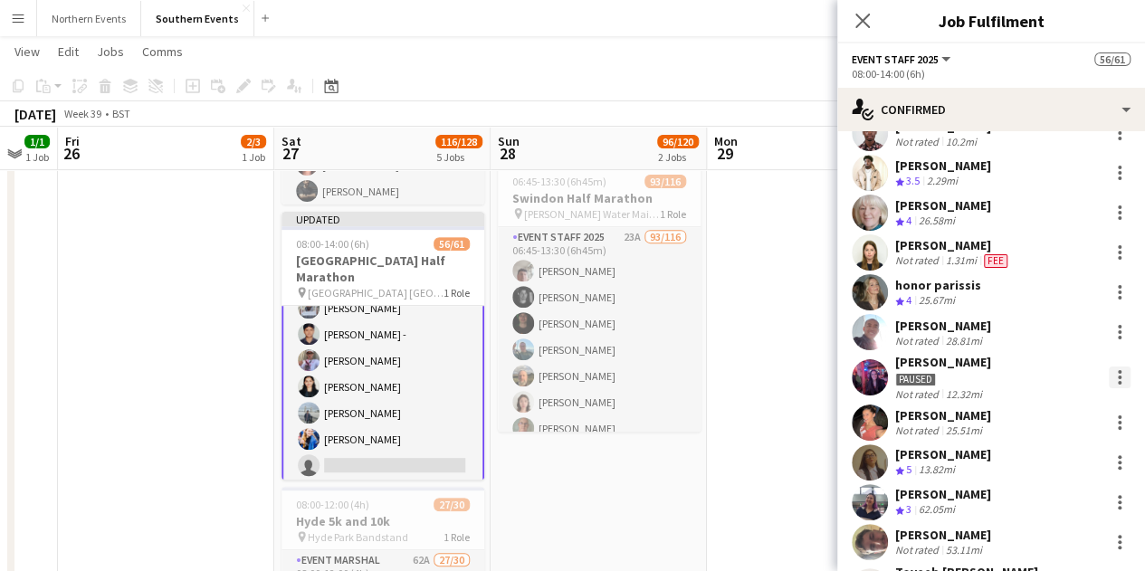
click at [1118, 381] on div at bounding box center [1120, 383] width 4 height 4
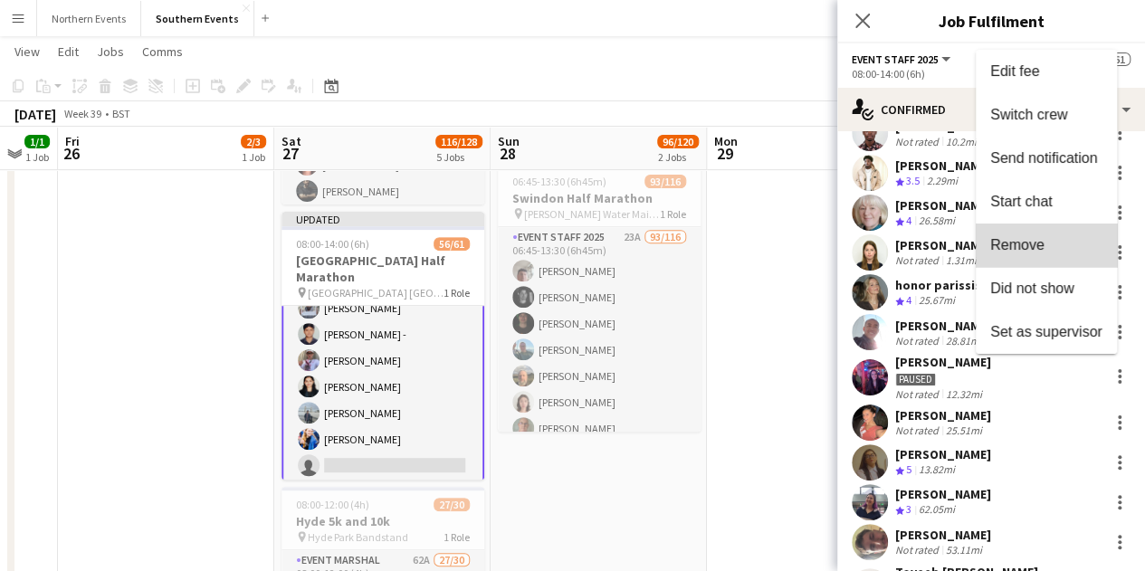
click at [1048, 243] on span "Remove" at bounding box center [1046, 245] width 112 height 16
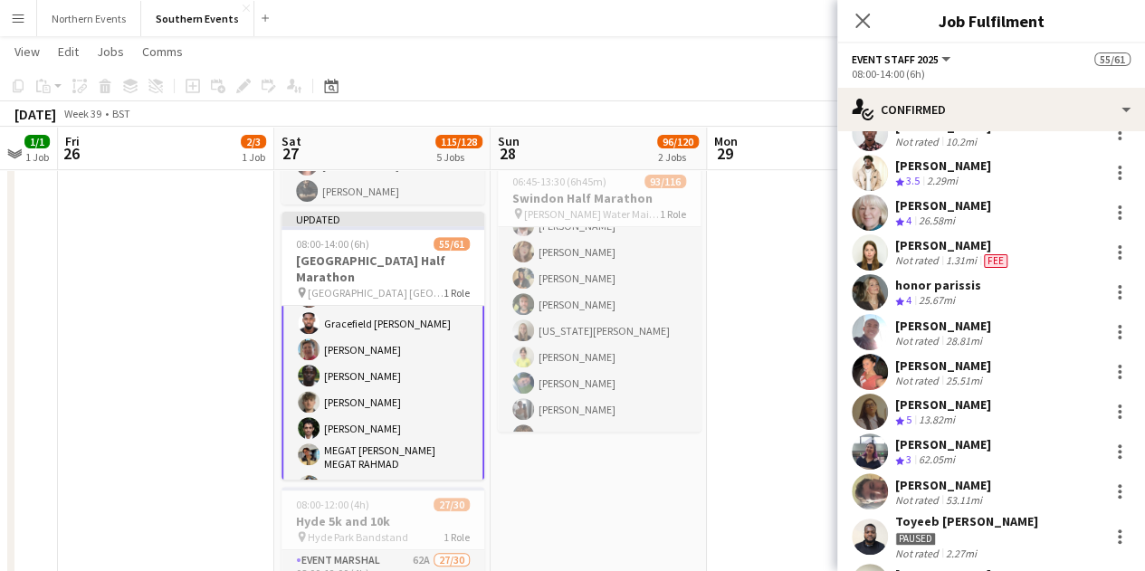
scroll to position [1515, 0]
click at [1025, 278] on div "honor parissis Crew rating 4 25.67mi" at bounding box center [991, 292] width 308 height 36
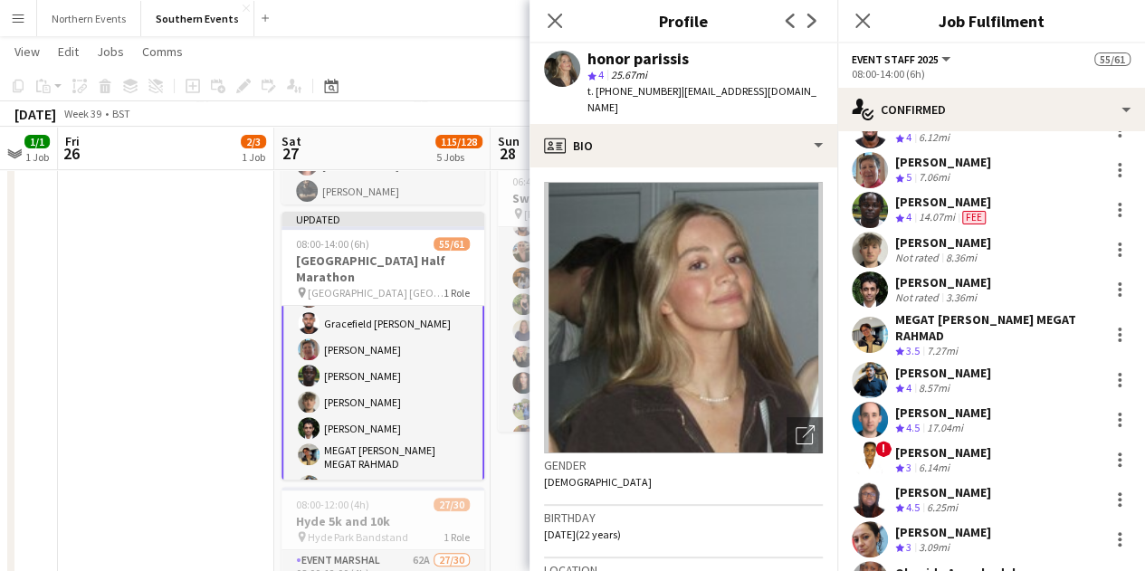
scroll to position [456, 0]
click at [559, 18] on icon "Close pop-in" at bounding box center [554, 20] width 17 height 17
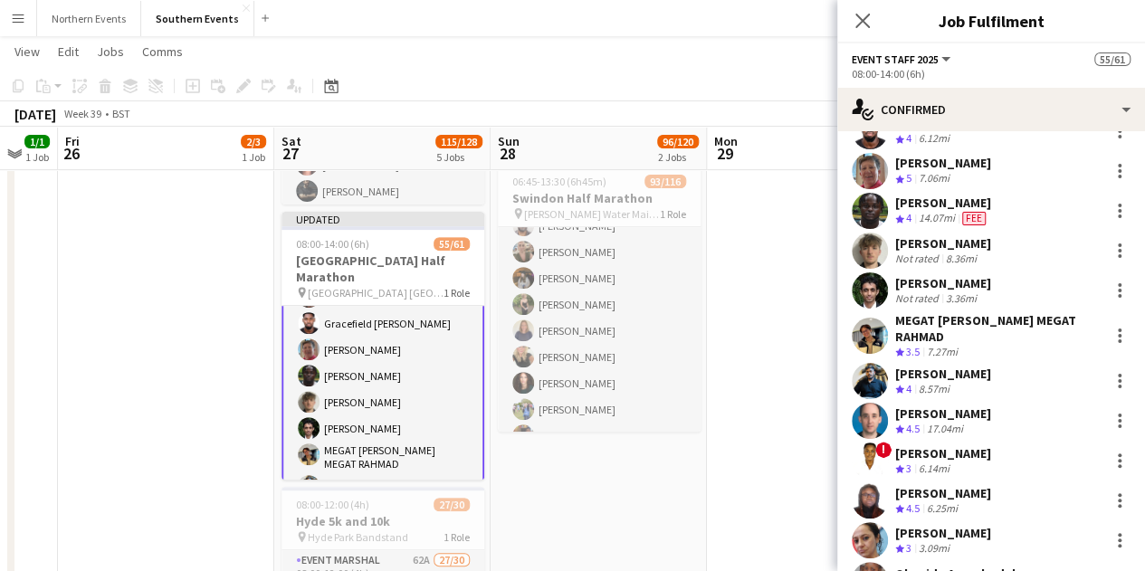
scroll to position [2069, 0]
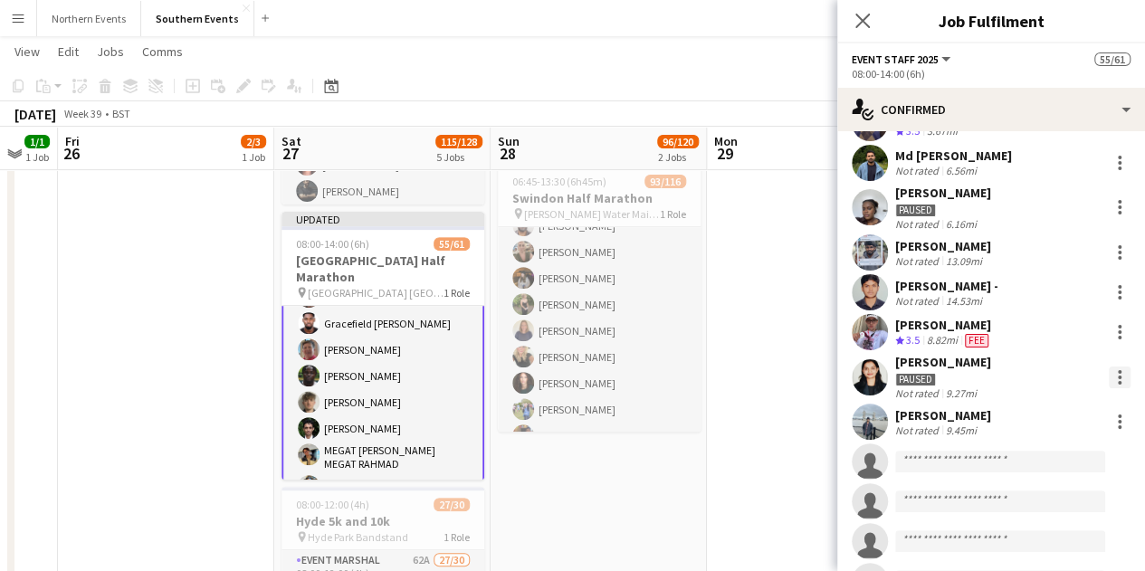
click at [1109, 367] on div at bounding box center [1120, 378] width 22 height 22
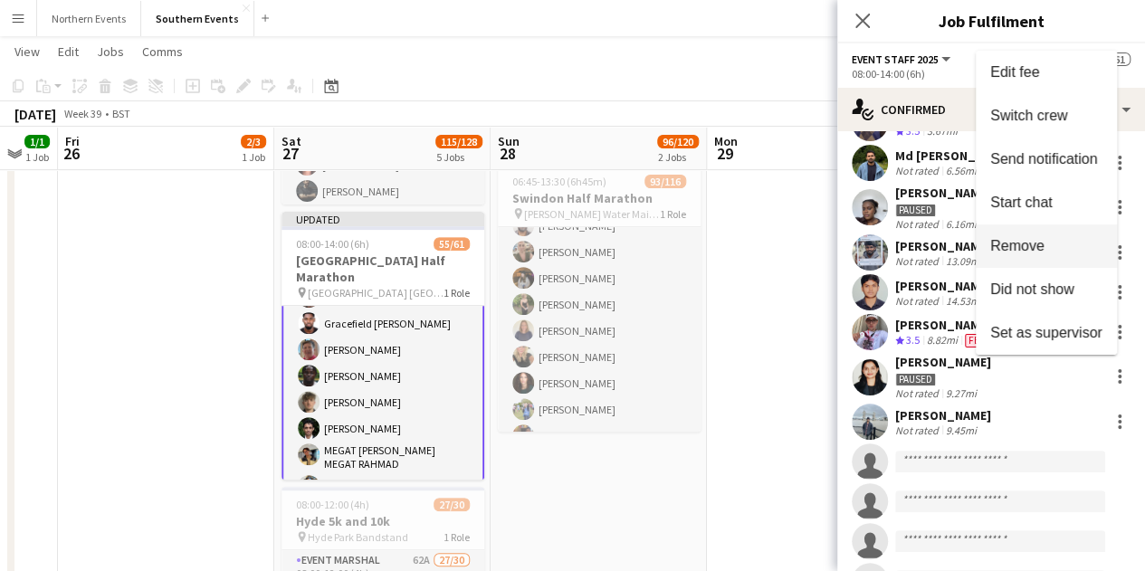
click at [1039, 243] on span "Remove" at bounding box center [1017, 244] width 54 height 15
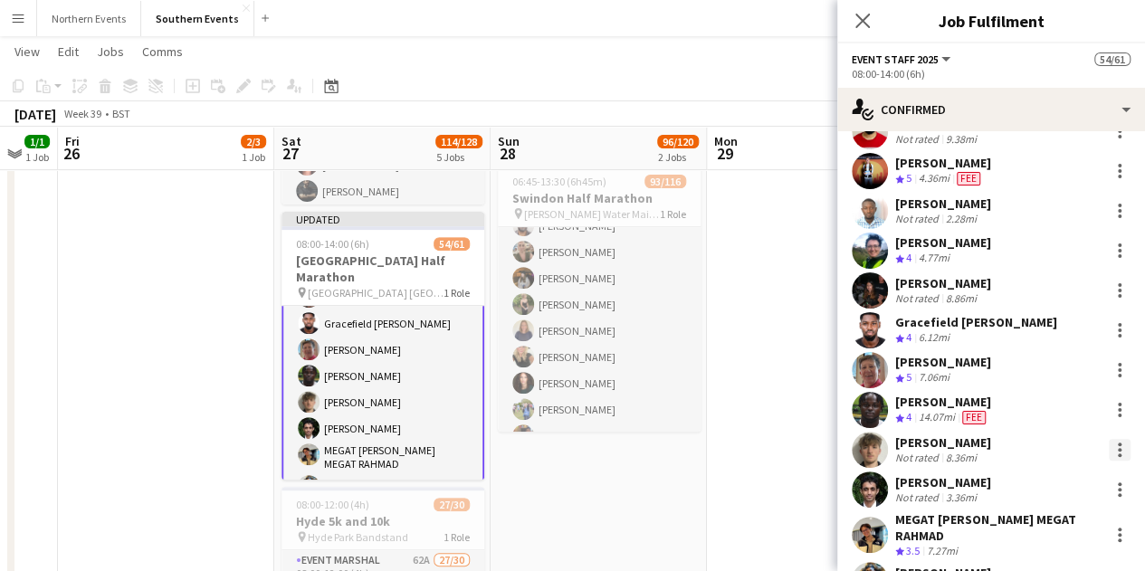
scroll to position [258, 0]
click at [1109, 450] on div at bounding box center [1120, 449] width 22 height 22
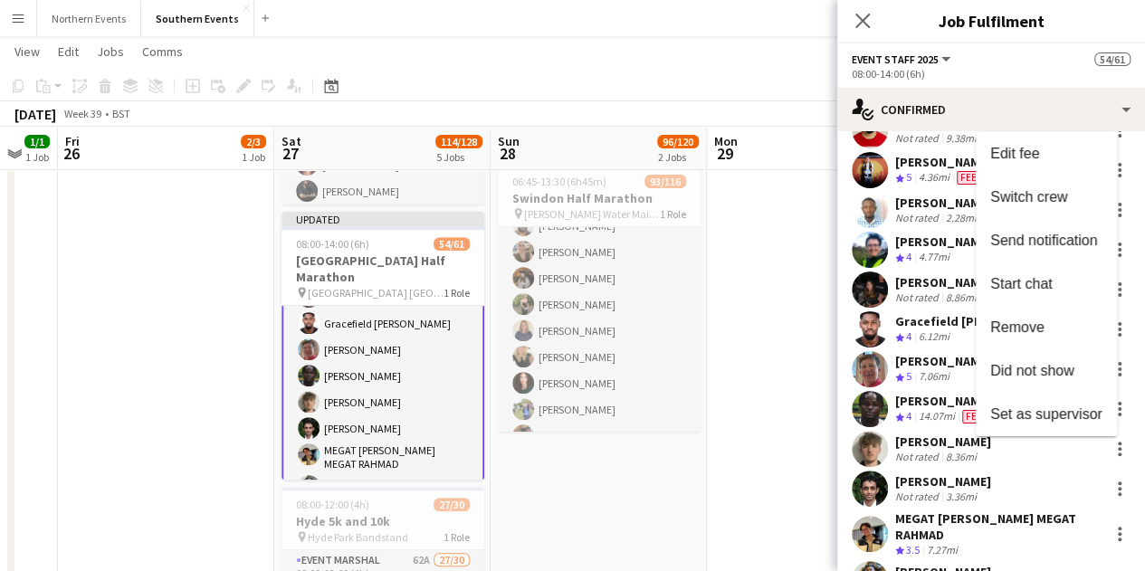
click at [1016, 323] on span "Remove" at bounding box center [1017, 326] width 54 height 15
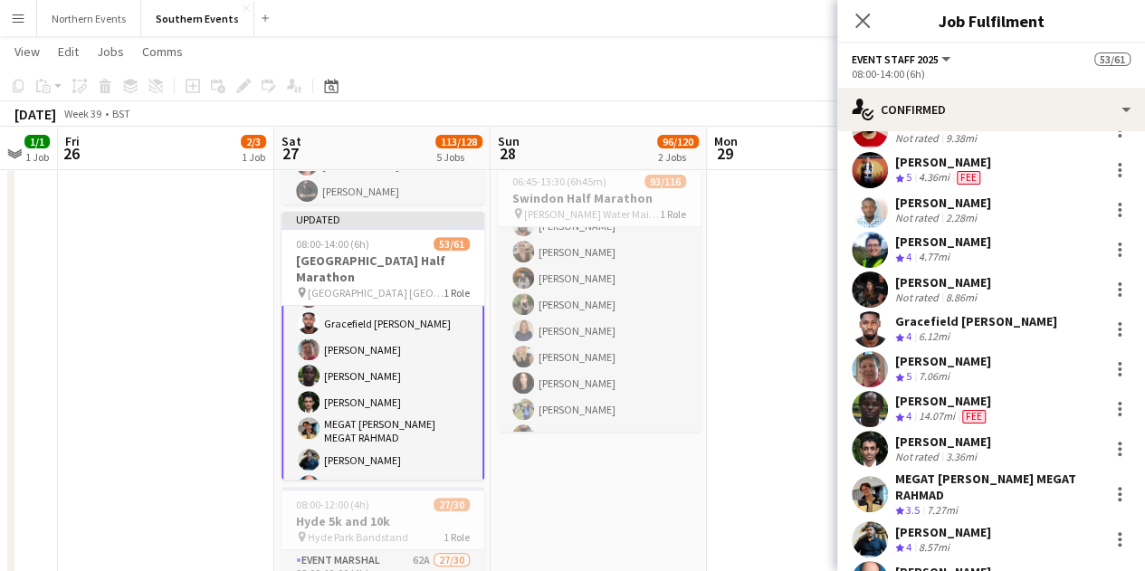
scroll to position [717, 0]
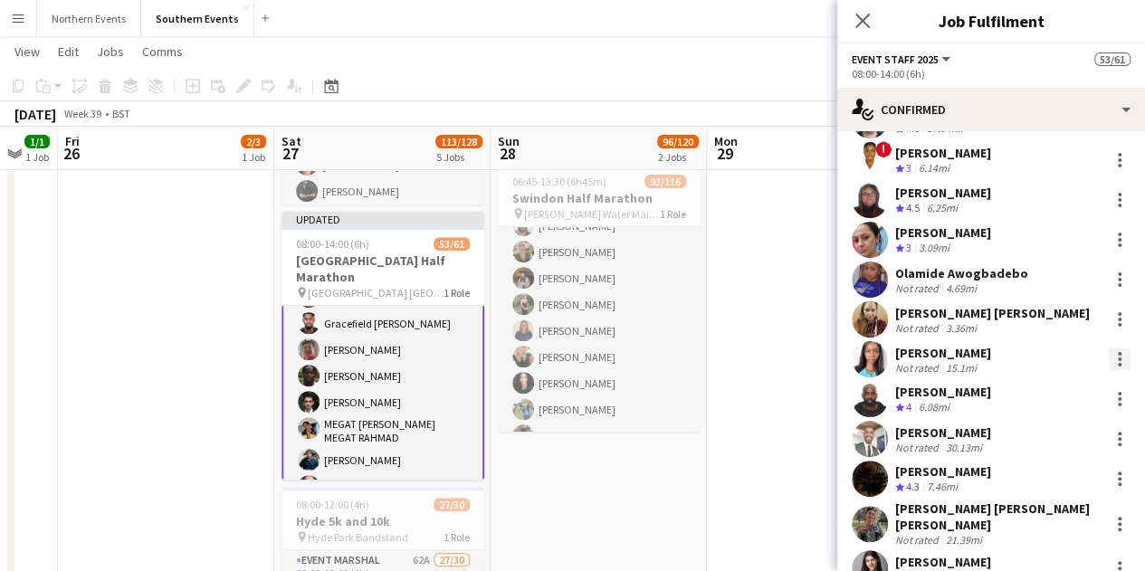
click at [1109, 349] on div at bounding box center [1120, 359] width 22 height 22
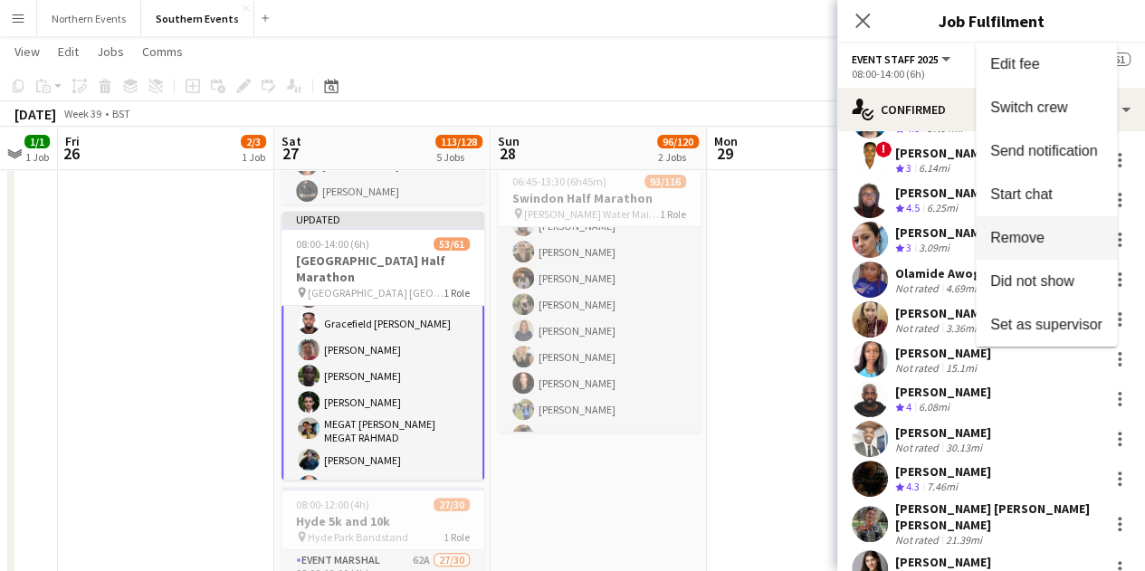
click at [1021, 236] on span "Remove" at bounding box center [1017, 236] width 54 height 15
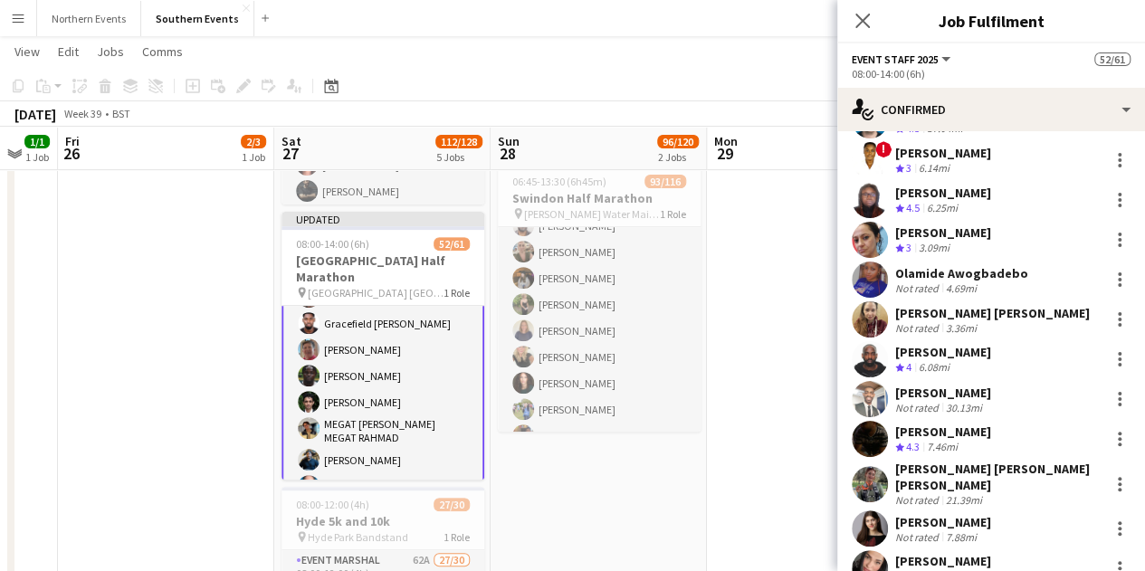
scroll to position [1610, 0]
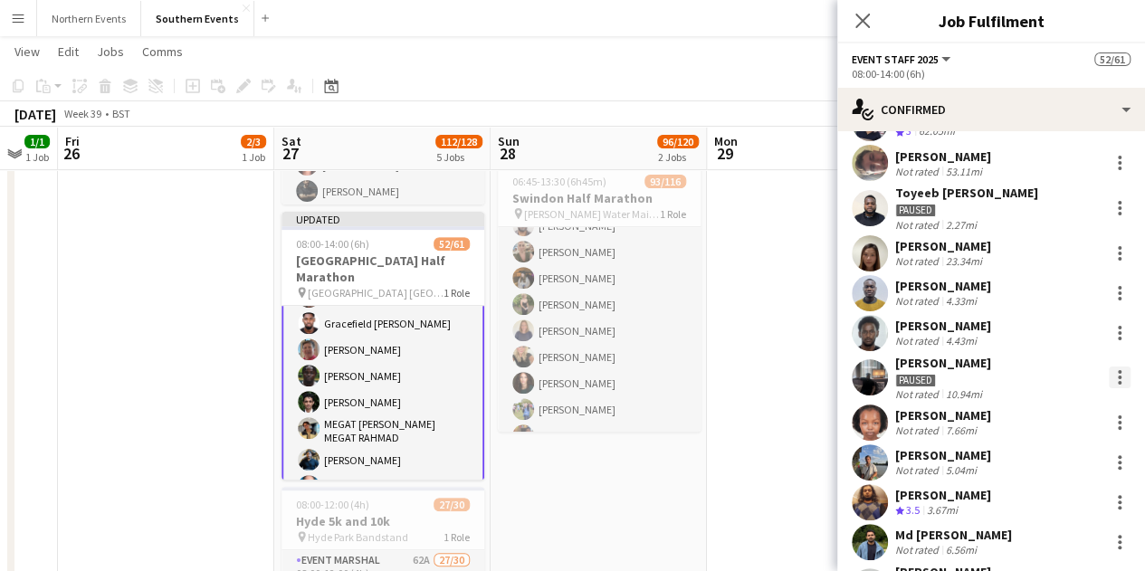
click at [1111, 367] on div at bounding box center [1120, 378] width 22 height 22
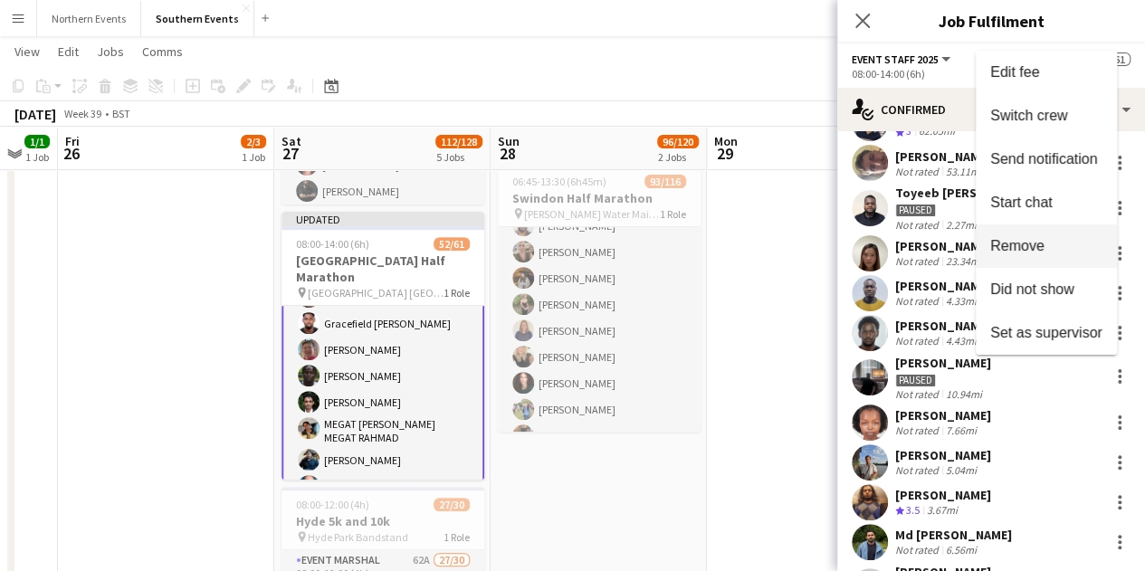
click at [1021, 249] on span "Remove" at bounding box center [1017, 245] width 54 height 15
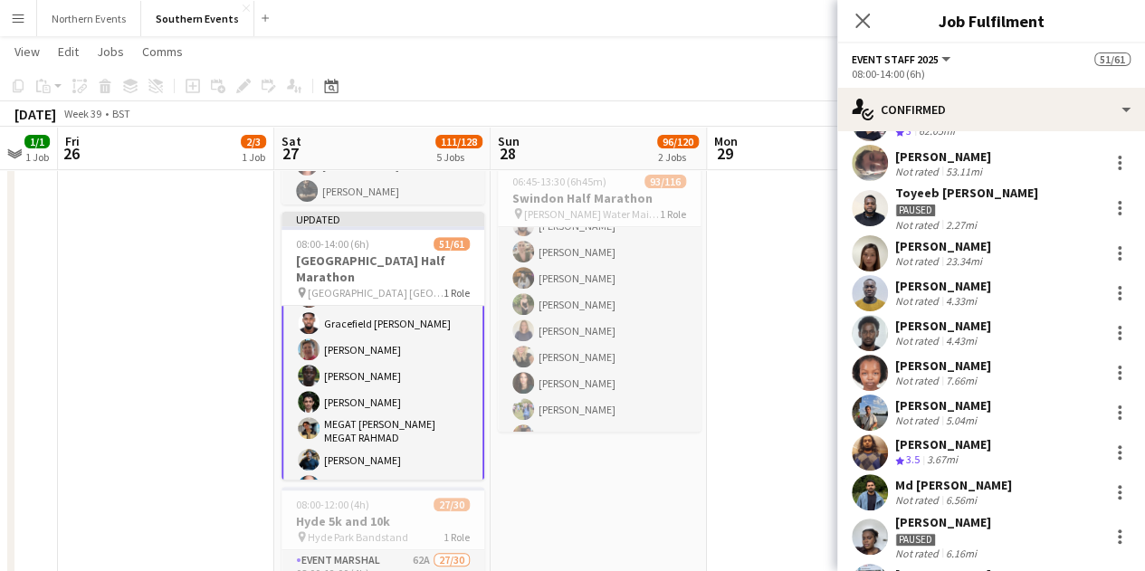
scroll to position [926, 0]
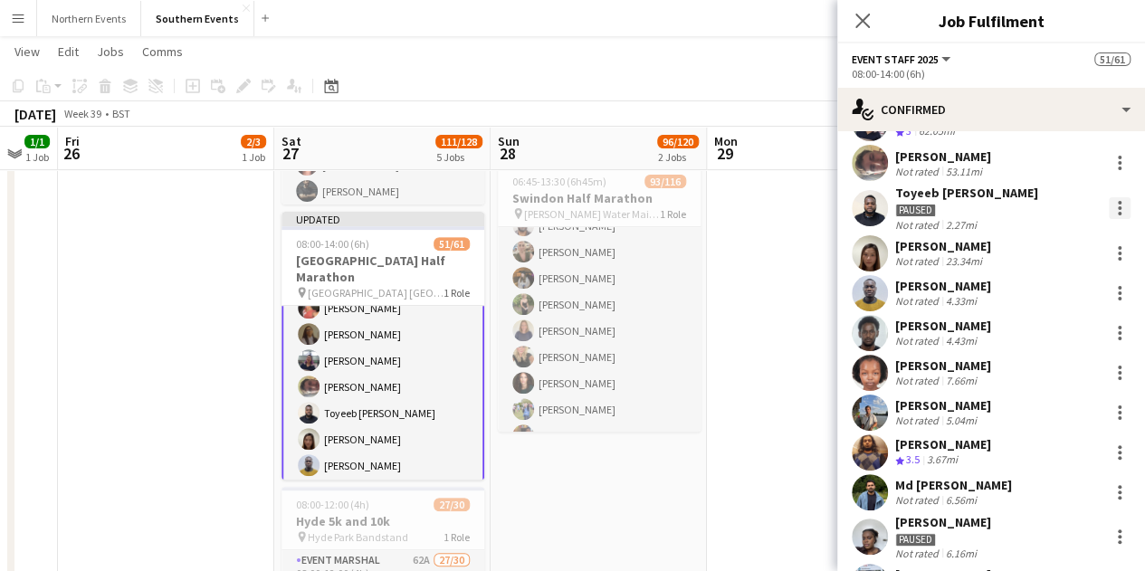
click at [1111, 197] on div at bounding box center [1120, 208] width 22 height 22
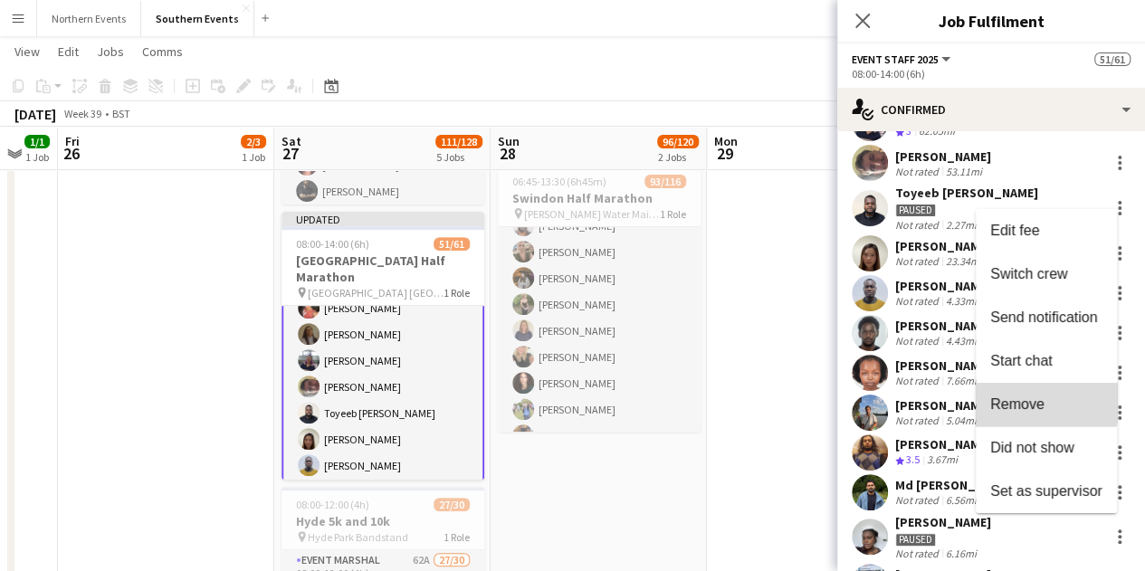
click at [1045, 398] on span "Remove" at bounding box center [1046, 404] width 112 height 16
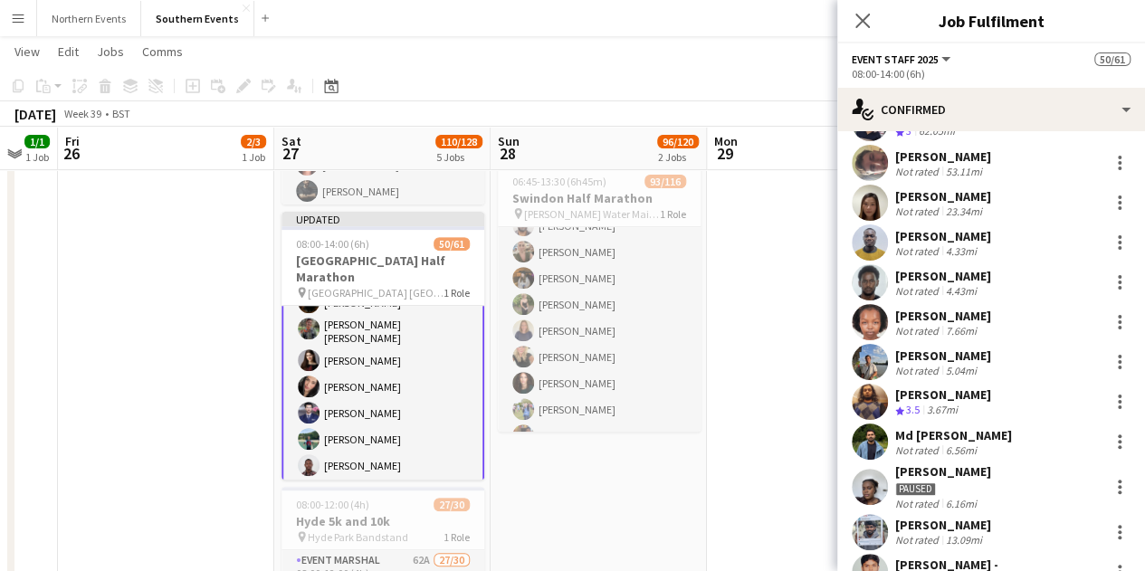
scroll to position [953, 0]
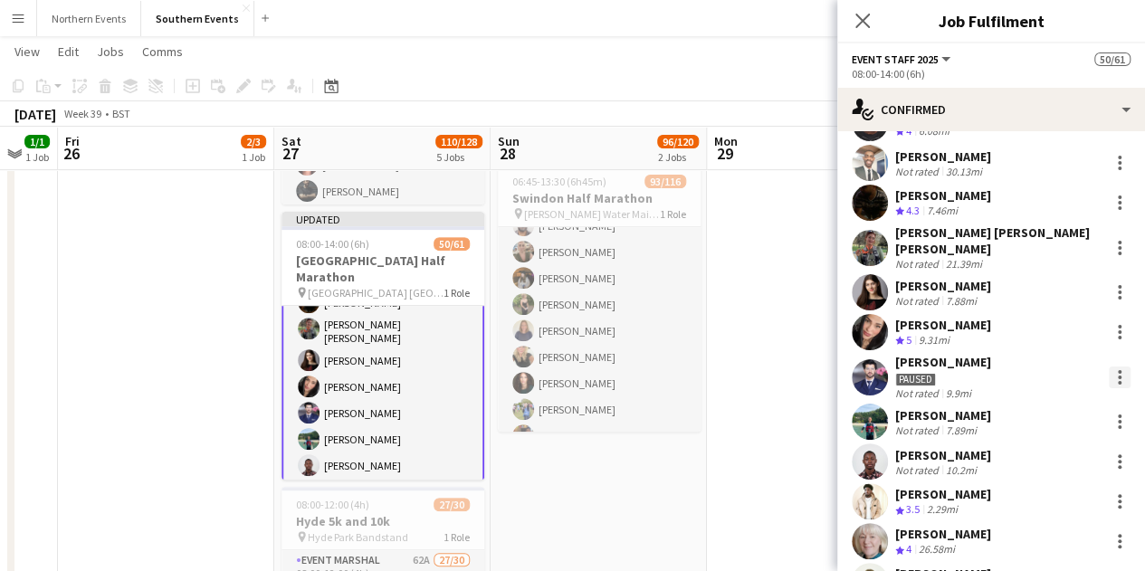
click at [1111, 367] on div at bounding box center [1120, 378] width 22 height 22
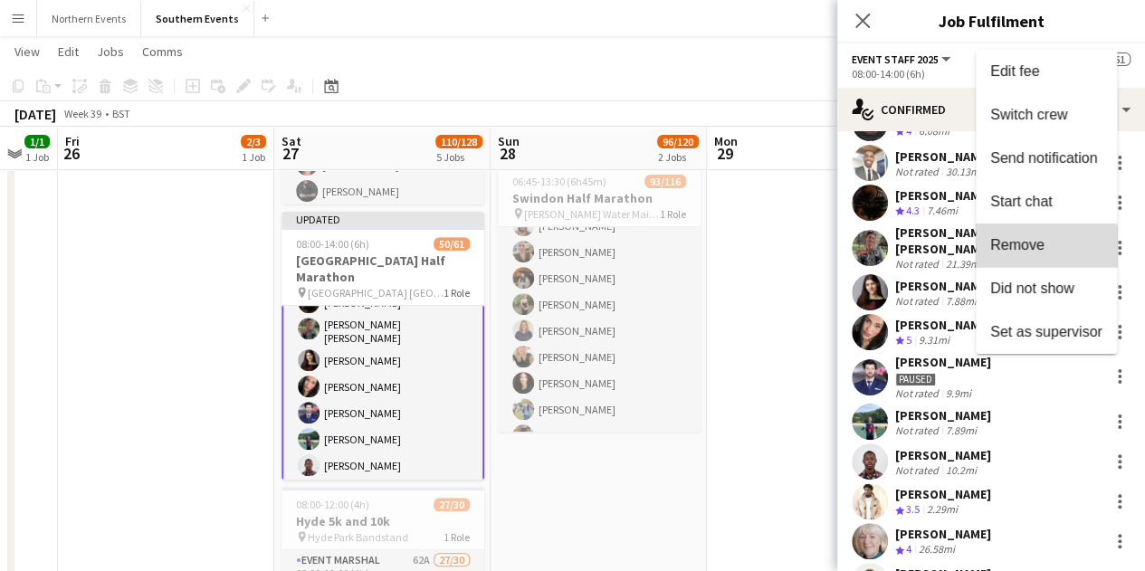
click at [1043, 250] on span "Remove" at bounding box center [1017, 244] width 54 height 15
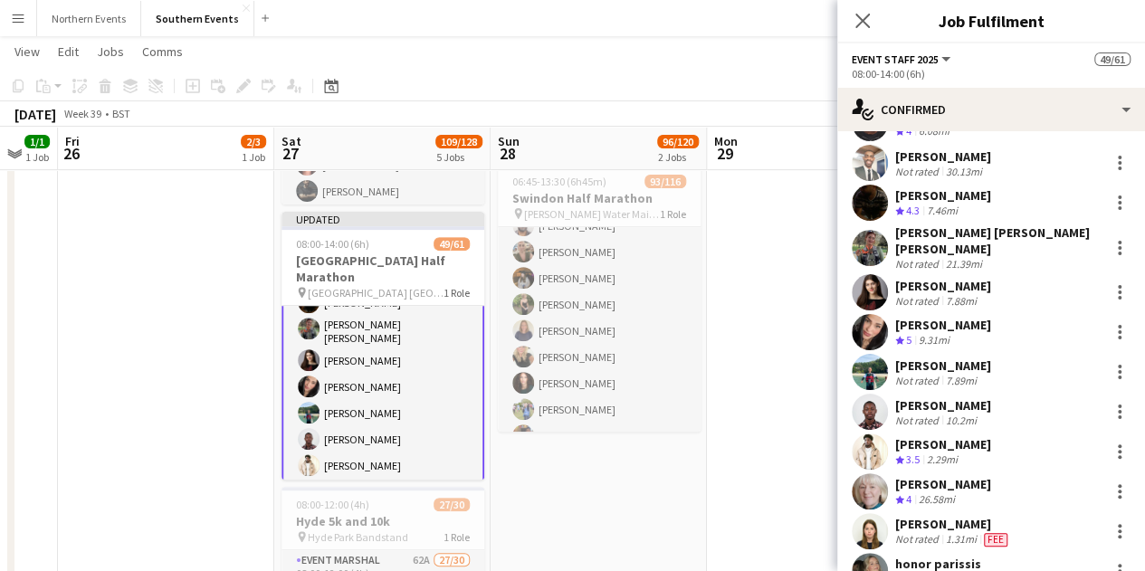
click at [873, 26] on div "Close pop-in" at bounding box center [862, 21] width 51 height 42
click at [863, 23] on icon at bounding box center [861, 20] width 17 height 17
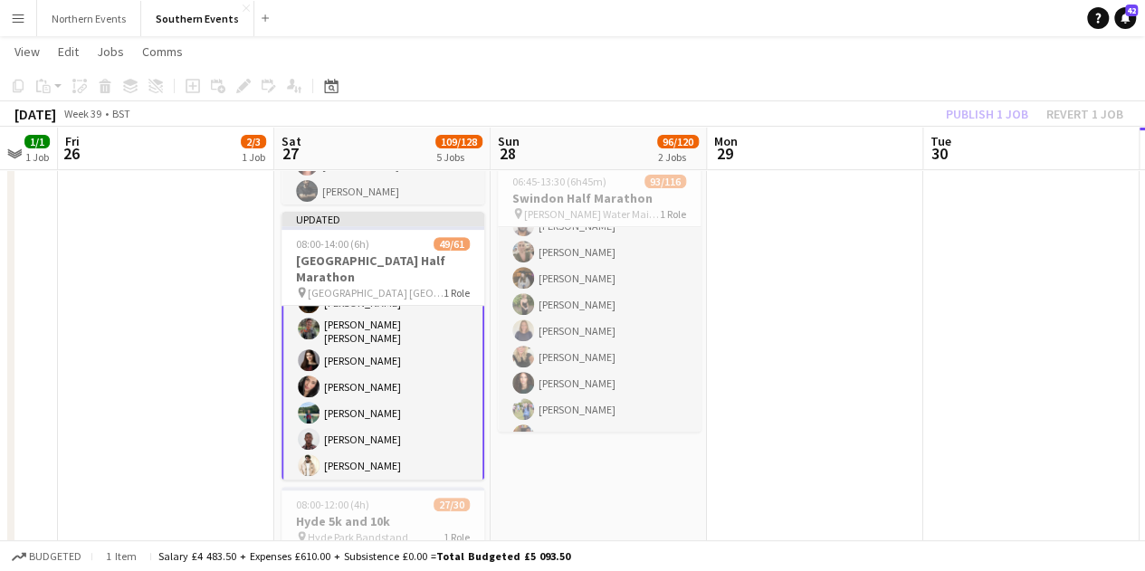
click at [987, 117] on div "Publish 1 job Revert 1 job" at bounding box center [1034, 114] width 221 height 24
click at [987, 117] on button "Publish 1 job" at bounding box center [987, 114] width 97 height 24
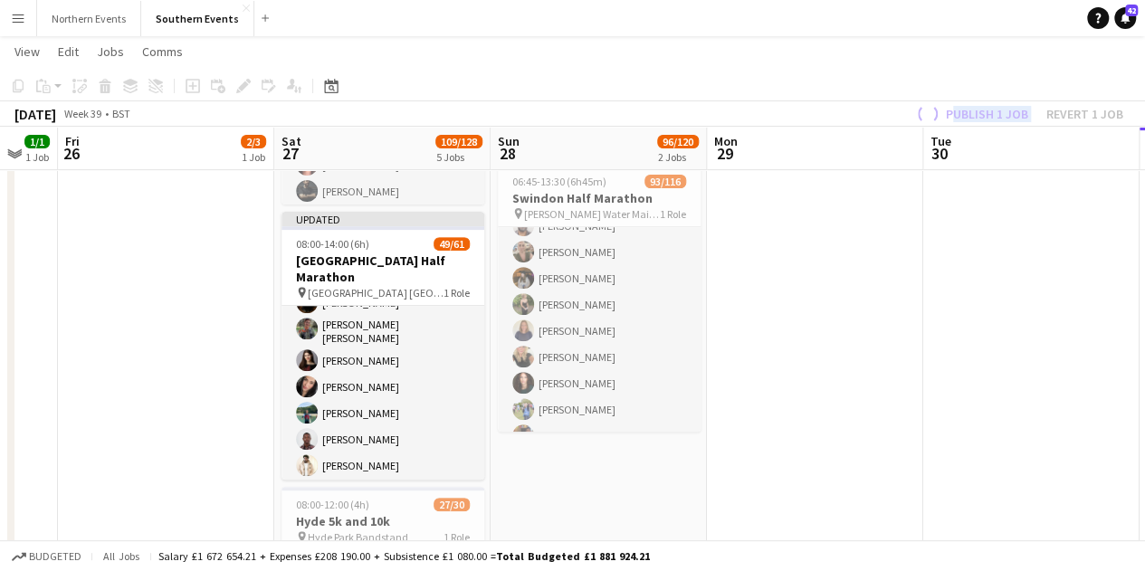
click at [987, 117] on div "Publish 1 job Revert 1 job" at bounding box center [1018, 114] width 254 height 24
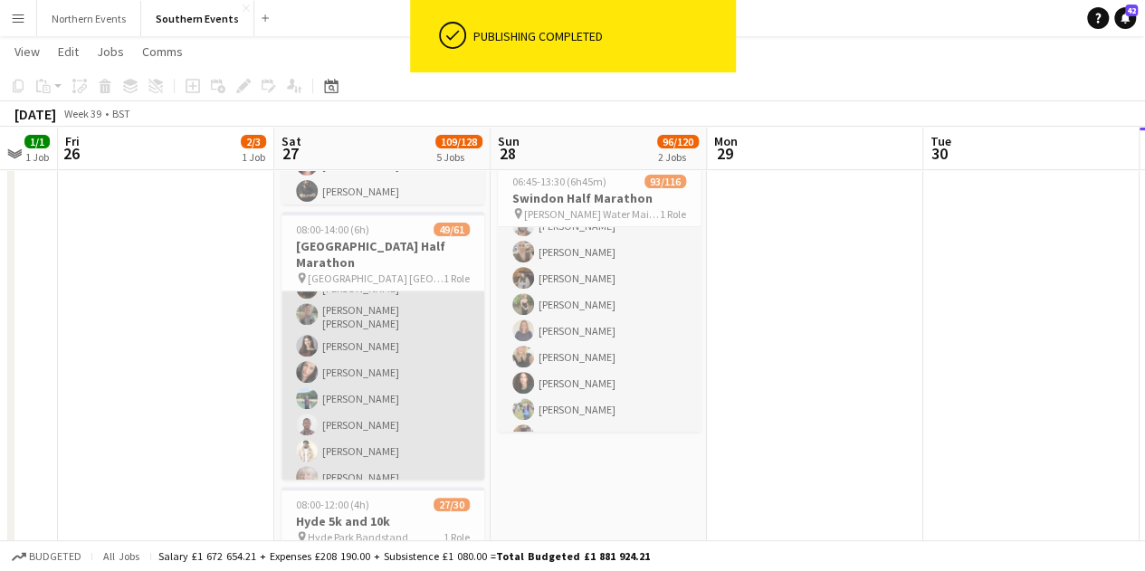
click at [435, 350] on app-card-role "Event Staff 2025 56A 49/61 08:00-14:00 (6h) Ekow Tachie-Mensah Marcin Pisulski …" at bounding box center [382, 508] width 203 height 1653
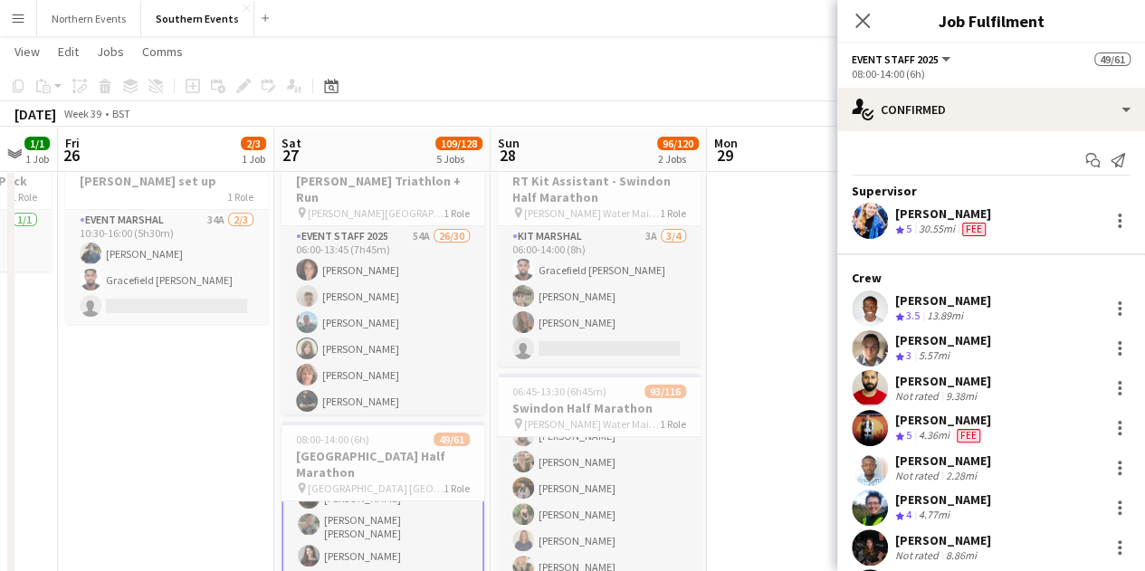
scroll to position [63, 0]
click at [863, 11] on app-icon "Close pop-in" at bounding box center [863, 21] width 26 height 26
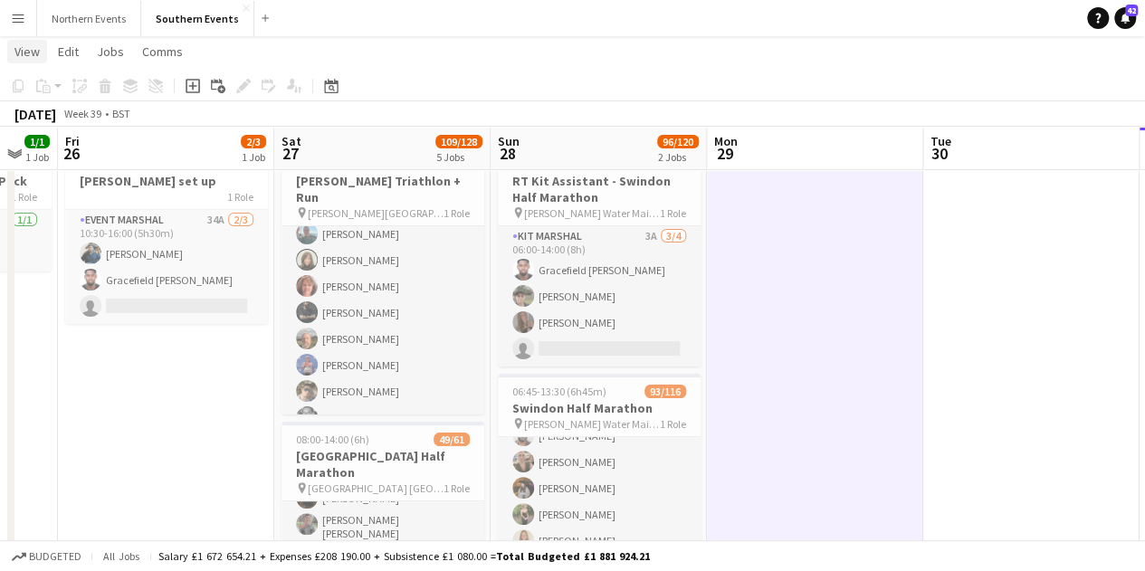
scroll to position [90, 0]
click at [25, 13] on button "Menu" at bounding box center [18, 18] width 36 height 36
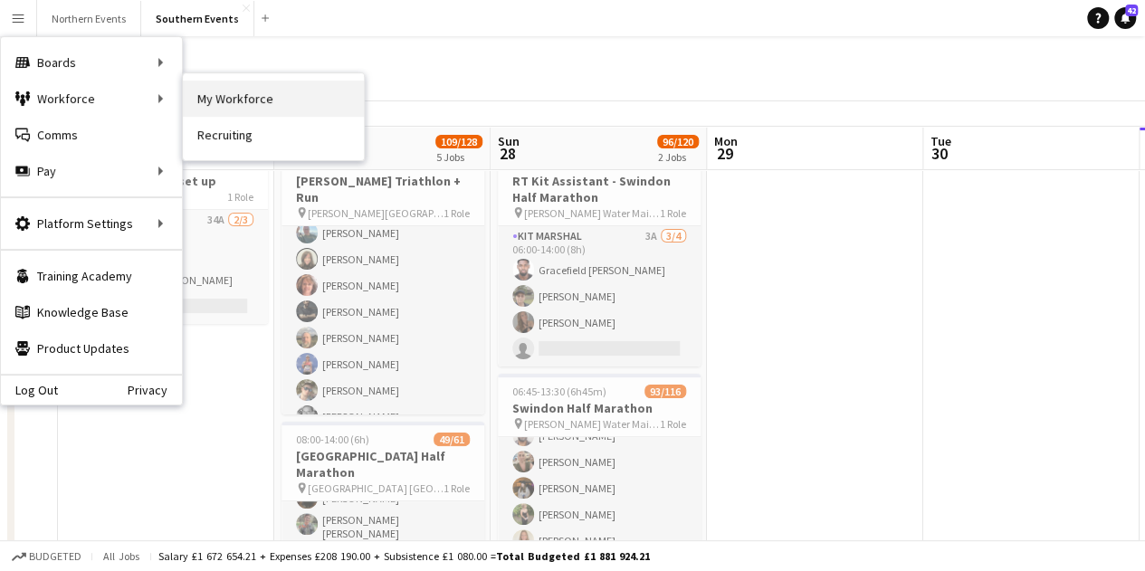
click at [228, 92] on link "My Workforce" at bounding box center [273, 99] width 181 height 36
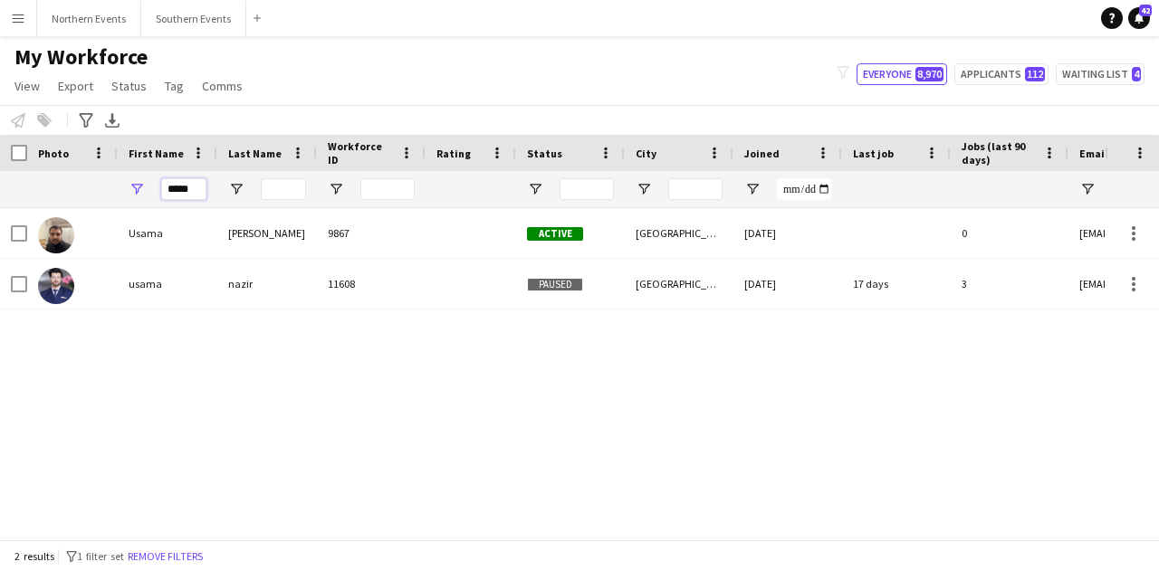
drag, startPoint x: 195, startPoint y: 189, endPoint x: 114, endPoint y: 187, distance: 81.5
click at [115, 187] on div "*****" at bounding box center [981, 189] width 1962 height 36
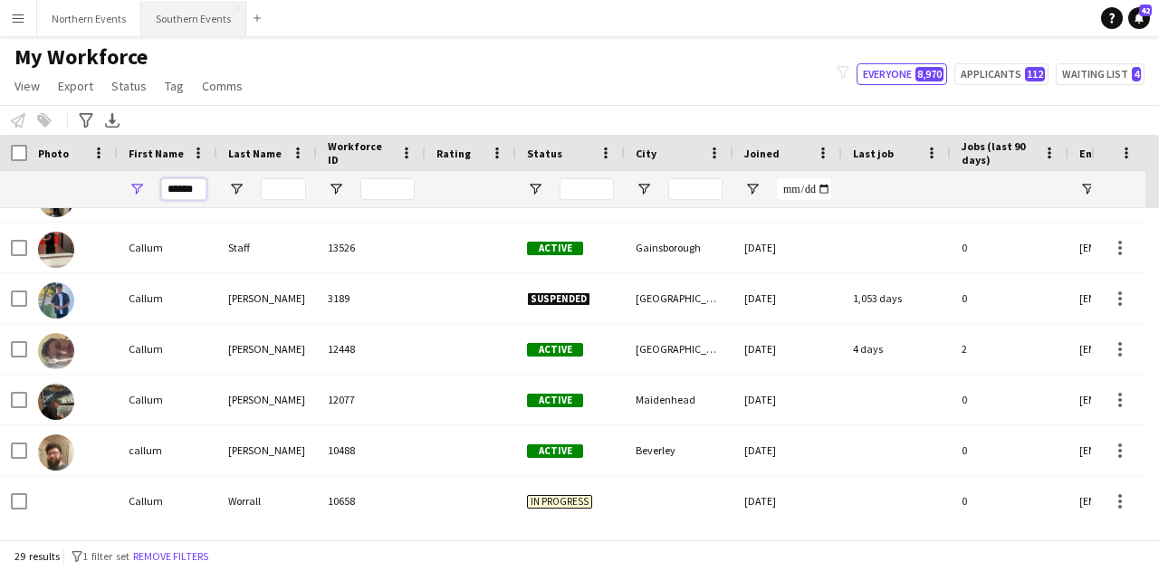
type input "******"
click at [180, 16] on button "Southern Events Close" at bounding box center [193, 18] width 105 height 35
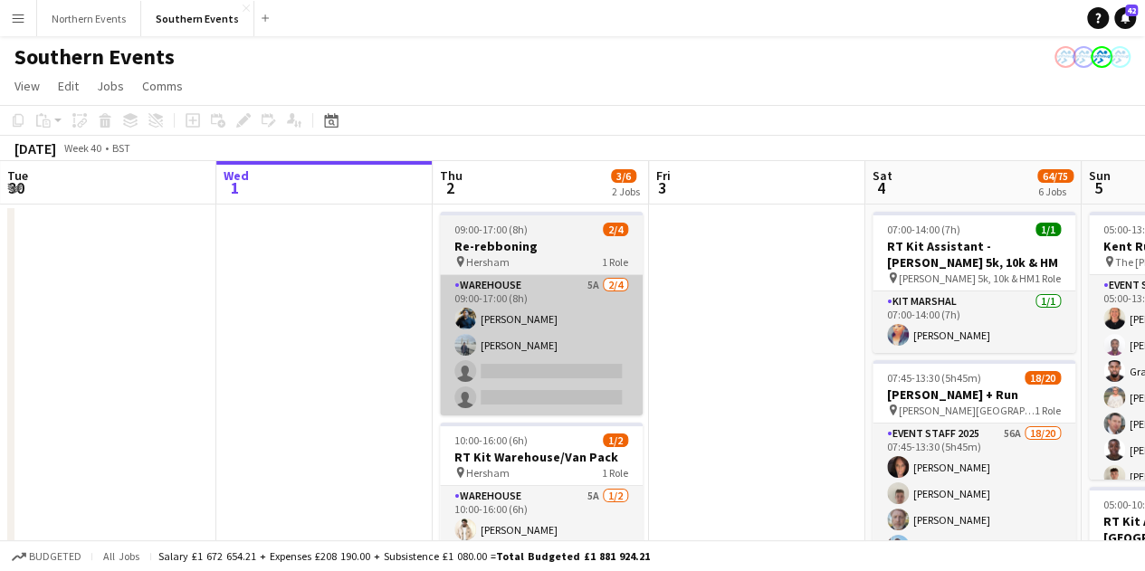
drag, startPoint x: 506, startPoint y: 409, endPoint x: 529, endPoint y: 401, distance: 24.0
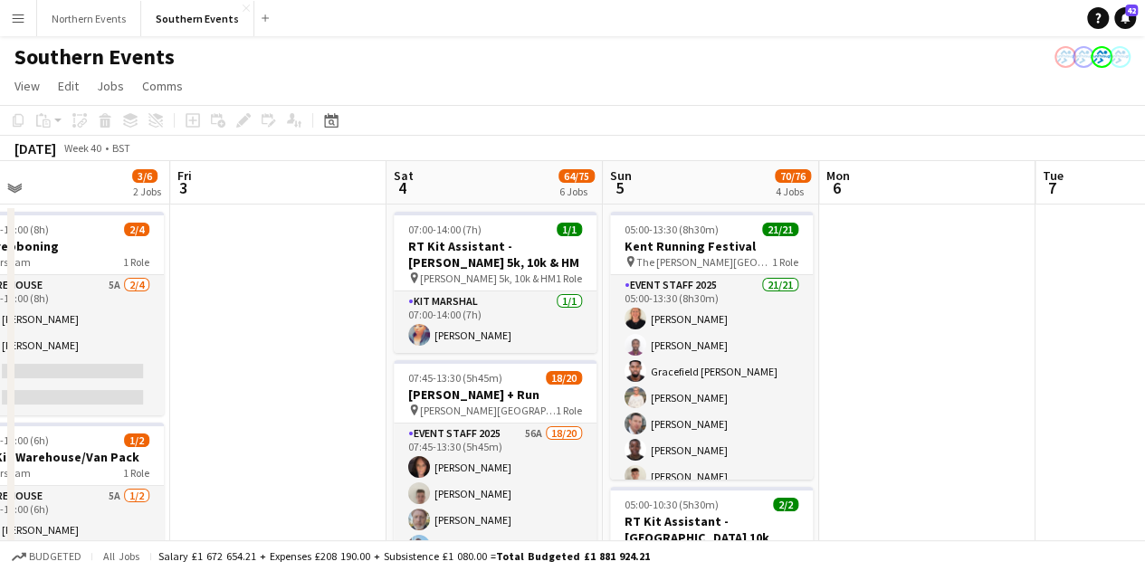
drag, startPoint x: 328, startPoint y: 392, endPoint x: 267, endPoint y: 388, distance: 60.7
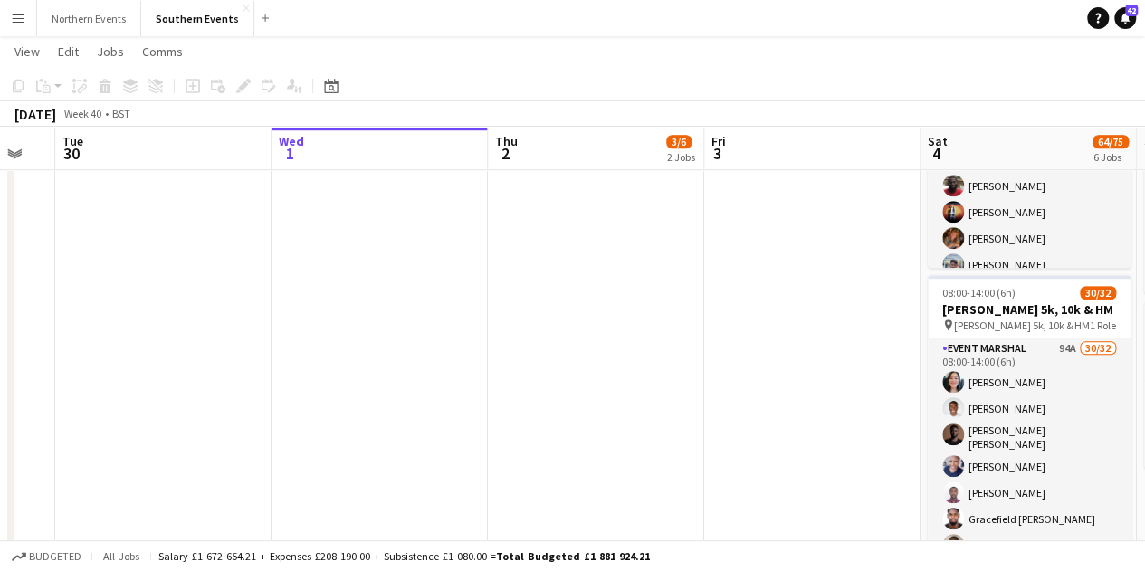
drag, startPoint x: 290, startPoint y: 372, endPoint x: 885, endPoint y: 368, distance: 595.6
click at [885, 368] on app-calendar-viewport "Sun 28 96/120 2 Jobs Mon 29 Tue 30 Wed 1 Thu 2 3/6 2 Jobs Fri 3 Sat 4 64/75 6 J…" at bounding box center [572, 208] width 1145 height 1542
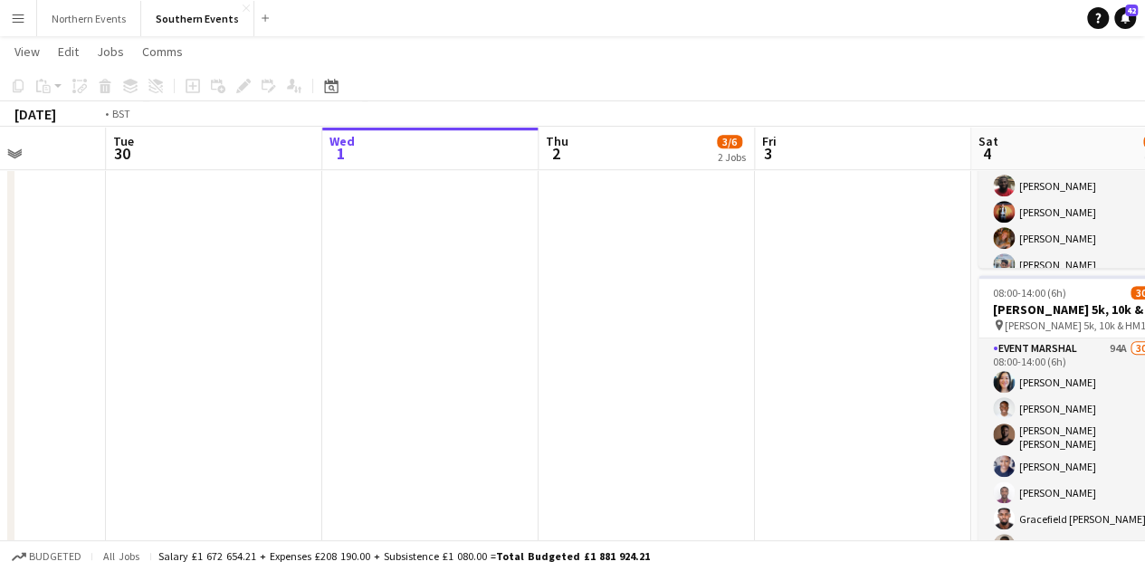
drag, startPoint x: 325, startPoint y: 358, endPoint x: 796, endPoint y: 351, distance: 470.7
click at [796, 351] on app-calendar-viewport "Sat 27 109/128 5 Jobs Sun 28 96/120 2 Jobs Mon 29 Tue 30 Wed 1 Thu 2 3/6 2 Jobs…" at bounding box center [572, 208] width 1145 height 1542
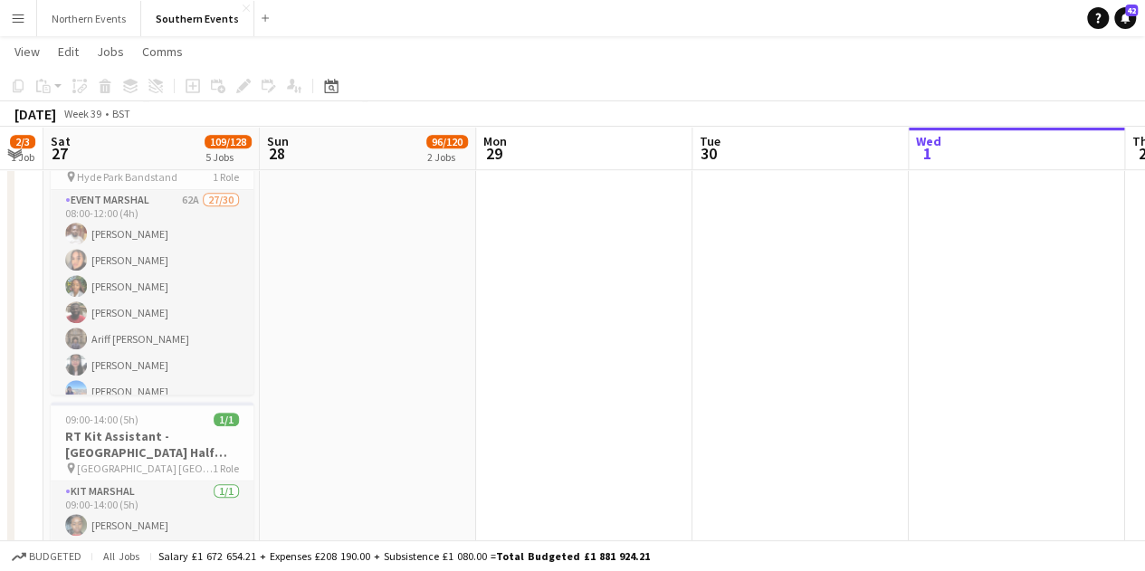
drag, startPoint x: 492, startPoint y: 372, endPoint x: 1001, endPoint y: 356, distance: 508.9
click at [1001, 356] on app-calendar-viewport "Thu 25 1/1 1 Job Fri 26 2/3 1 Job Sat 27 109/128 5 Jobs Sun 28 96/120 2 Jobs Mo…" at bounding box center [572, 208] width 1145 height 1542
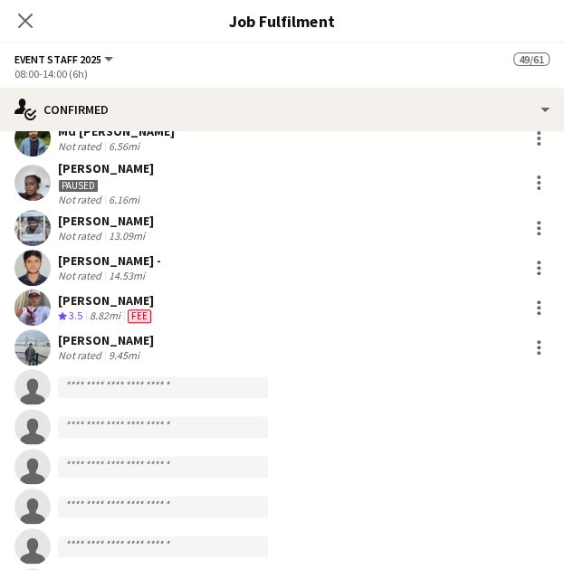
scroll to position [1832, 0]
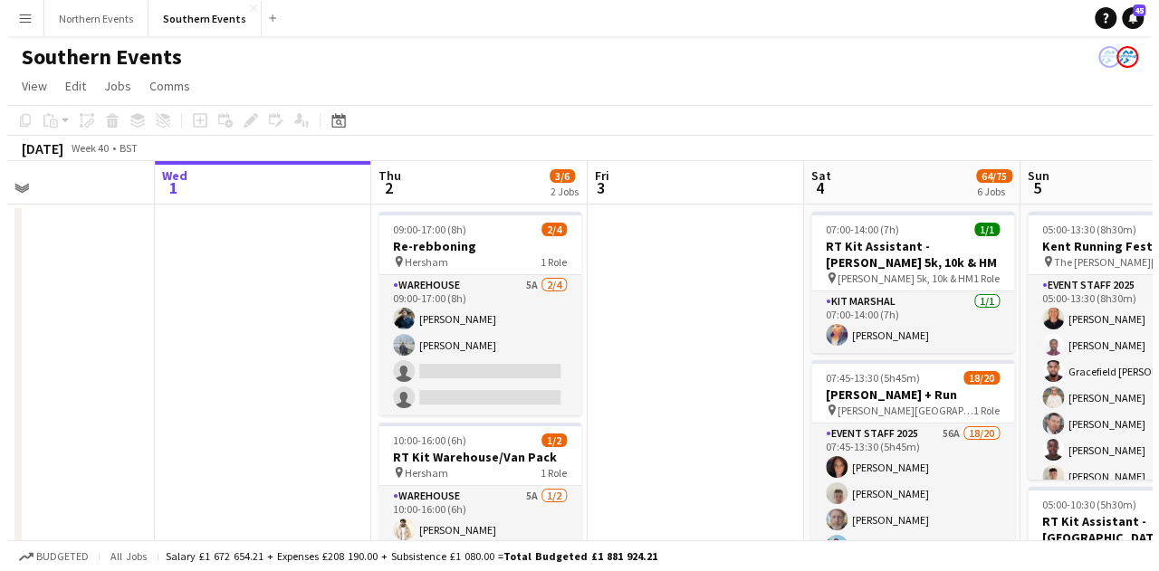
scroll to position [0, 509]
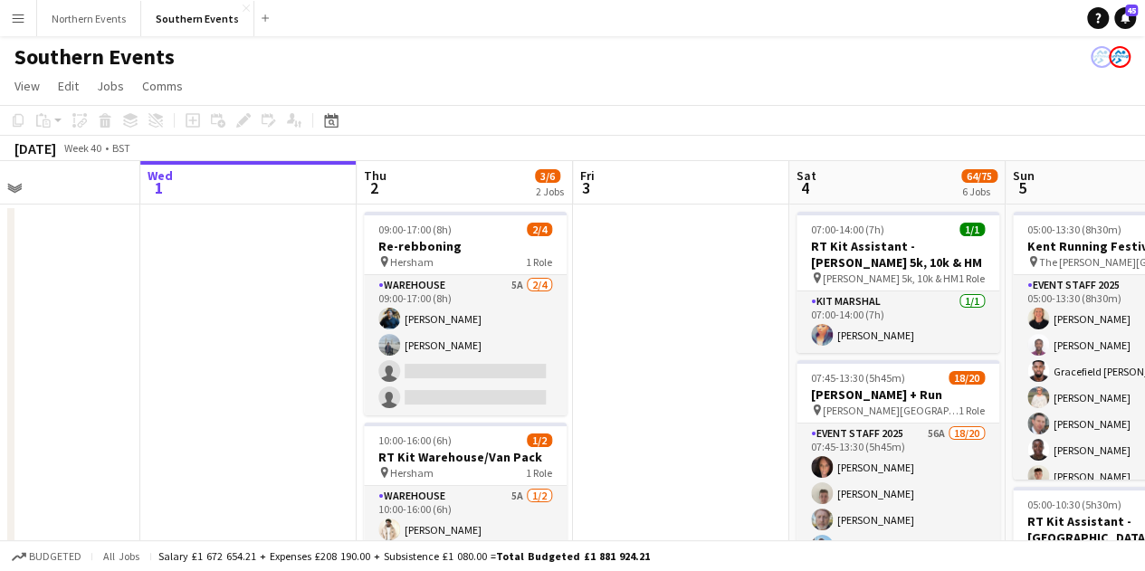
drag, startPoint x: 390, startPoint y: 453, endPoint x: 275, endPoint y: 453, distance: 114.9
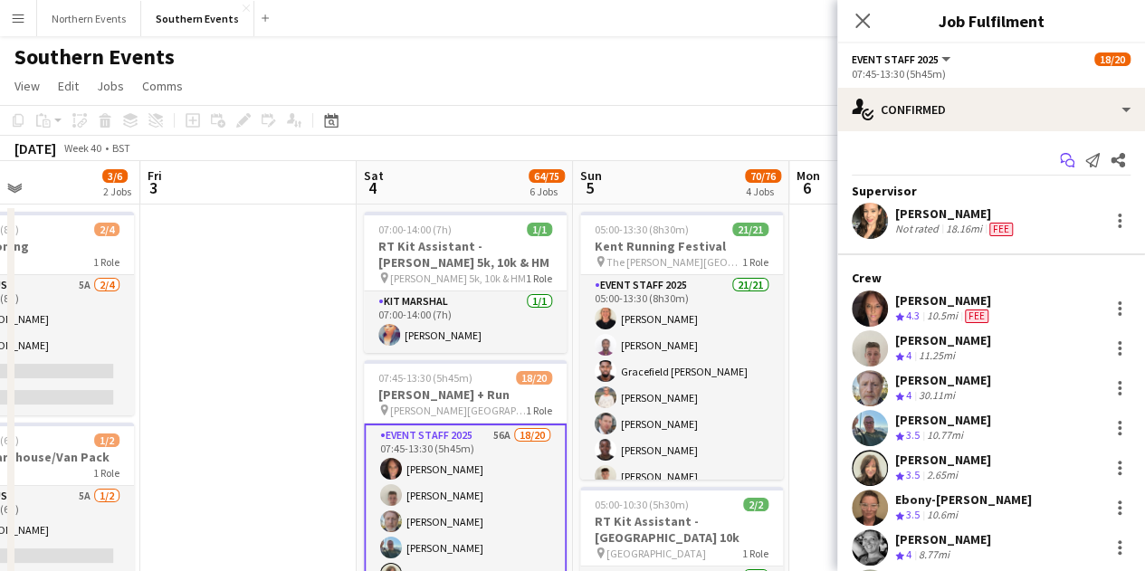
click at [1055, 152] on app-icon "Start chat" at bounding box center [1066, 160] width 25 height 25
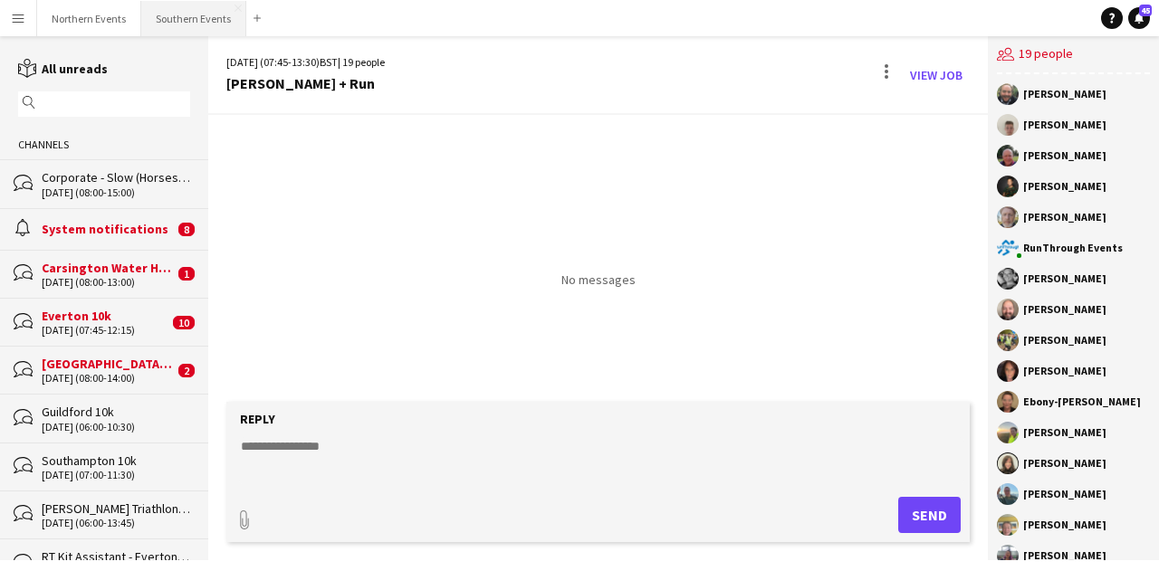
click at [183, 30] on button "Southern Events Close" at bounding box center [193, 18] width 105 height 35
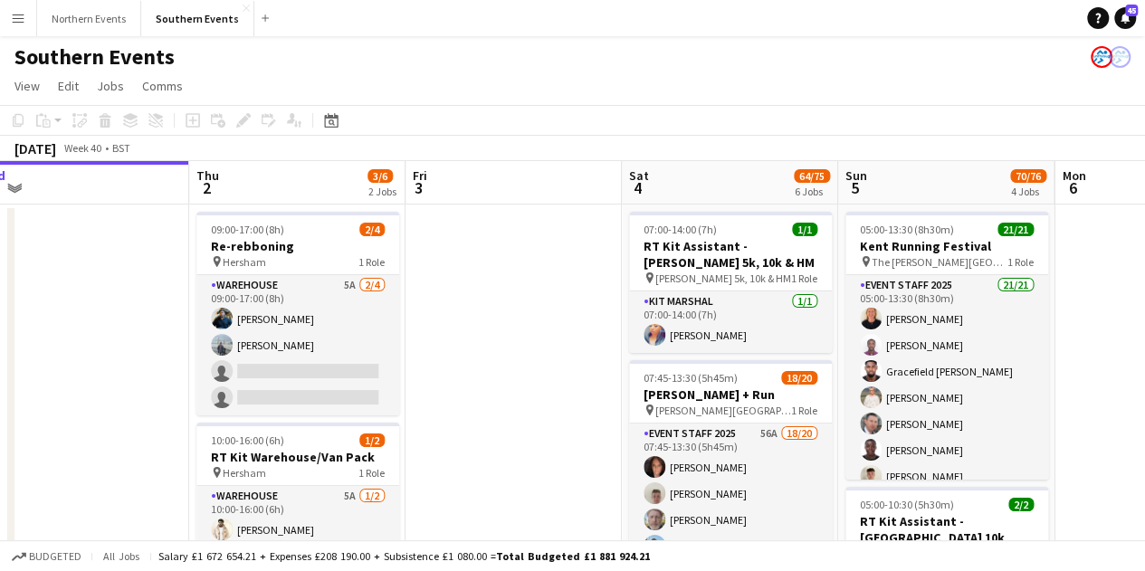
scroll to position [0, 511]
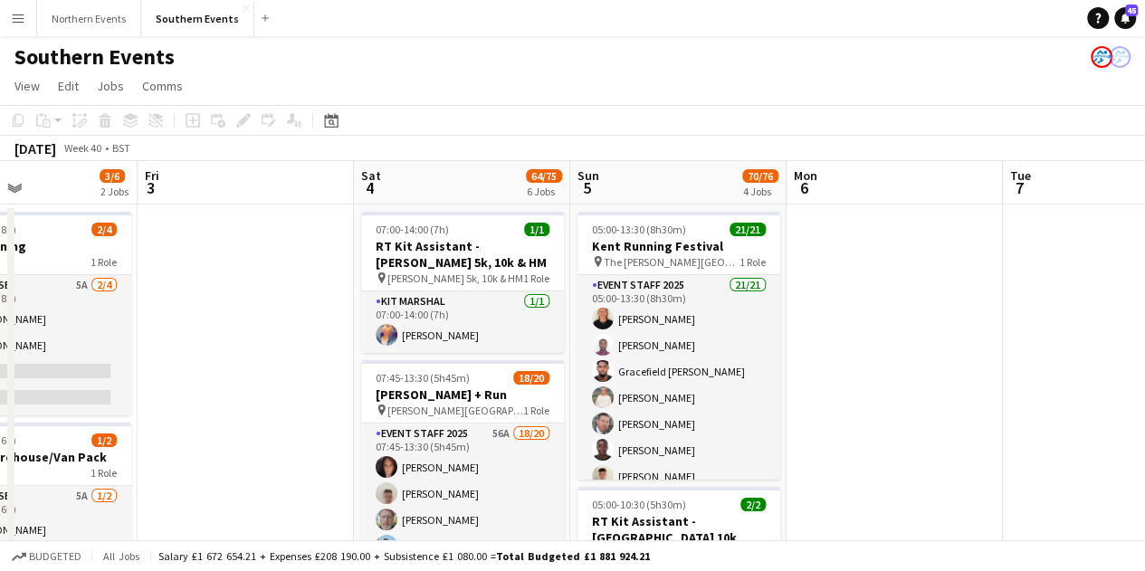
drag, startPoint x: 730, startPoint y: 407, endPoint x: 219, endPoint y: 430, distance: 511.9
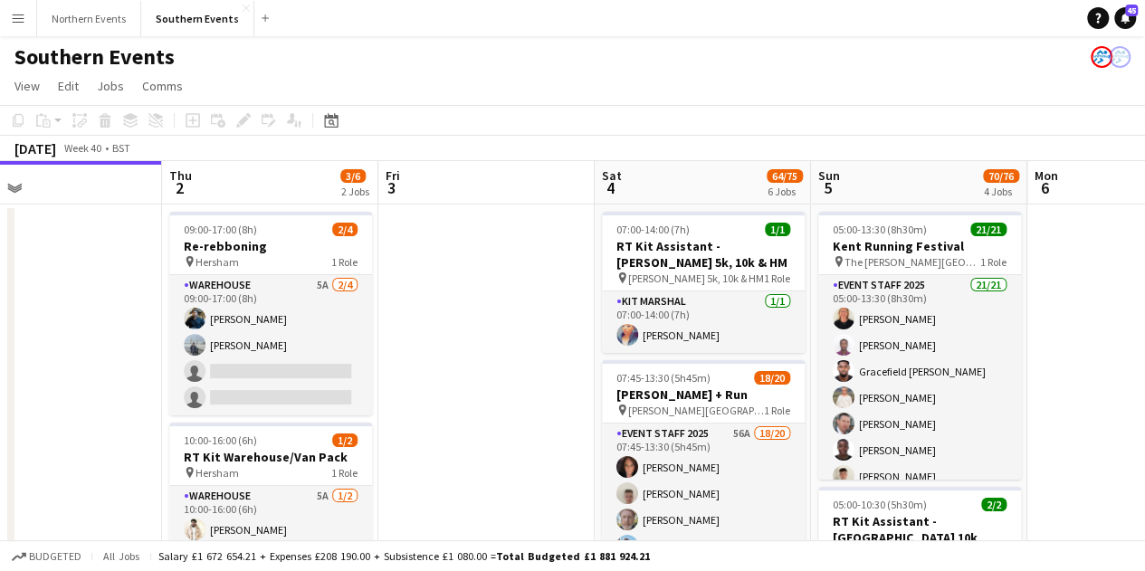
drag, startPoint x: 233, startPoint y: 432, endPoint x: 906, endPoint y: 414, distance: 673.6
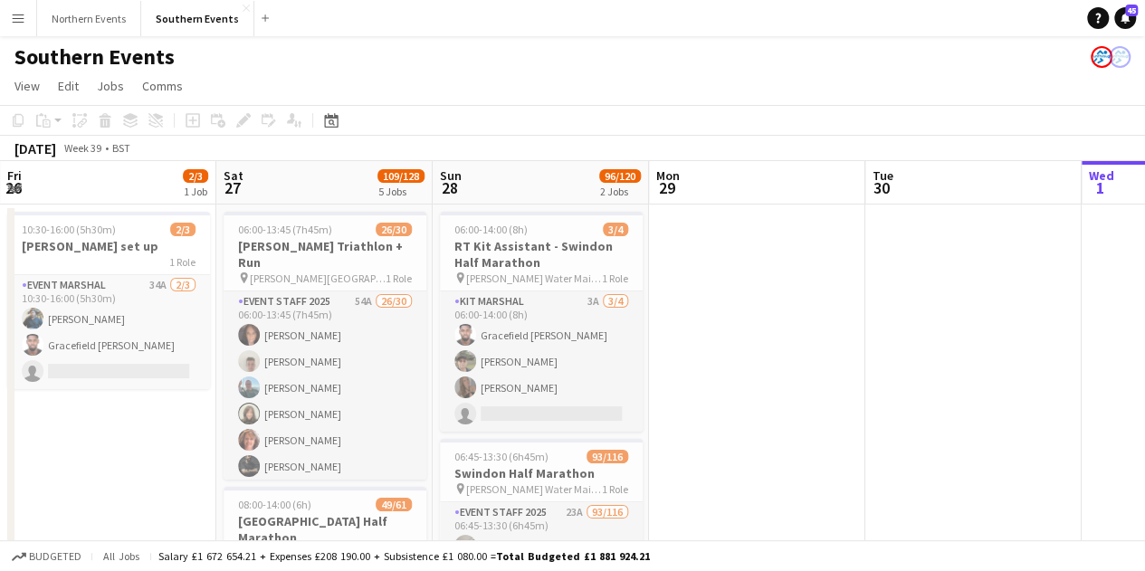
drag, startPoint x: 271, startPoint y: 424, endPoint x: 796, endPoint y: 410, distance: 525.1
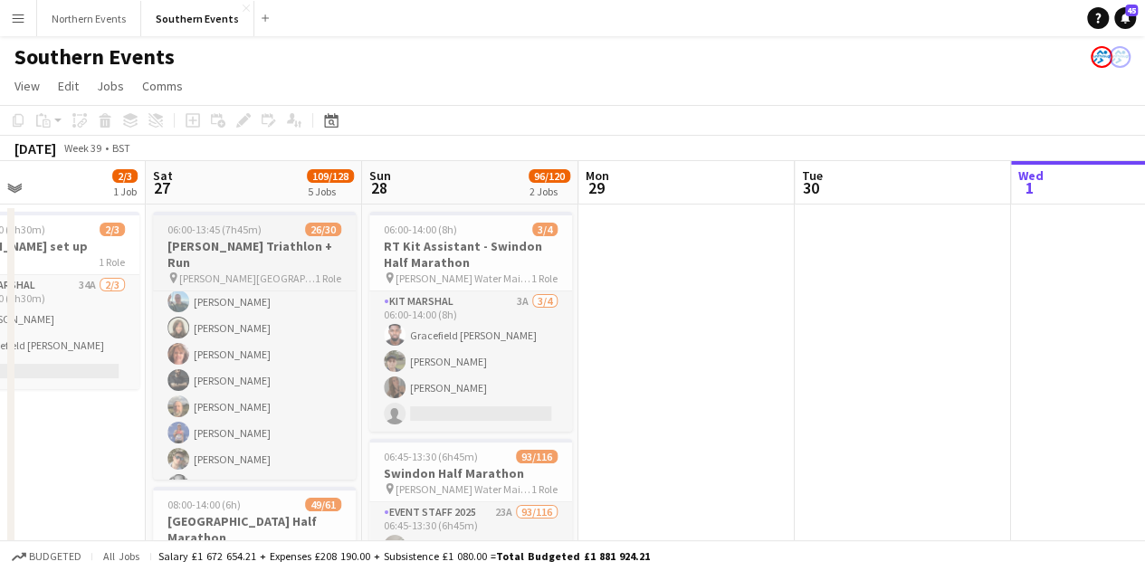
click at [206, 233] on span "06:00-13:45 (7h45m)" at bounding box center [214, 230] width 94 height 14
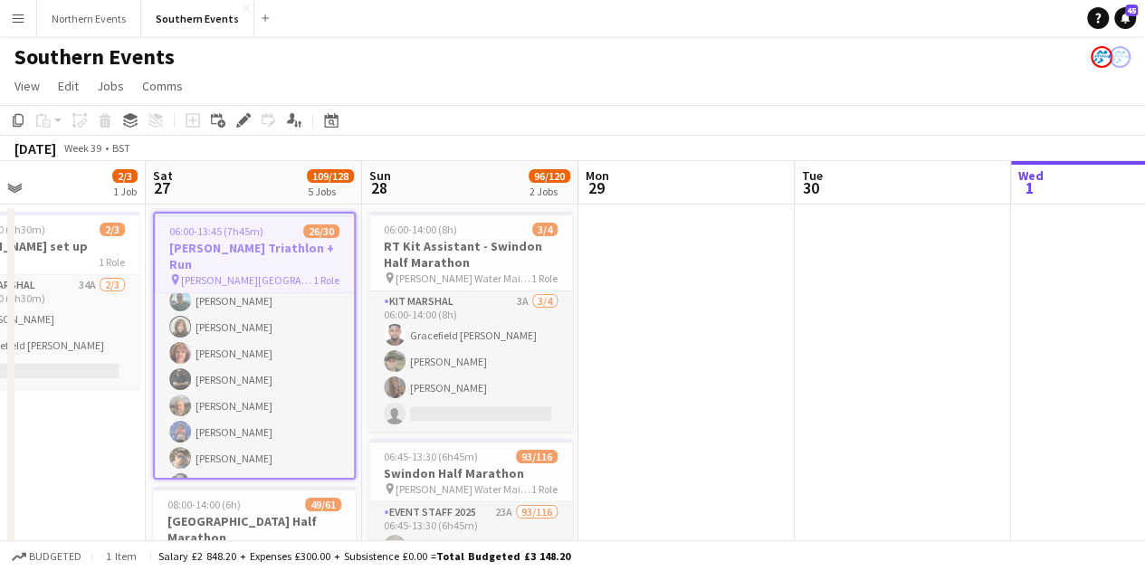
click at [255, 234] on span "06:00-13:45 (7h45m)" at bounding box center [216, 231] width 94 height 14
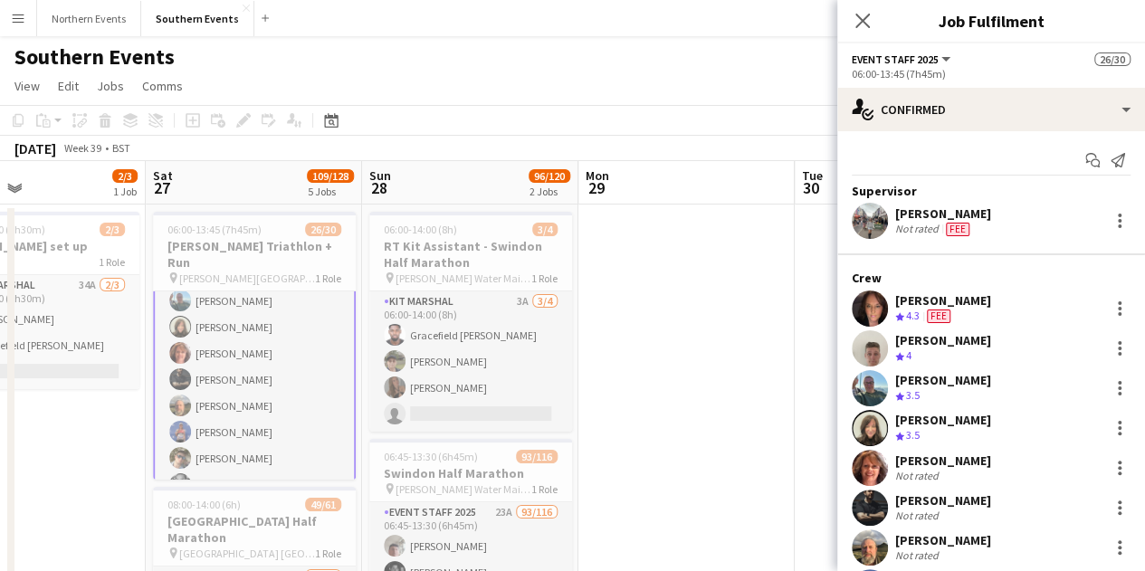
scroll to position [91, 0]
drag, startPoint x: 678, startPoint y: 300, endPoint x: 775, endPoint y: 303, distance: 96.9
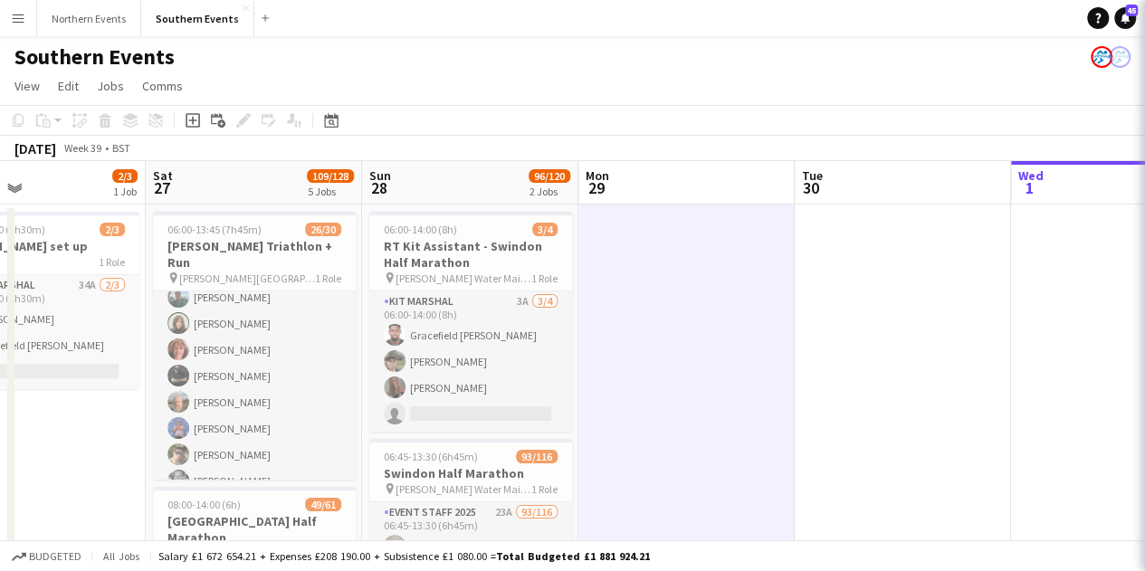
scroll to position [89, 0]
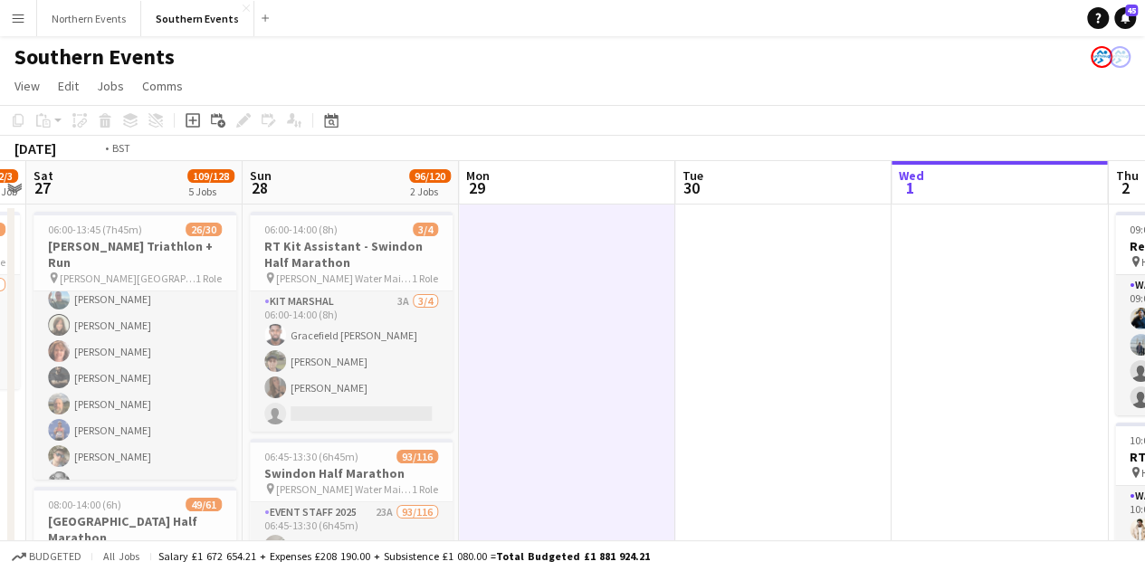
drag, startPoint x: 1044, startPoint y: 339, endPoint x: 32, endPoint y: 378, distance: 1012.6
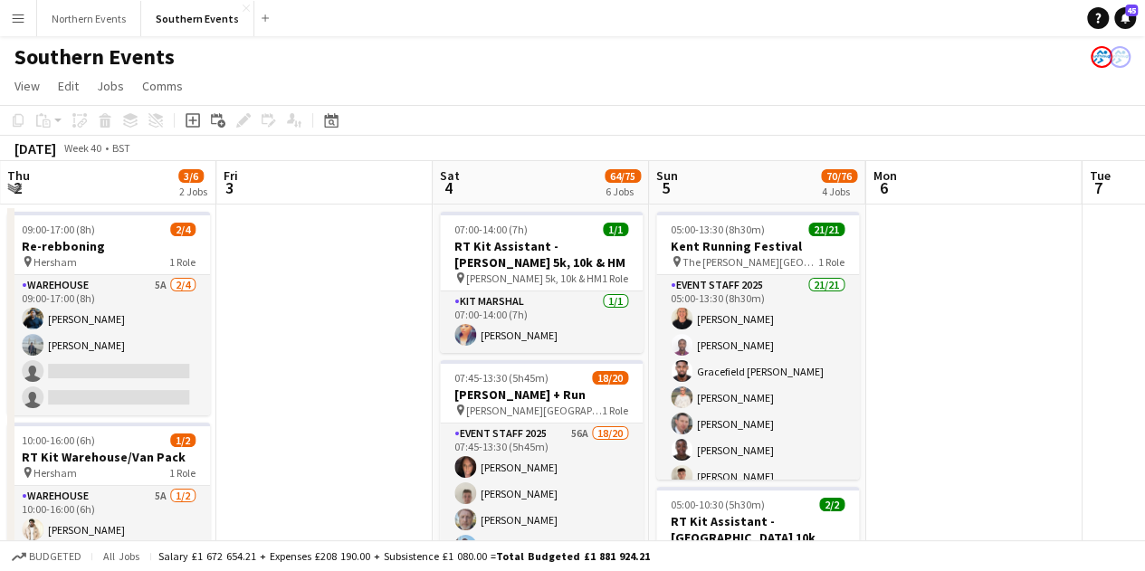
drag, startPoint x: 529, startPoint y: 358, endPoint x: 316, endPoint y: 357, distance: 213.6
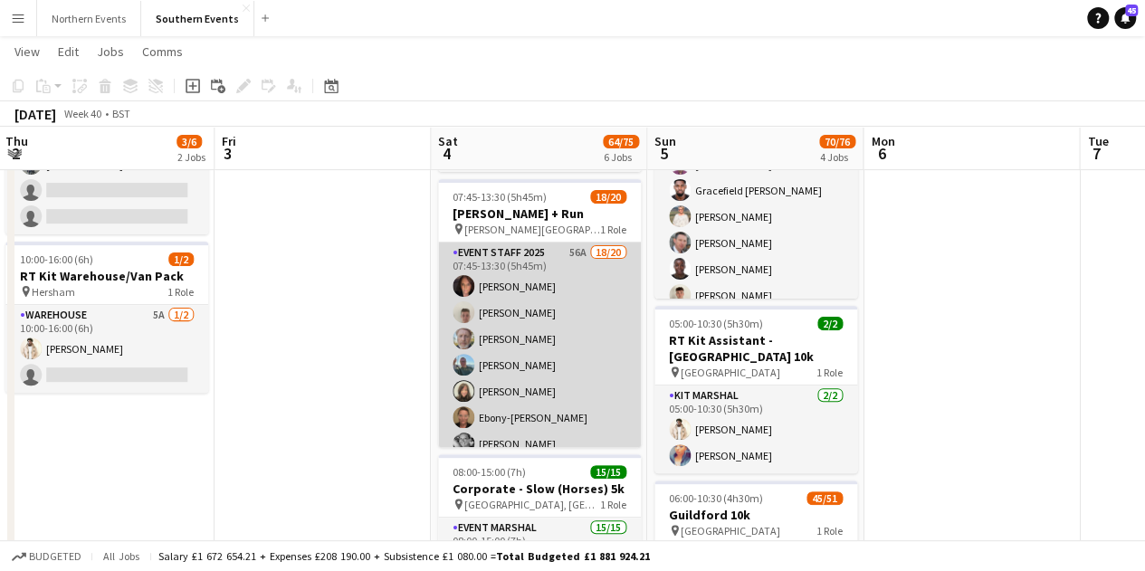
click at [512, 336] on app-card-role "Event Staff 2025 56A 18/20 07:45-13:30 (5h45m) [PERSON_NAME] [PERSON_NAME] [PER…" at bounding box center [539, 523] width 203 height 560
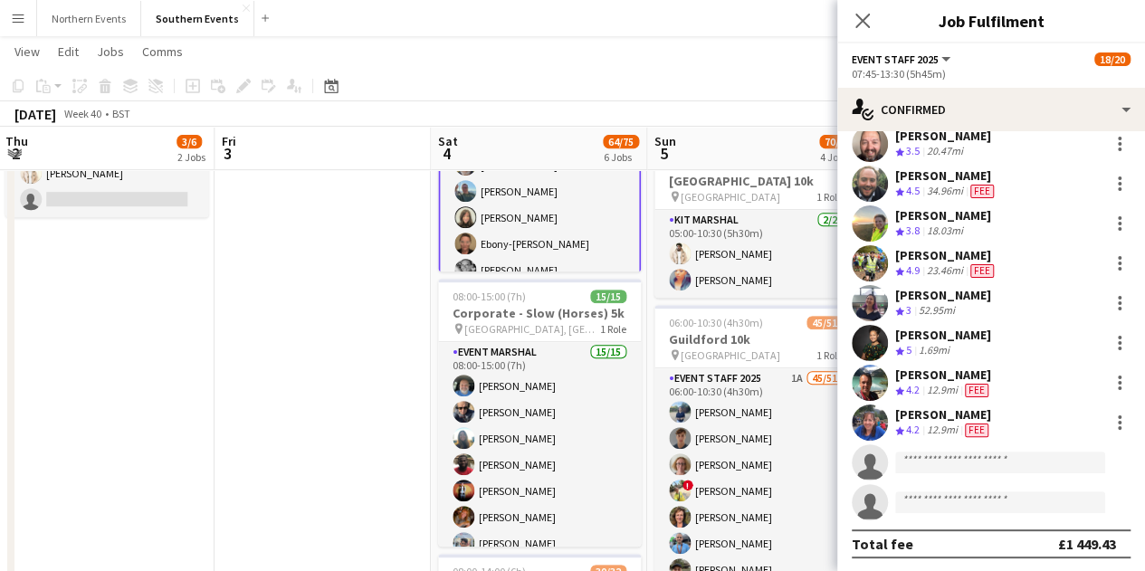
scroll to position [355, 0]
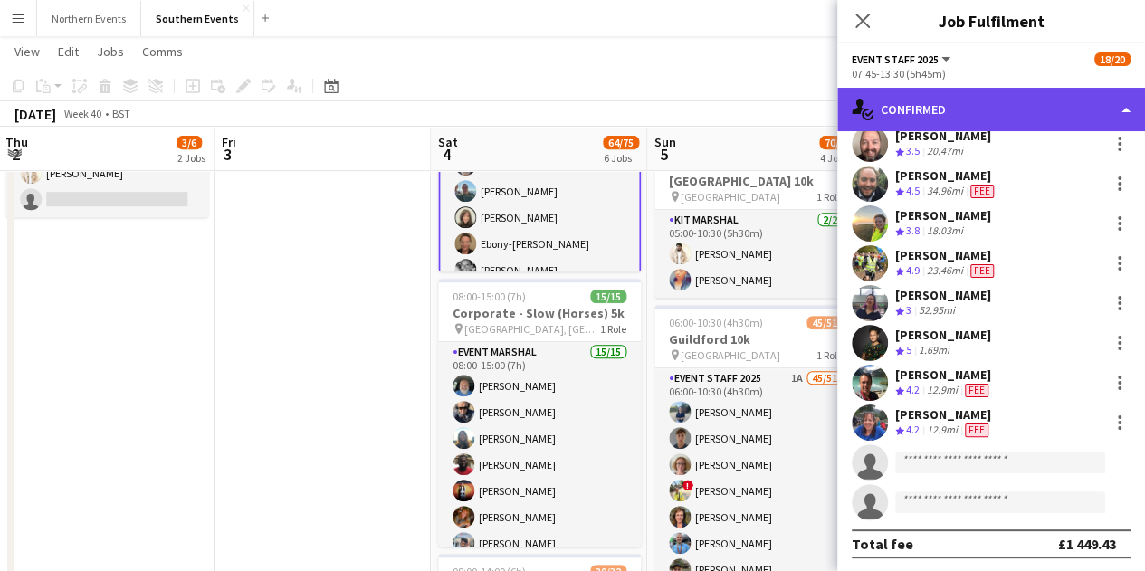
click at [923, 108] on div "single-neutral-actions-check-2 Confirmed" at bounding box center [991, 109] width 308 height 43
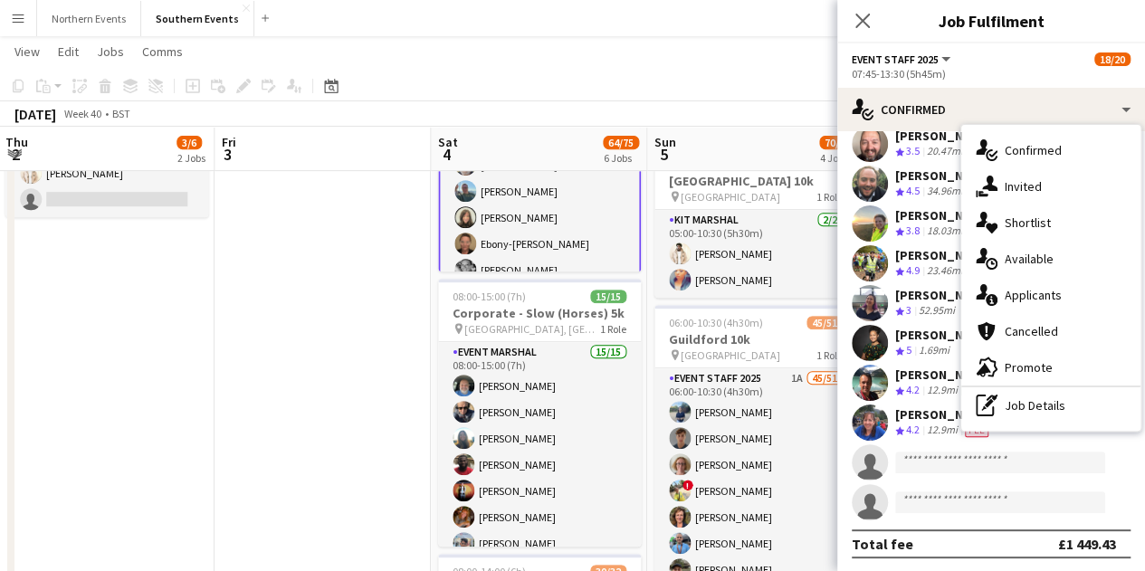
click at [1041, 286] on div "single-neutral-actions-information Applicants" at bounding box center [1050, 295] width 179 height 36
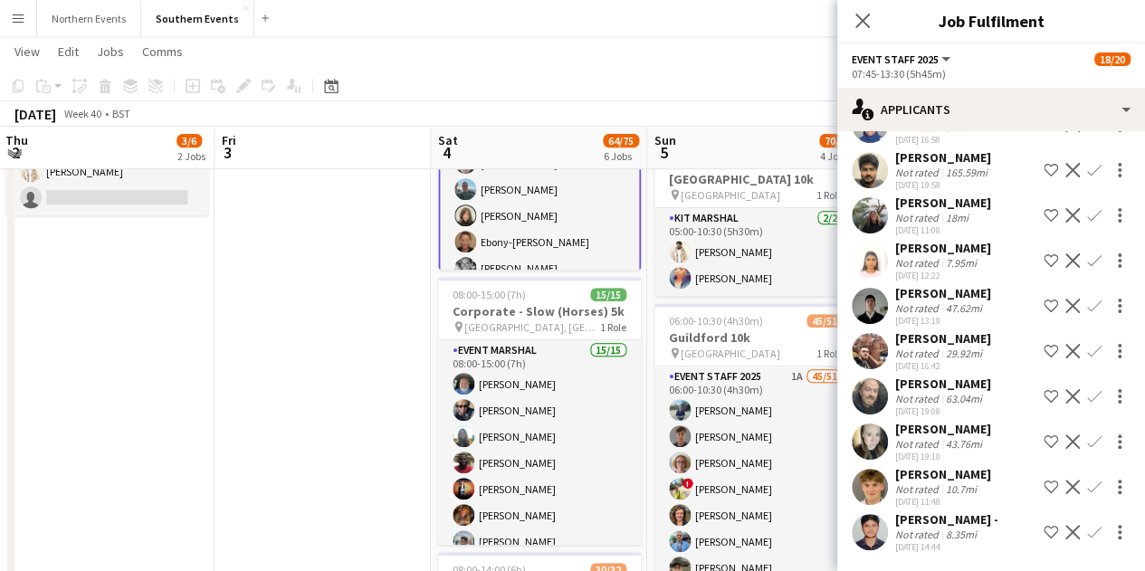
scroll to position [358, 0]
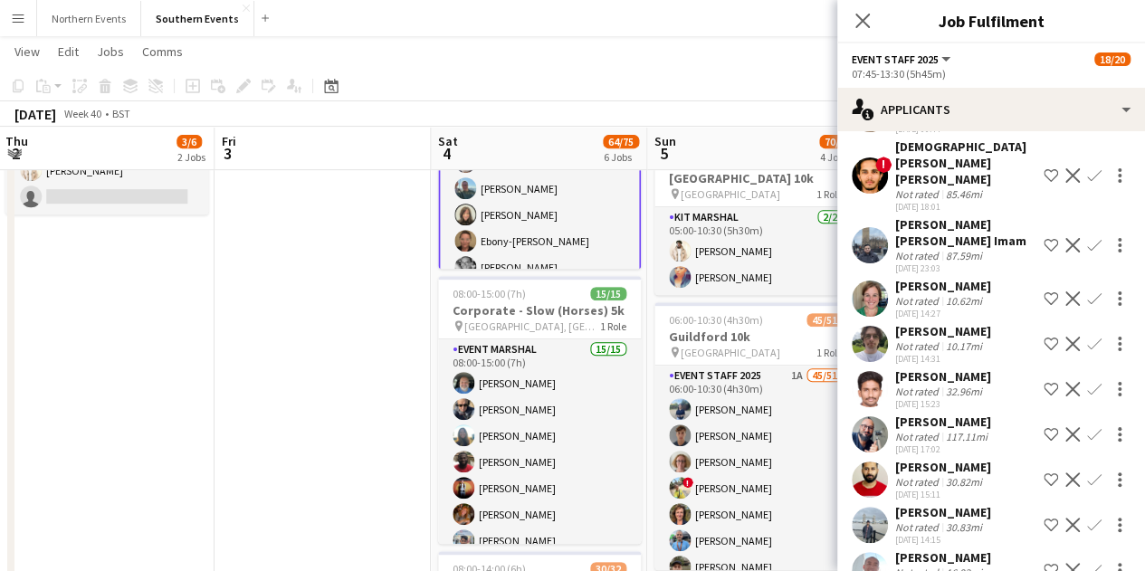
click at [957, 443] on div "117.11mi" at bounding box center [966, 437] width 49 height 14
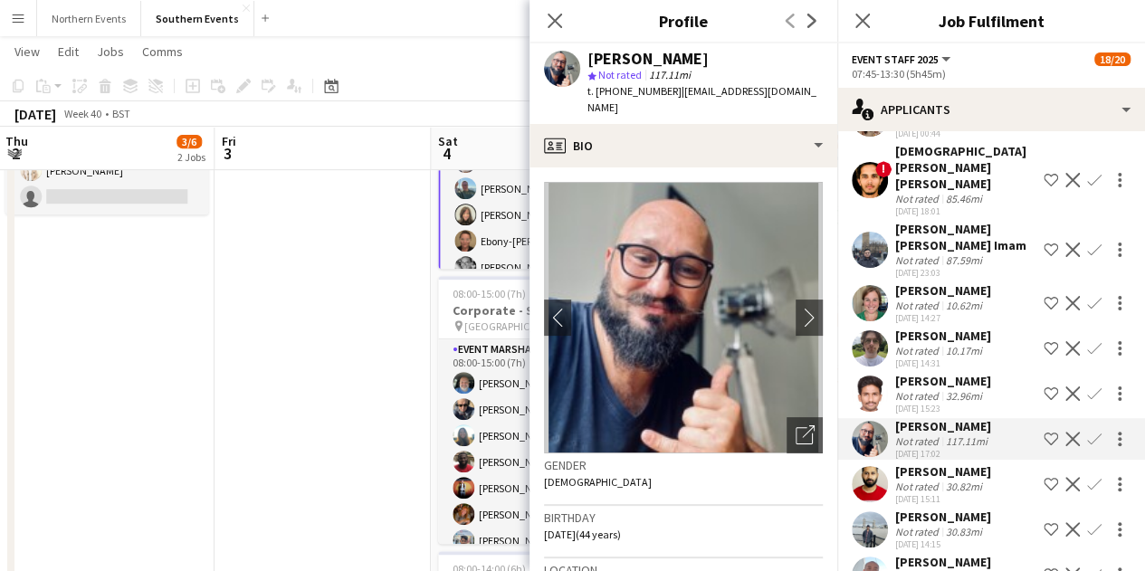
scroll to position [1293, 0]
click at [1087, 447] on app-icon "Confirm" at bounding box center [1094, 440] width 14 height 14
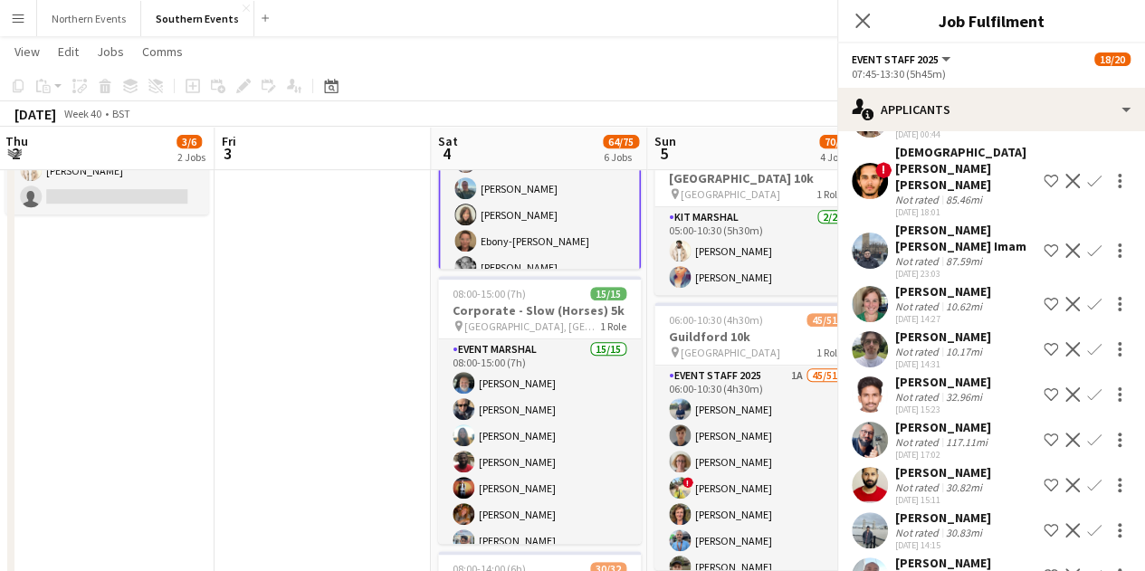
scroll to position [1318, 0]
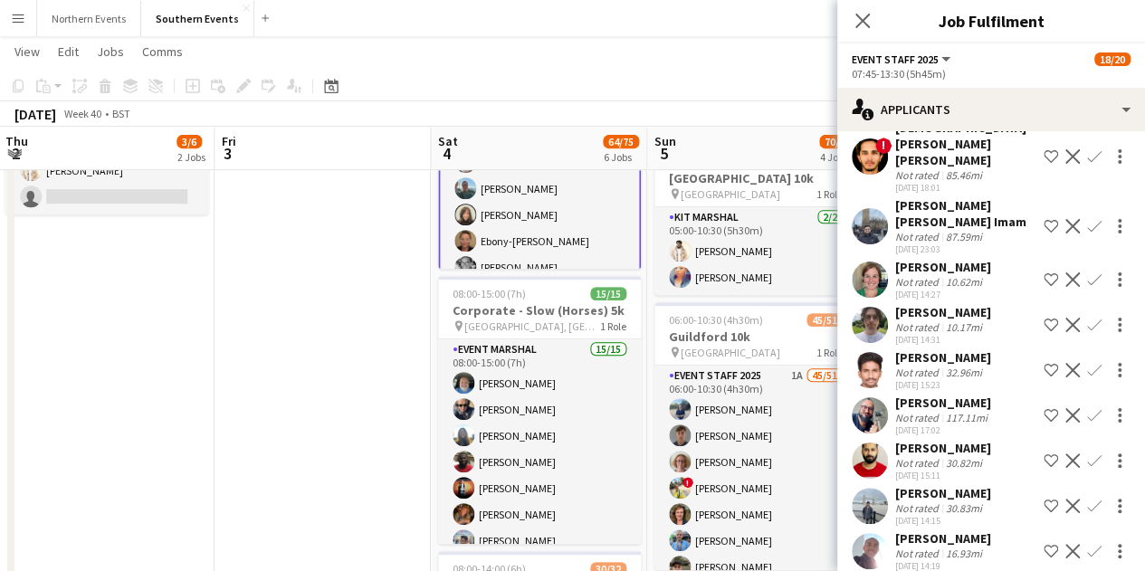
click at [1087, 423] on app-icon "Confirm" at bounding box center [1094, 415] width 14 height 14
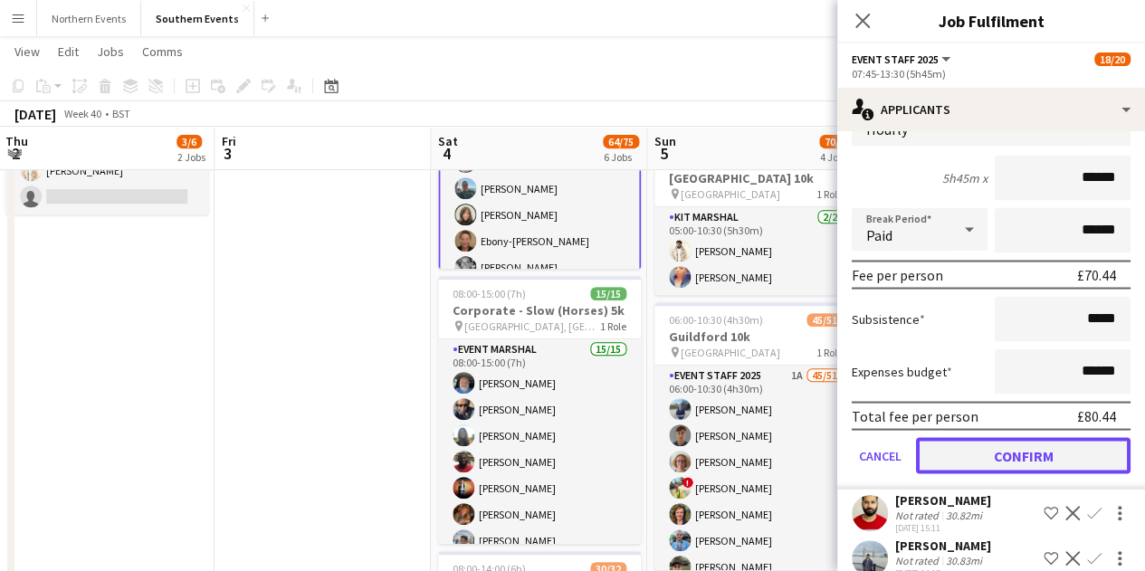
click at [1042, 462] on button "Confirm" at bounding box center [1023, 455] width 215 height 36
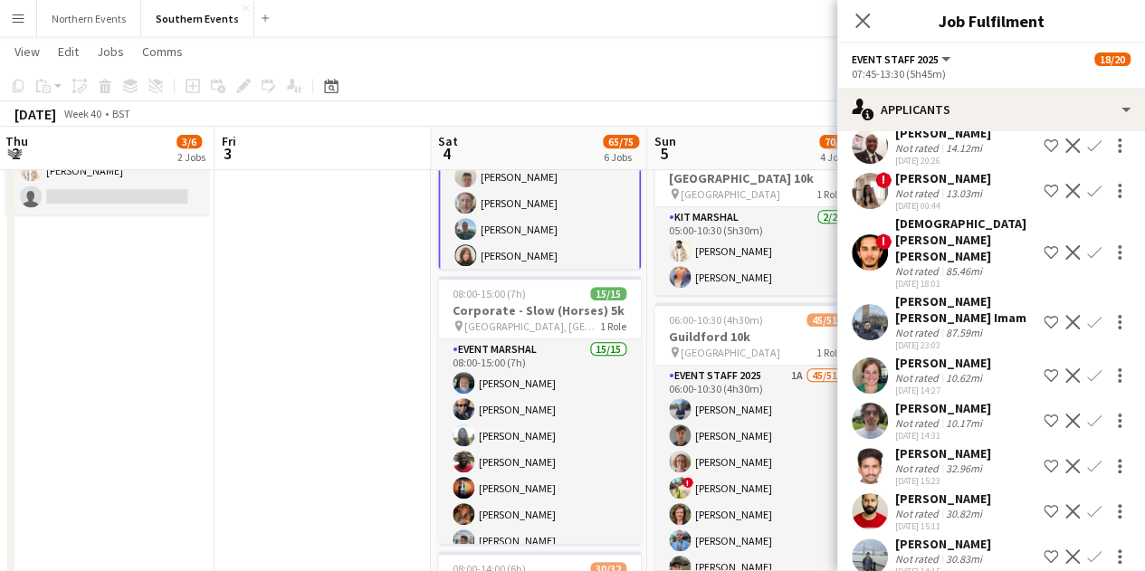
scroll to position [1222, 0]
click at [855, 24] on icon "Close pop-in" at bounding box center [861, 20] width 17 height 17
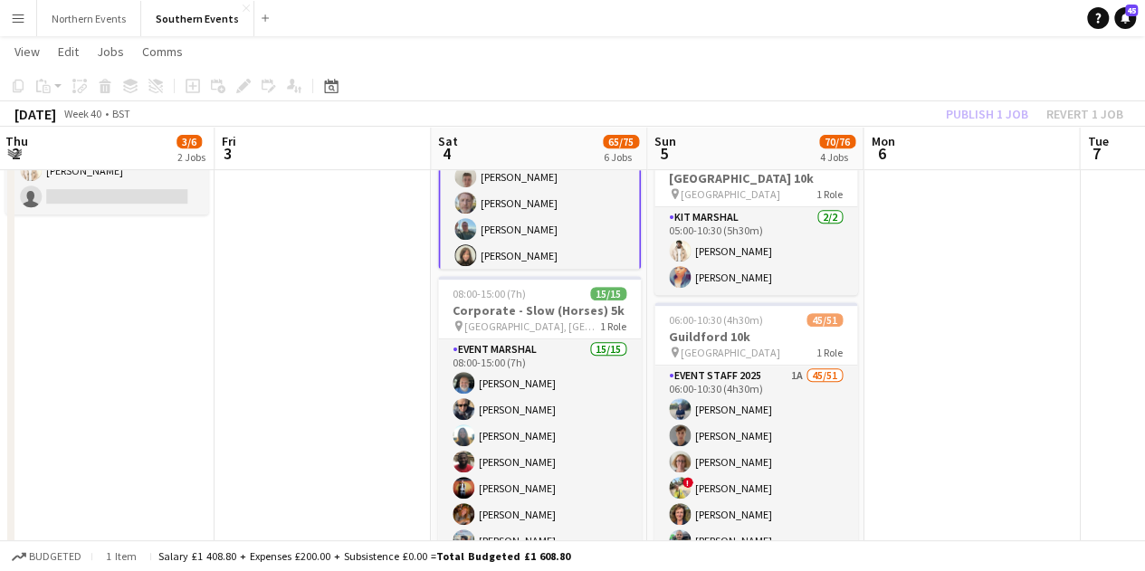
click at [967, 110] on div "Publish 1 job Revert 1 job" at bounding box center [1034, 114] width 221 height 24
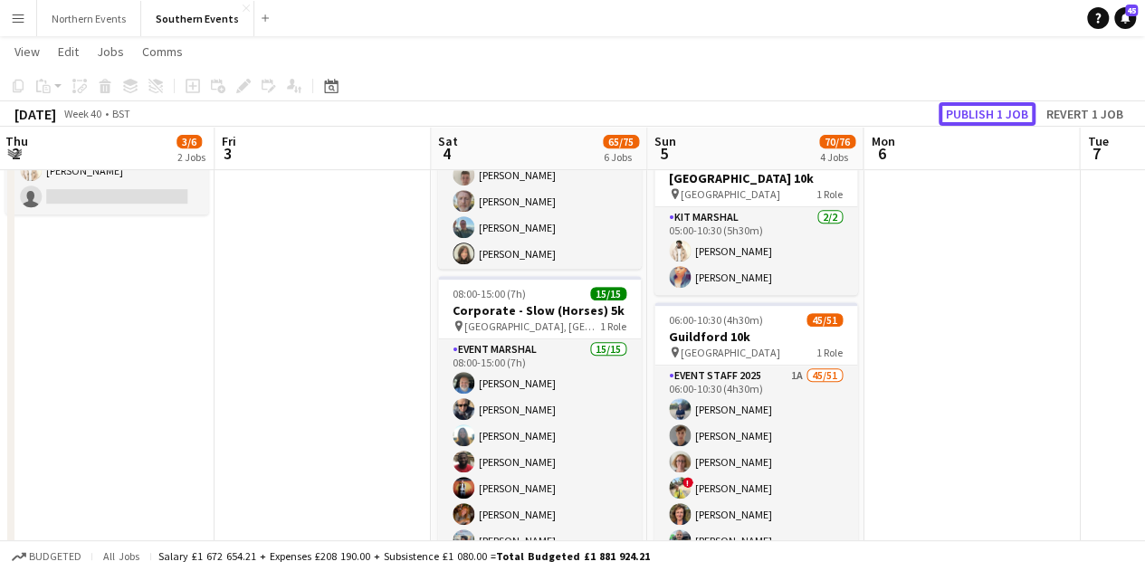
click at [967, 110] on button "Publish 1 job" at bounding box center [987, 114] width 97 height 24
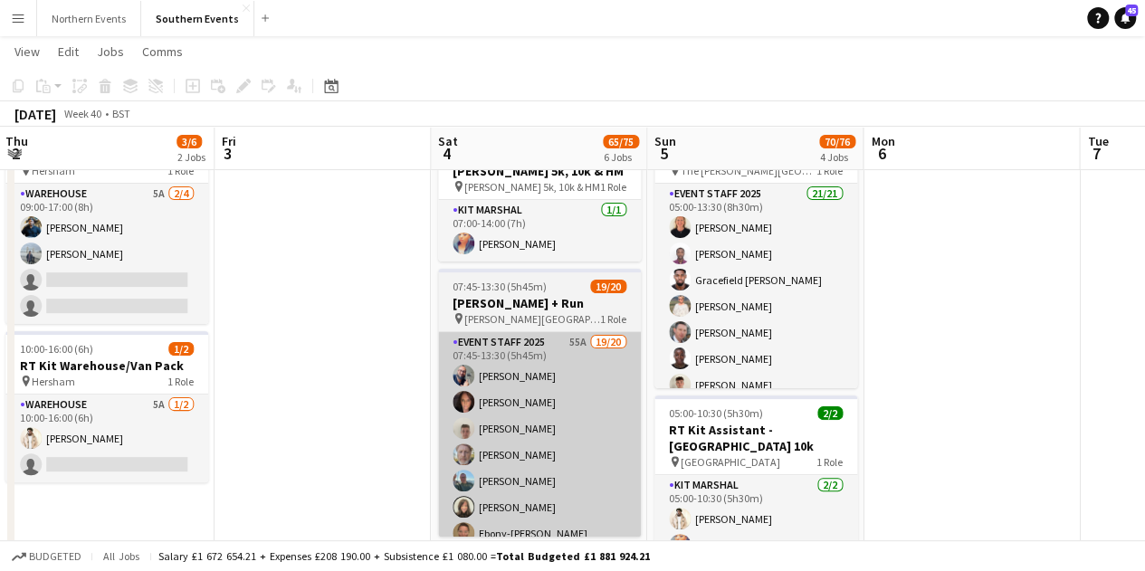
scroll to position [91, 0]
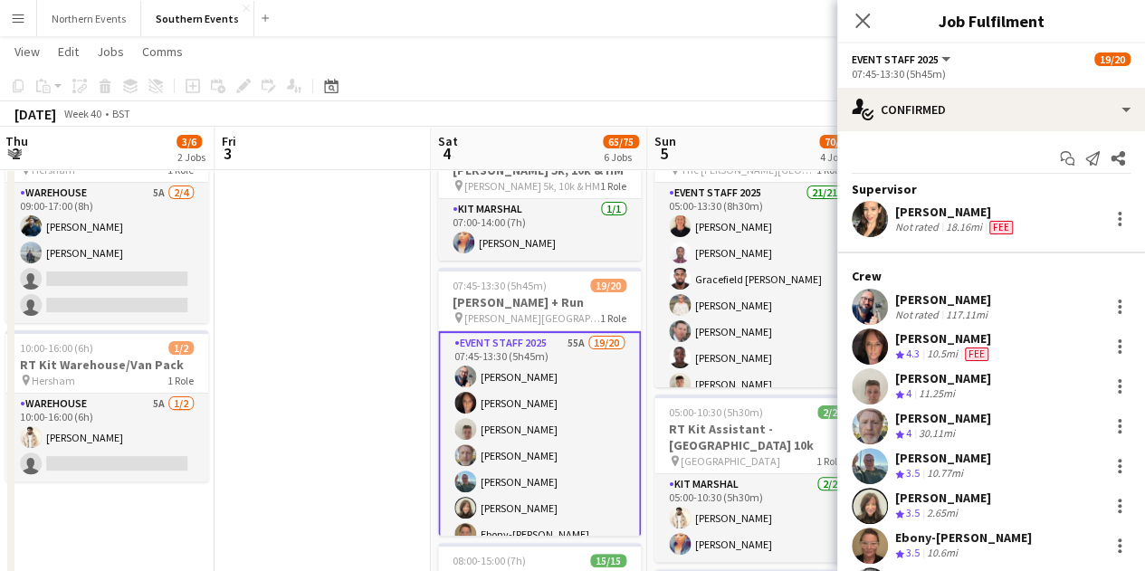
scroll to position [0, 0]
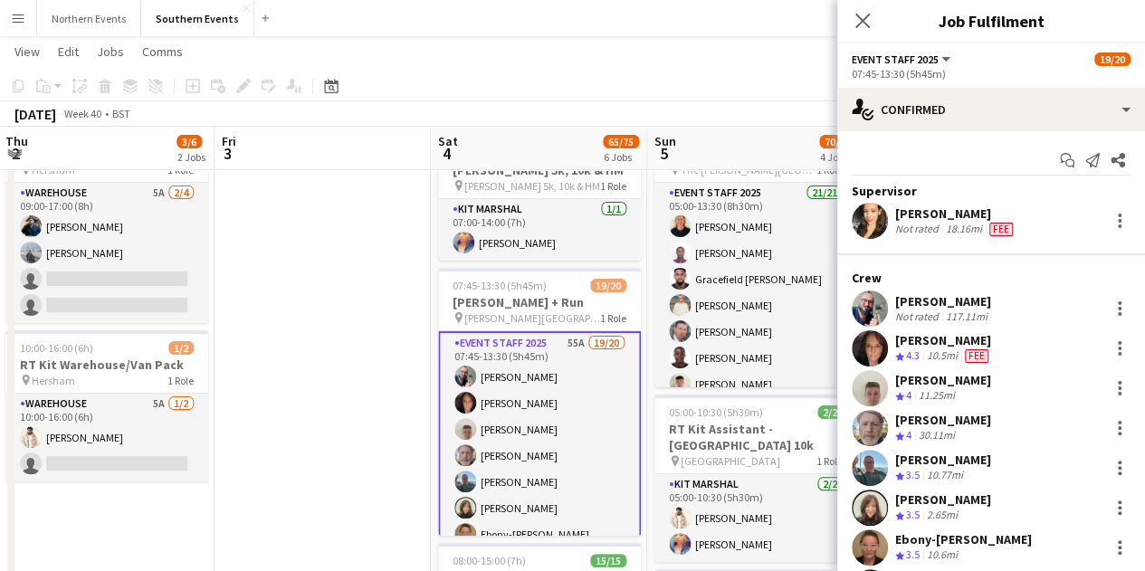
drag, startPoint x: 942, startPoint y: 495, endPoint x: 959, endPoint y: 513, distance: 25.0
click at [960, 513] on div "[PERSON_NAME] Crew rating 3.5 2.65mi" at bounding box center [943, 507] width 96 height 32
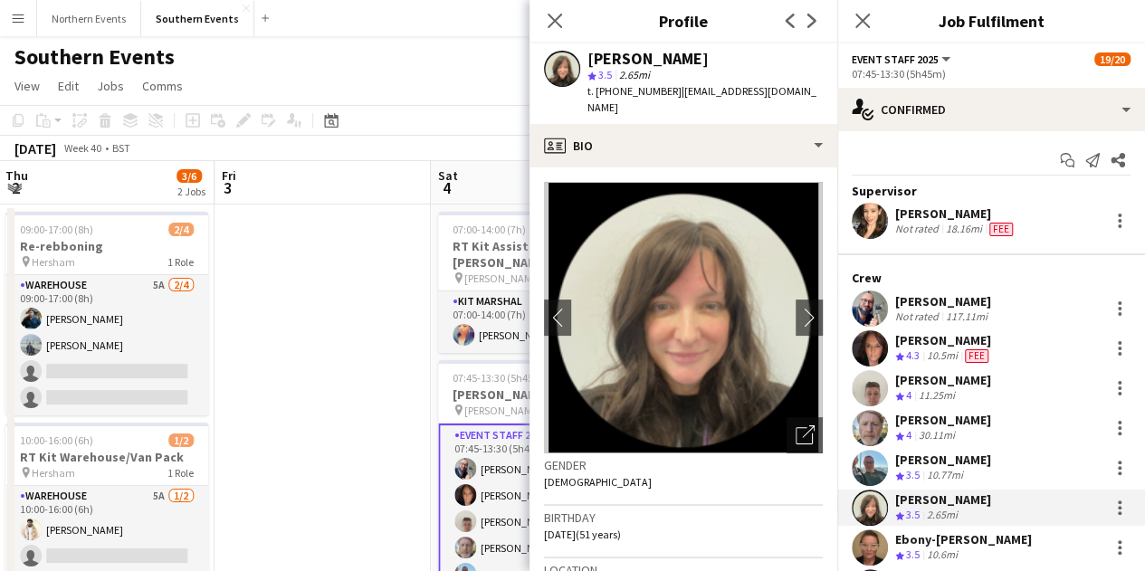
click at [1051, 213] on div "[PERSON_NAME] Not rated 18.16mi Fee" at bounding box center [991, 221] width 308 height 36
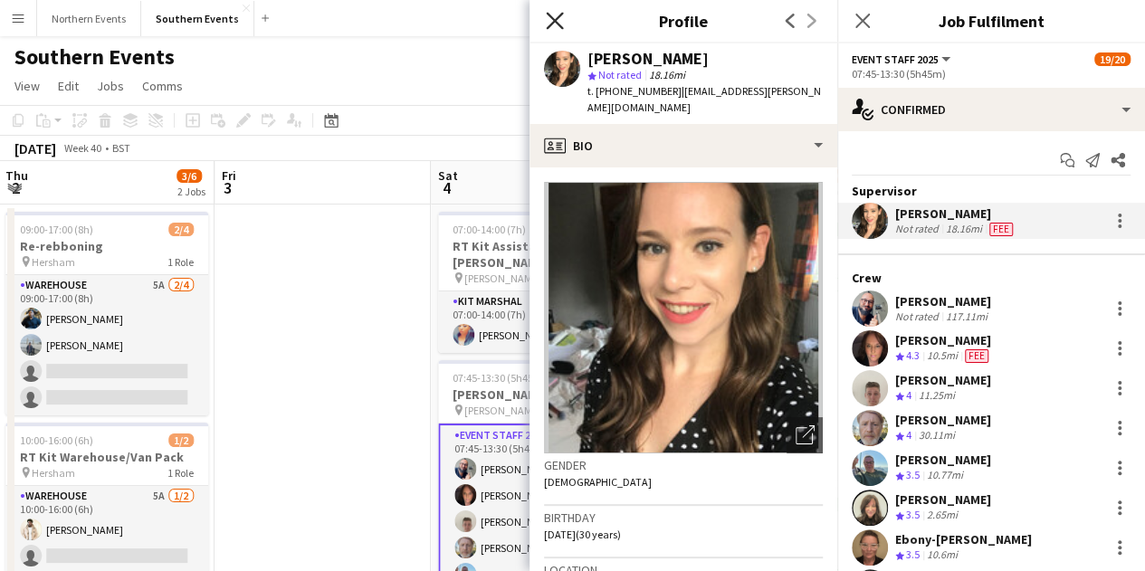
click at [559, 23] on icon "Close pop-in" at bounding box center [554, 20] width 17 height 17
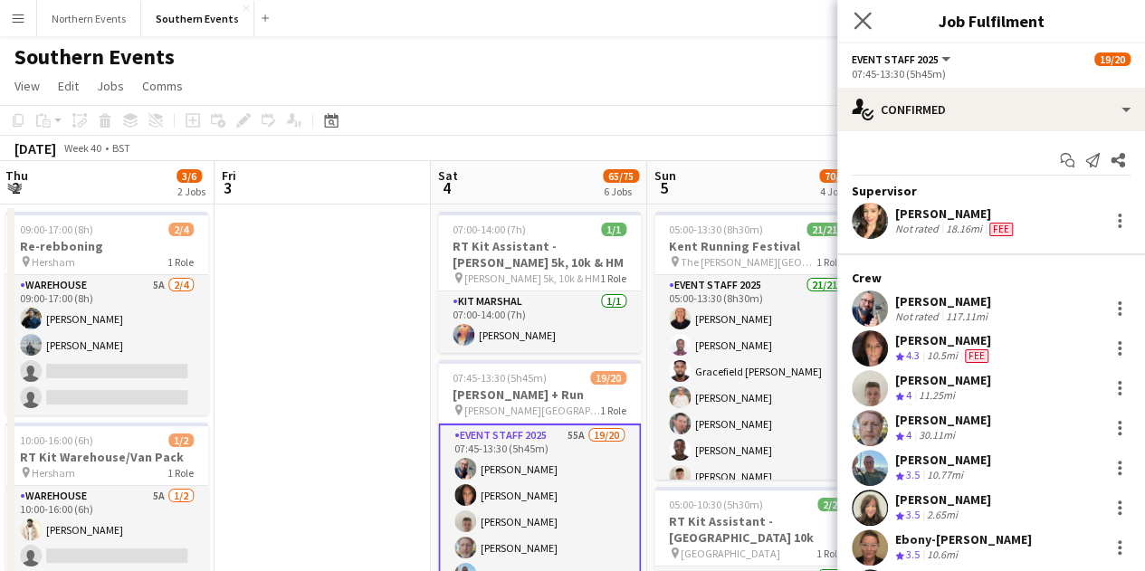
click at [865, 30] on app-icon "Close pop-in" at bounding box center [863, 21] width 26 height 26
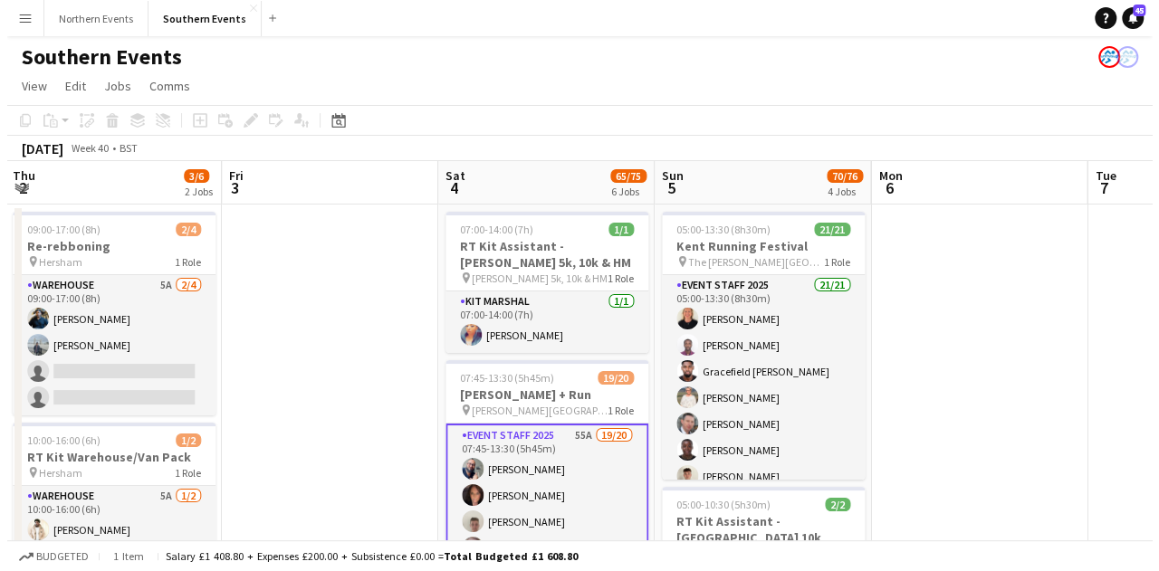
scroll to position [0, 866]
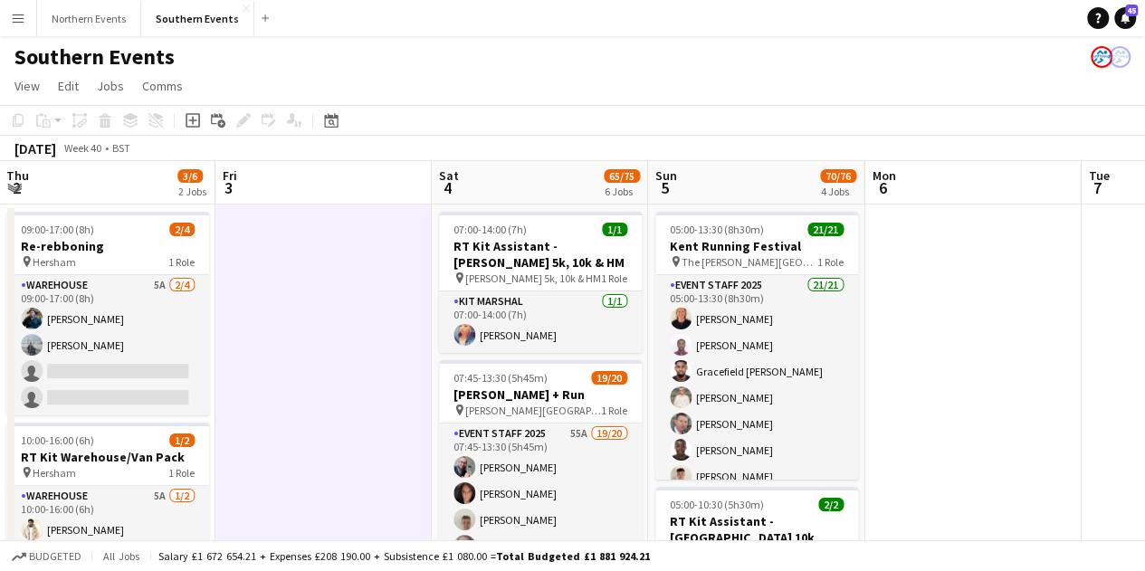
click at [9, 24] on button "Menu" at bounding box center [18, 18] width 36 height 36
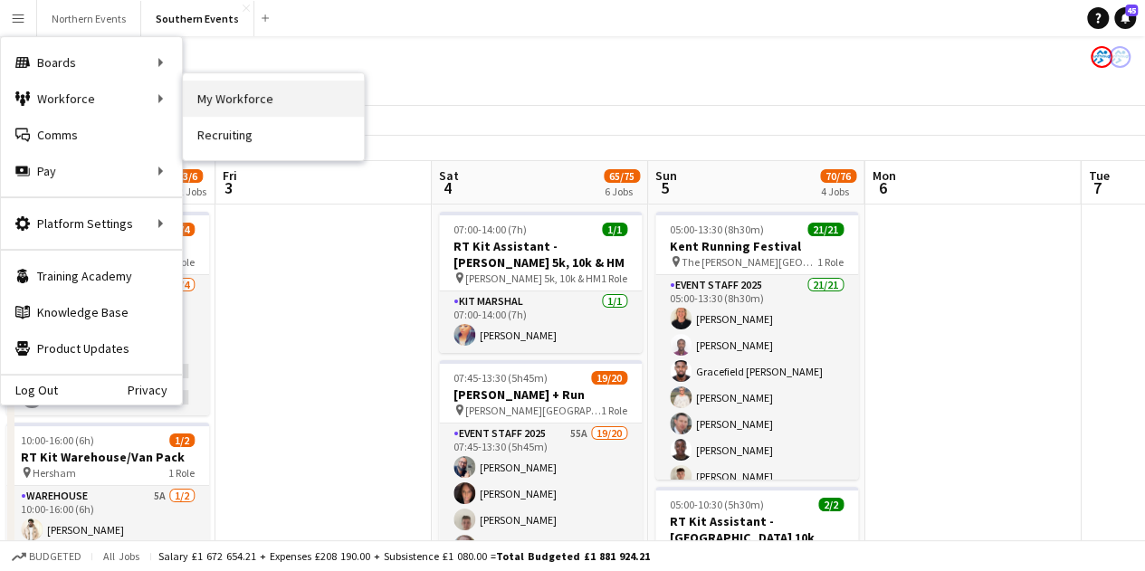
click at [272, 109] on link "My Workforce" at bounding box center [273, 99] width 181 height 36
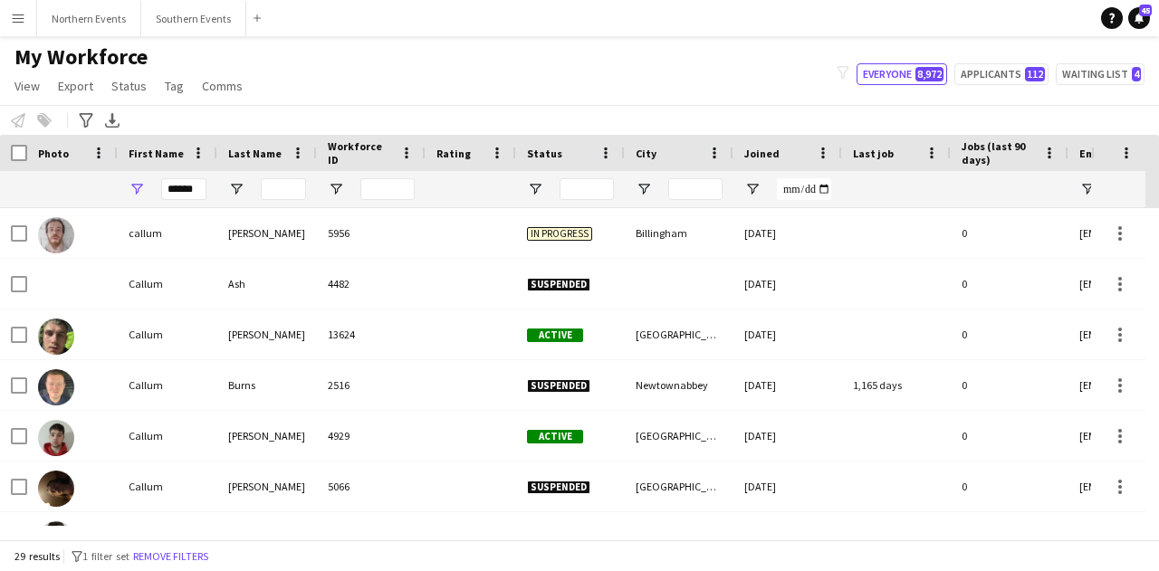
drag, startPoint x: 202, startPoint y: 187, endPoint x: 146, endPoint y: 193, distance: 56.4
click at [146, 193] on div "******" at bounding box center [168, 189] width 100 height 36
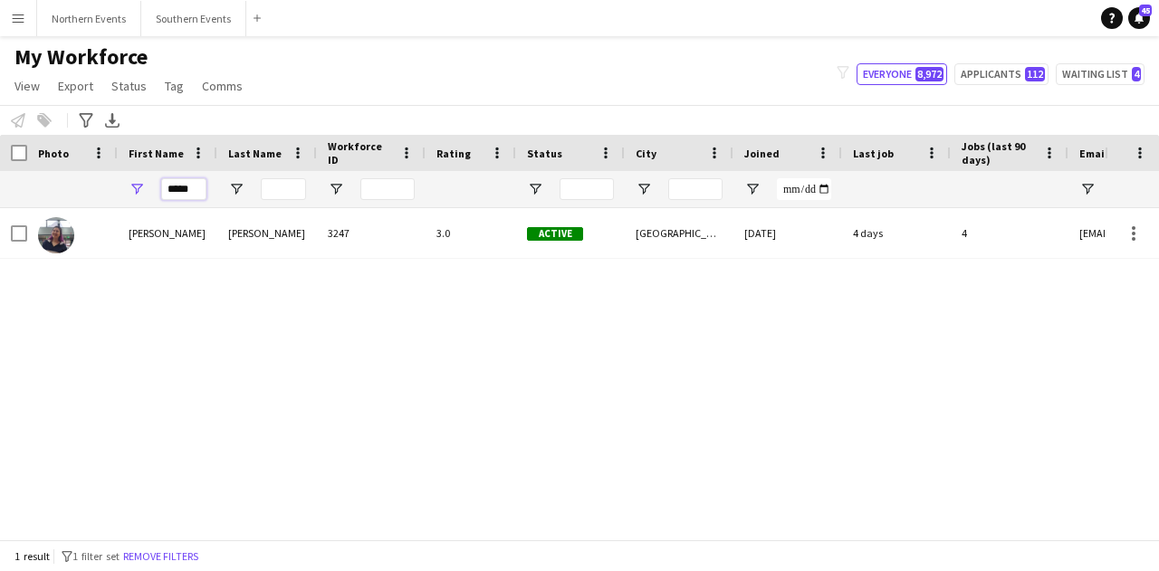
type input "*****"
click at [87, 232] on div at bounding box center [72, 233] width 91 height 50
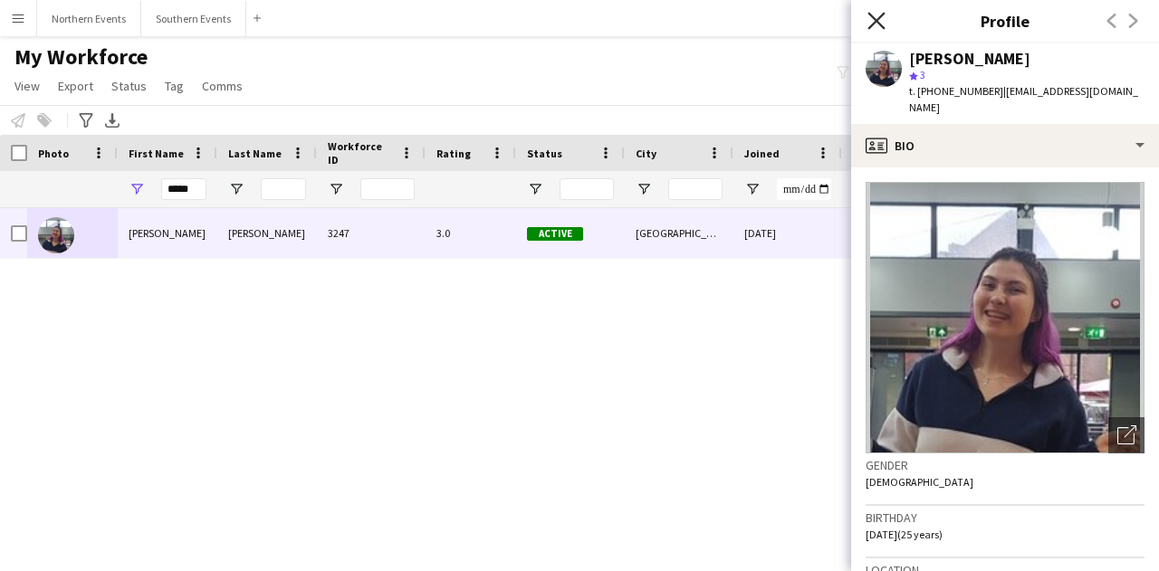
click at [882, 26] on icon at bounding box center [875, 20] width 17 height 17
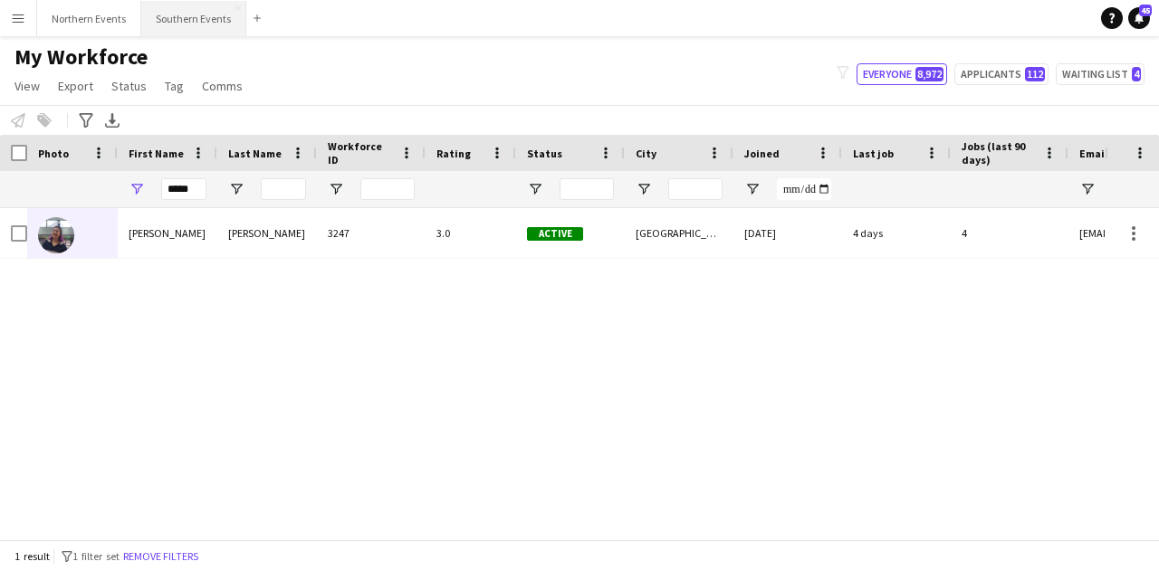
drag, startPoint x: 174, startPoint y: 30, endPoint x: 206, endPoint y: 33, distance: 32.7
click at [176, 32] on button "Southern Events Close" at bounding box center [193, 18] width 105 height 35
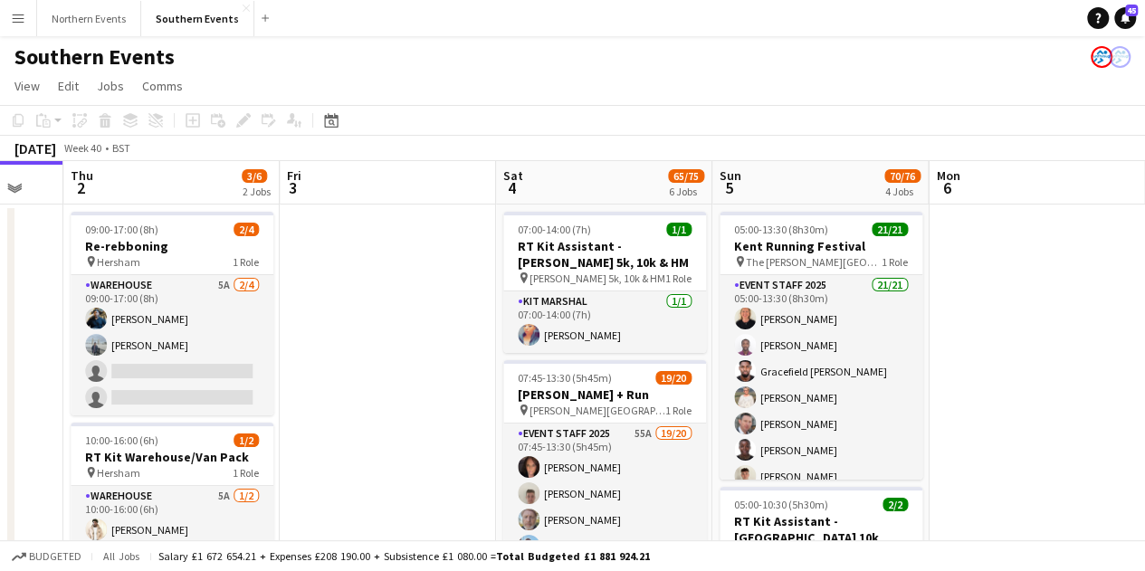
scroll to position [0, 500]
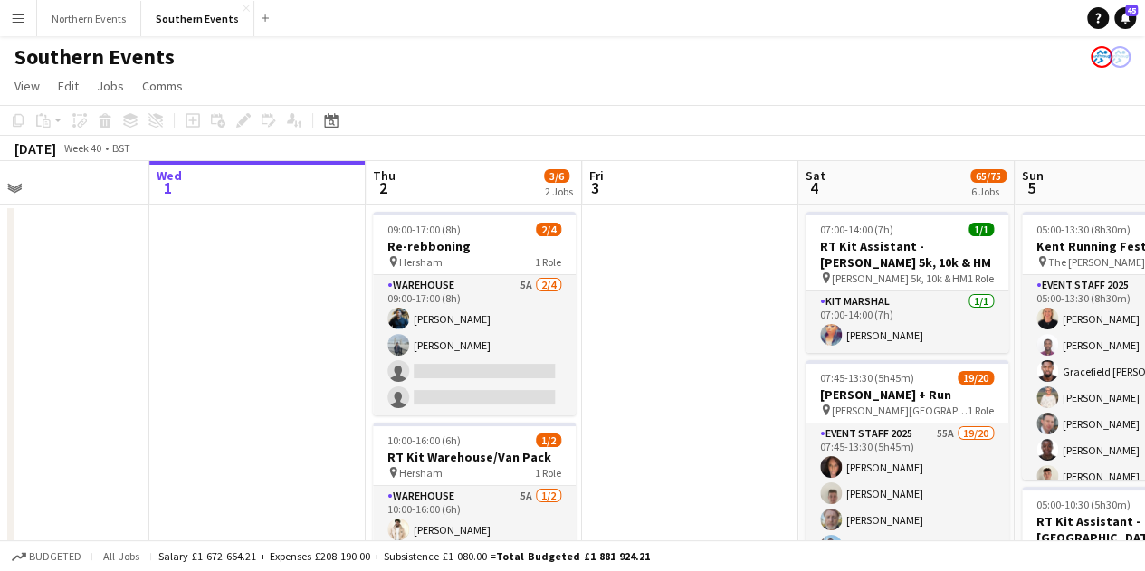
drag, startPoint x: 704, startPoint y: 358, endPoint x: 205, endPoint y: 291, distance: 504.0
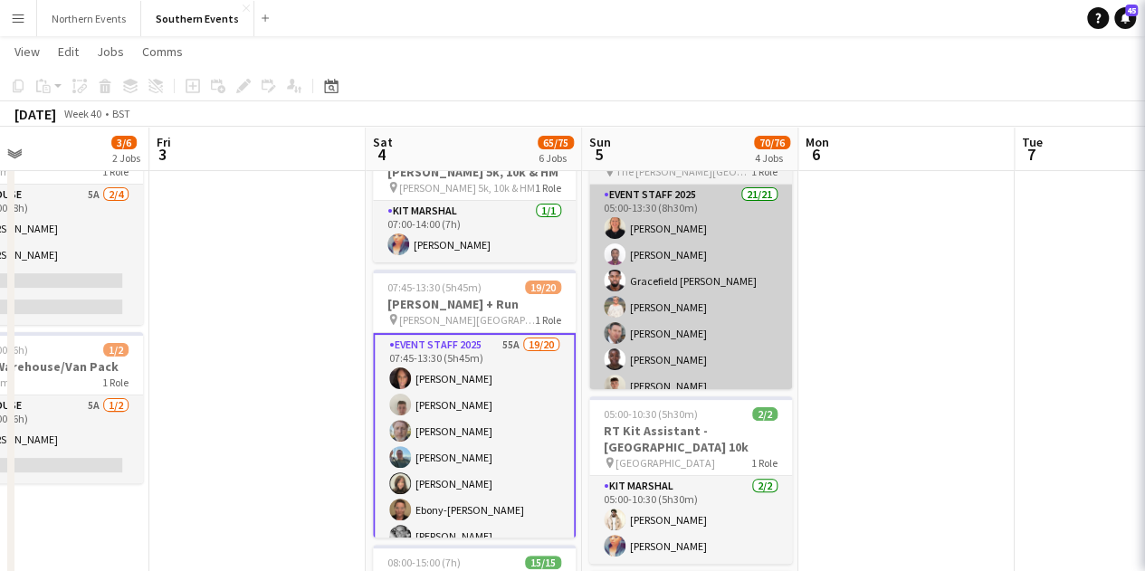
scroll to position [90, 0]
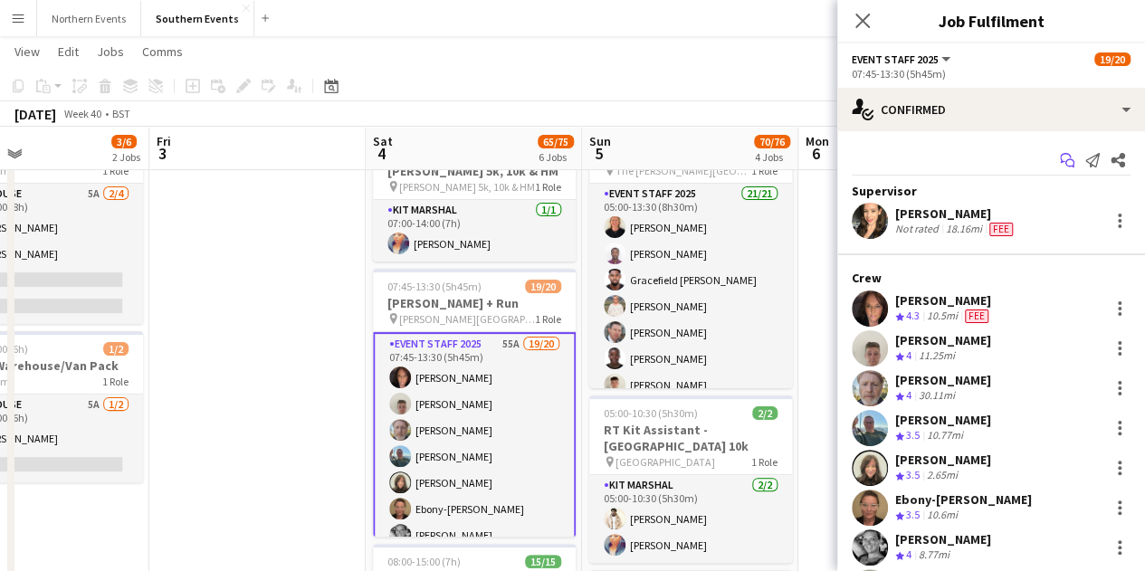
click at [1060, 162] on icon "Start chat" at bounding box center [1067, 160] width 14 height 14
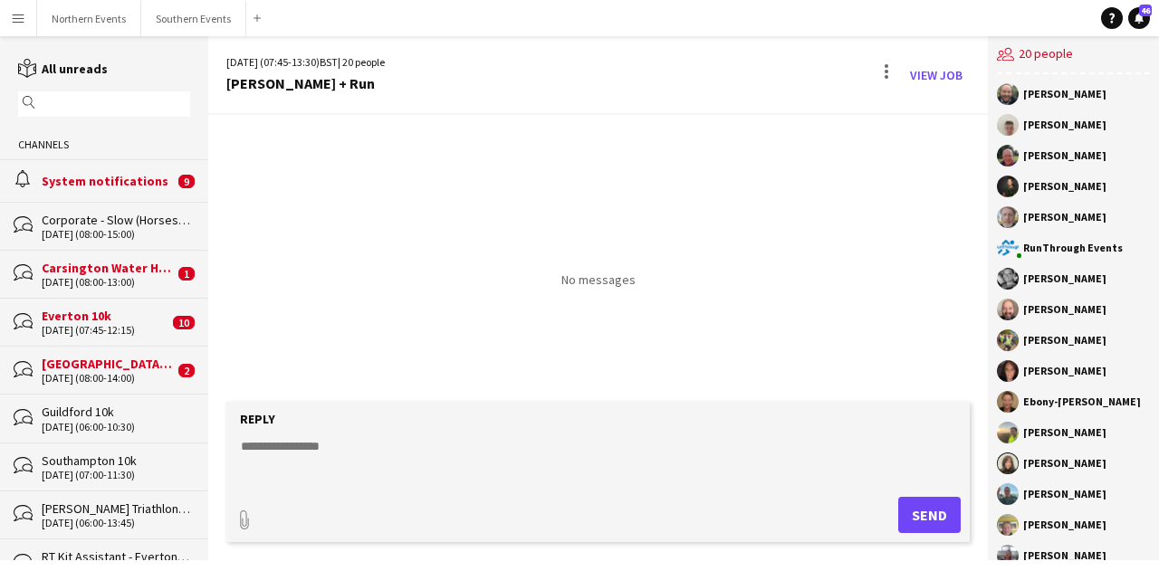
drag, startPoint x: 454, startPoint y: 410, endPoint x: 448, endPoint y: 435, distance: 26.1
click at [453, 425] on form "Reply paperclip Send" at bounding box center [597, 472] width 743 height 140
click at [445, 448] on textarea at bounding box center [601, 460] width 725 height 47
paste textarea "**********"
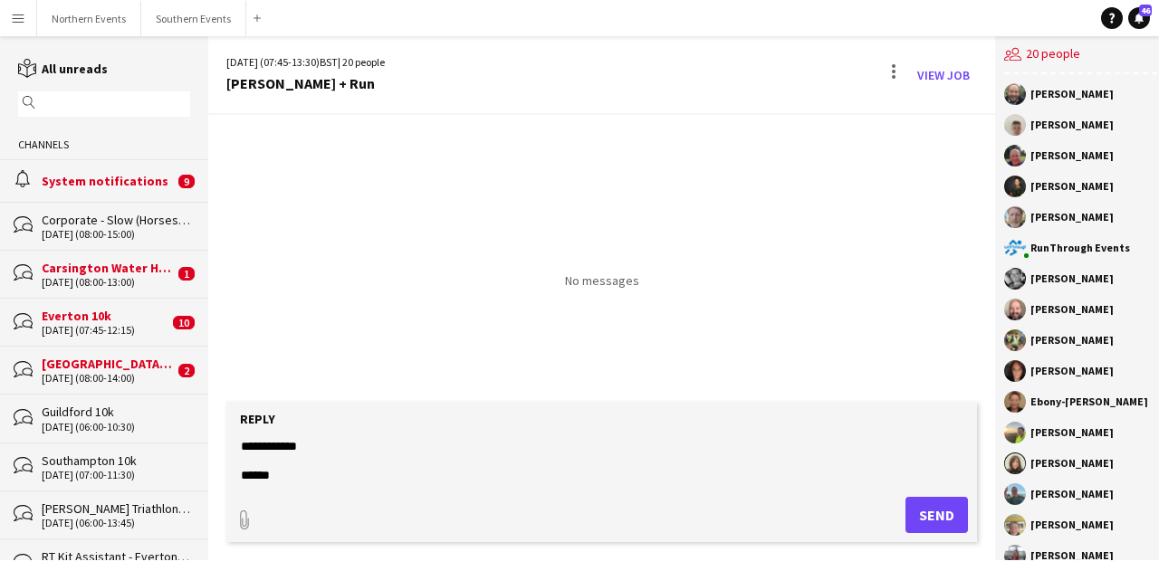
scroll to position [641, 0]
type textarea "**********"
click at [928, 522] on button "Send" at bounding box center [936, 515] width 62 height 36
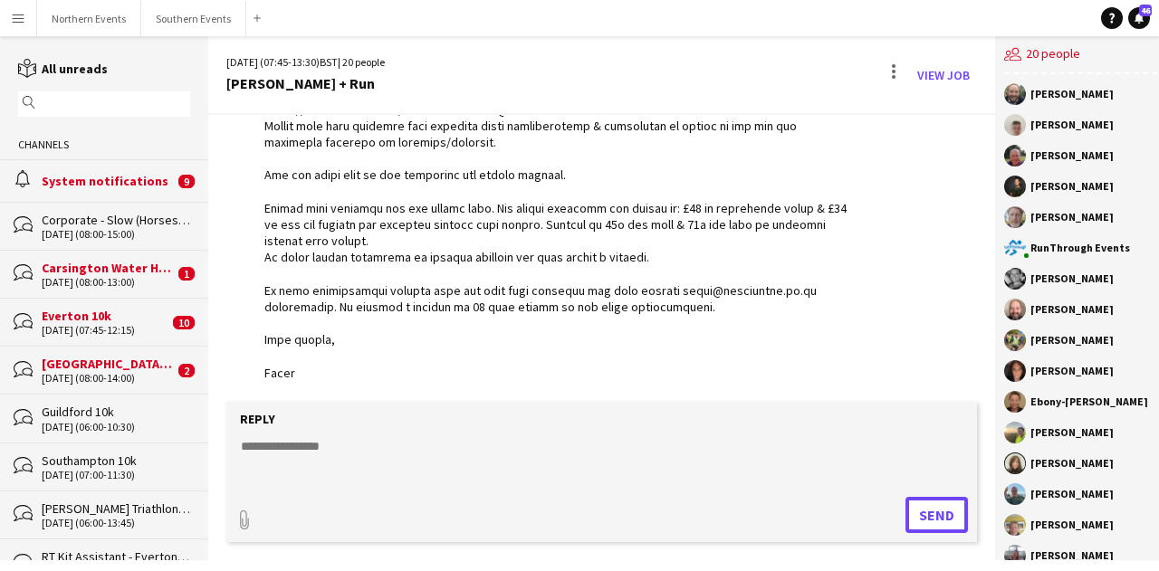
scroll to position [717, 0]
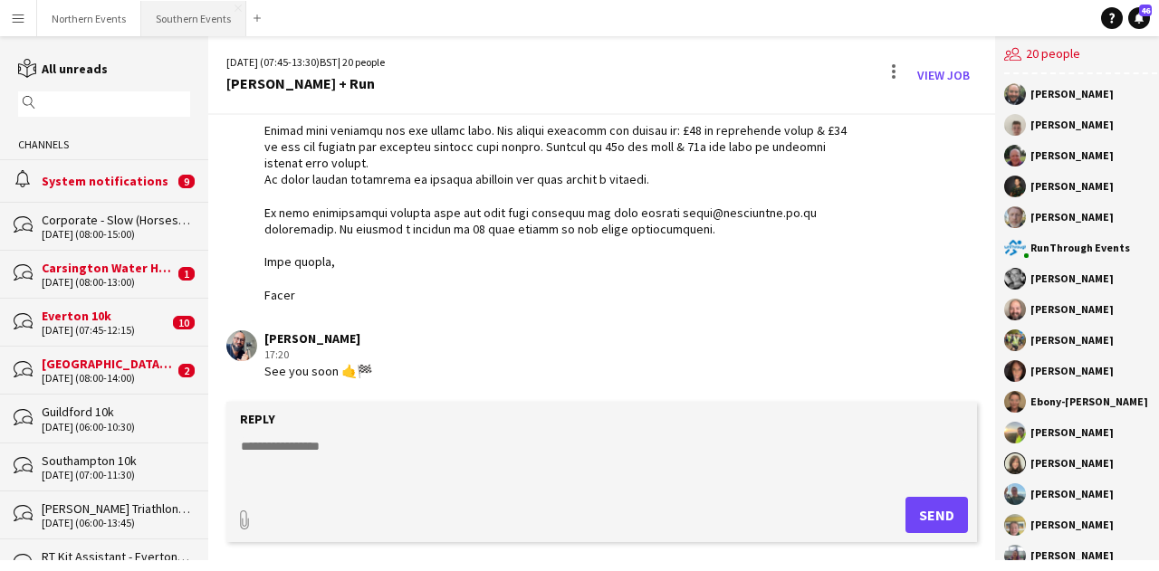
click at [186, 5] on button "Southern Events Close" at bounding box center [193, 18] width 105 height 35
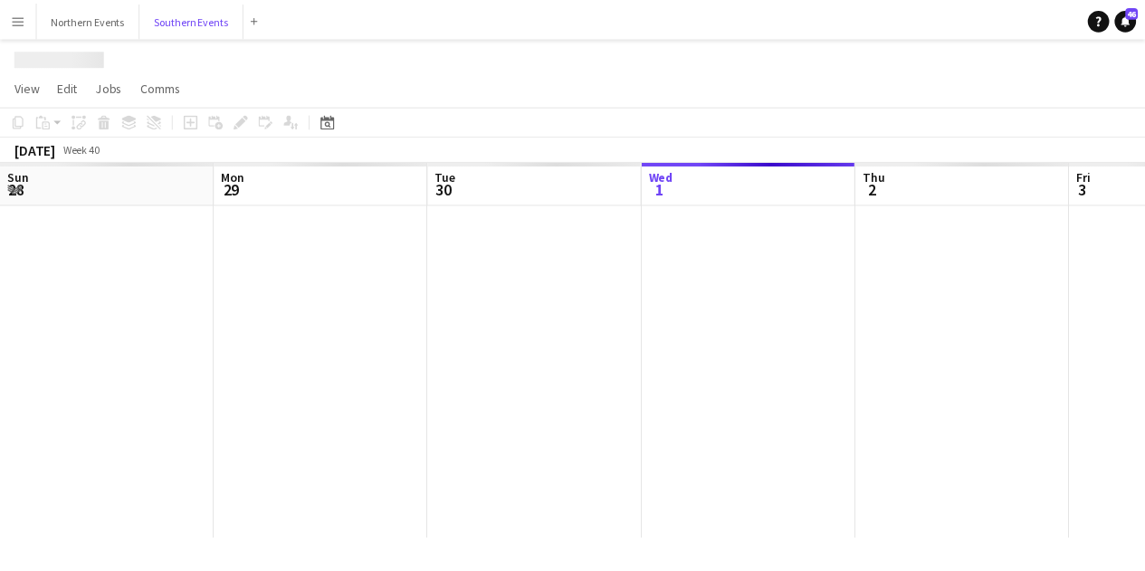
scroll to position [0, 433]
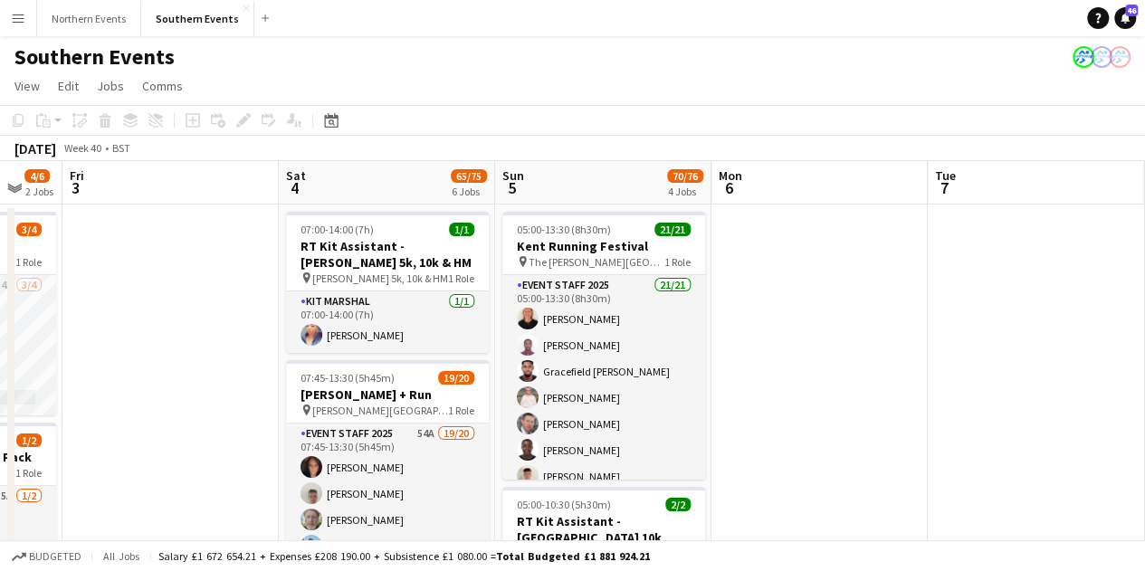
drag, startPoint x: 379, startPoint y: 490, endPoint x: 91, endPoint y: 502, distance: 289.0
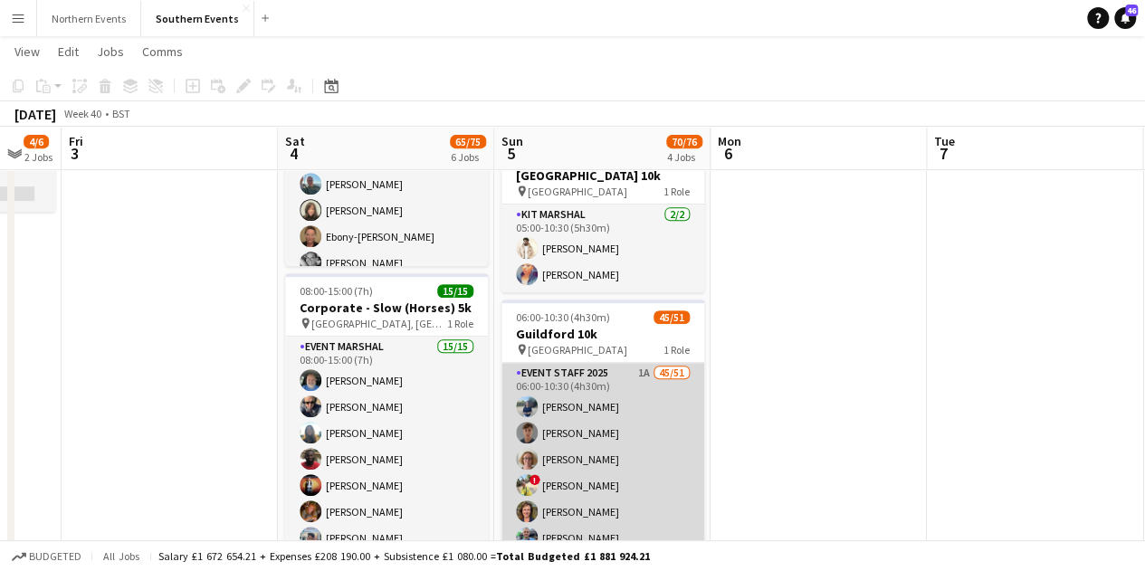
scroll to position [360, 0]
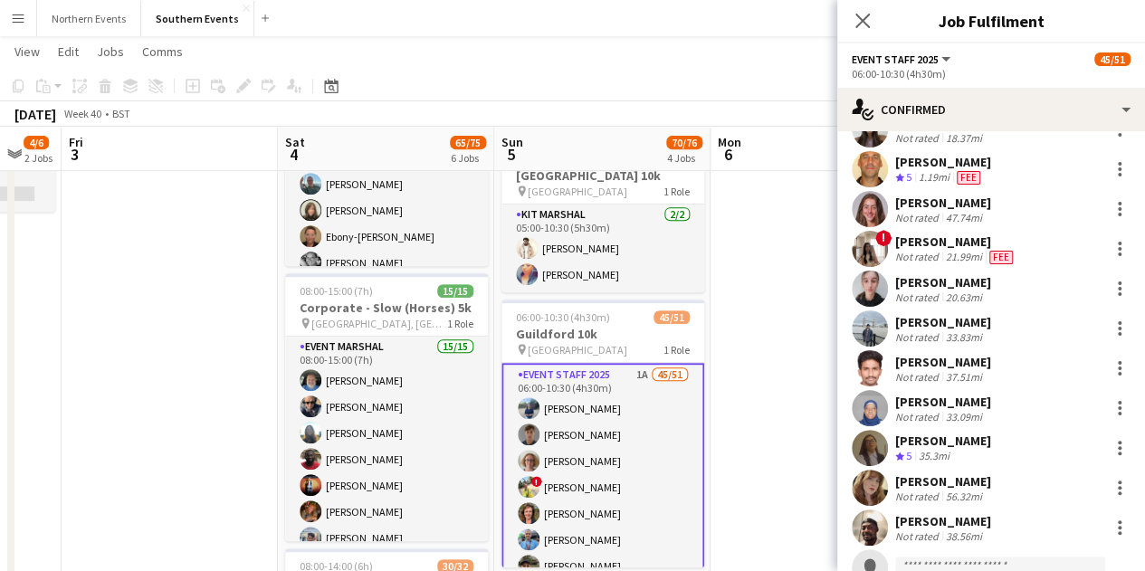
scroll to position [1454, 0]
